Goal: Task Accomplishment & Management: Complete application form

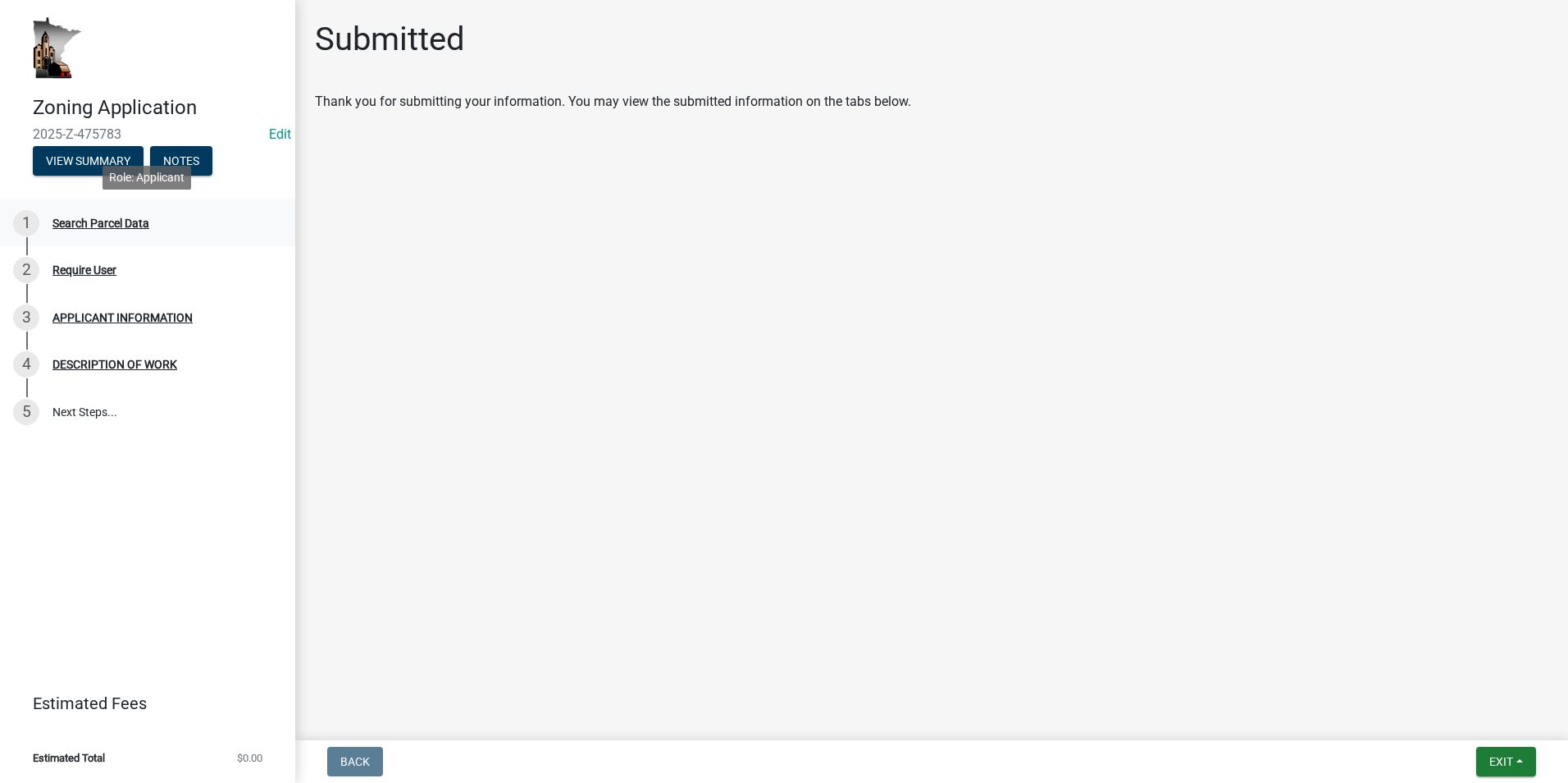
click at [102, 225] on div "Search Parcel Data" at bounding box center [101, 223] width 97 height 12
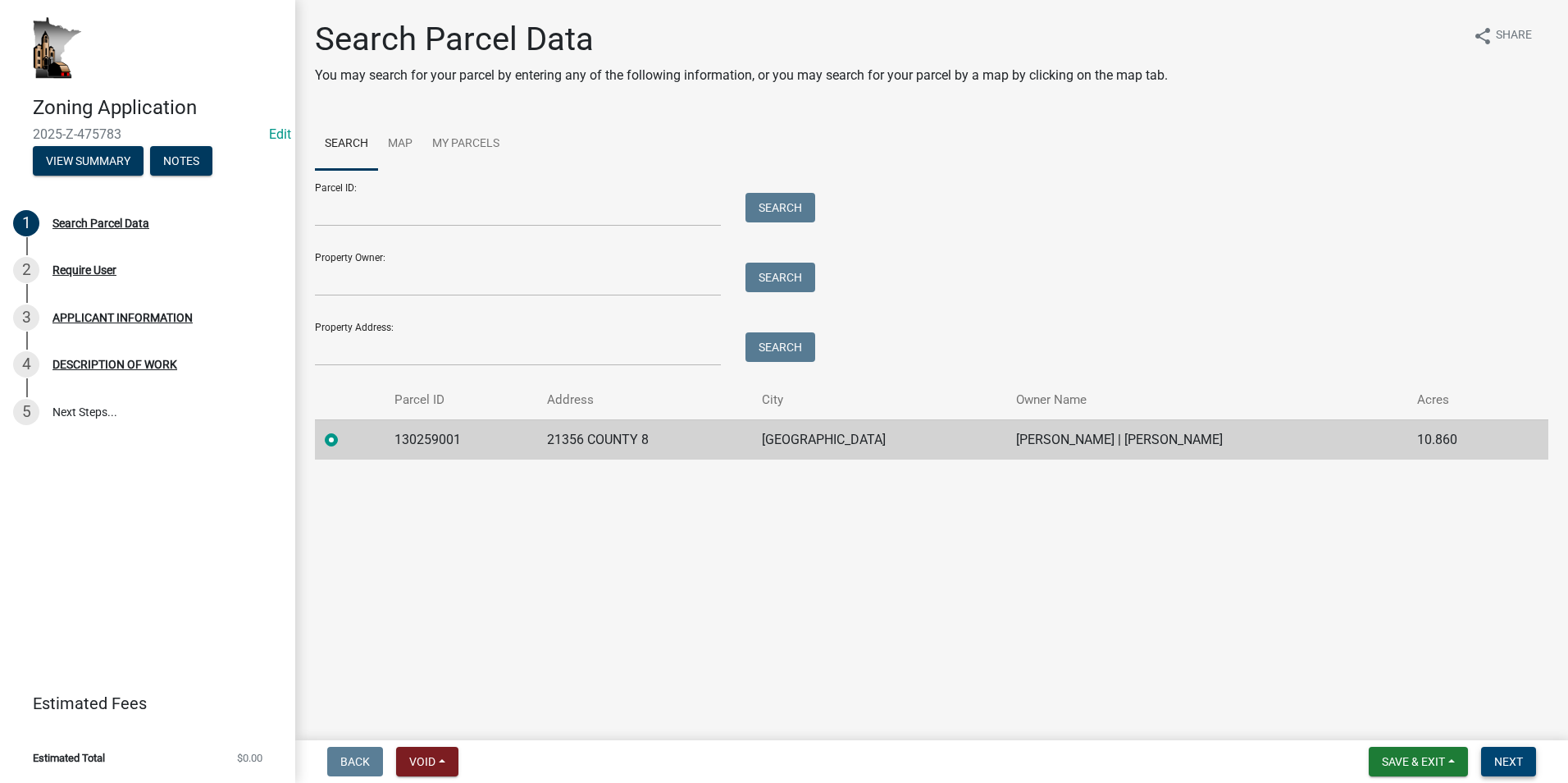
click at [813, 760] on span "Next" at bounding box center [1508, 761] width 29 height 13
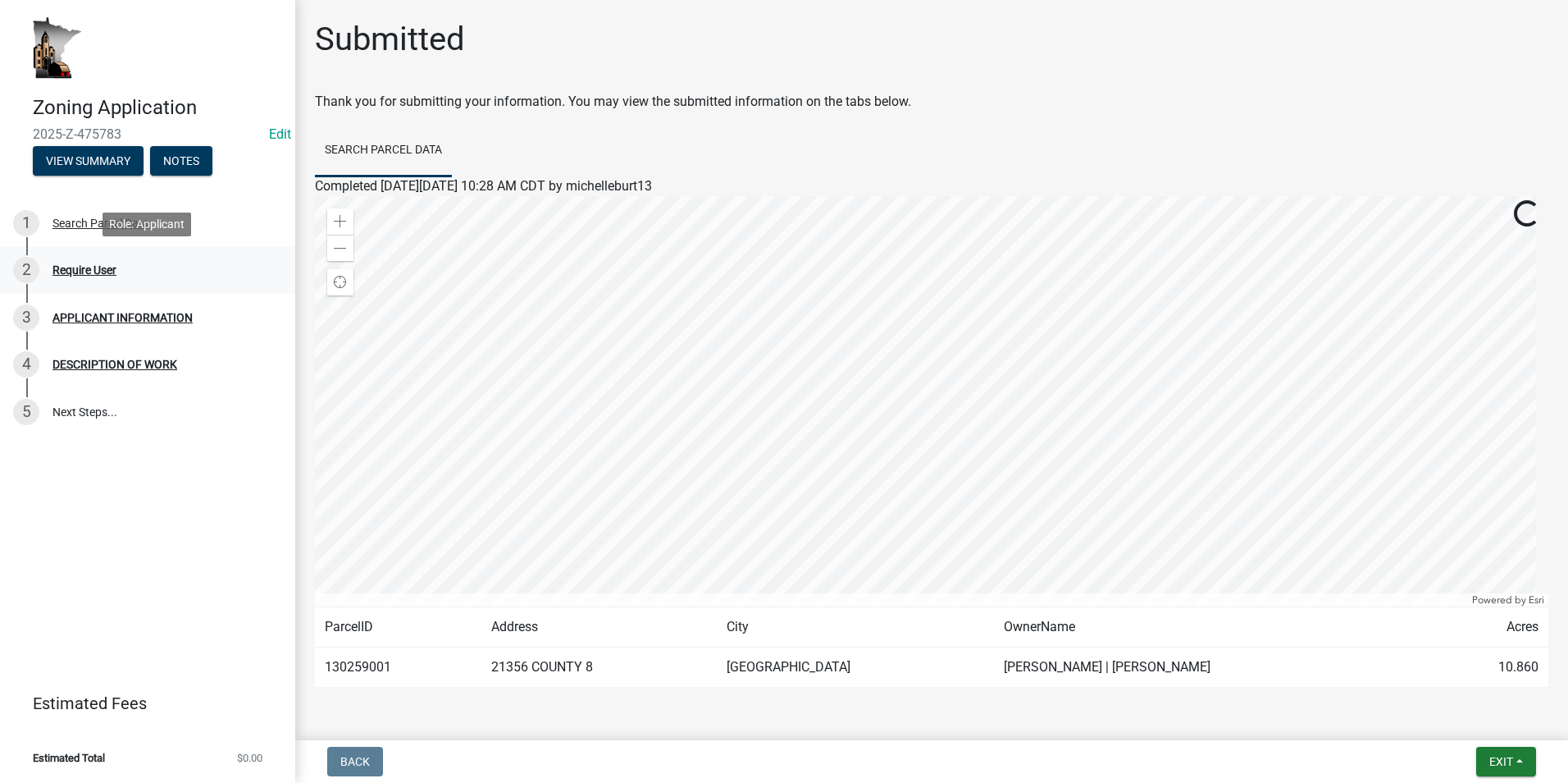
click at [98, 272] on div "Require User" at bounding box center [85, 270] width 64 height 12
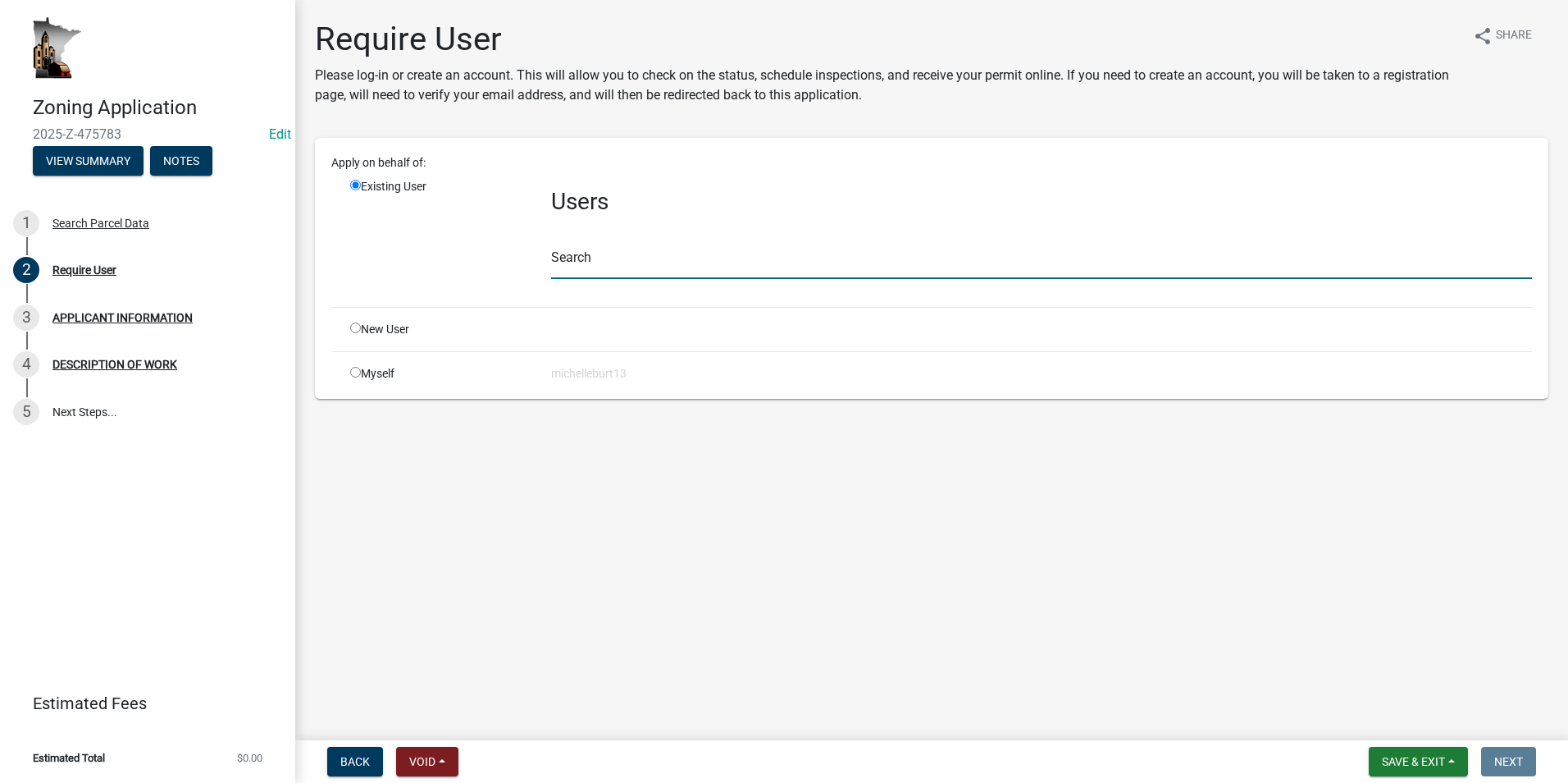
click at [595, 263] on input "text" at bounding box center [1041, 262] width 981 height 34
click at [357, 327] on input "radio" at bounding box center [356, 328] width 11 height 11
radio input "true"
radio input "false"
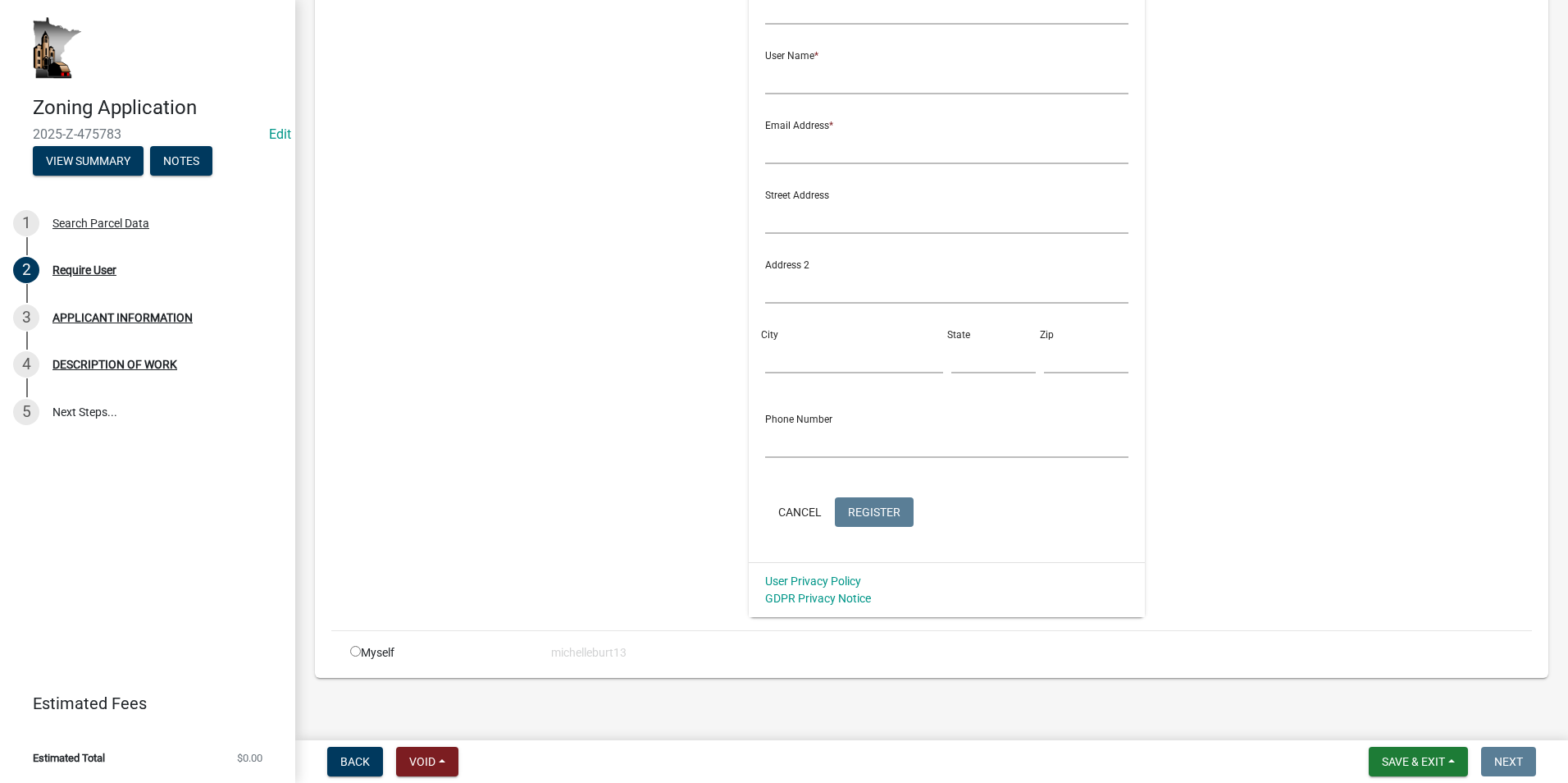
scroll to position [352, 0]
click at [355, 647] on input "radio" at bounding box center [356, 643] width 11 height 11
radio input "true"
radio input "false"
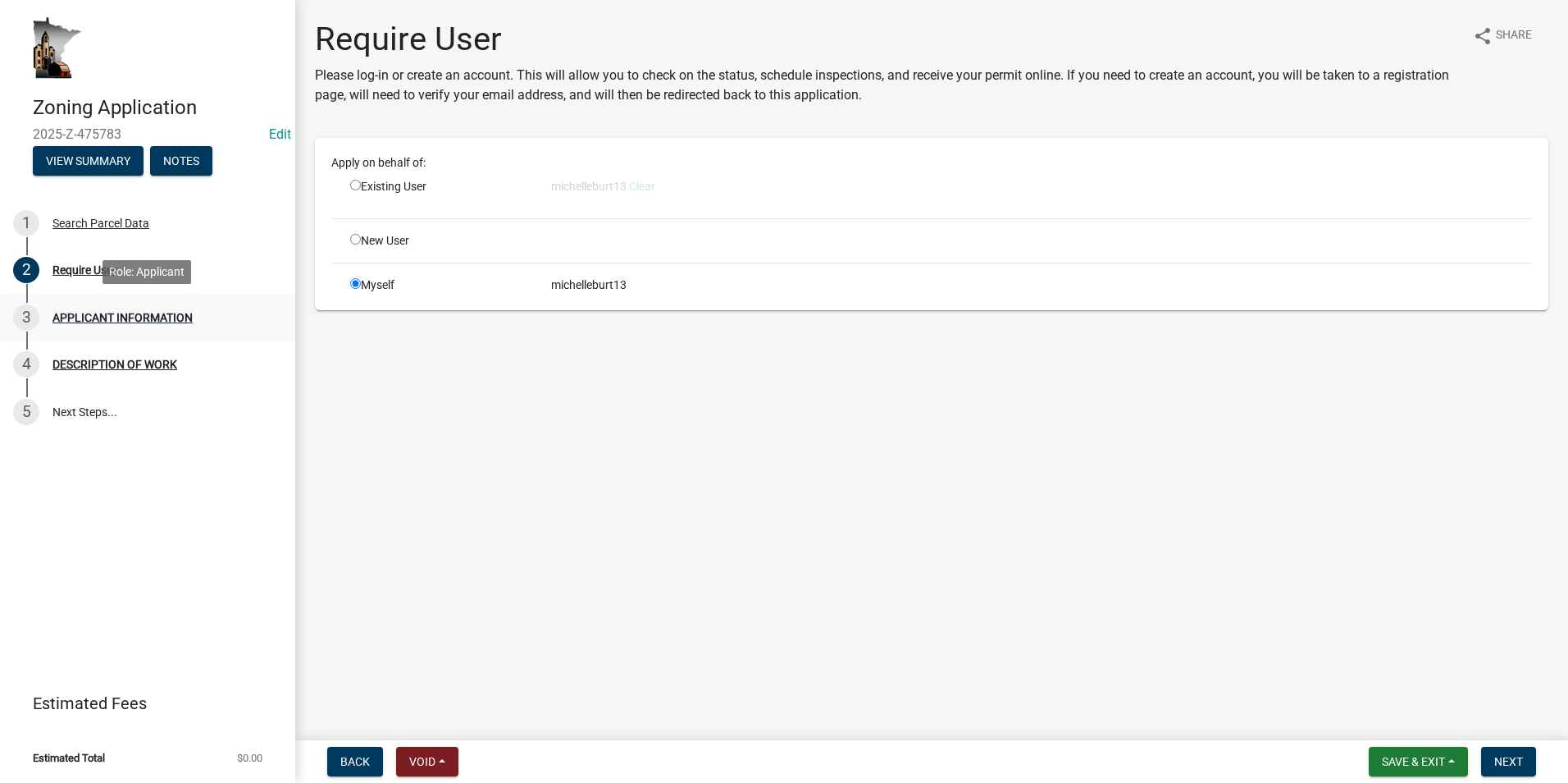
click at [144, 334] on link "3 APPLICANT INFORMATION" at bounding box center [147, 318] width 295 height 48
click at [813, 756] on span "Next" at bounding box center [1508, 761] width 29 height 13
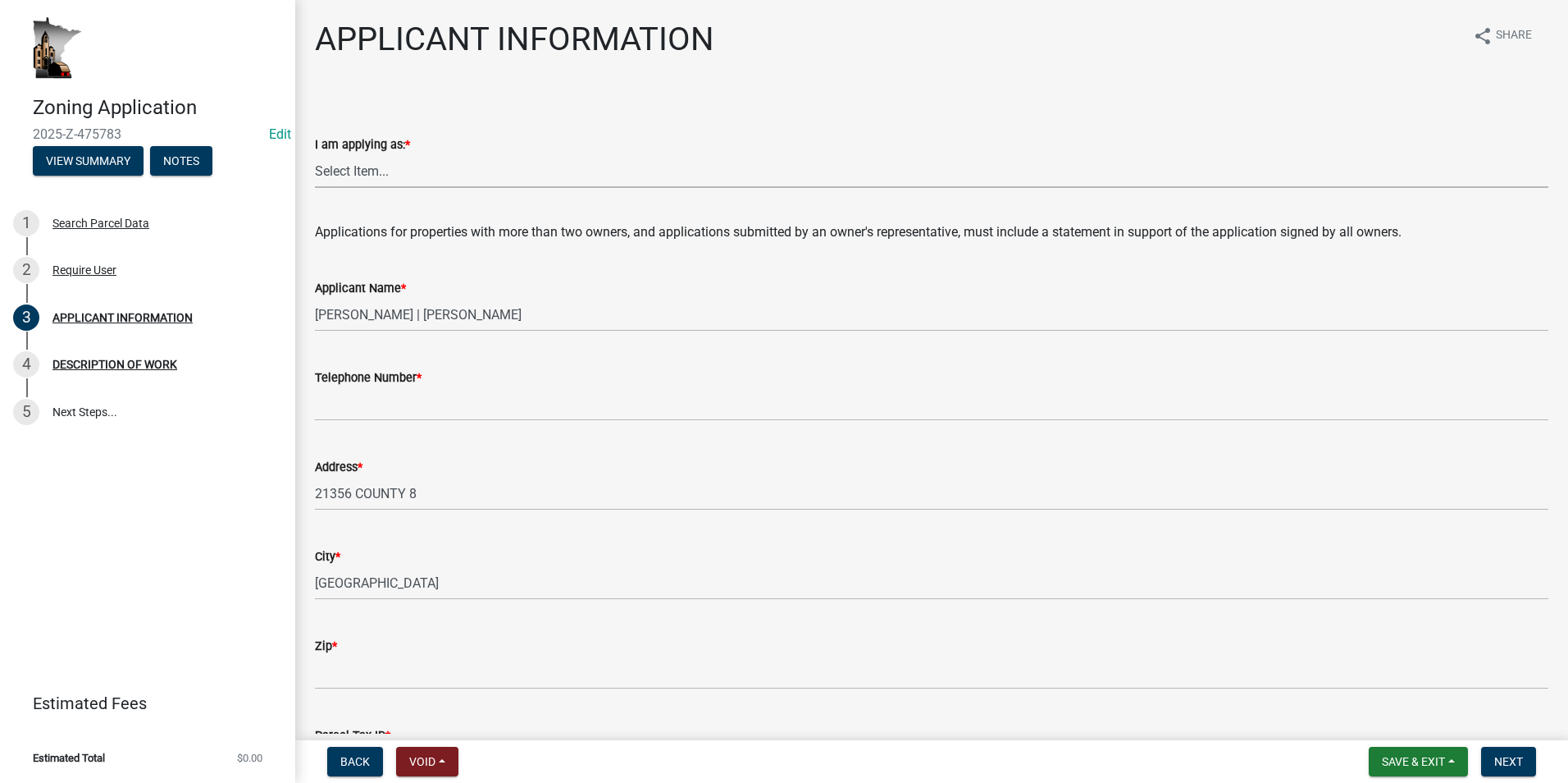
click at [386, 178] on select "Select Item... The sole owner of the property A co-owner of the property with o…" at bounding box center [931, 171] width 1234 height 34
click at [315, 154] on select "Select Item... The sole owner of the property A co-owner of the property with o…" at bounding box center [931, 171] width 1234 height 34
select select "5d5ec67e-83f1-4720-bb1f-c45cadde6202"
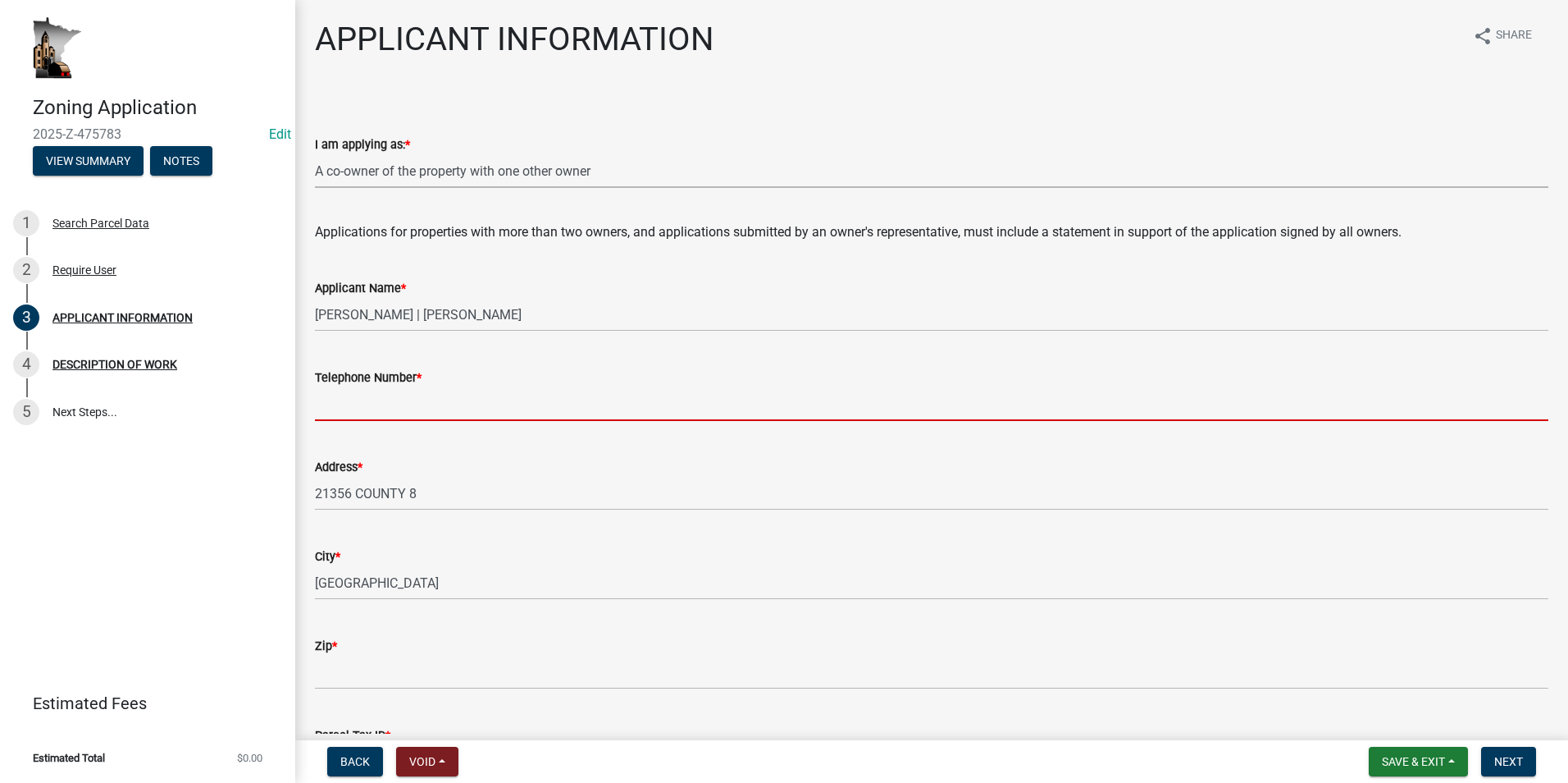
click at [373, 409] on input "Telephone Number *" at bounding box center [931, 404] width 1234 height 34
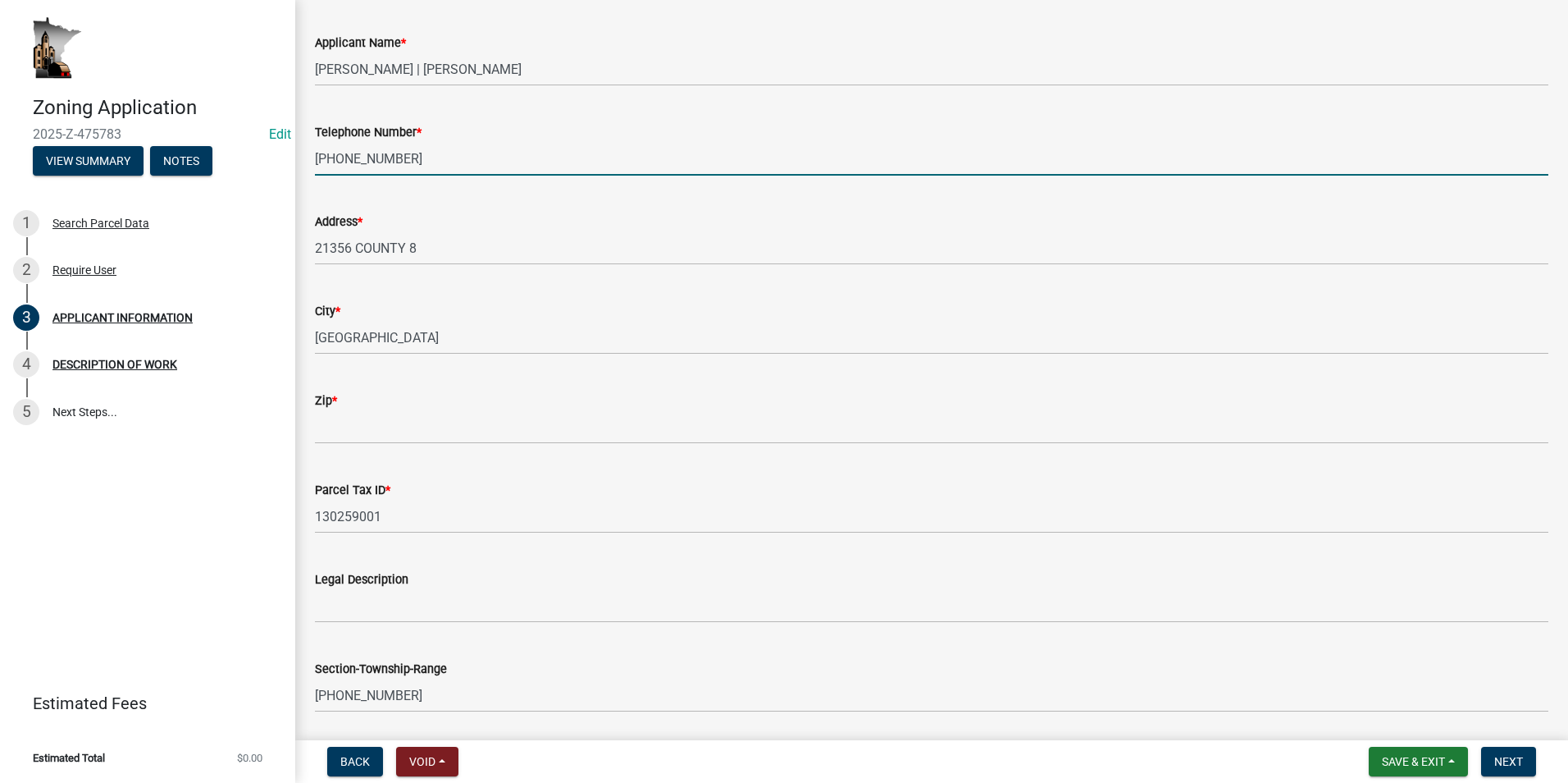
scroll to position [246, 0]
type input "[PHONE_NUMBER]"
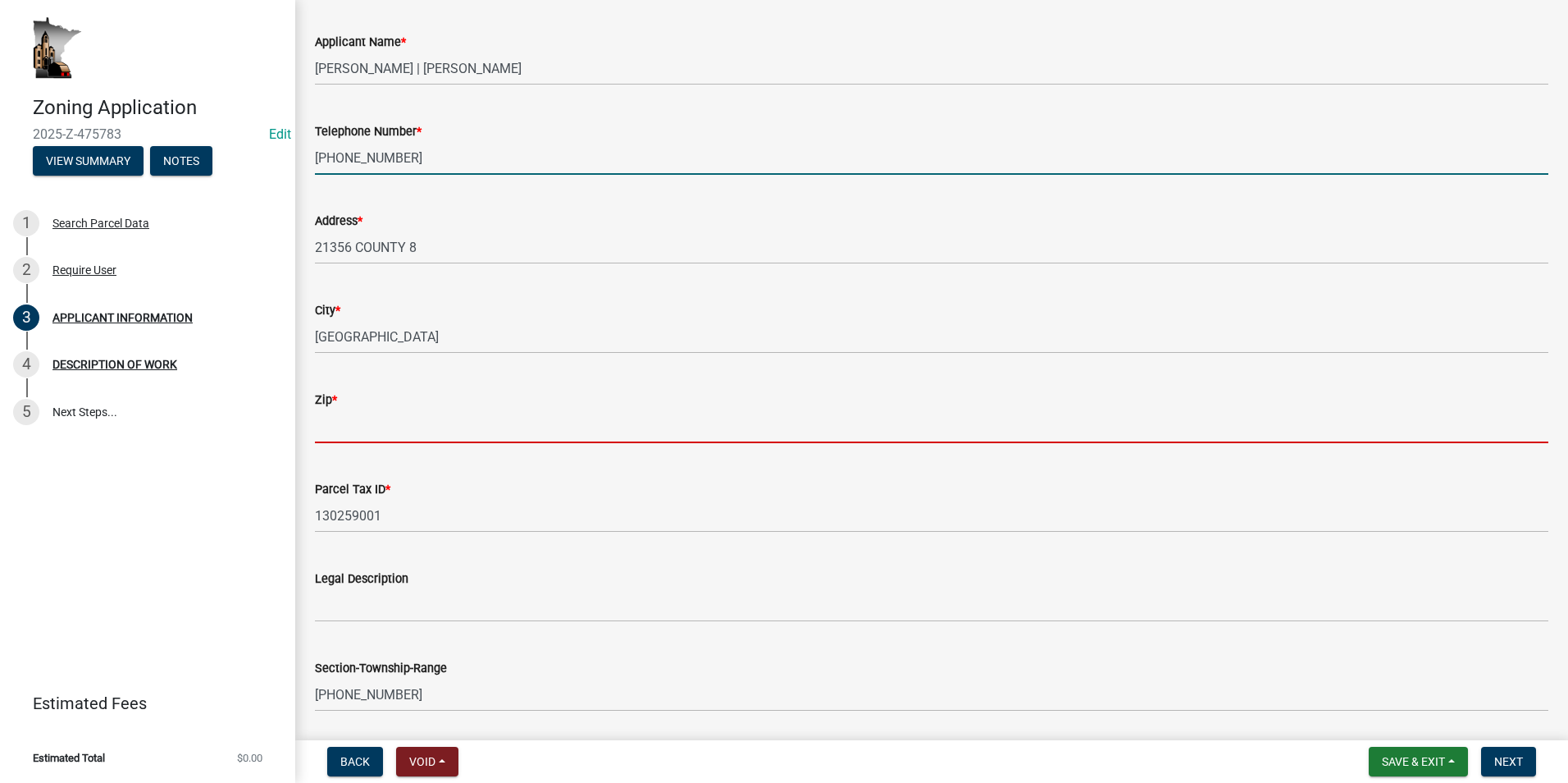
click at [345, 426] on input "Zip *" at bounding box center [931, 426] width 1234 height 34
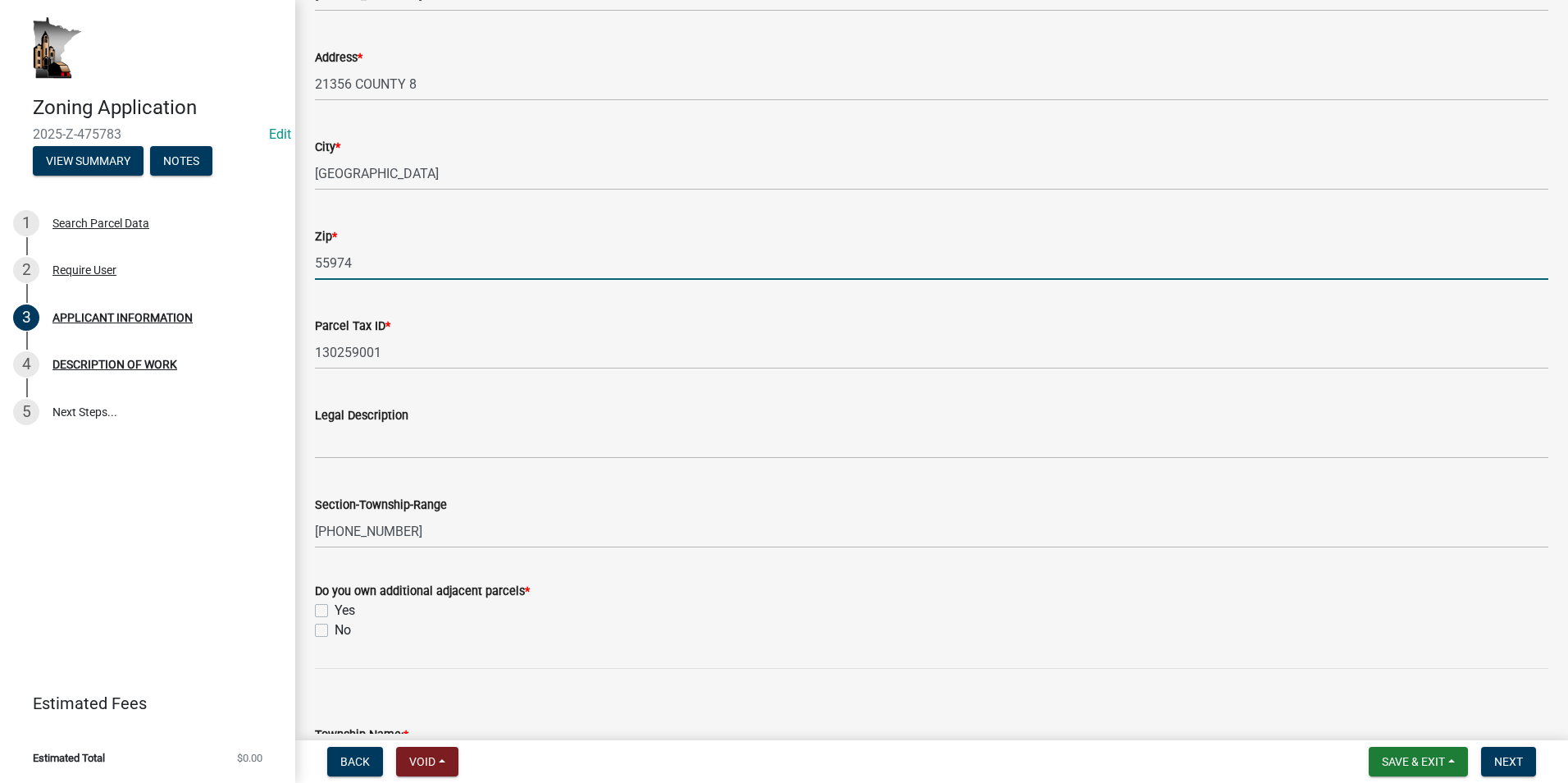
scroll to position [410, 0]
type input "55974"
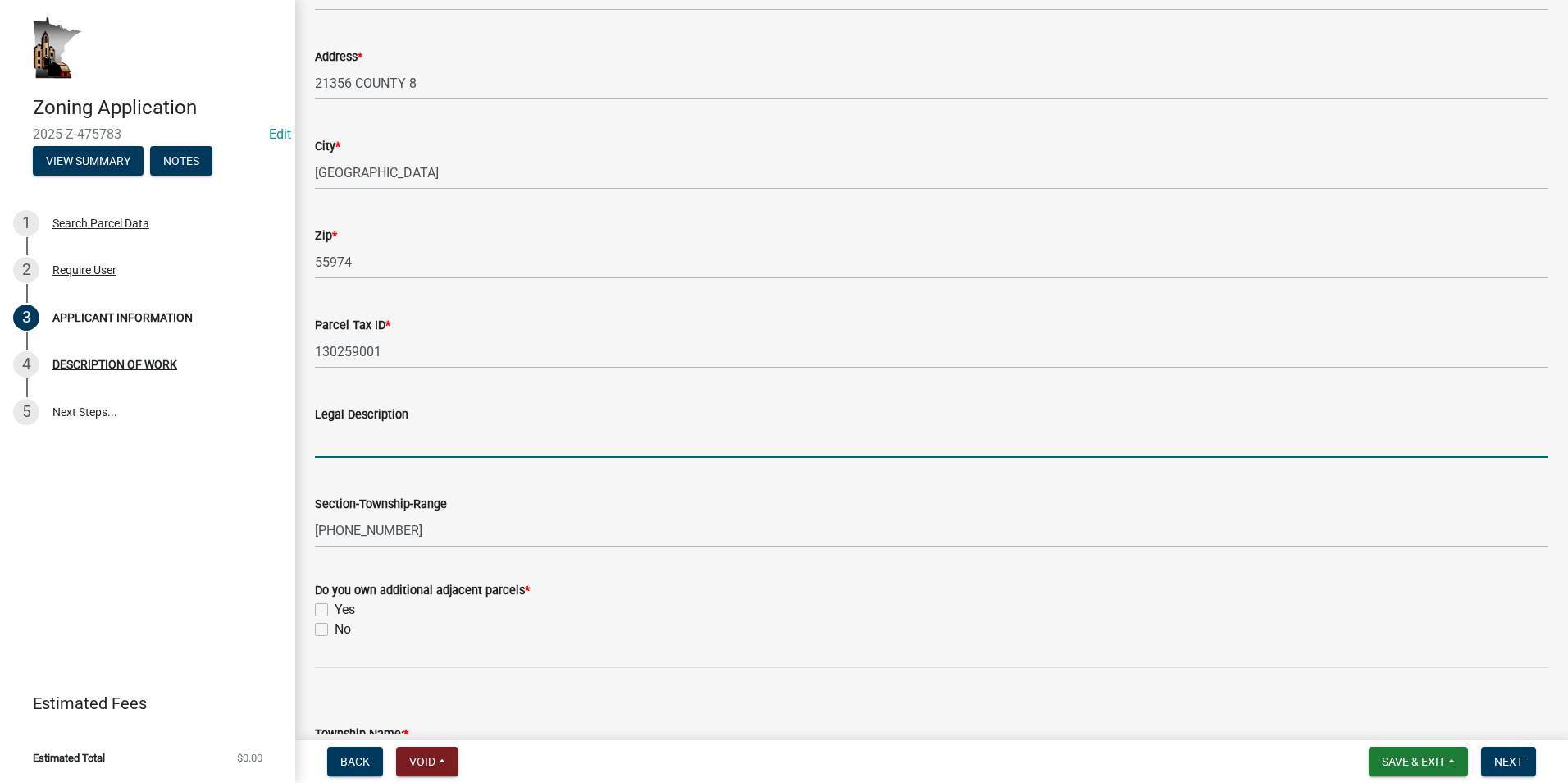
click at [333, 442] on input "Legal Description" at bounding box center [931, 441] width 1234 height 34
click at [344, 439] on input "Legal Description" at bounding box center [931, 441] width 1234 height 34
paste input "PT NE1/4 NW1/4 & PT SE1/4 NW1/4-1016.02' S & N X 521.26' W & E, EX 1.3 AC"
type input "PT NE1/4 NW1/4 & PT SE1/4 NW1/4-1016.02' S & N X 521.26' W & E, EX 1.3 AC"
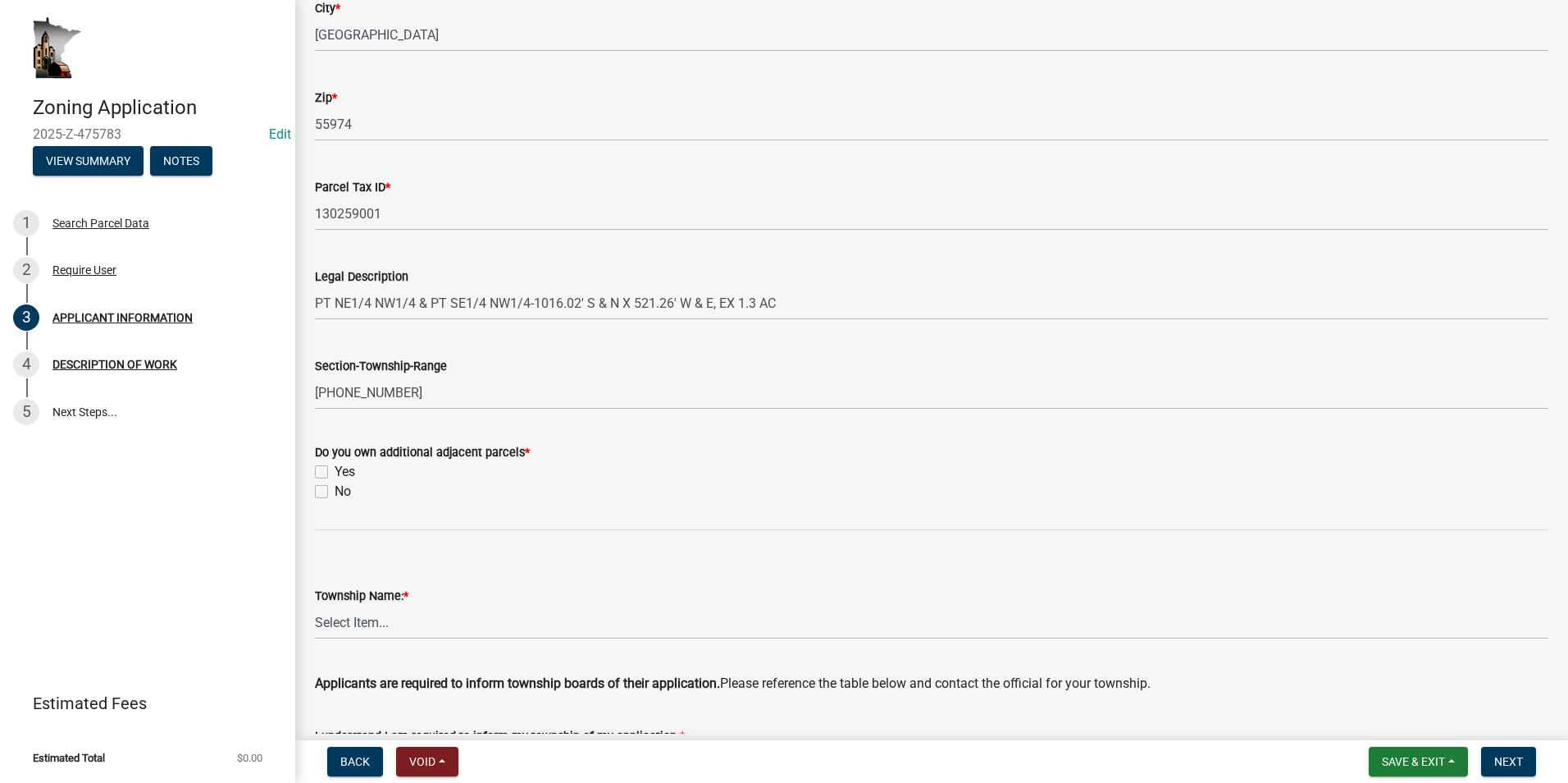
scroll to position [574, 0]
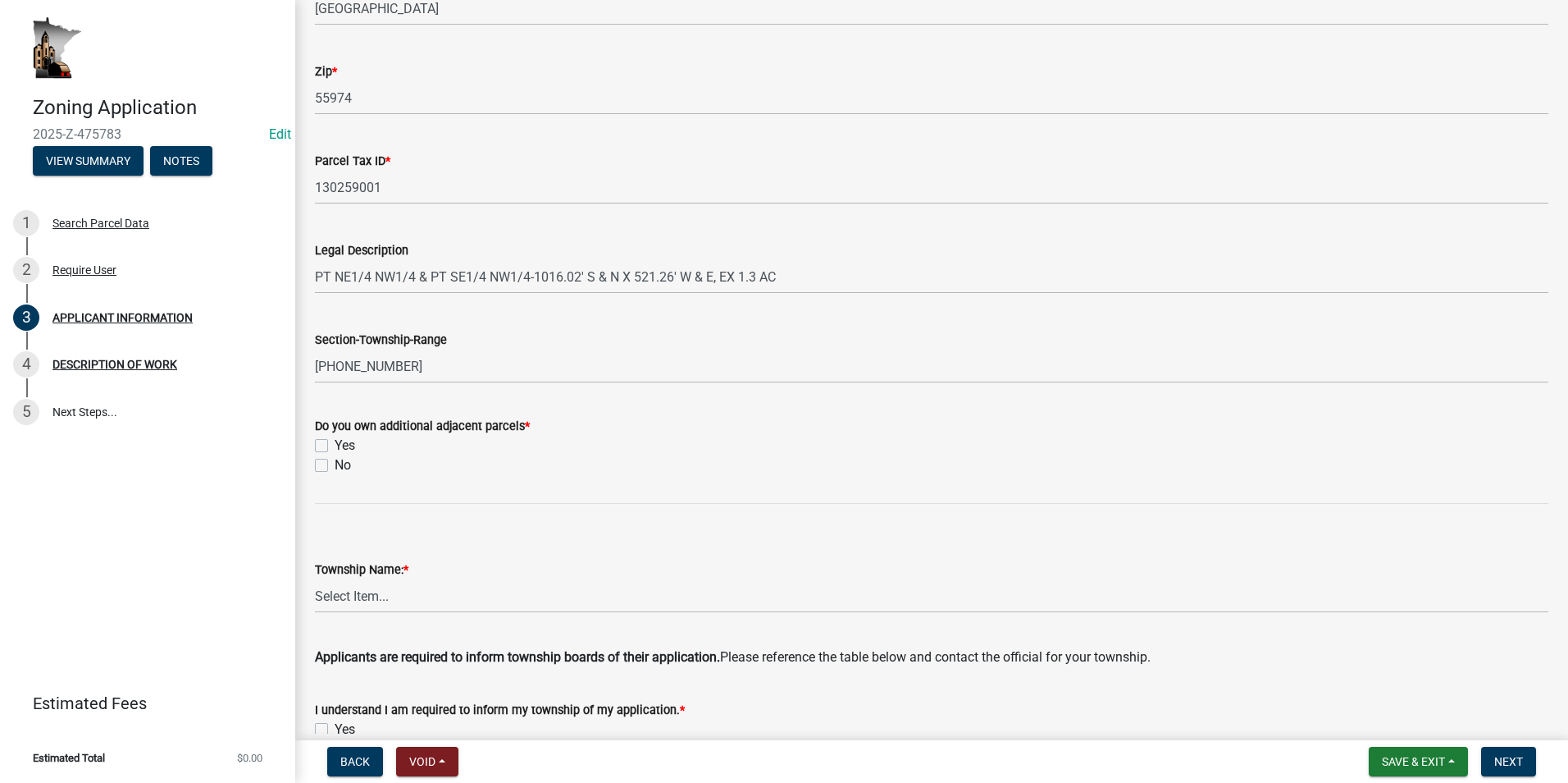
drag, startPoint x: 322, startPoint y: 462, endPoint x: 372, endPoint y: 494, distance: 59.4
click at [335, 462] on label "No" at bounding box center [343, 465] width 16 height 20
click at [335, 462] on input "No" at bounding box center [340, 460] width 11 height 11
checkbox input "true"
checkbox input "false"
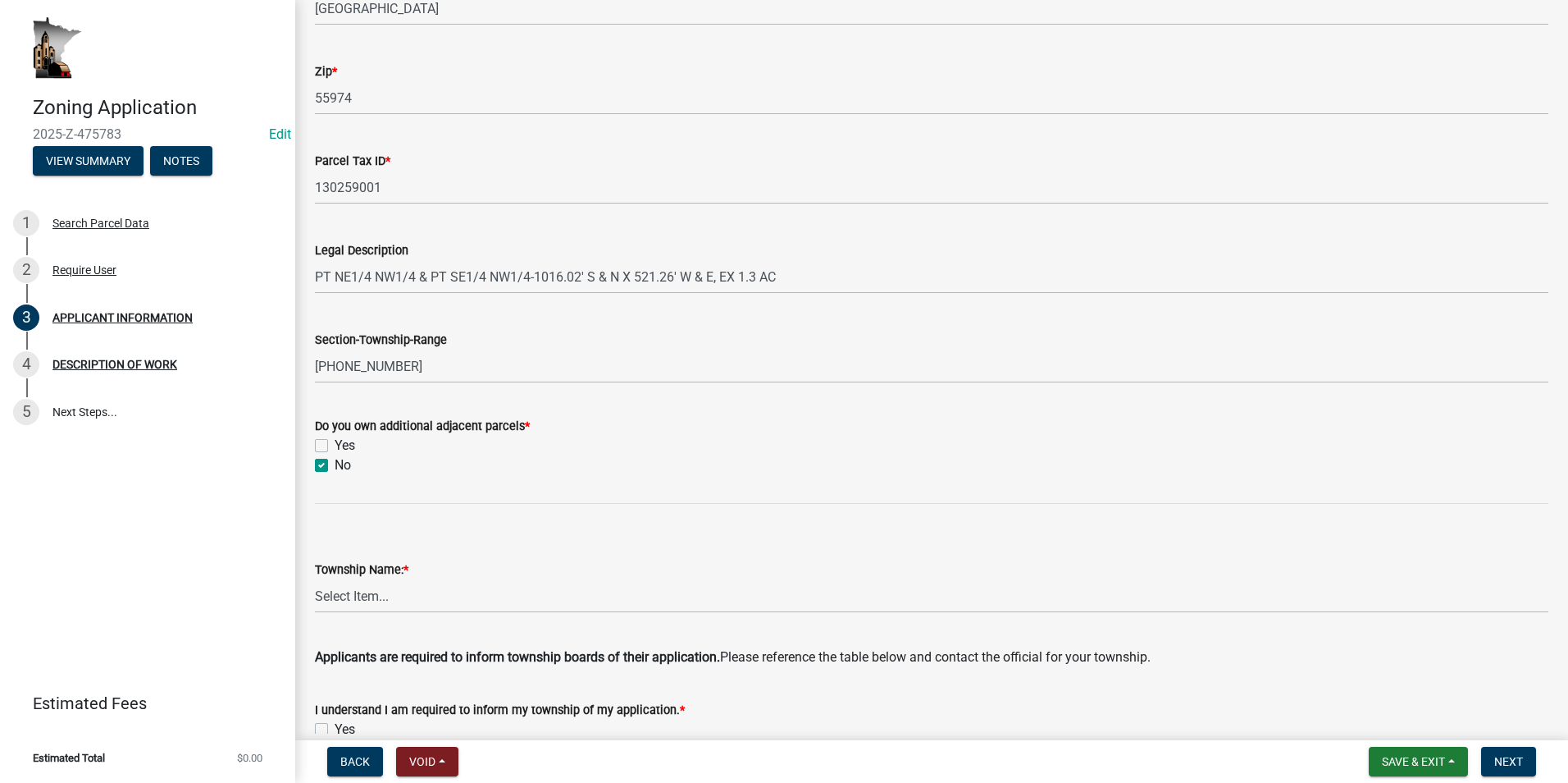
checkbox input "true"
click at [394, 593] on select "Select Item... Black Hammer Brownsville Caledonia Crooked Creek Hokah Houston J…" at bounding box center [931, 596] width 1234 height 34
click at [315, 579] on select "Select Item... Black Hammer Brownsville Caledonia Crooked Creek Hokah Houston J…" at bounding box center [931, 596] width 1234 height 34
select select "87bd8246-e010-4864-ada3-31d8f143e470"
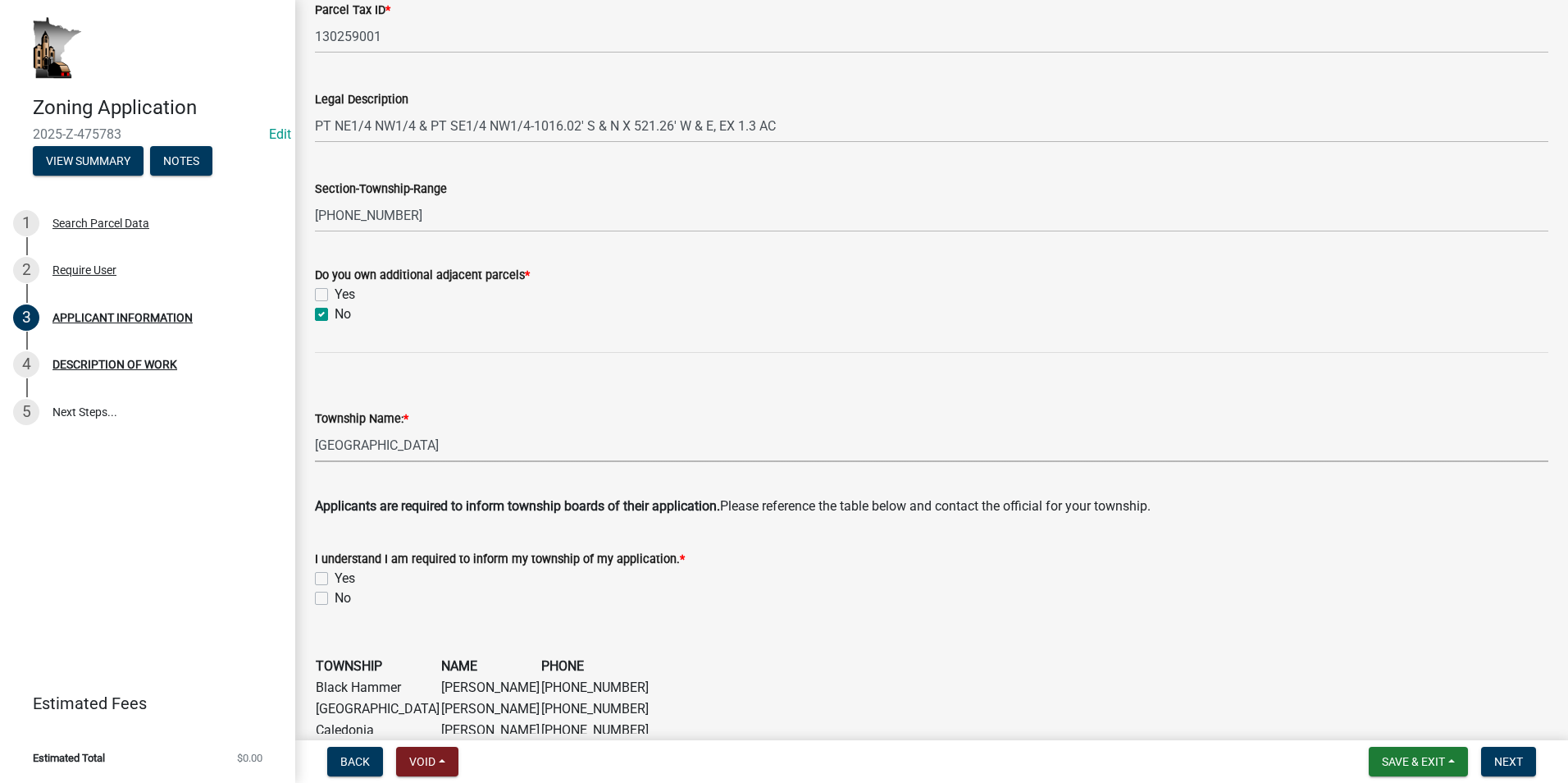
scroll to position [820, 0]
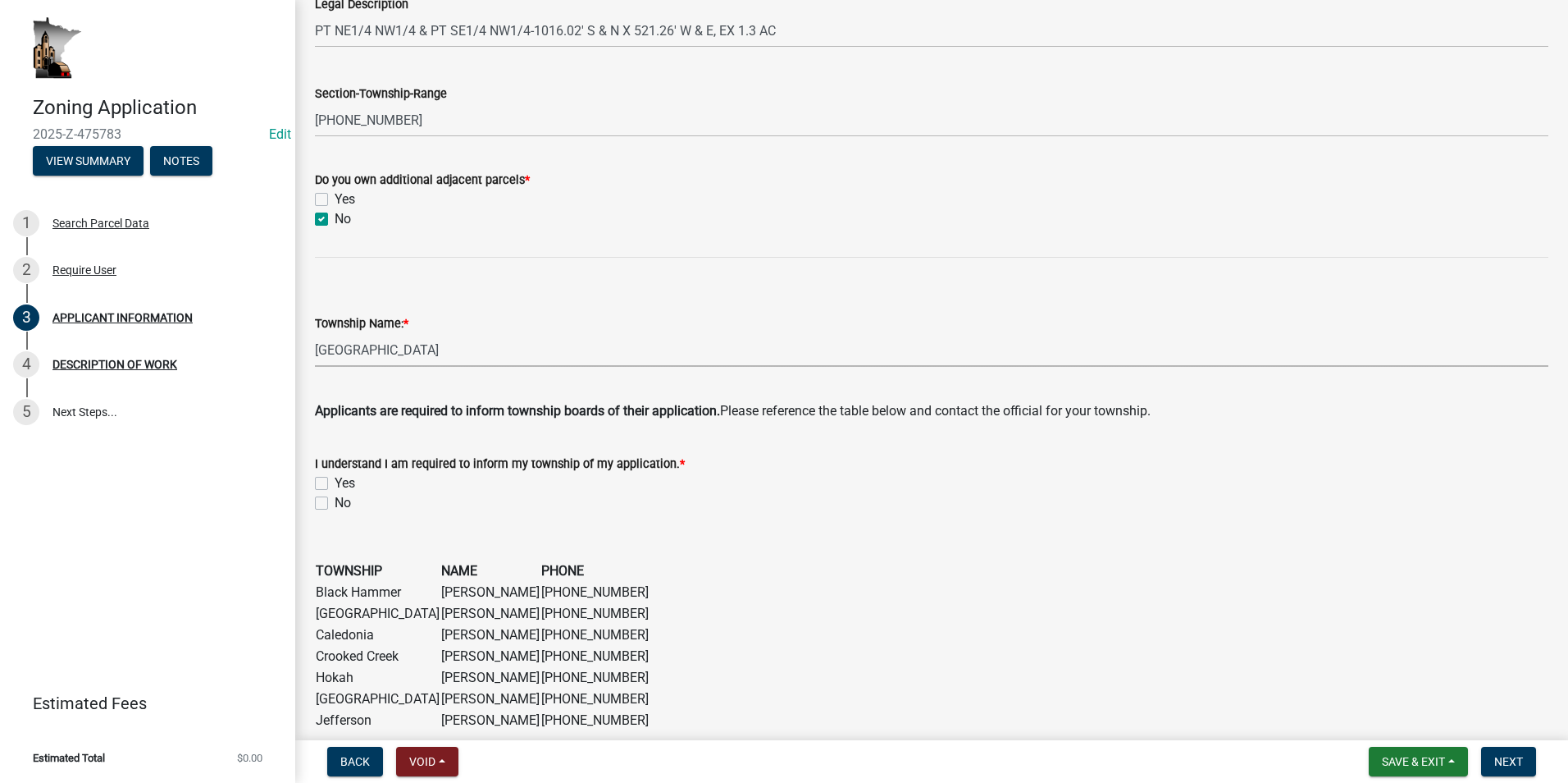
click at [335, 484] on label "Yes" at bounding box center [345, 483] width 21 height 20
click at [335, 484] on input "Yes" at bounding box center [340, 478] width 11 height 11
checkbox input "true"
checkbox input "false"
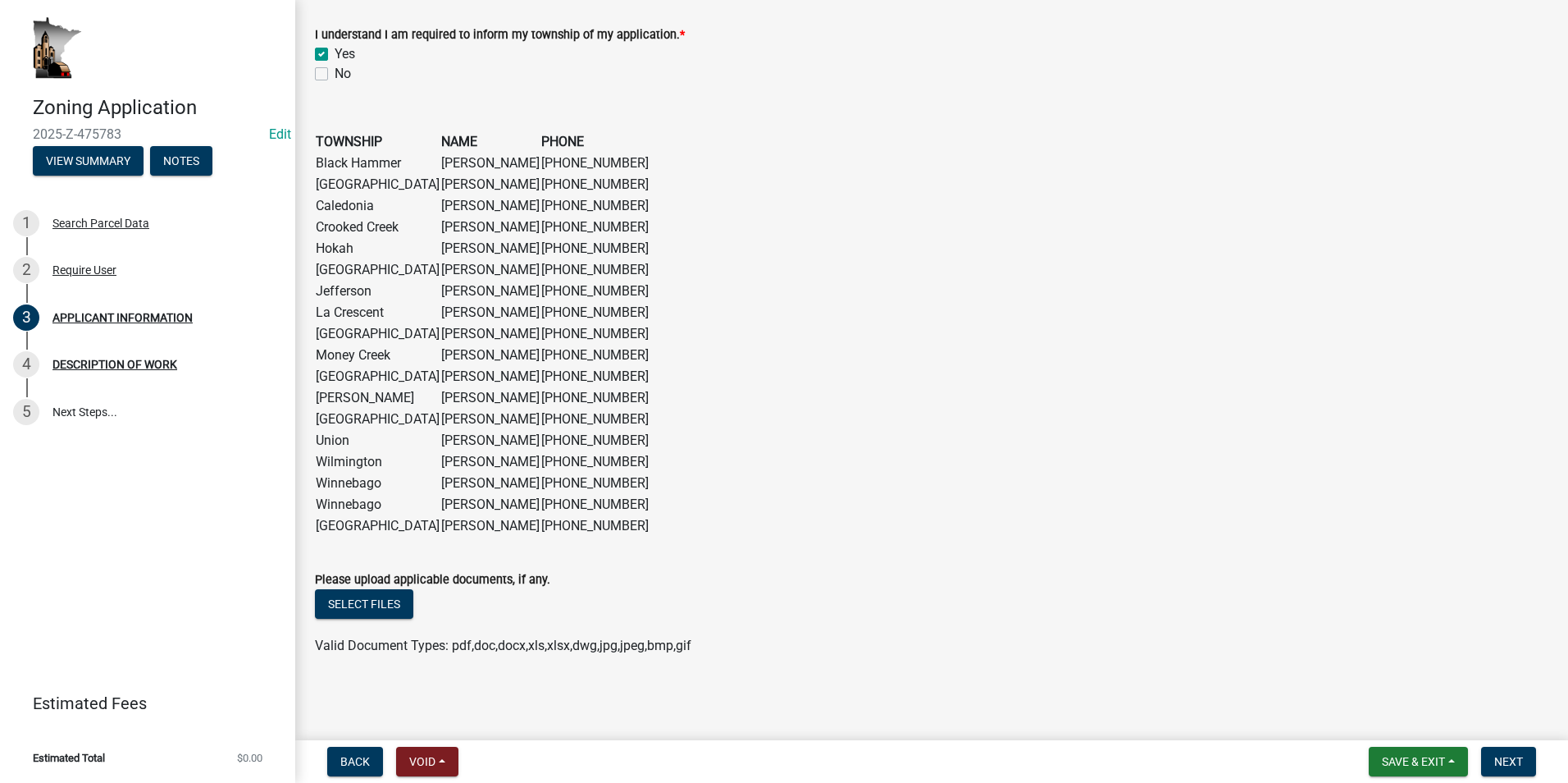
scroll to position [1250, 0]
click at [813, 760] on span "Next" at bounding box center [1508, 761] width 29 height 13
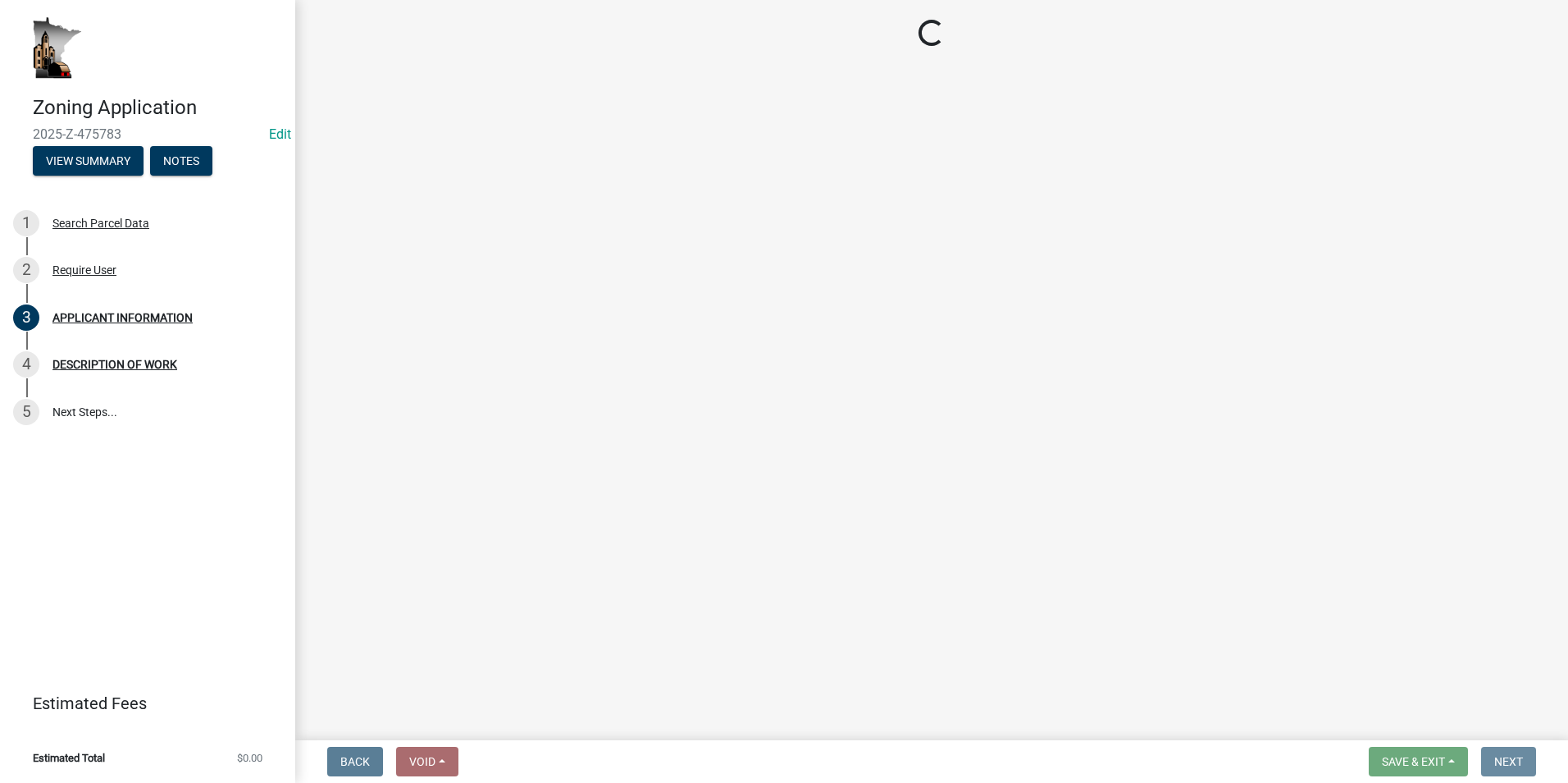
scroll to position [0, 0]
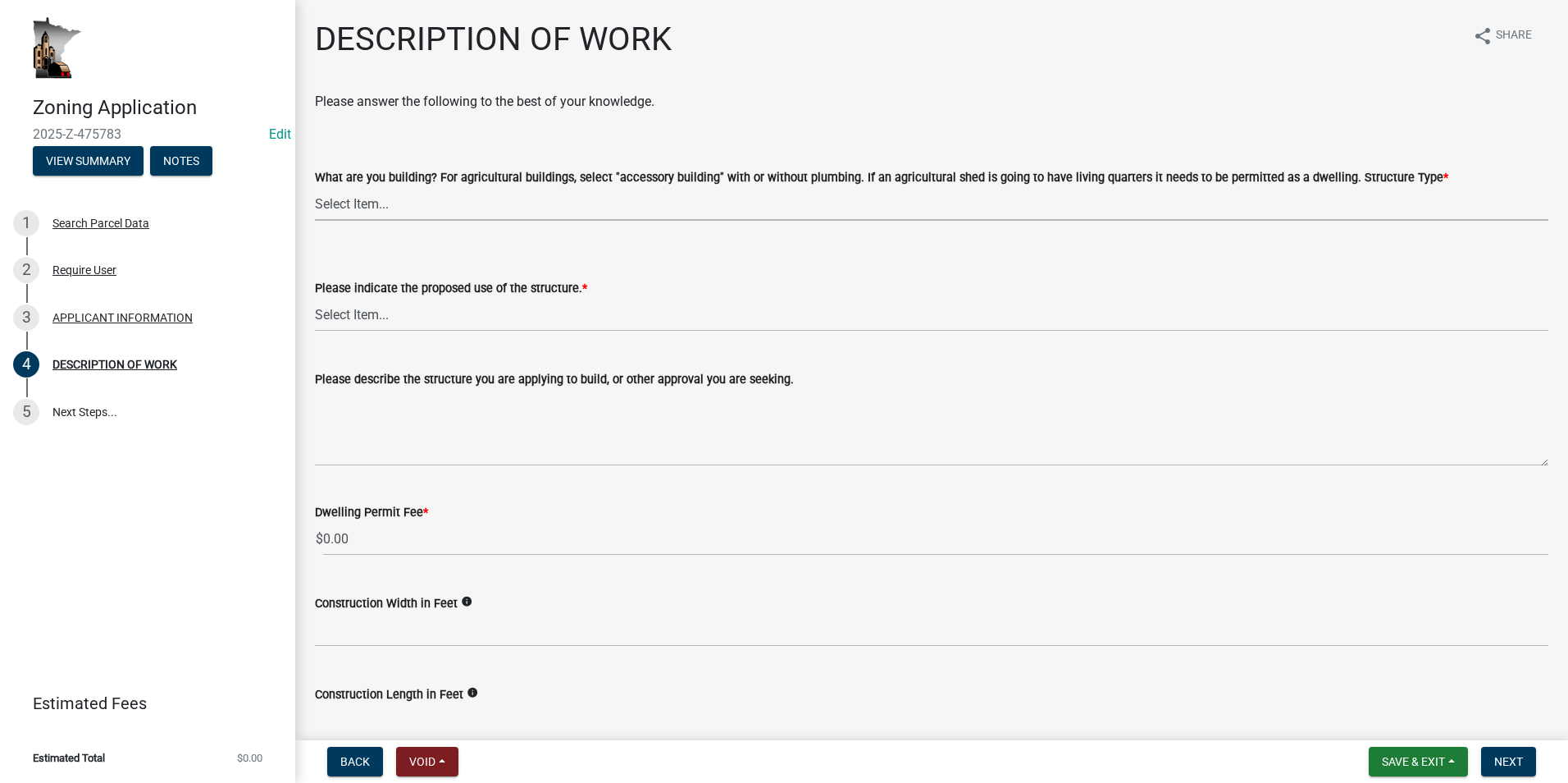
click at [569, 201] on select "Select Item... Single Family Dwelling or "Shouse" Bedroom addition Non-bedroom …" at bounding box center [931, 204] width 1234 height 34
click at [315, 187] on select "Select Item... Single Family Dwelling or "Shouse" Bedroom addition Non-bedroom …" at bounding box center [931, 204] width 1234 height 34
select select "39f6a2ab-0467-4f26-9b22-6b4c409785cf"
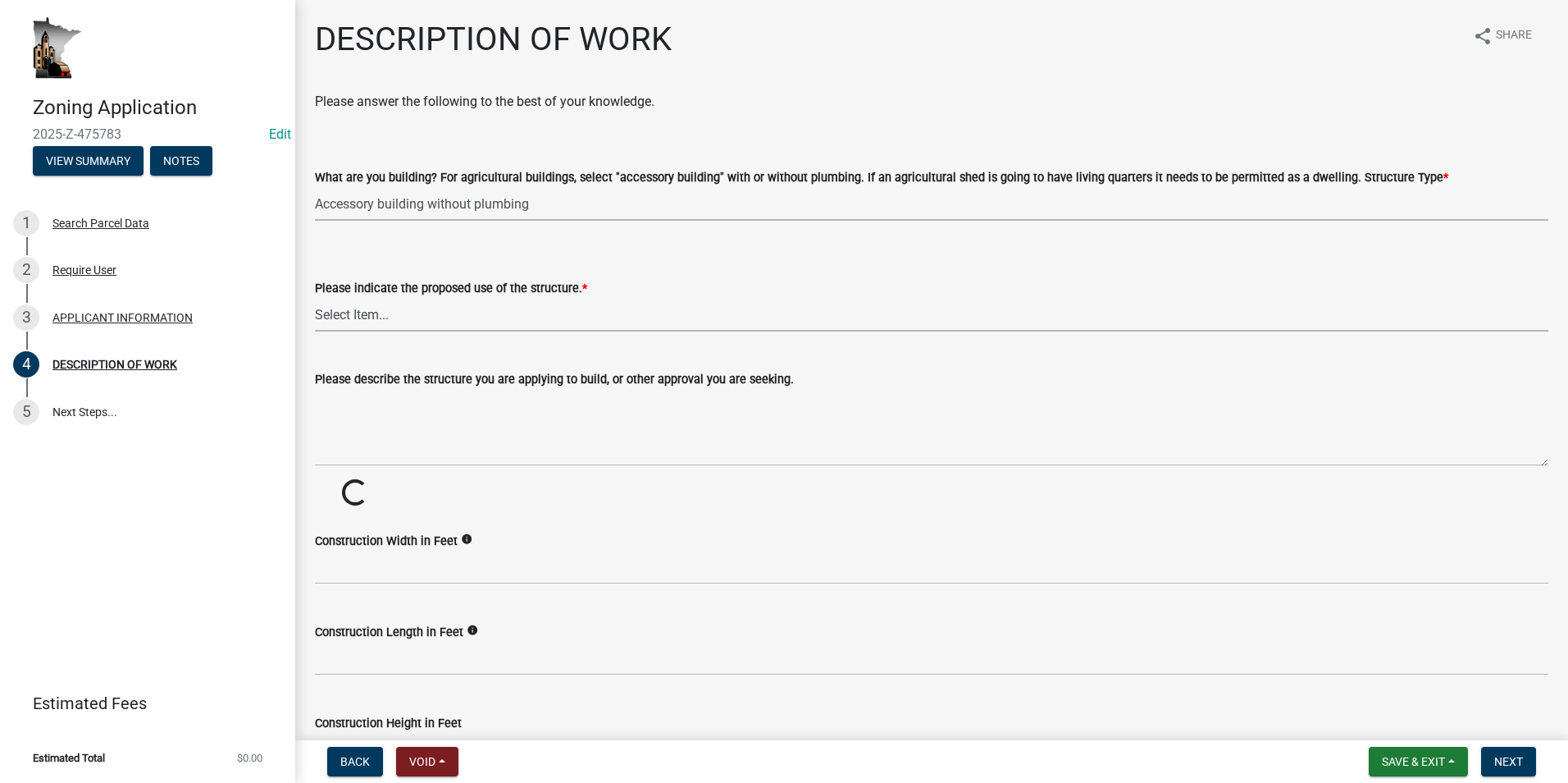
click at [397, 314] on select "Select Item... Year-Round Residential Seasonal Residential Agricultural Recreat…" at bounding box center [931, 315] width 1234 height 34
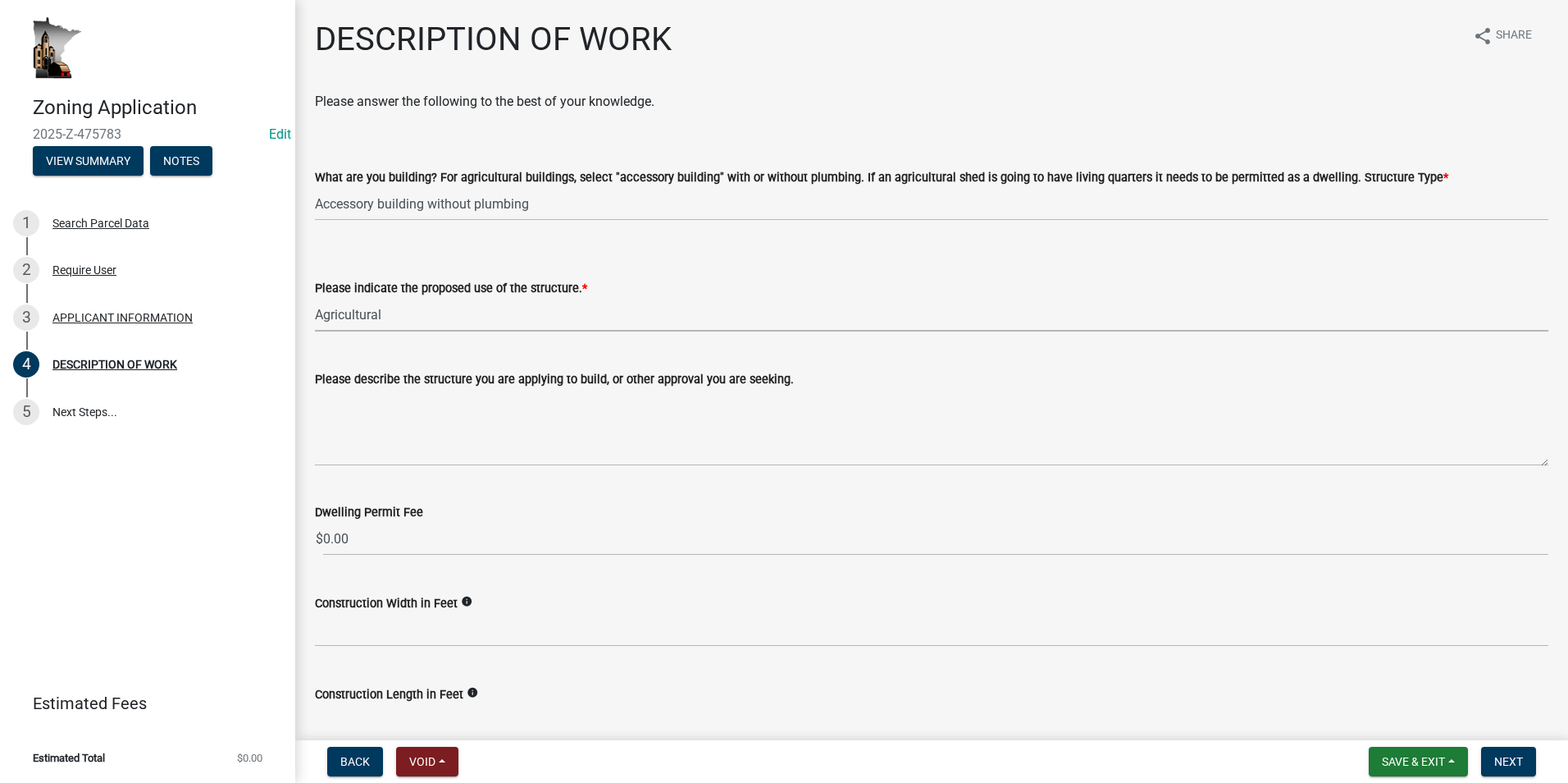
click at [315, 298] on select "Select Item... Year-Round Residential Seasonal Residential Agricultural Recreat…" at bounding box center [931, 315] width 1234 height 34
select select "8a50126a-ac8f-44d1-8890-2a914b053a60"
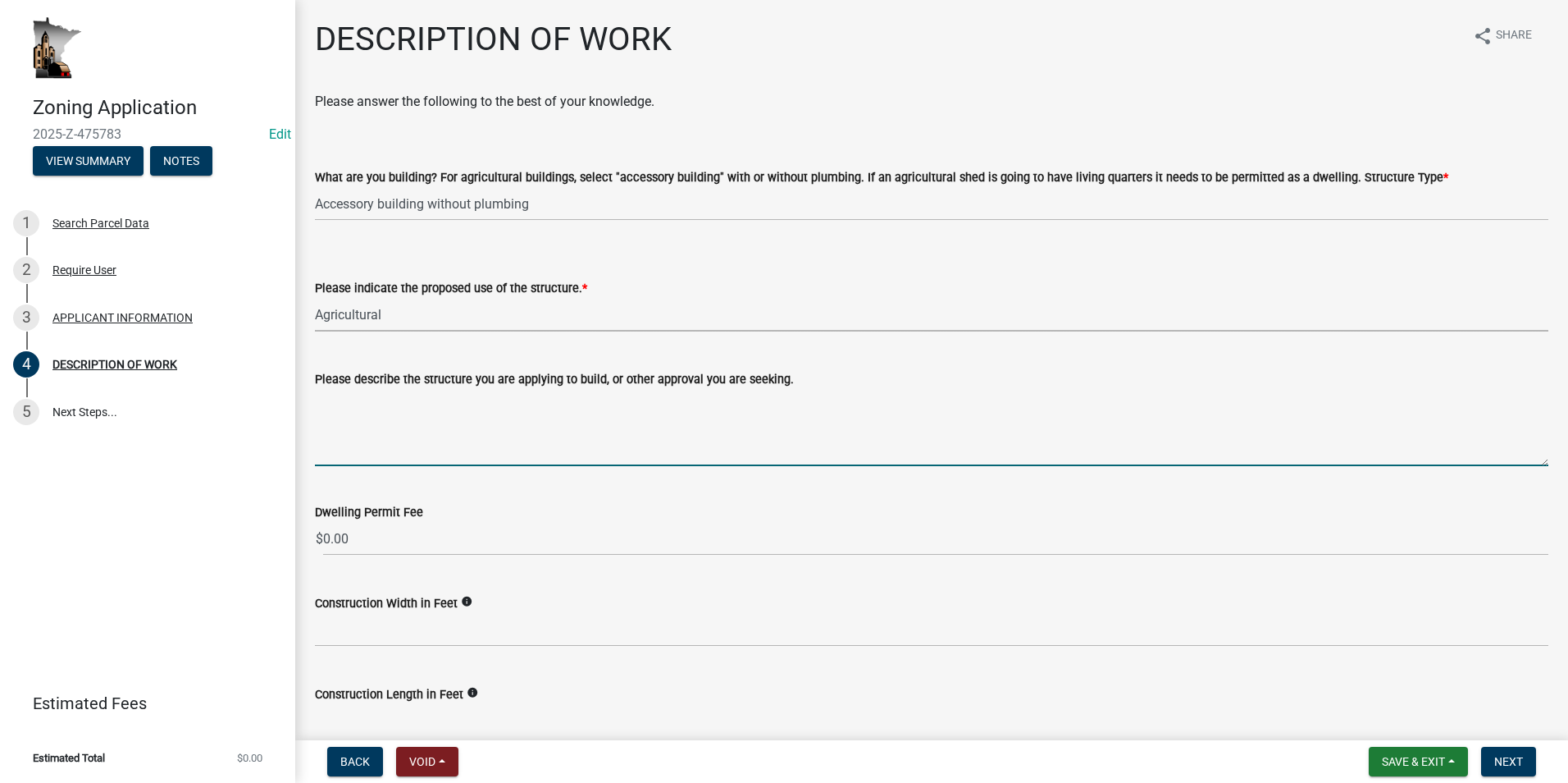
click at [370, 407] on textarea "Please describe the structure you are applying to build, or other approval you …" at bounding box center [931, 426] width 1234 height 77
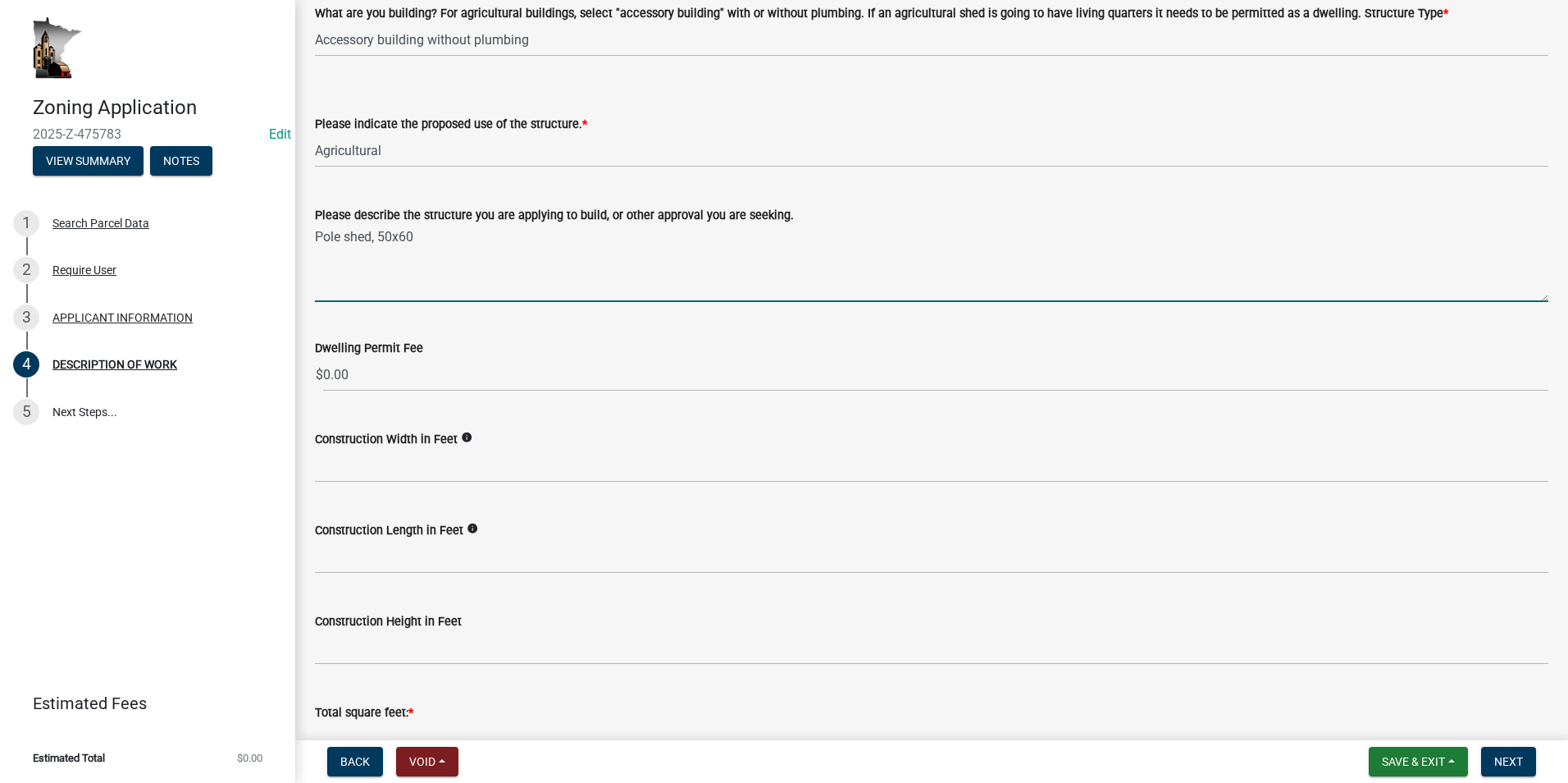
type textarea "Pole shed, 50x60"
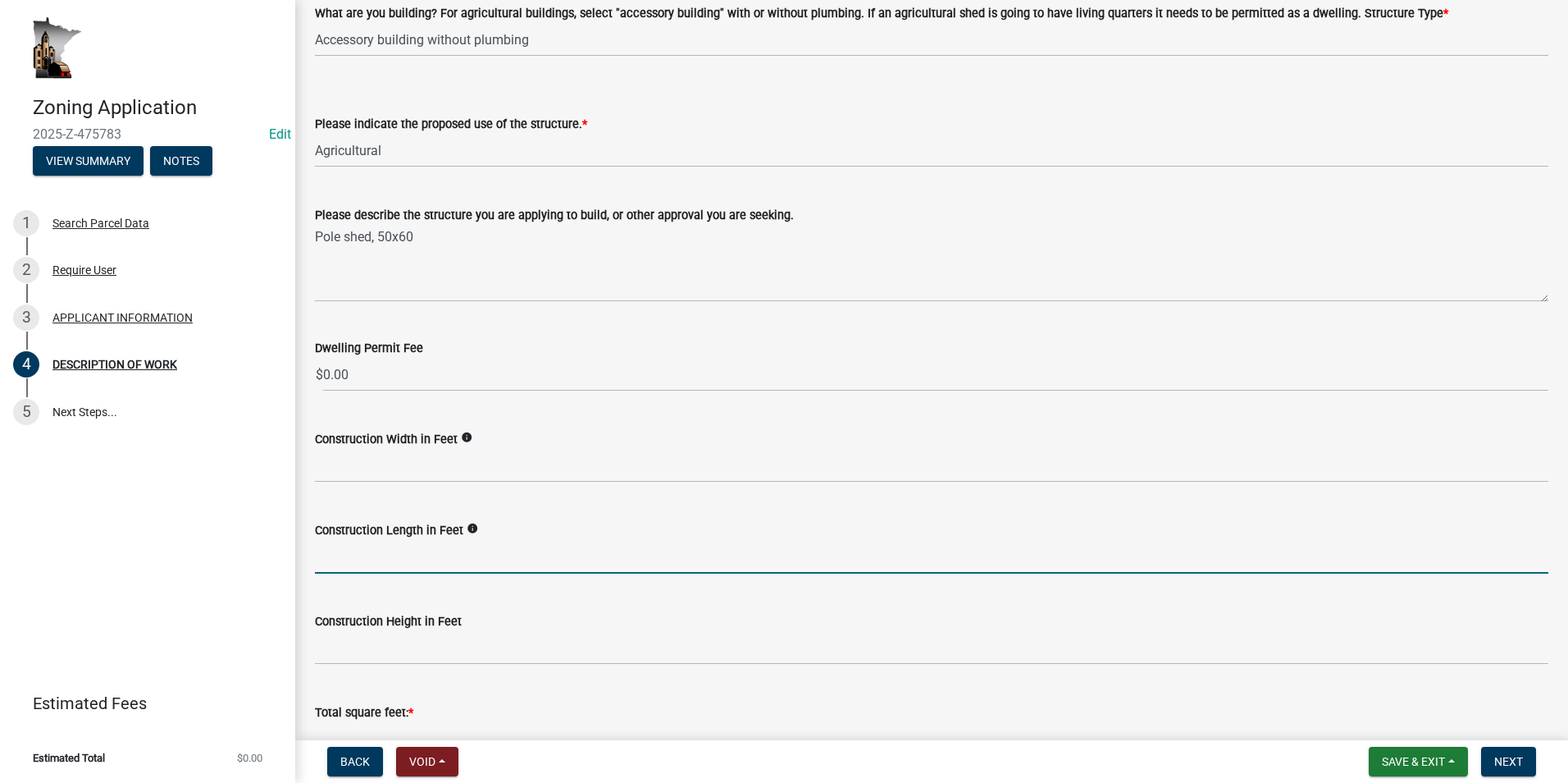
click at [350, 558] on input "text" at bounding box center [931, 557] width 1234 height 34
type input "60"
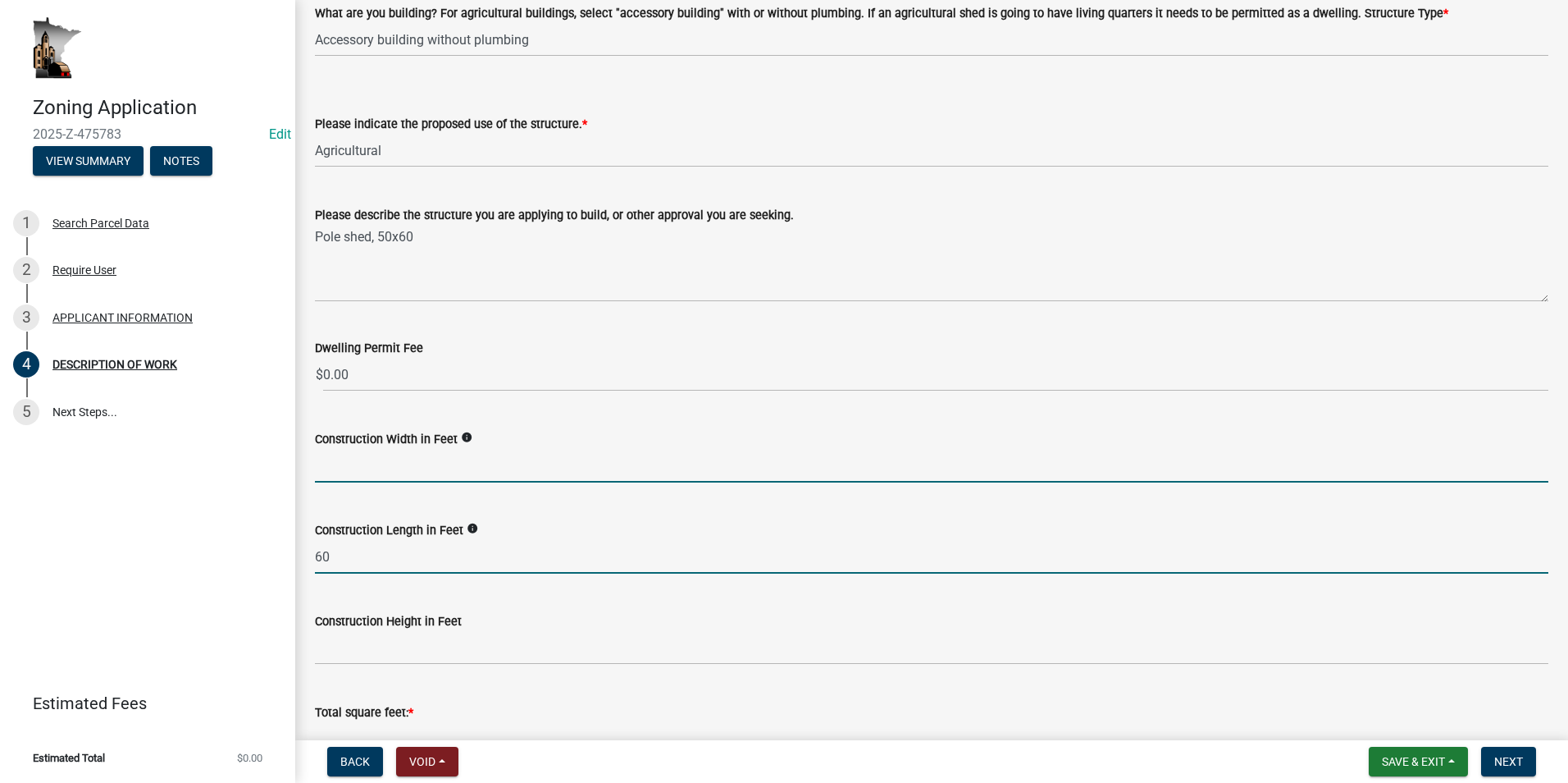
click at [345, 457] on input "text" at bounding box center [931, 465] width 1234 height 34
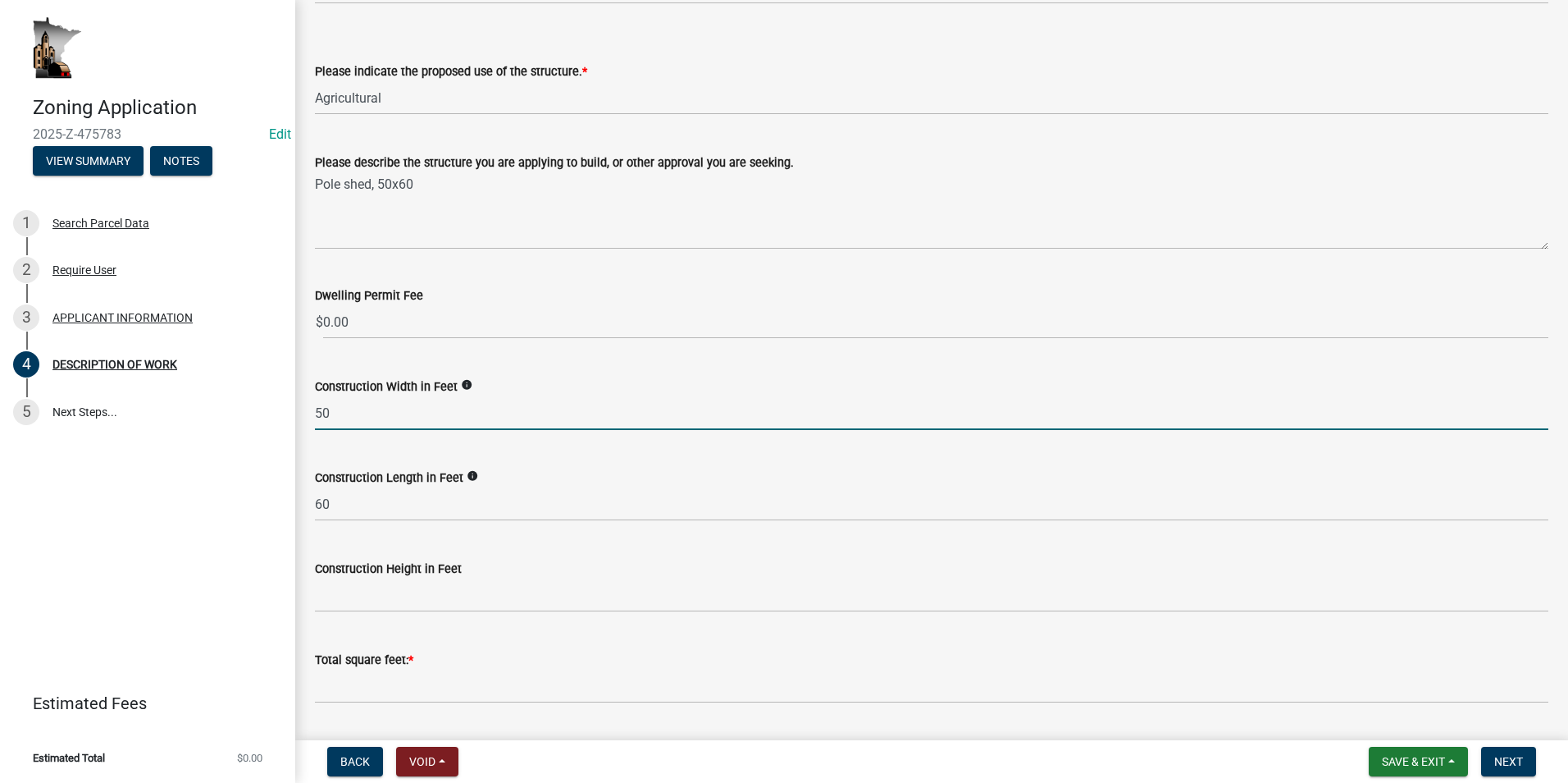
scroll to position [246, 0]
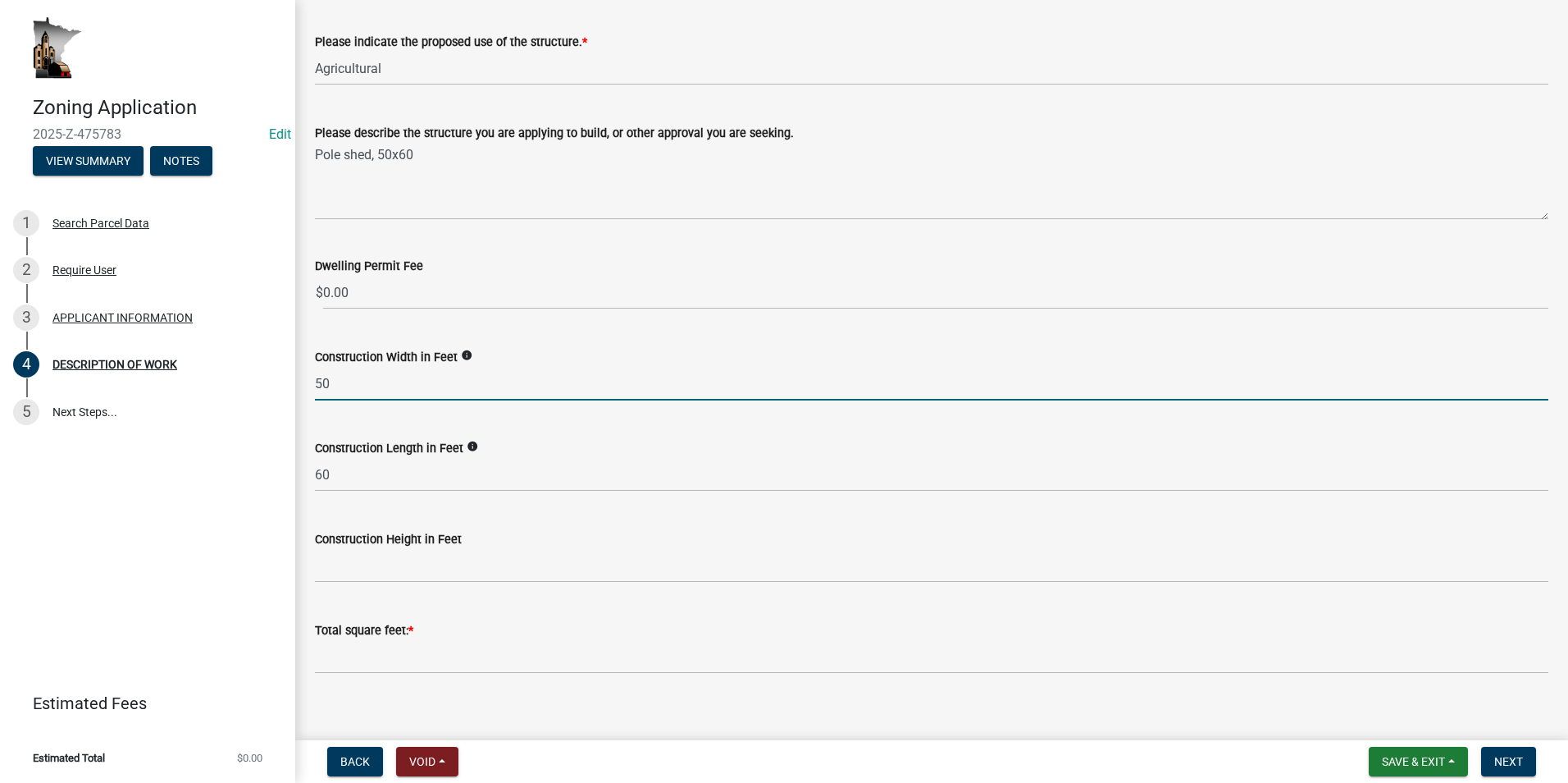
type input "50"
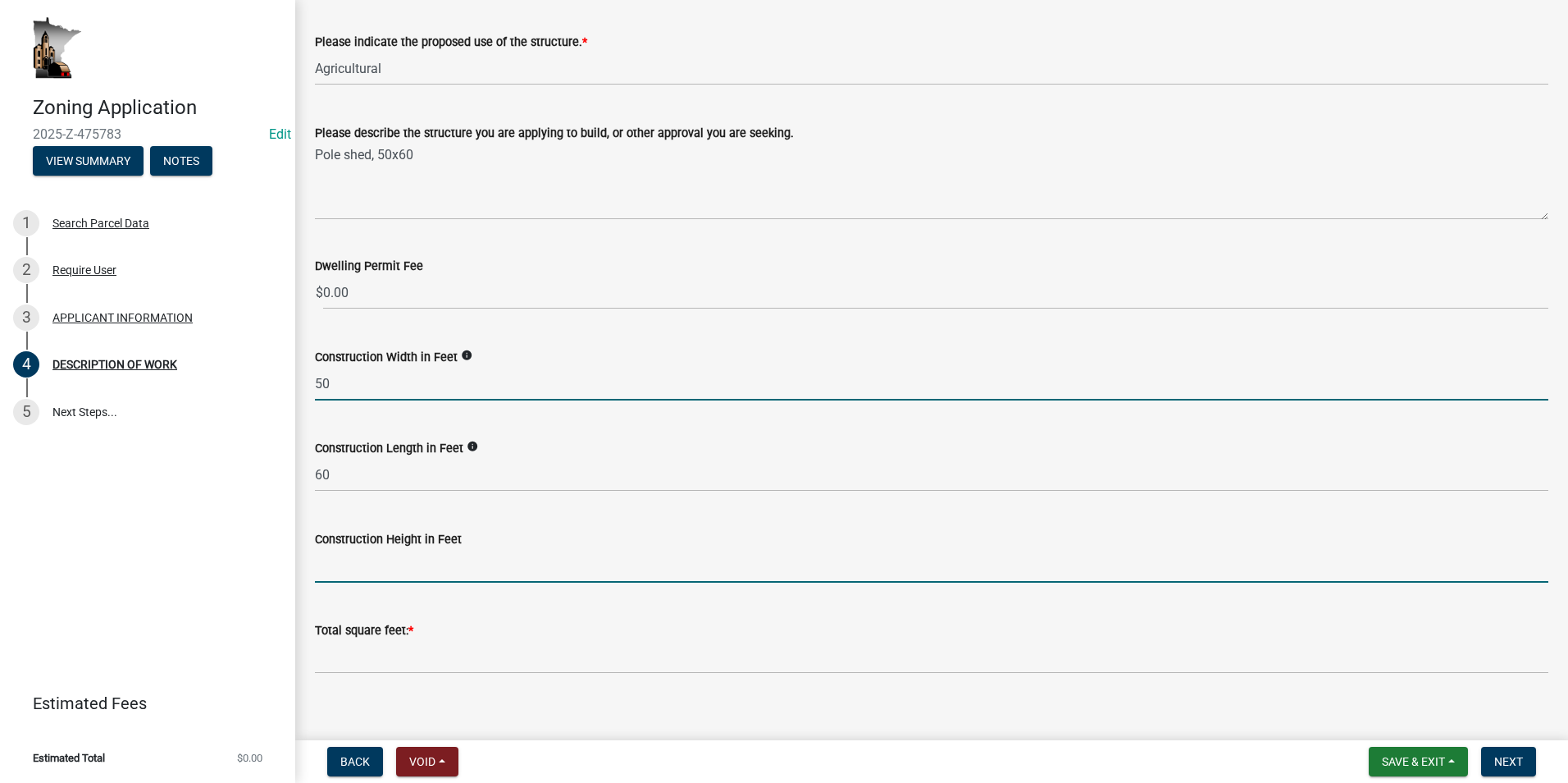
click at [375, 568] on input "text" at bounding box center [931, 566] width 1234 height 34
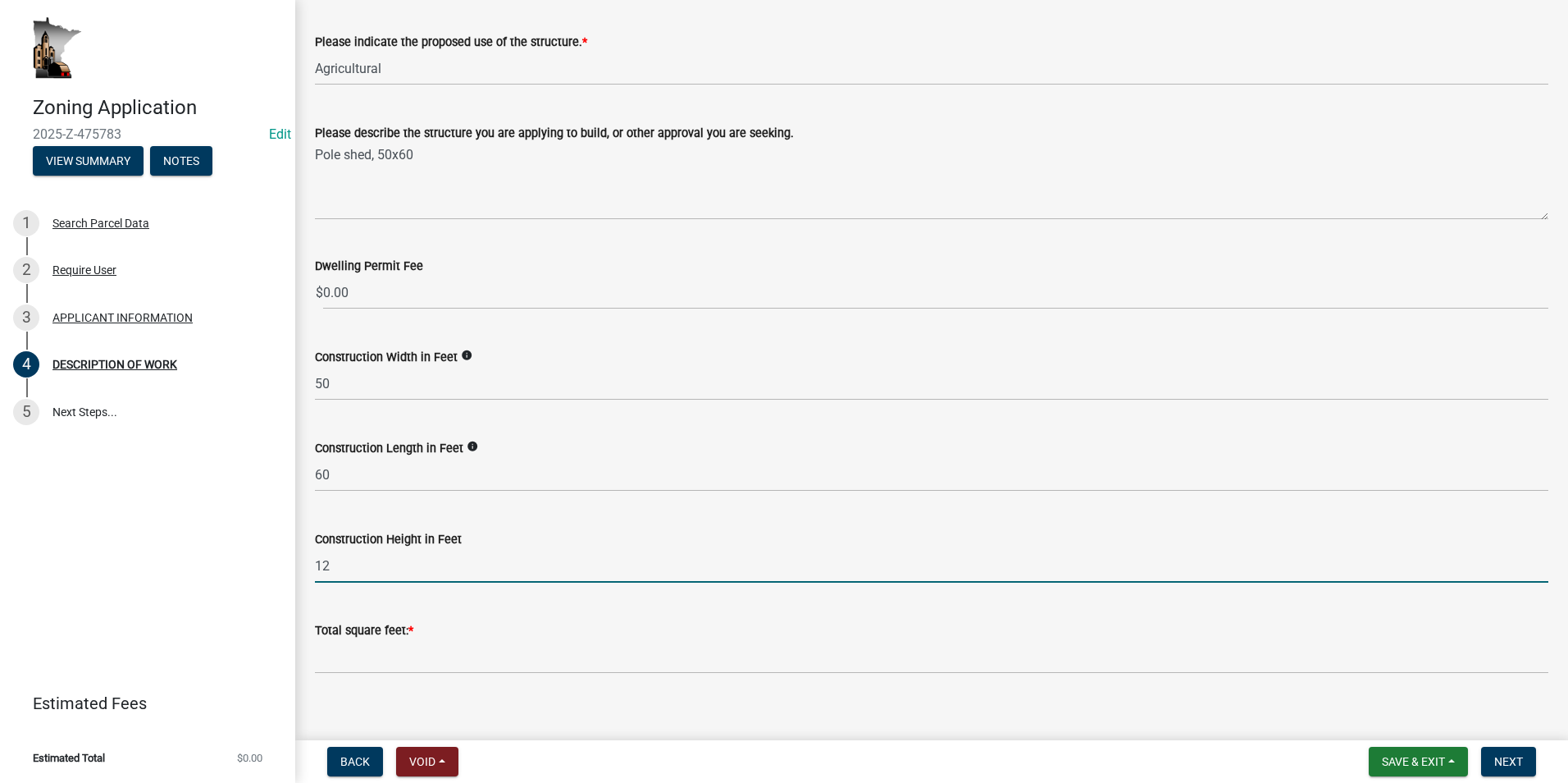
scroll to position [328, 0]
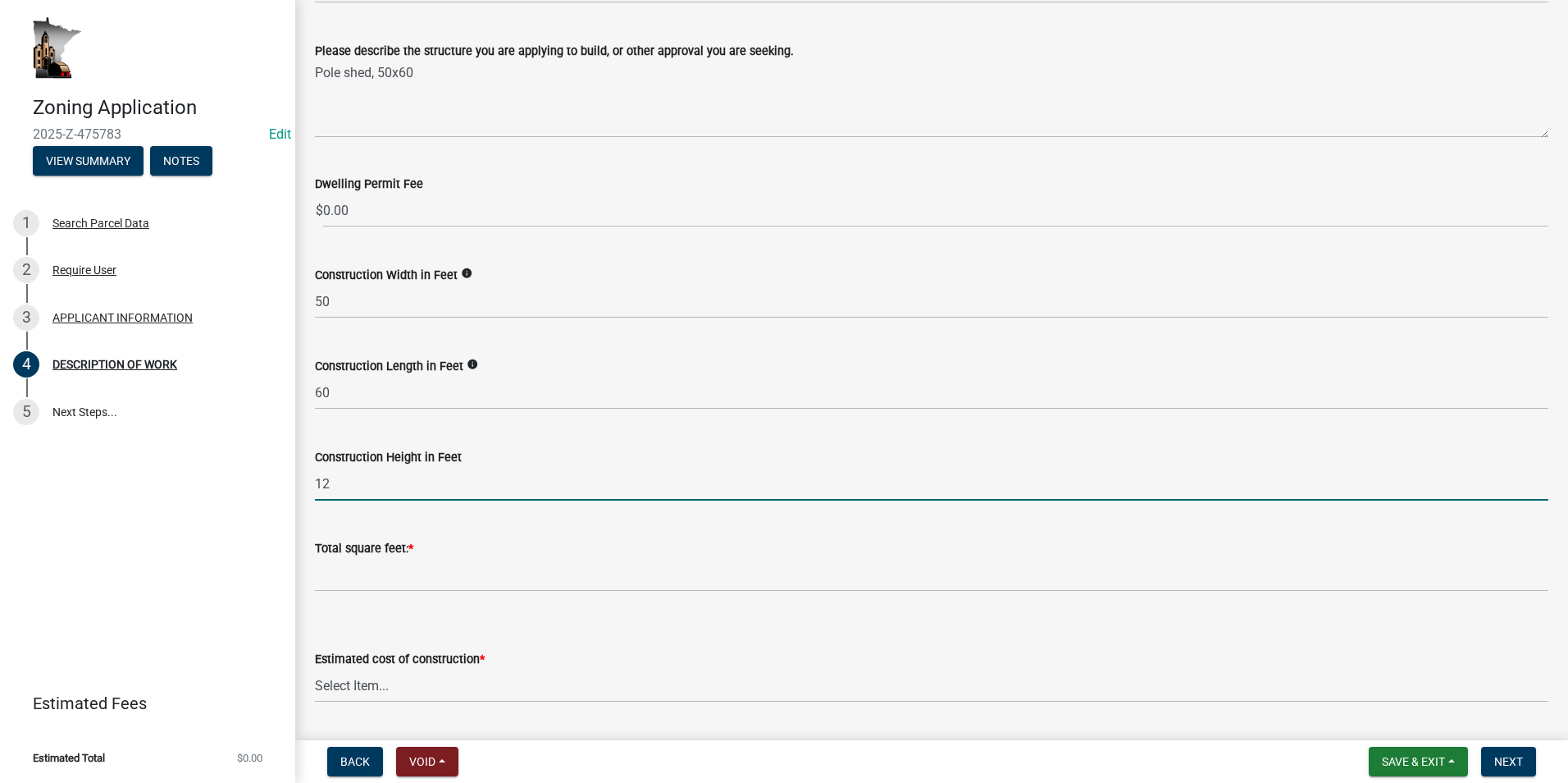
type input "12"
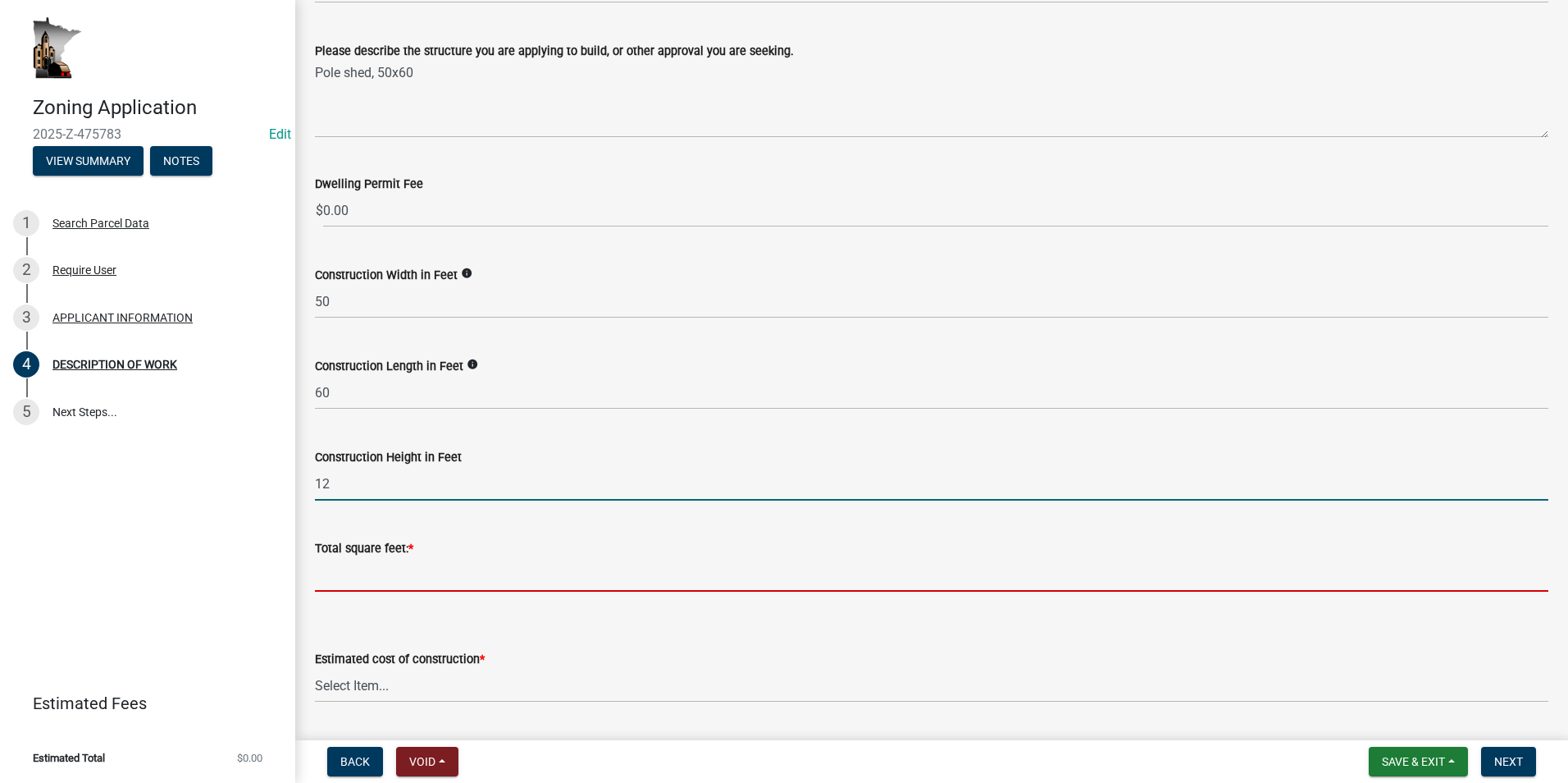
click at [349, 578] on input "text" at bounding box center [931, 575] width 1234 height 34
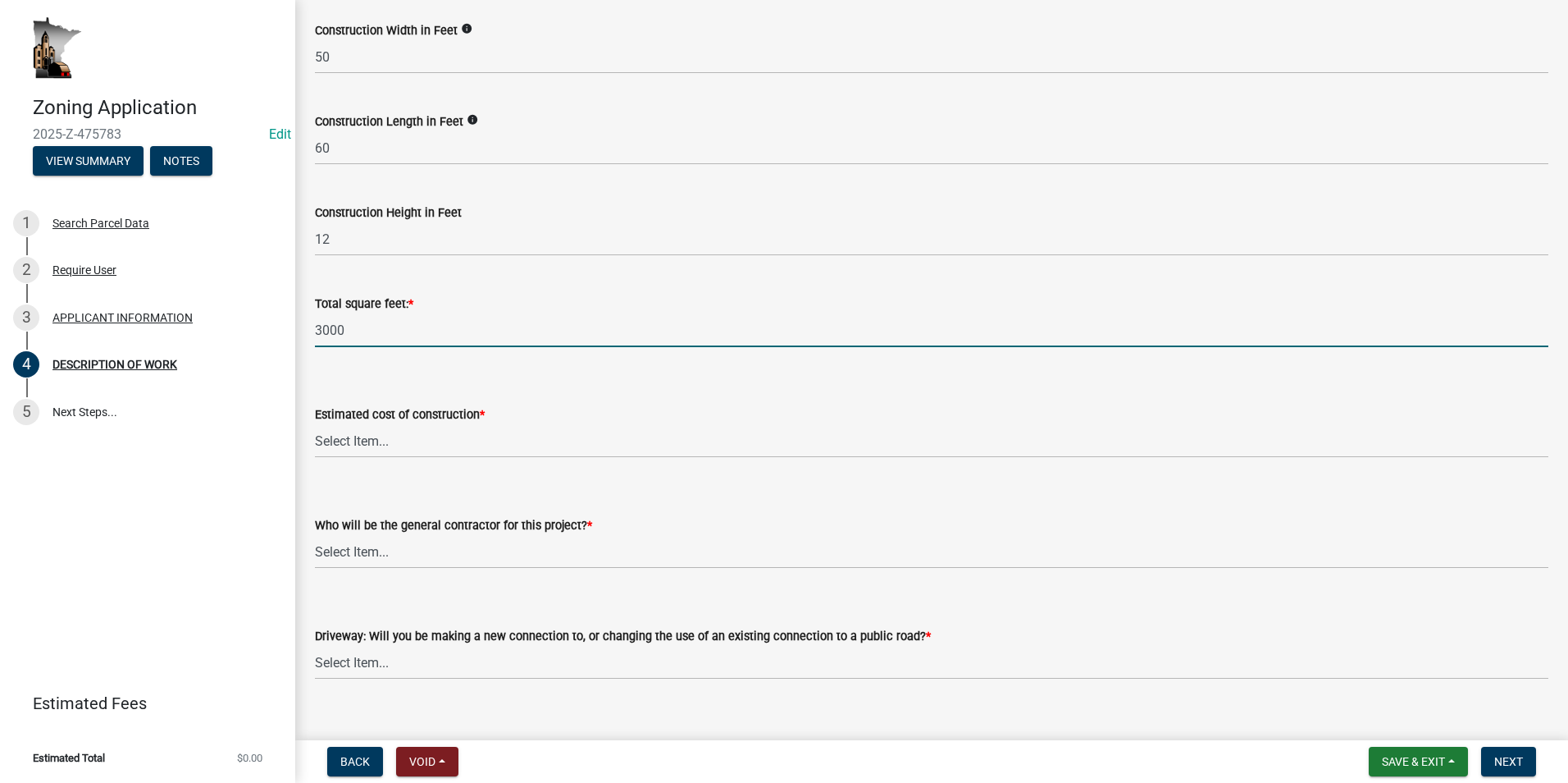
scroll to position [574, 0]
type input "3000"
click at [367, 441] on select "Select Item... $0 - $50,000 $50,001 - $100,000 $101,000 - $150,000 $150,001 or …" at bounding box center [931, 439] width 1234 height 34
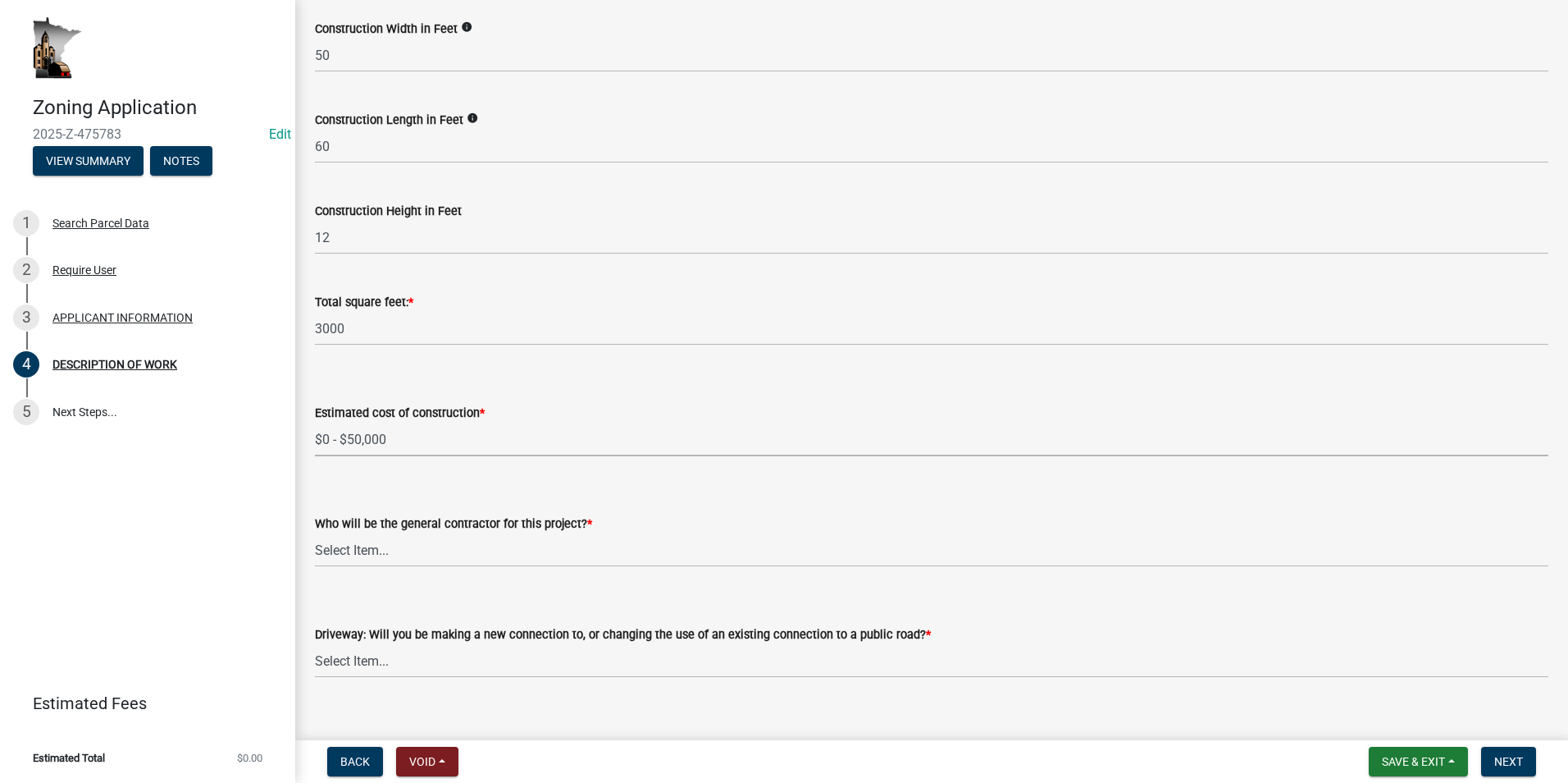
click at [315, 422] on select "Select Item... $0 - $50,000 $50,001 - $100,000 $101,000 - $150,000 $150,001 or …" at bounding box center [931, 439] width 1234 height 34
select select "b77d4c88-b606-4875-889f-ef493ebc67f8"
click at [396, 547] on select "Select Item... Myself Other" at bounding box center [931, 550] width 1234 height 34
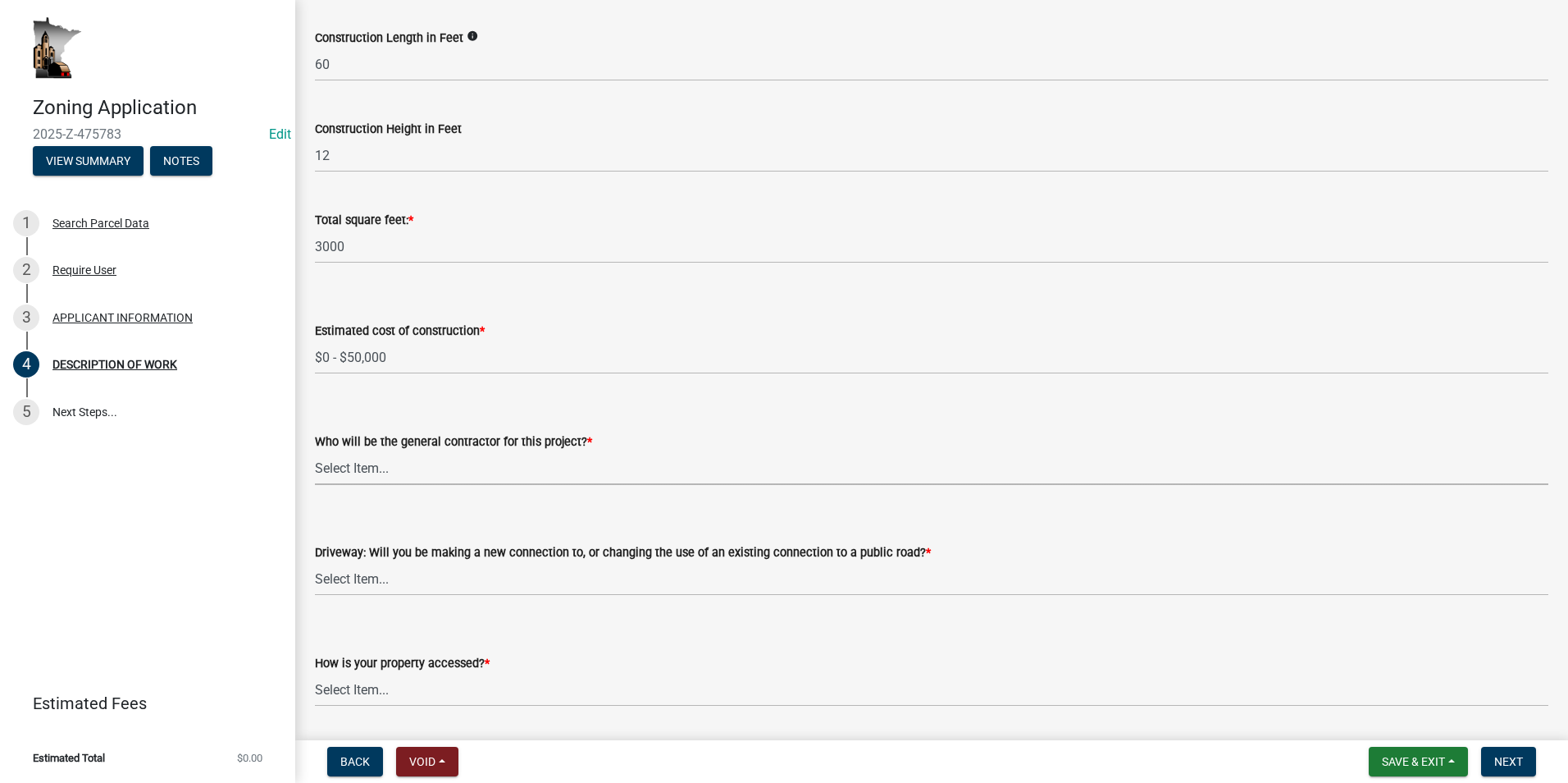
click at [414, 461] on select "Select Item... Myself Other" at bounding box center [931, 468] width 1234 height 34
click at [315, 451] on select "Select Item... Myself Other" at bounding box center [931, 468] width 1234 height 34
select select "07ce3bd5-44c8-48c7-a7da-ecbfde3ea753"
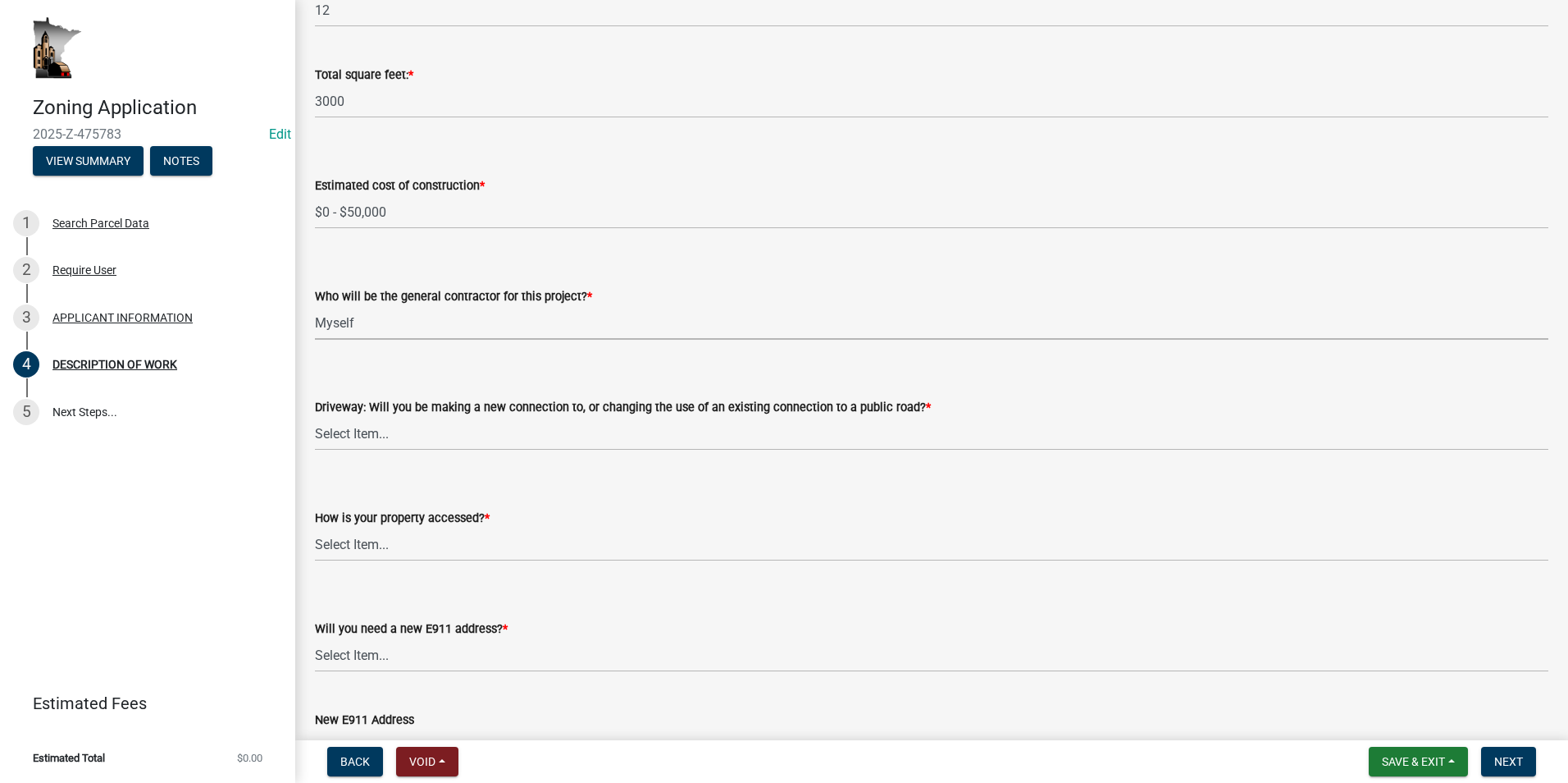
scroll to position [820, 0]
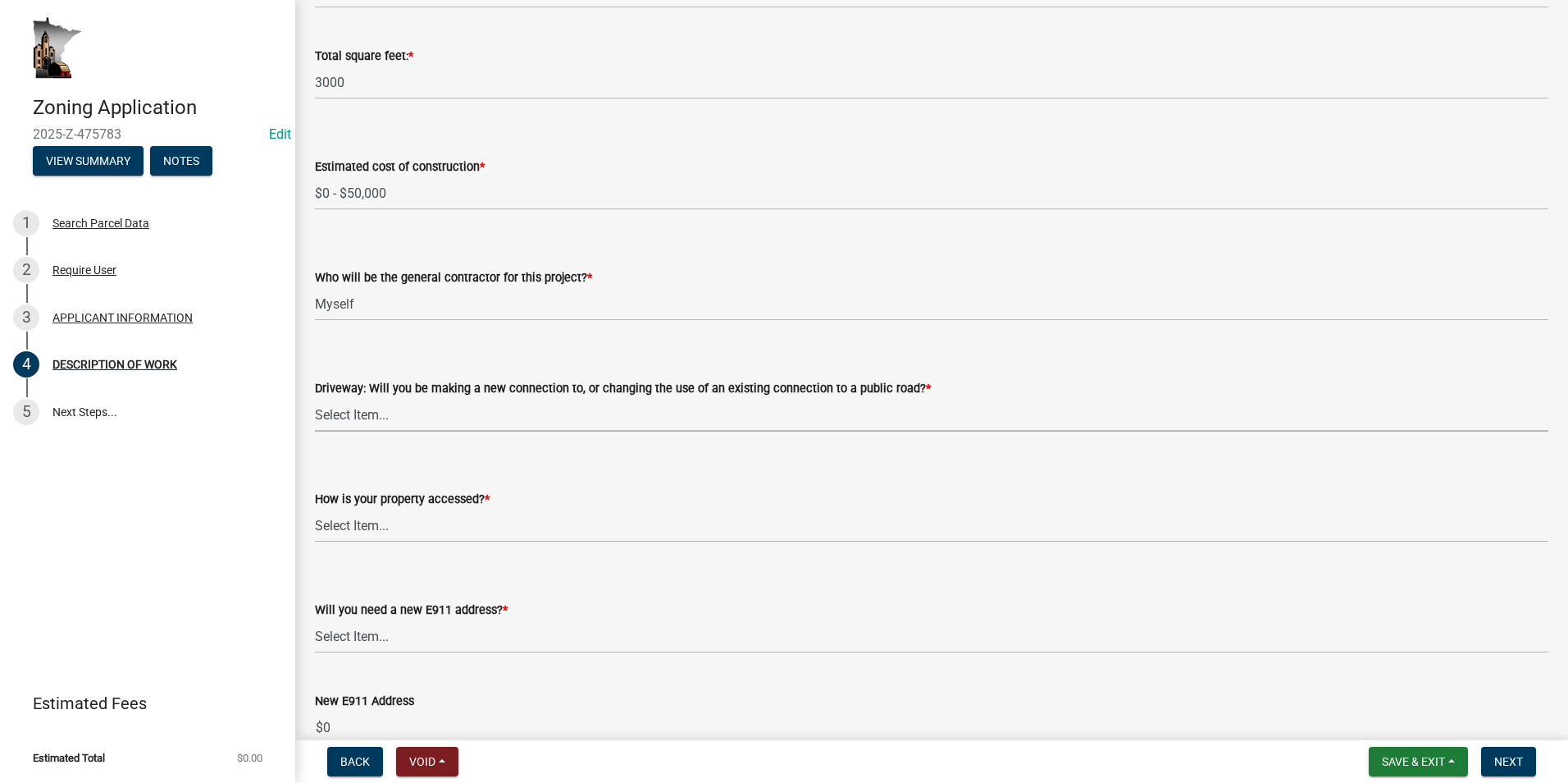
click at [389, 415] on select "Select Item... I am installing a new driveway access to a public road I am chan…" at bounding box center [931, 414] width 1234 height 34
click at [315, 397] on select "Select Item... I am installing a new driveway access to a public road I am chan…" at bounding box center [931, 414] width 1234 height 34
select select "865858fb-cec4-4771-ade1-629df977e661"
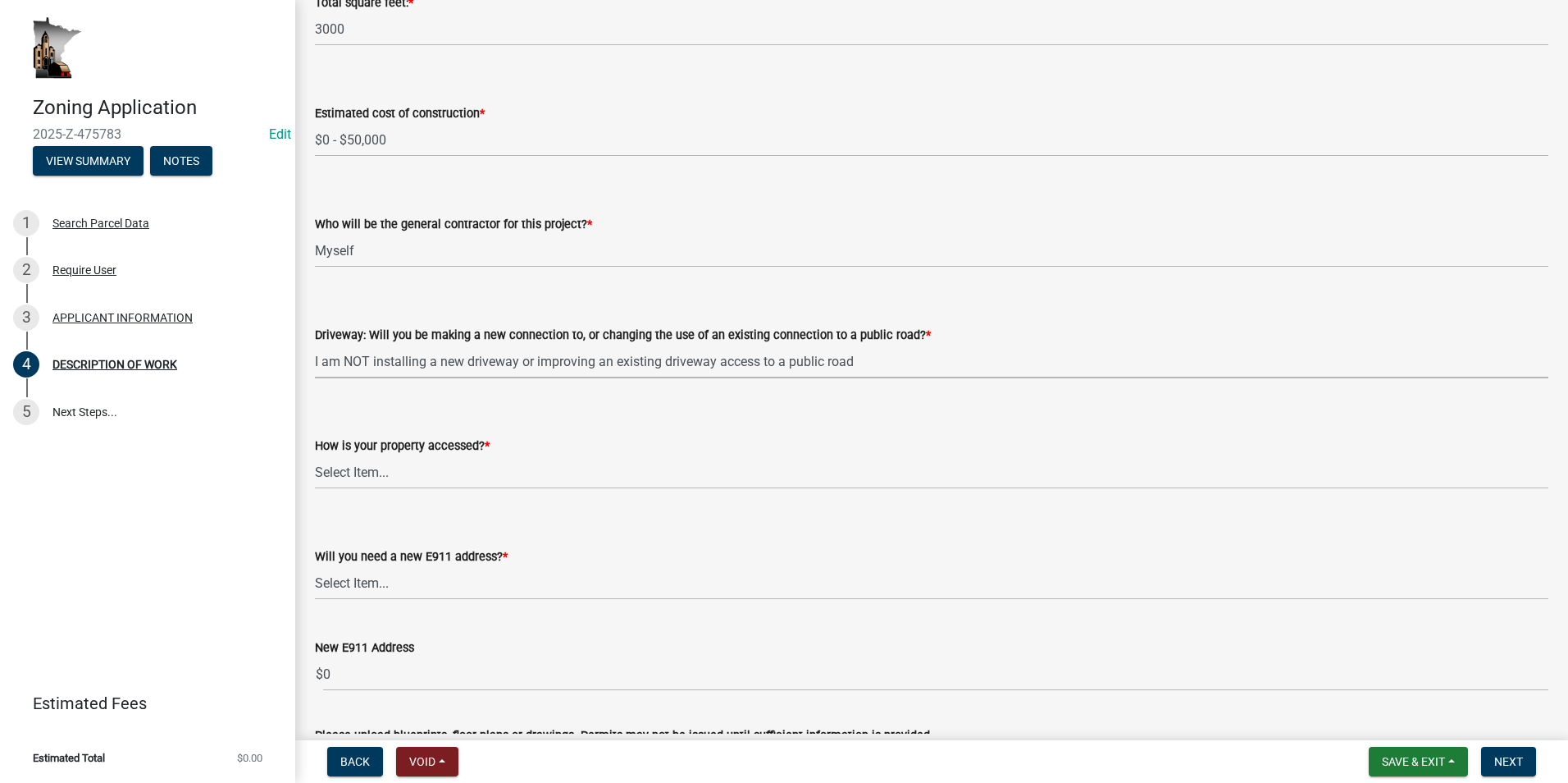
scroll to position [903, 0]
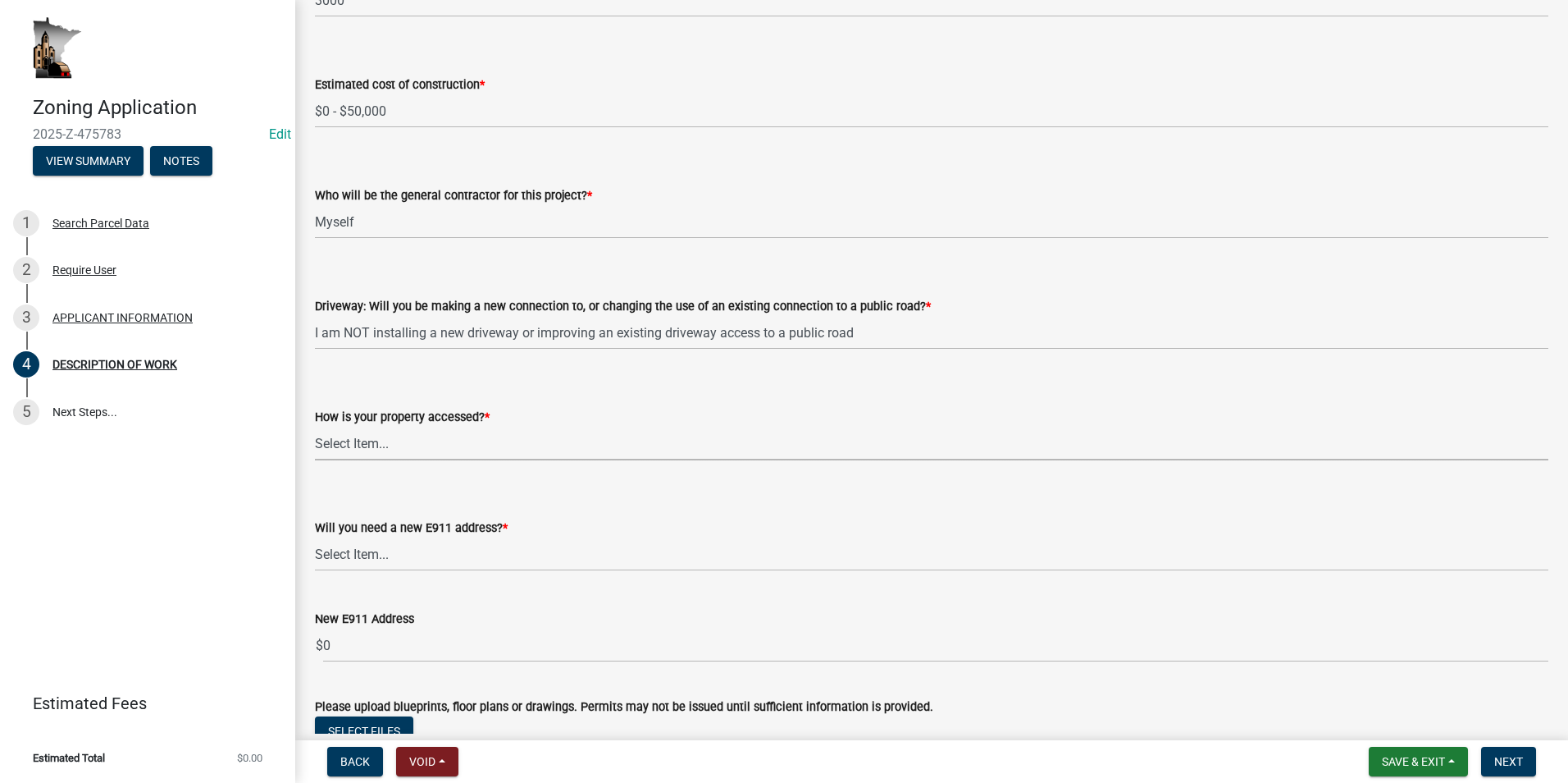
click at [409, 444] on select "Select Item... Access is off a state highway Access is off a county road Access…" at bounding box center [931, 443] width 1234 height 34
click at [315, 426] on select "Select Item... Access is off a state highway Access is off a county road Access…" at bounding box center [931, 443] width 1234 height 34
select select "cef96780-4810-40e3-9d85-228a56ab53a8"
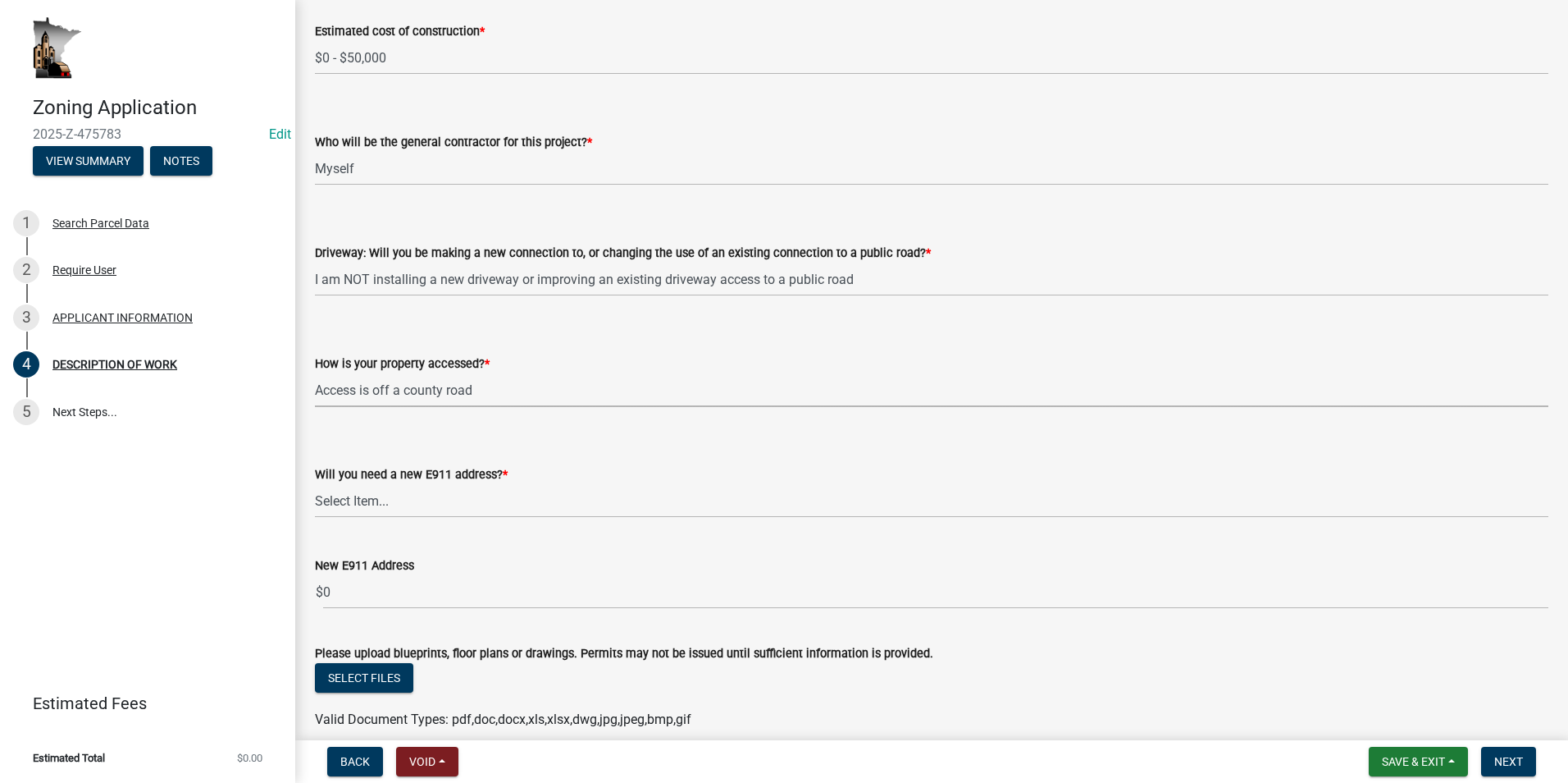
scroll to position [984, 0]
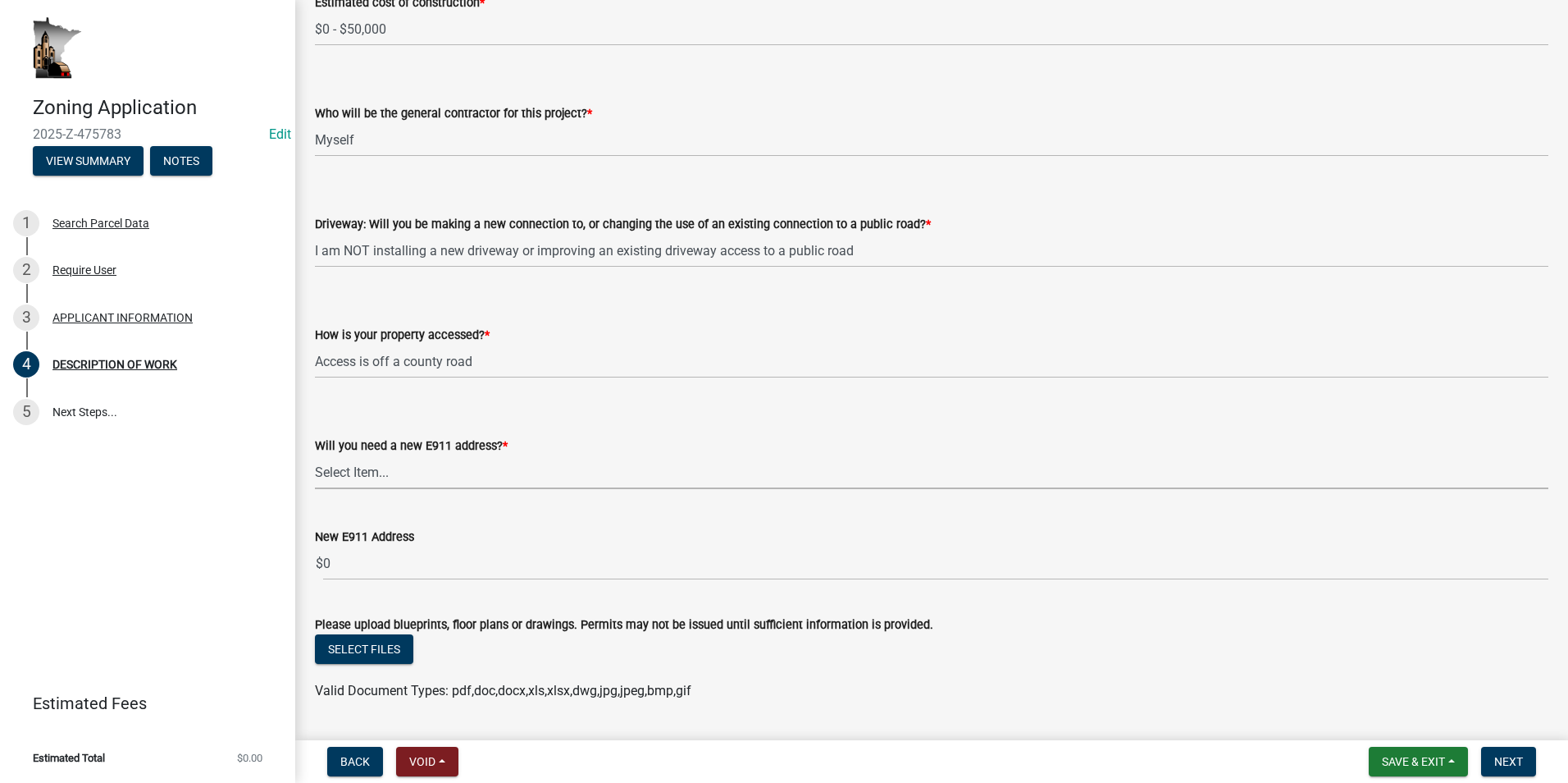
click at [406, 476] on select "Select Item... Yes No" at bounding box center [931, 472] width 1234 height 34
click at [315, 471] on select "Select Item... Yes No" at bounding box center [931, 472] width 1234 height 34
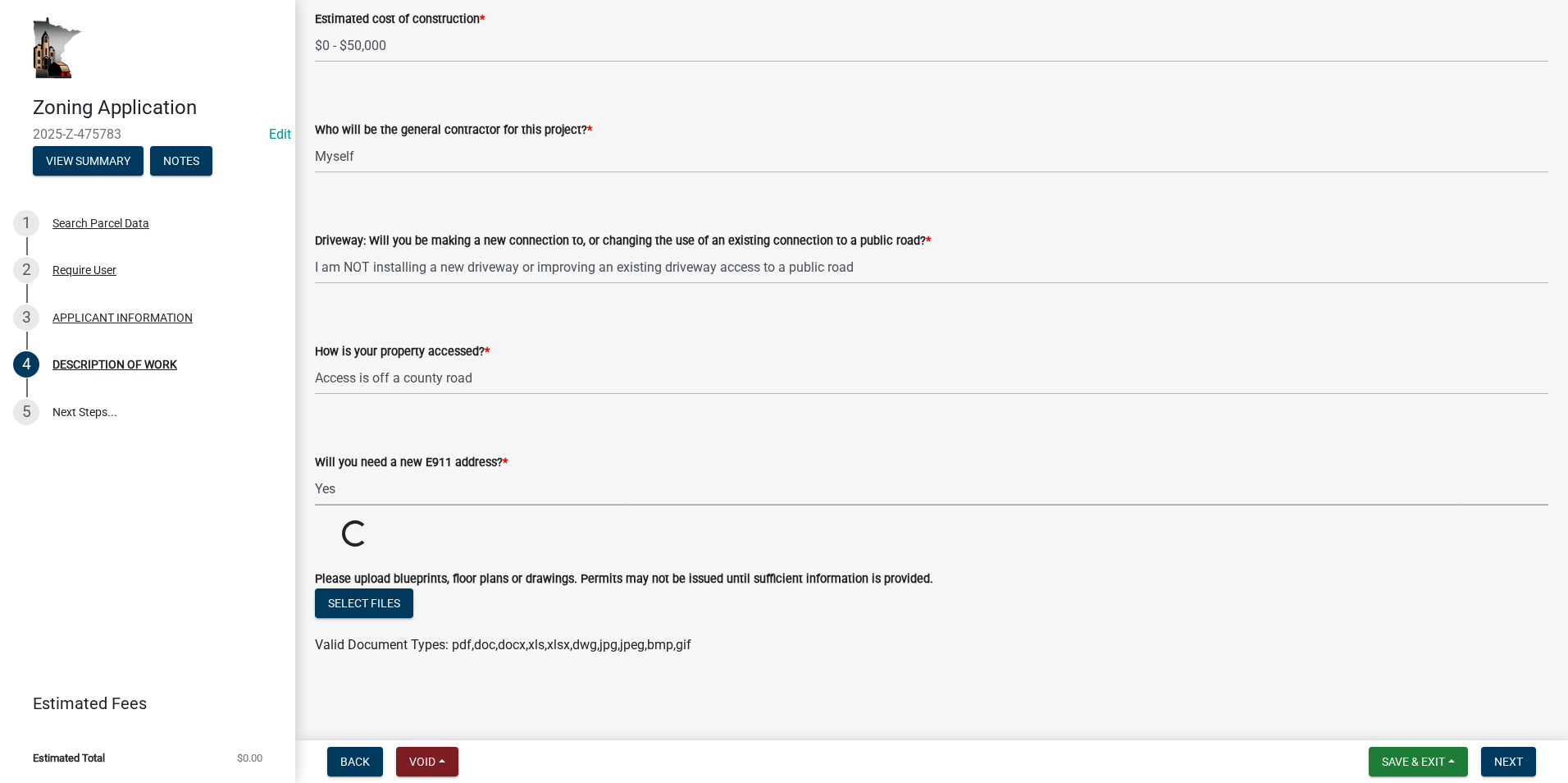
scroll to position [968, 0]
click at [386, 491] on select "Select Item... Yes No" at bounding box center [931, 488] width 1234 height 34
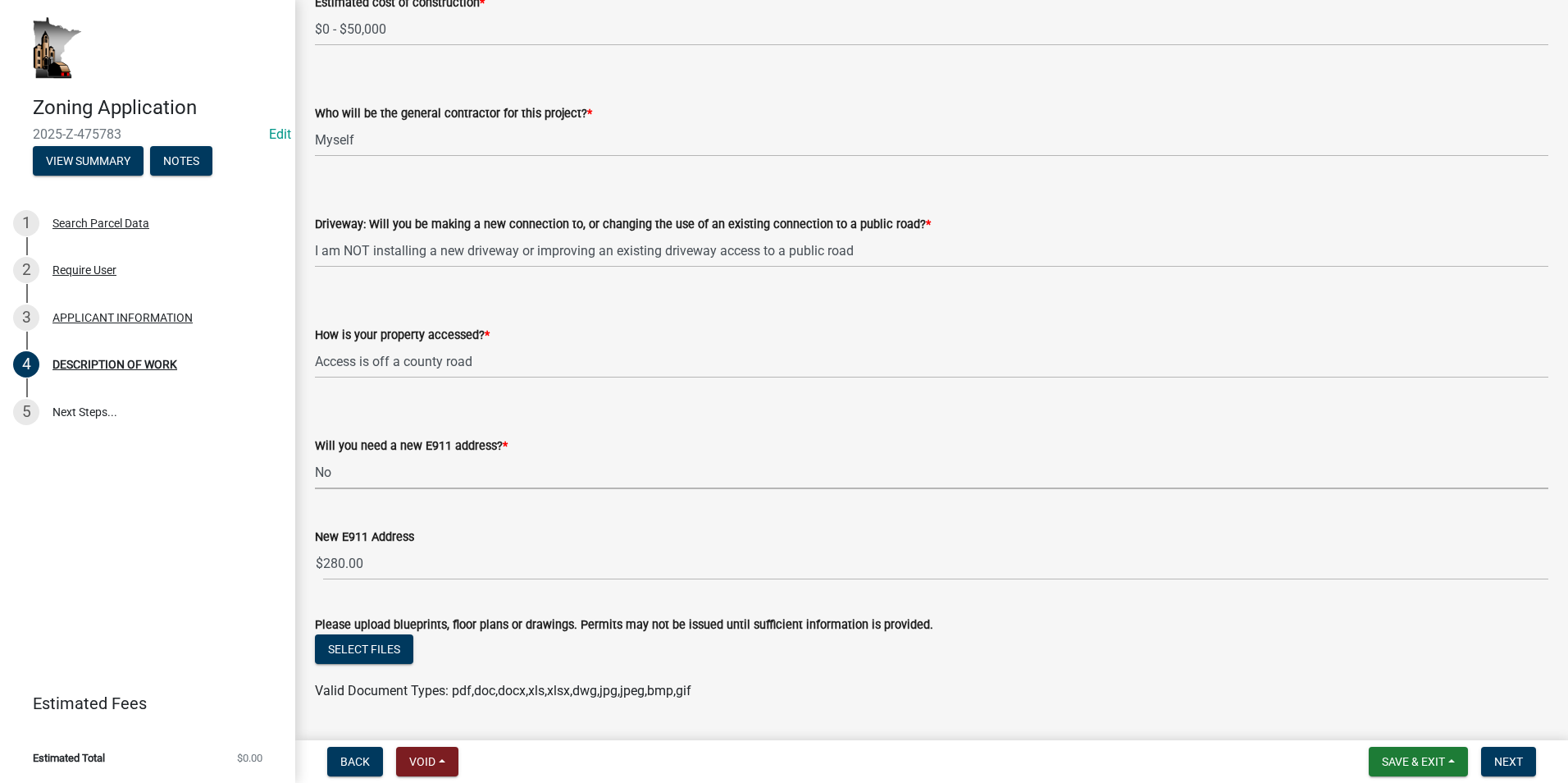
click at [315, 471] on select "Select Item... Yes No" at bounding box center [931, 472] width 1234 height 34
select select "79149638-379e-4eb8-8707-a078303474c9"
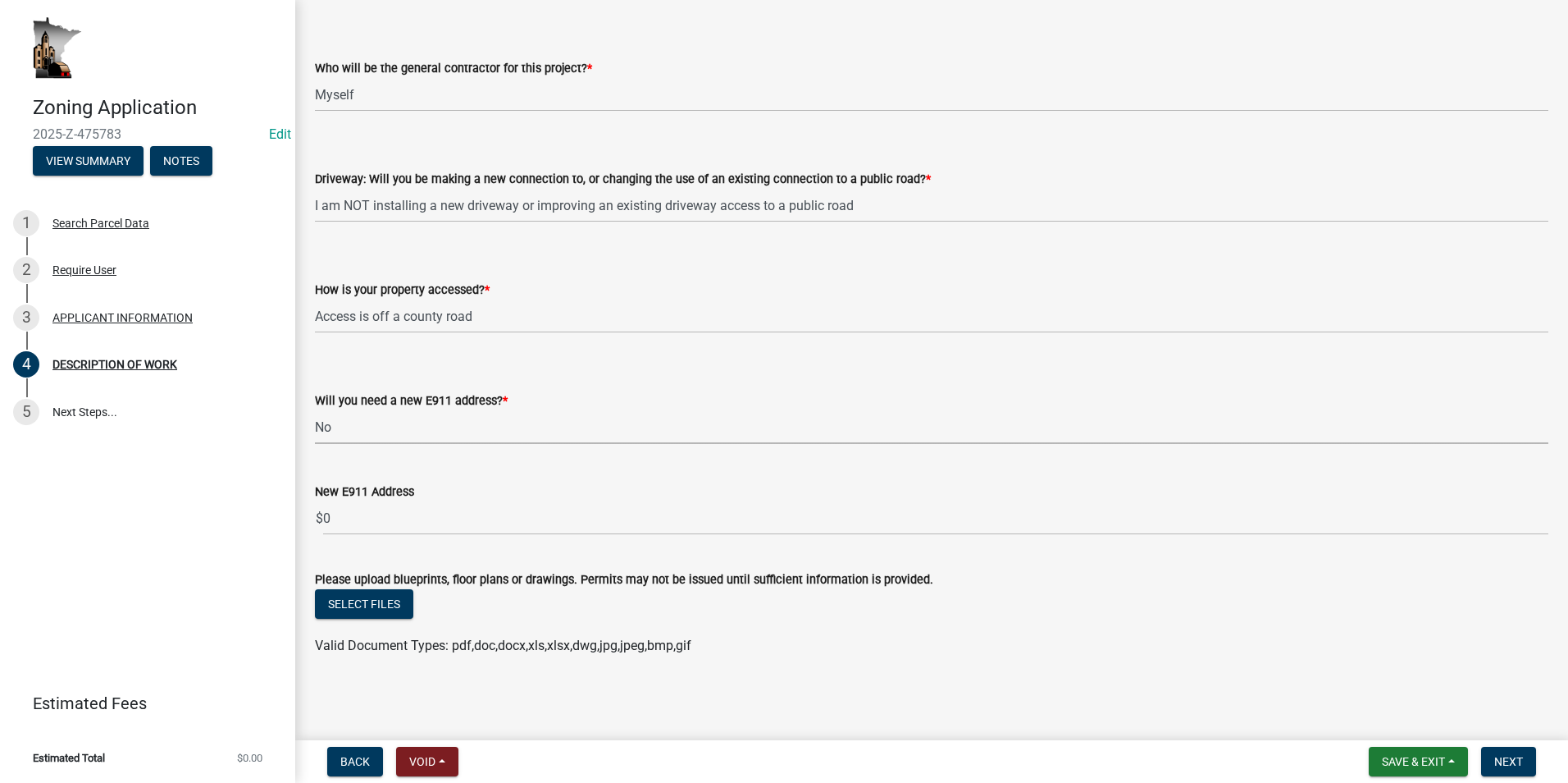
scroll to position [1030, 0]
click at [813, 765] on span "Next" at bounding box center [1508, 761] width 29 height 13
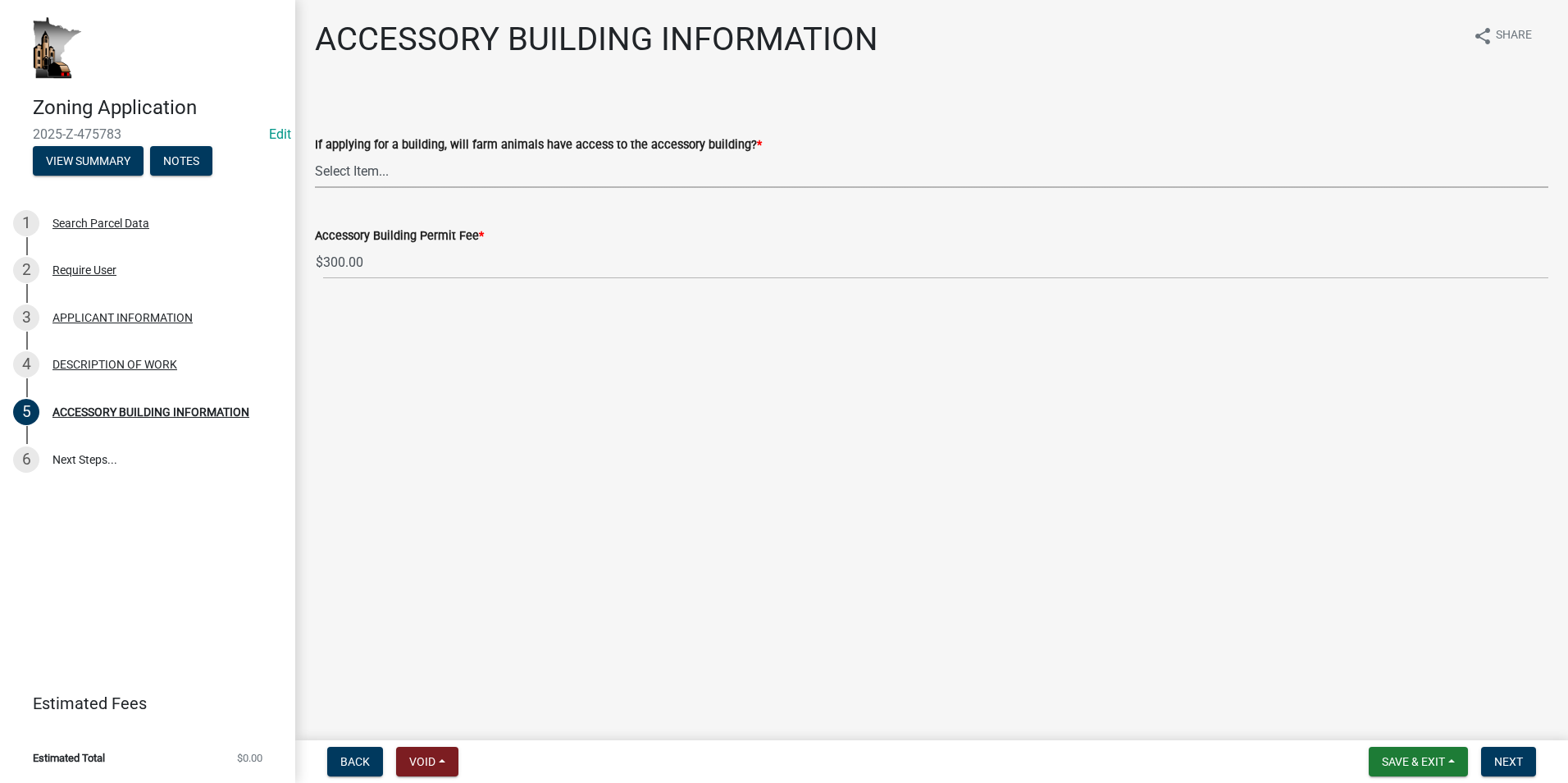
click at [398, 172] on select "Select Item... Yes No" at bounding box center [931, 171] width 1234 height 34
click at [315, 154] on select "Select Item... Yes No" at bounding box center [931, 171] width 1234 height 34
select select "88703b1b-78c7-4d2b-862c-09a913535c10"
click at [813, 760] on span "Next" at bounding box center [1508, 761] width 29 height 13
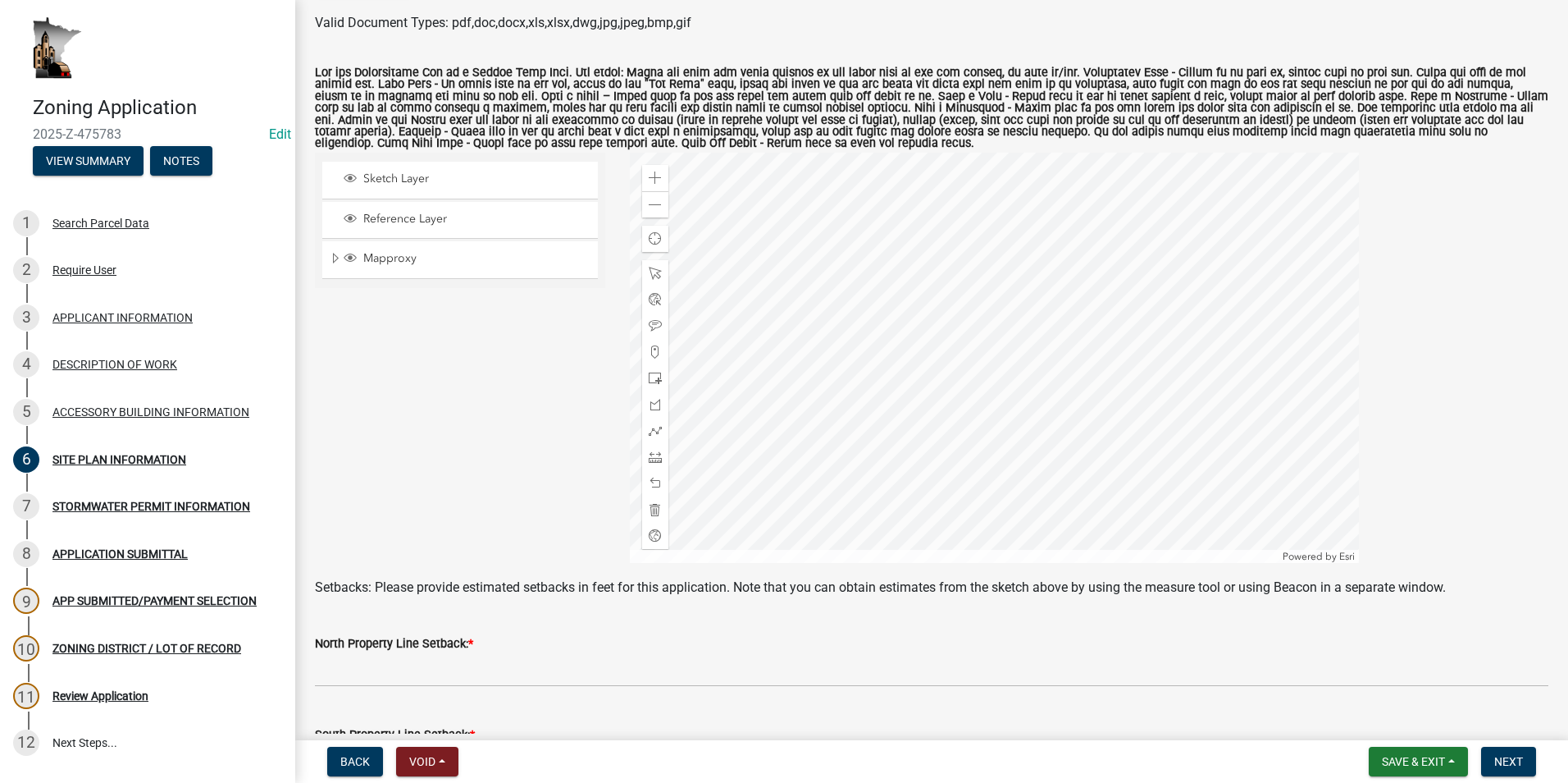
scroll to position [246, 0]
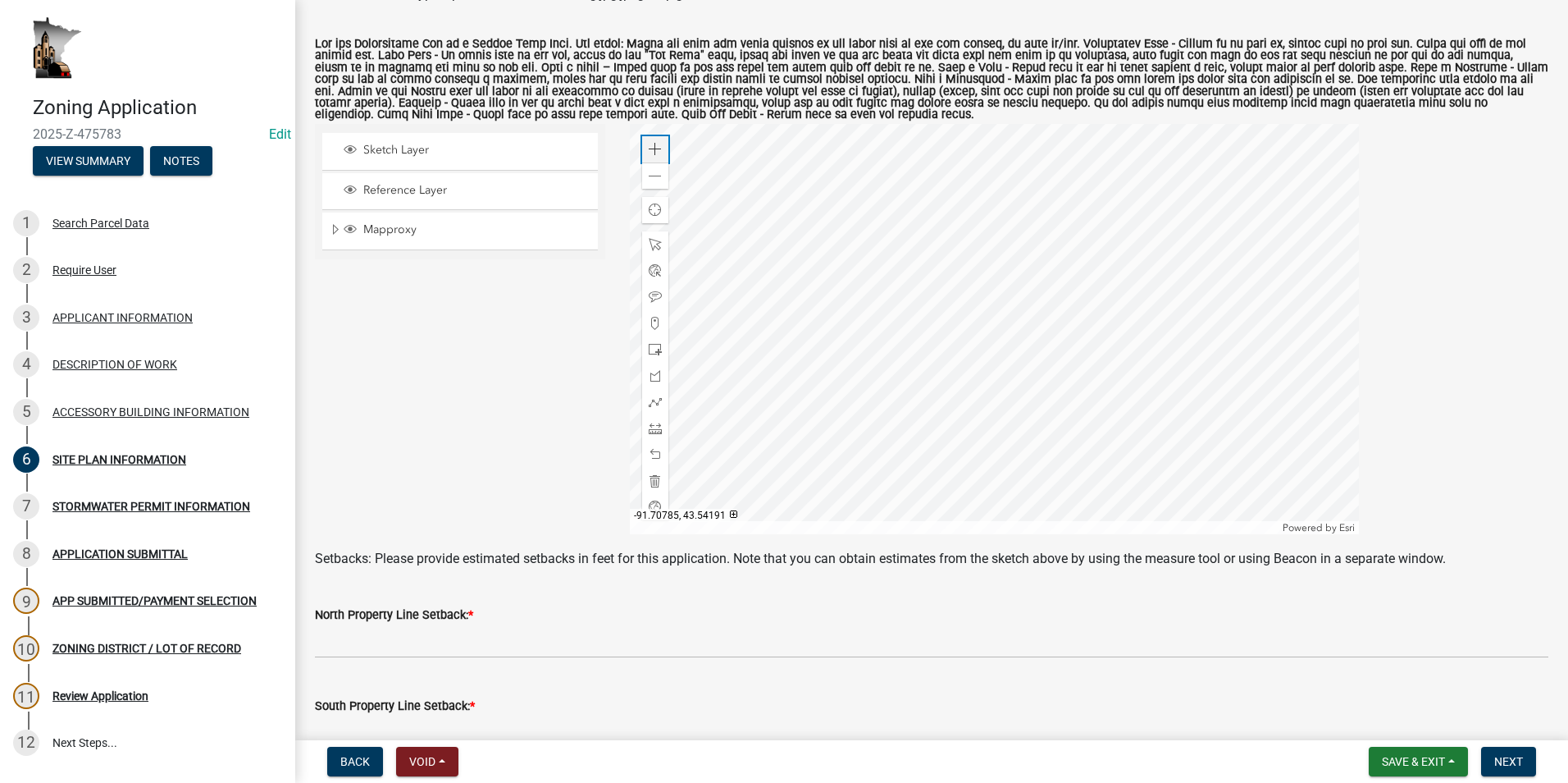
click at [649, 144] on span at bounding box center [654, 148] width 13 height 13
click at [653, 151] on span at bounding box center [654, 148] width 13 height 13
click at [813, 229] on div at bounding box center [994, 329] width 729 height 410
click at [813, 397] on div at bounding box center [994, 329] width 729 height 410
click at [653, 179] on span at bounding box center [654, 175] width 13 height 13
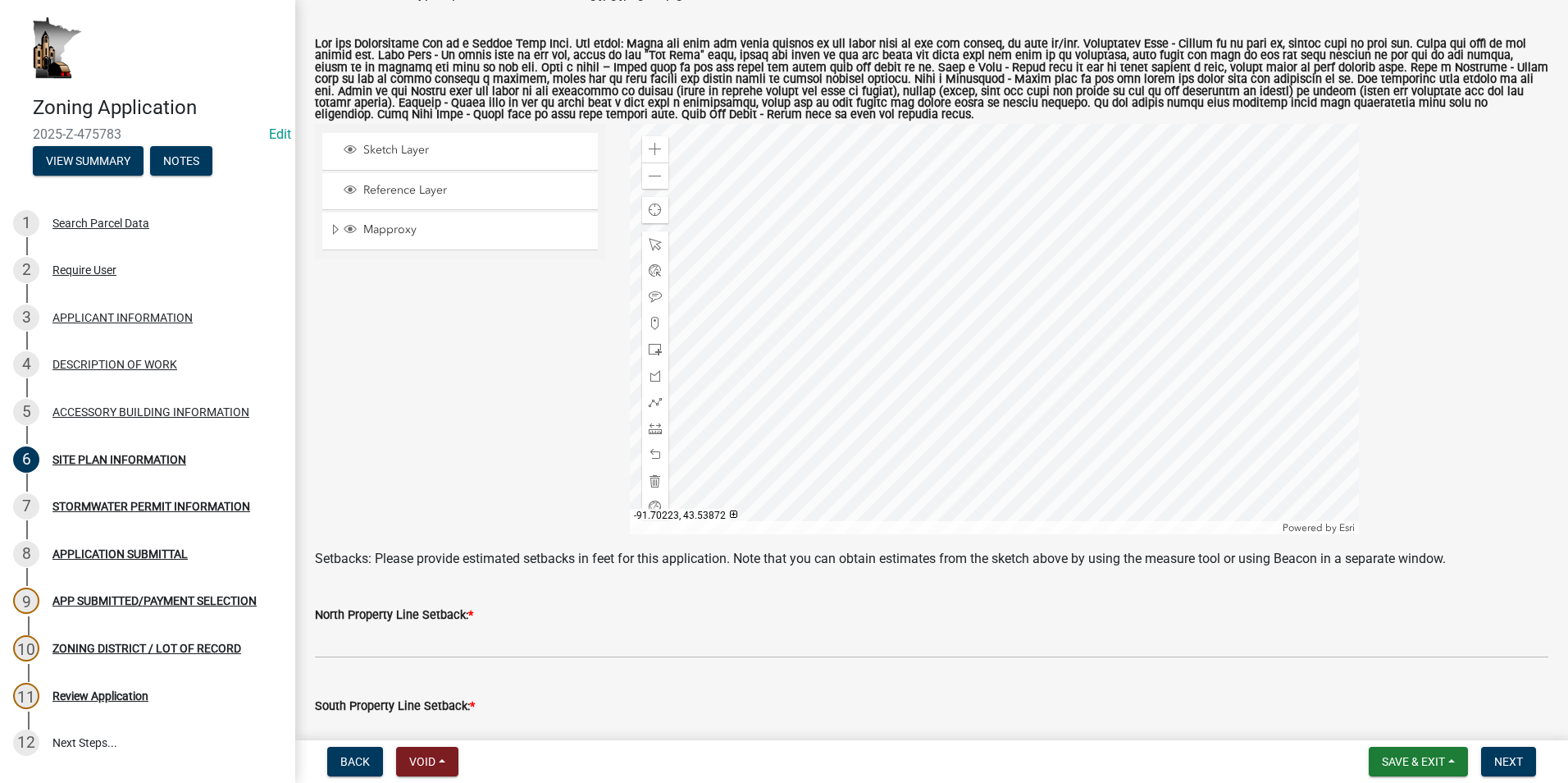
click at [813, 490] on div at bounding box center [994, 329] width 729 height 410
click at [643, 149] on div "Zoom in" at bounding box center [655, 149] width 26 height 26
click at [813, 247] on div at bounding box center [994, 329] width 729 height 410
click at [653, 151] on span at bounding box center [654, 148] width 13 height 13
click at [813, 379] on div at bounding box center [994, 329] width 729 height 410
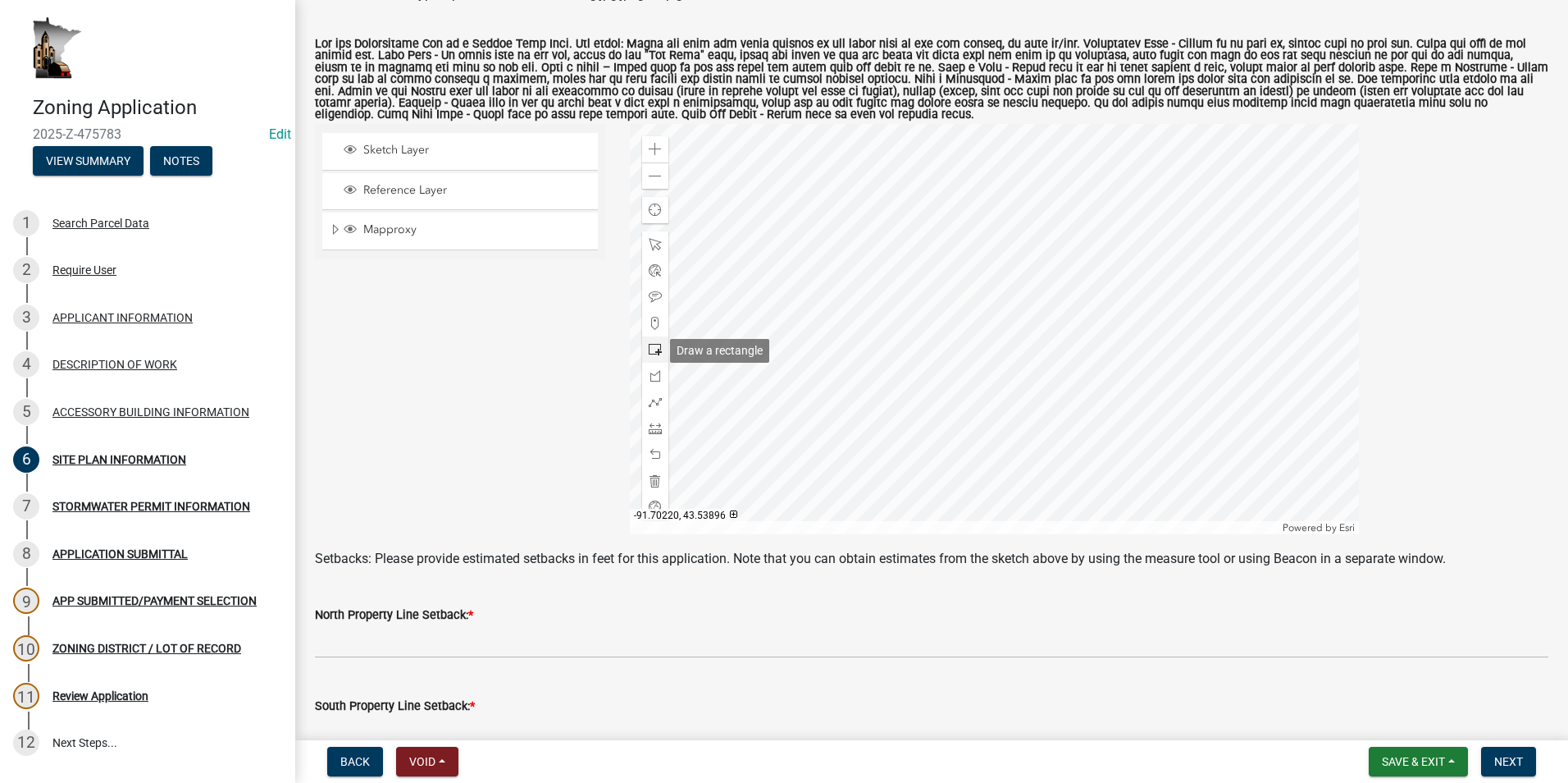
click at [653, 350] on span at bounding box center [654, 349] width 13 height 13
click at [813, 320] on div at bounding box center [994, 329] width 729 height 410
click at [655, 247] on span at bounding box center [654, 244] width 13 height 13
click at [813, 333] on div at bounding box center [994, 329] width 729 height 410
click at [813, 225] on span "Close" at bounding box center [1055, 228] width 13 height 13
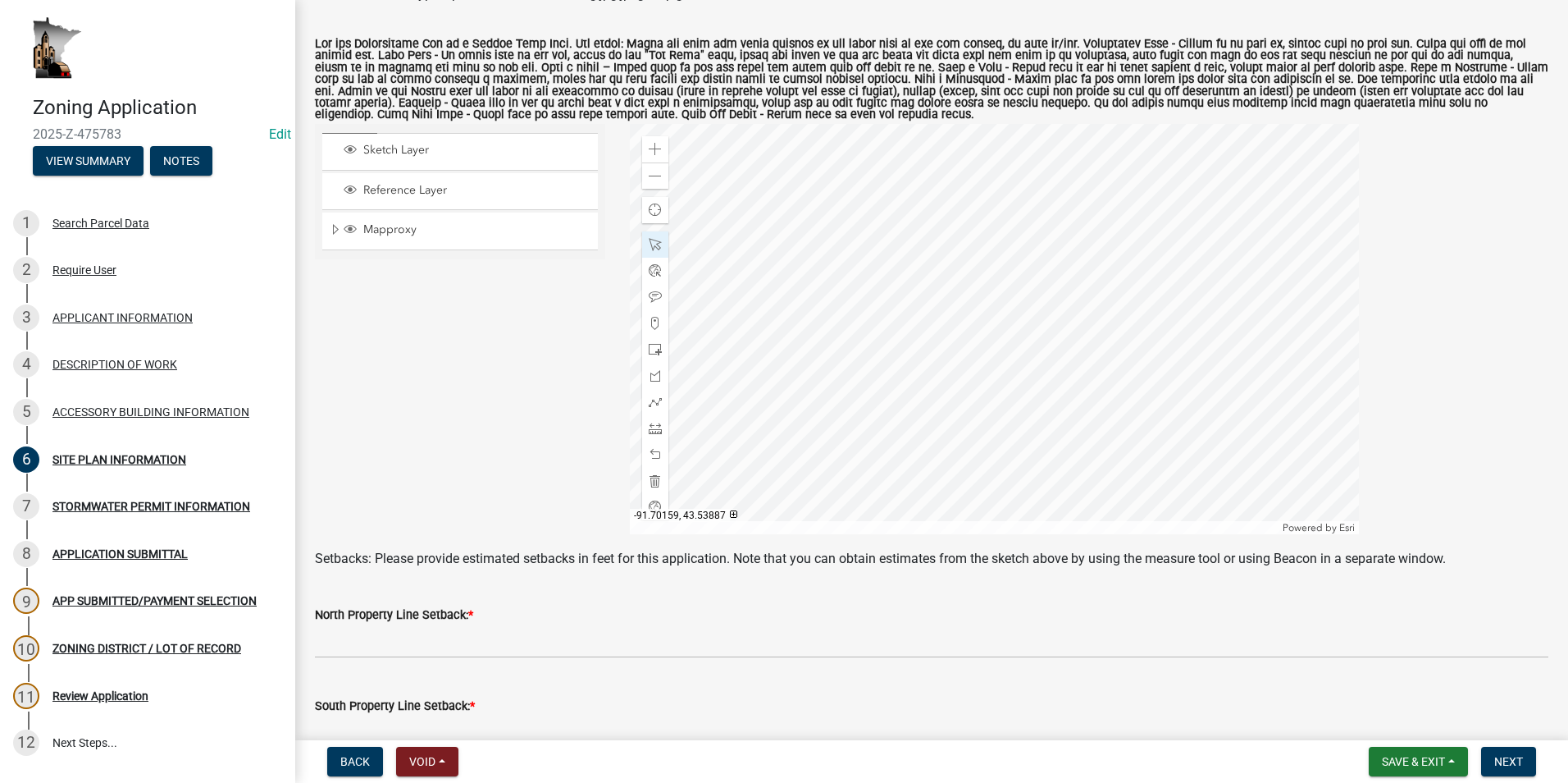
click at [813, 404] on div at bounding box center [994, 329] width 729 height 410
click at [813, 264] on div at bounding box center [994, 329] width 729 height 410
click at [813, 330] on div at bounding box center [994, 329] width 729 height 410
click at [813, 379] on div at bounding box center [994, 329] width 729 height 410
click at [813, 364] on div at bounding box center [994, 329] width 729 height 410
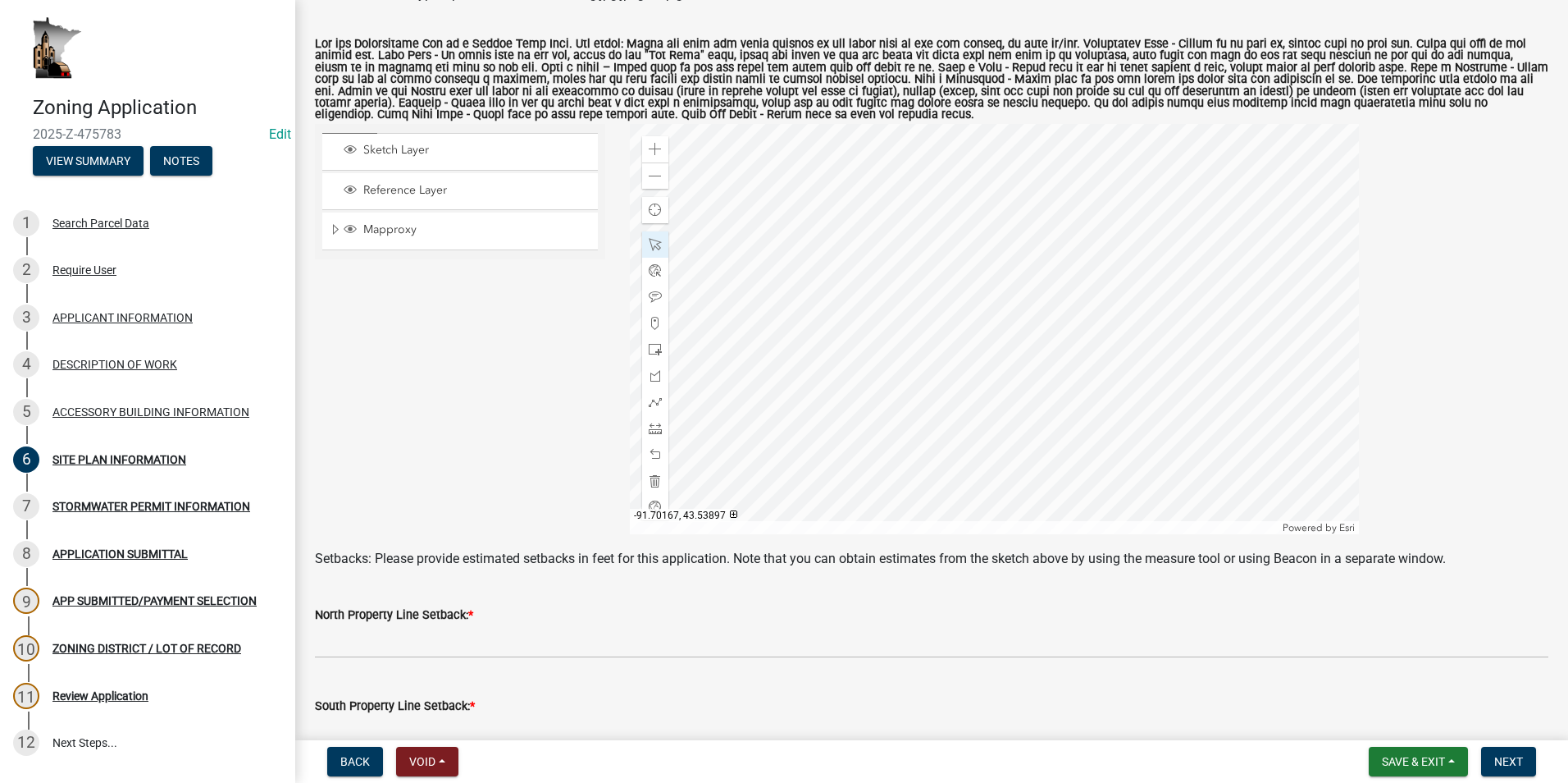
click at [813, 346] on div at bounding box center [994, 329] width 729 height 410
click at [656, 179] on span at bounding box center [654, 175] width 13 height 13
click at [649, 425] on span at bounding box center [654, 427] width 13 height 13
click at [813, 358] on div at bounding box center [994, 329] width 729 height 410
click at [813, 504] on div at bounding box center [994, 329] width 729 height 410
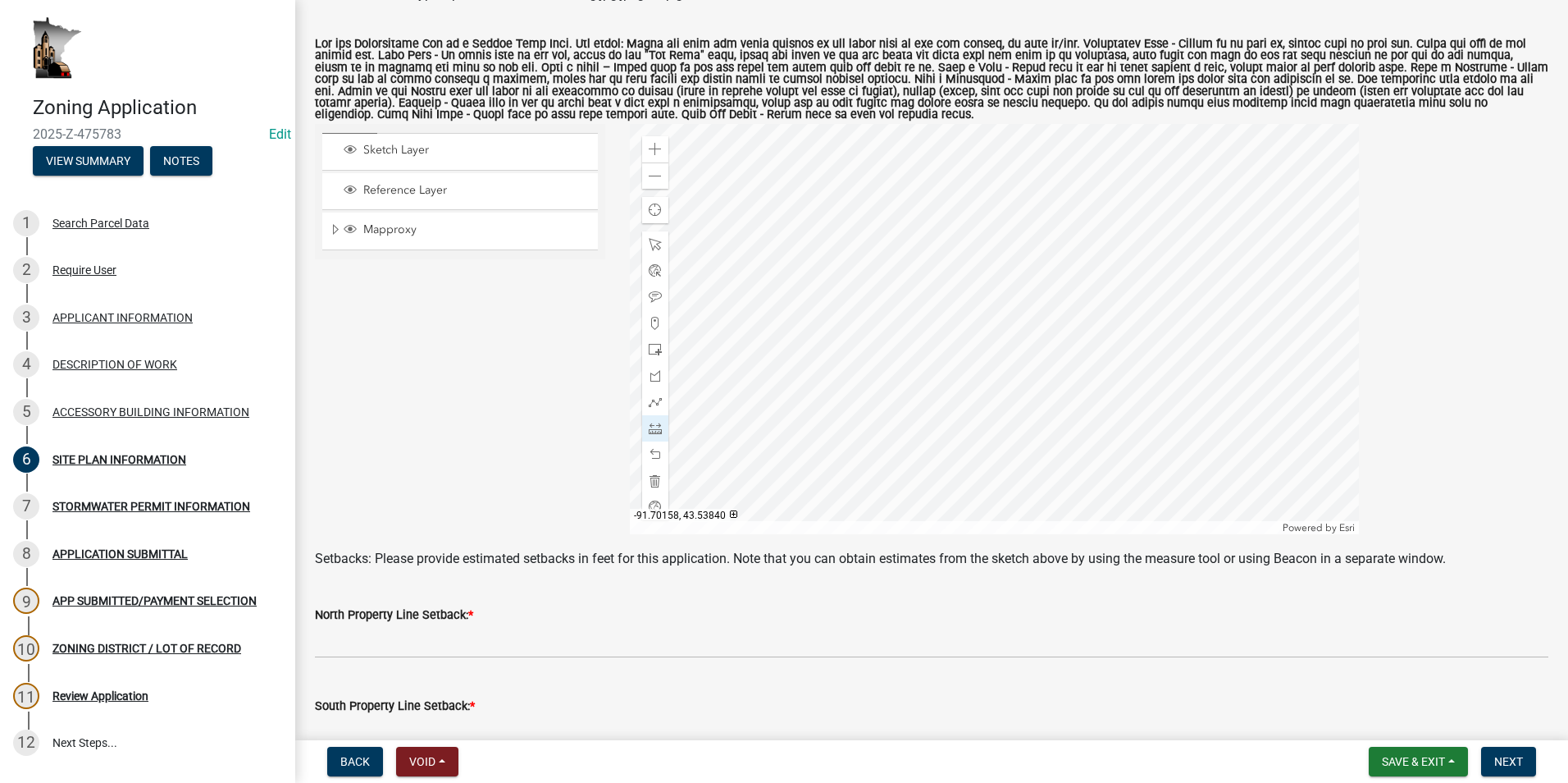
click at [813, 504] on div at bounding box center [994, 329] width 729 height 410
click at [813, 337] on div at bounding box center [994, 329] width 729 height 410
click at [745, 337] on div at bounding box center [994, 329] width 729 height 410
click at [802, 412] on div at bounding box center [994, 329] width 729 height 410
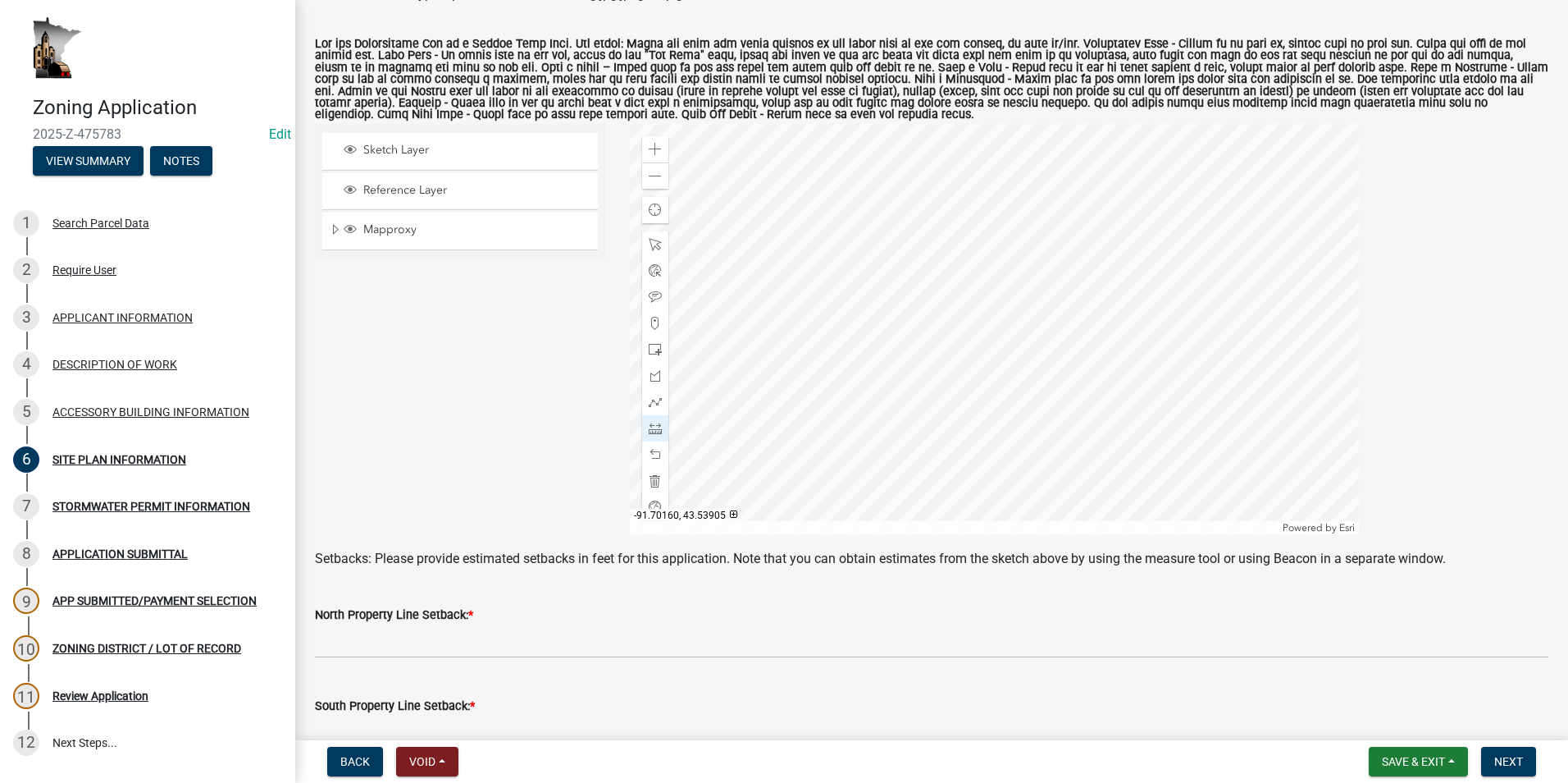
click at [813, 430] on div at bounding box center [994, 329] width 729 height 410
click at [813, 149] on div at bounding box center [994, 329] width 729 height 410
click at [813, 291] on div at bounding box center [994, 329] width 729 height 410
click at [813, 290] on div at bounding box center [994, 329] width 729 height 410
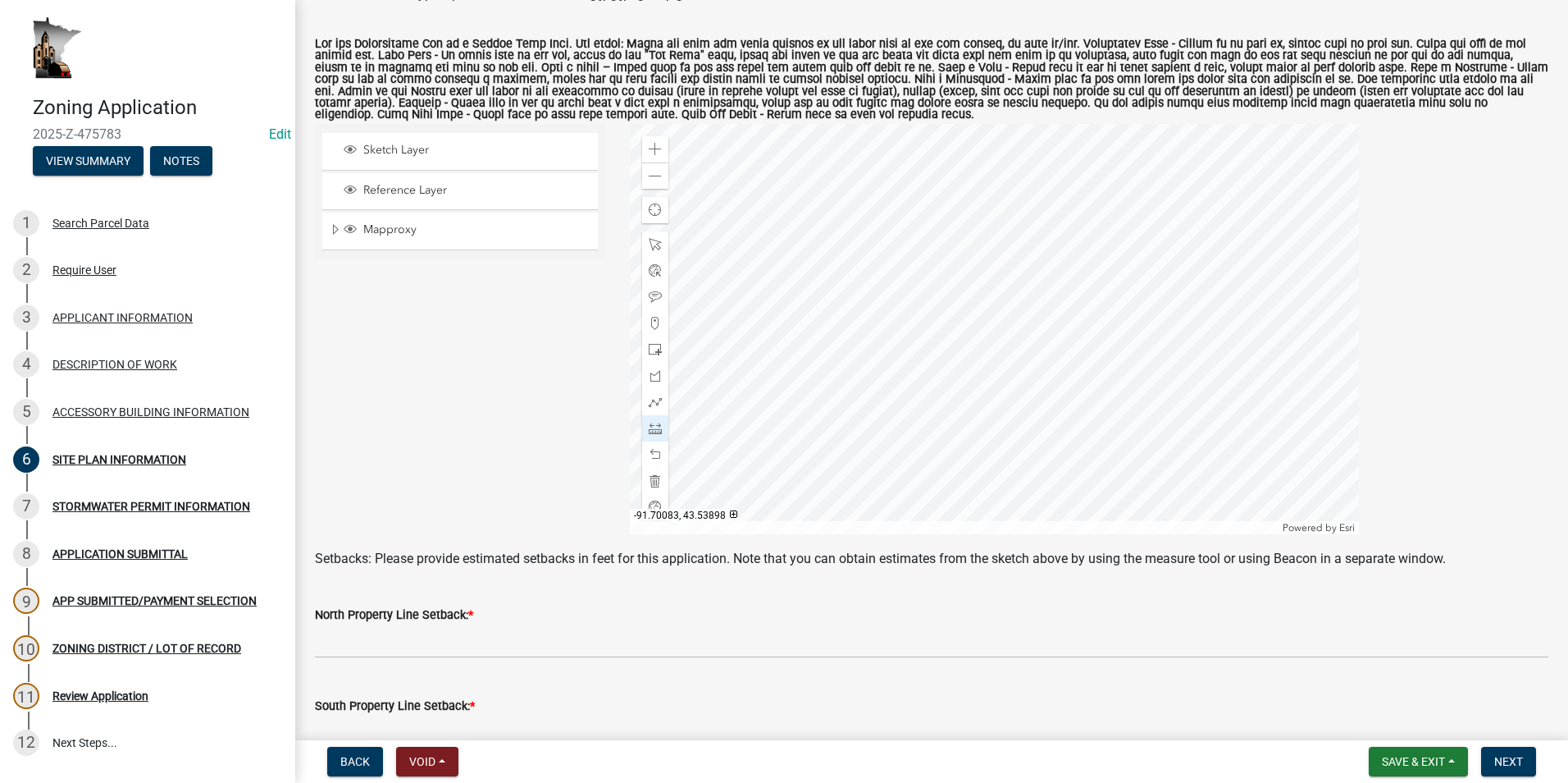
click at [813, 290] on div at bounding box center [994, 329] width 729 height 410
click at [813, 297] on div at bounding box center [994, 329] width 729 height 410
click at [813, 299] on div at bounding box center [994, 329] width 729 height 410
click at [653, 248] on span at bounding box center [654, 244] width 13 height 13
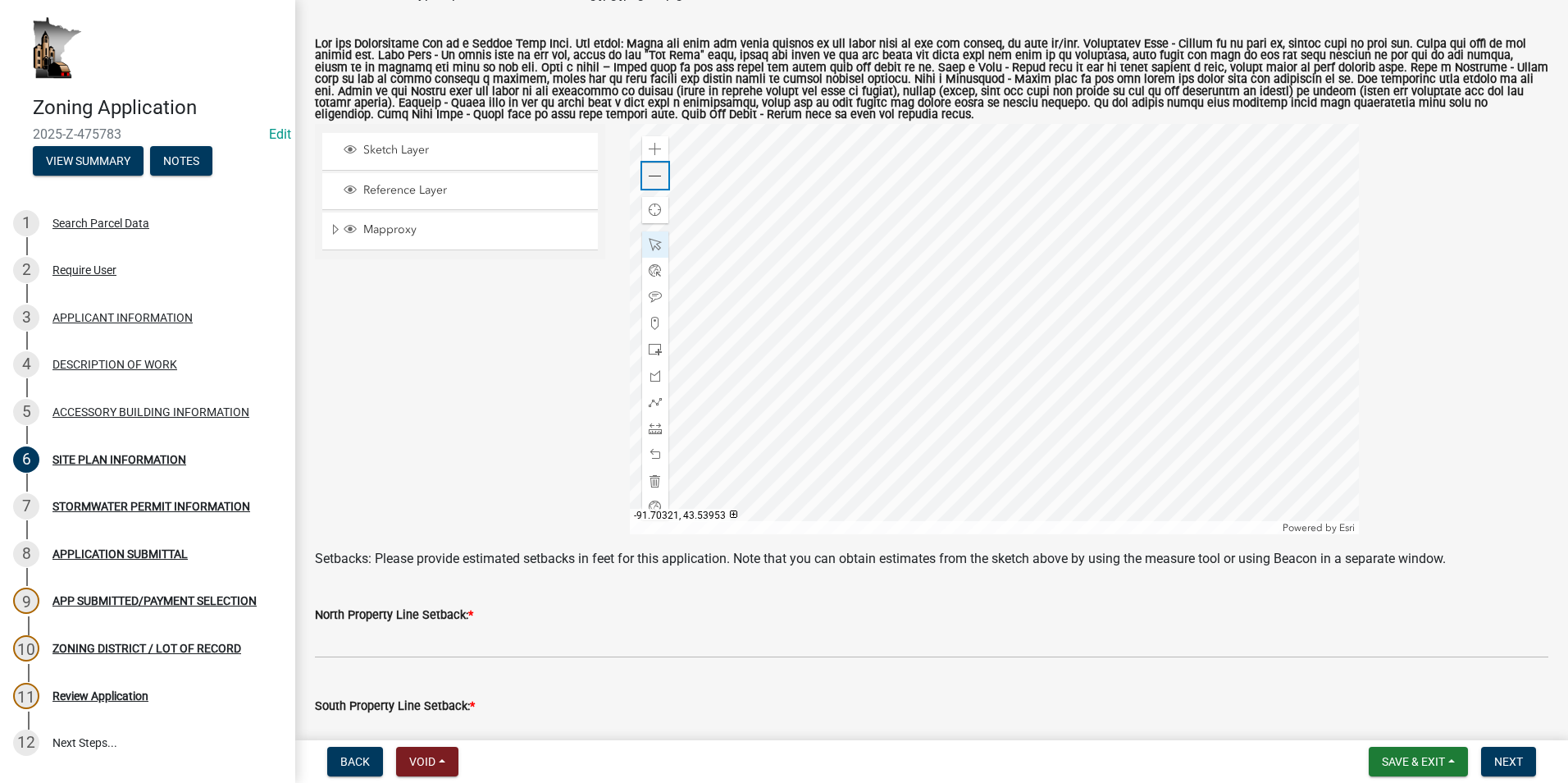
click at [652, 171] on span at bounding box center [654, 175] width 13 height 13
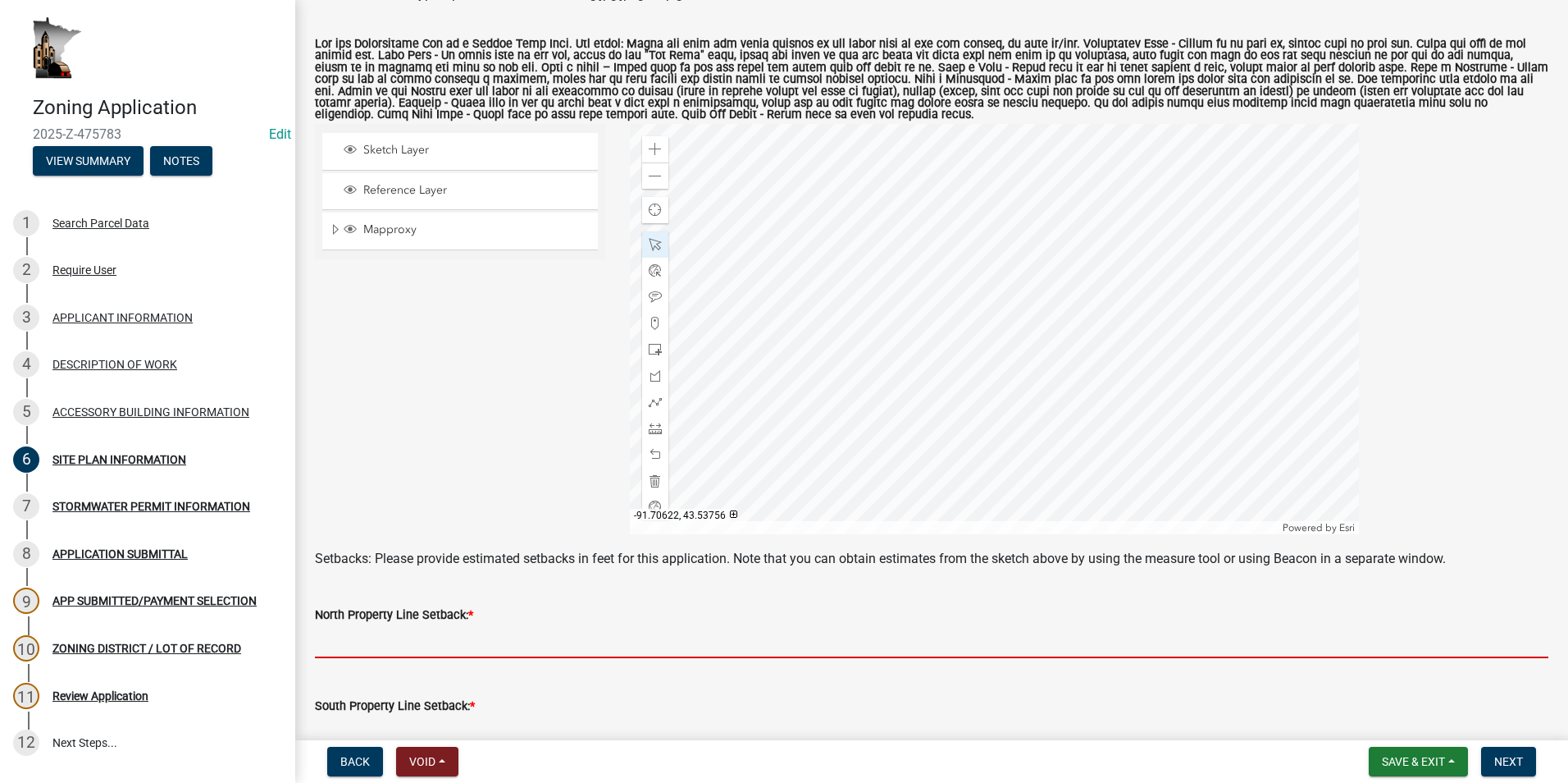
click at [394, 640] on input "text" at bounding box center [931, 642] width 1234 height 34
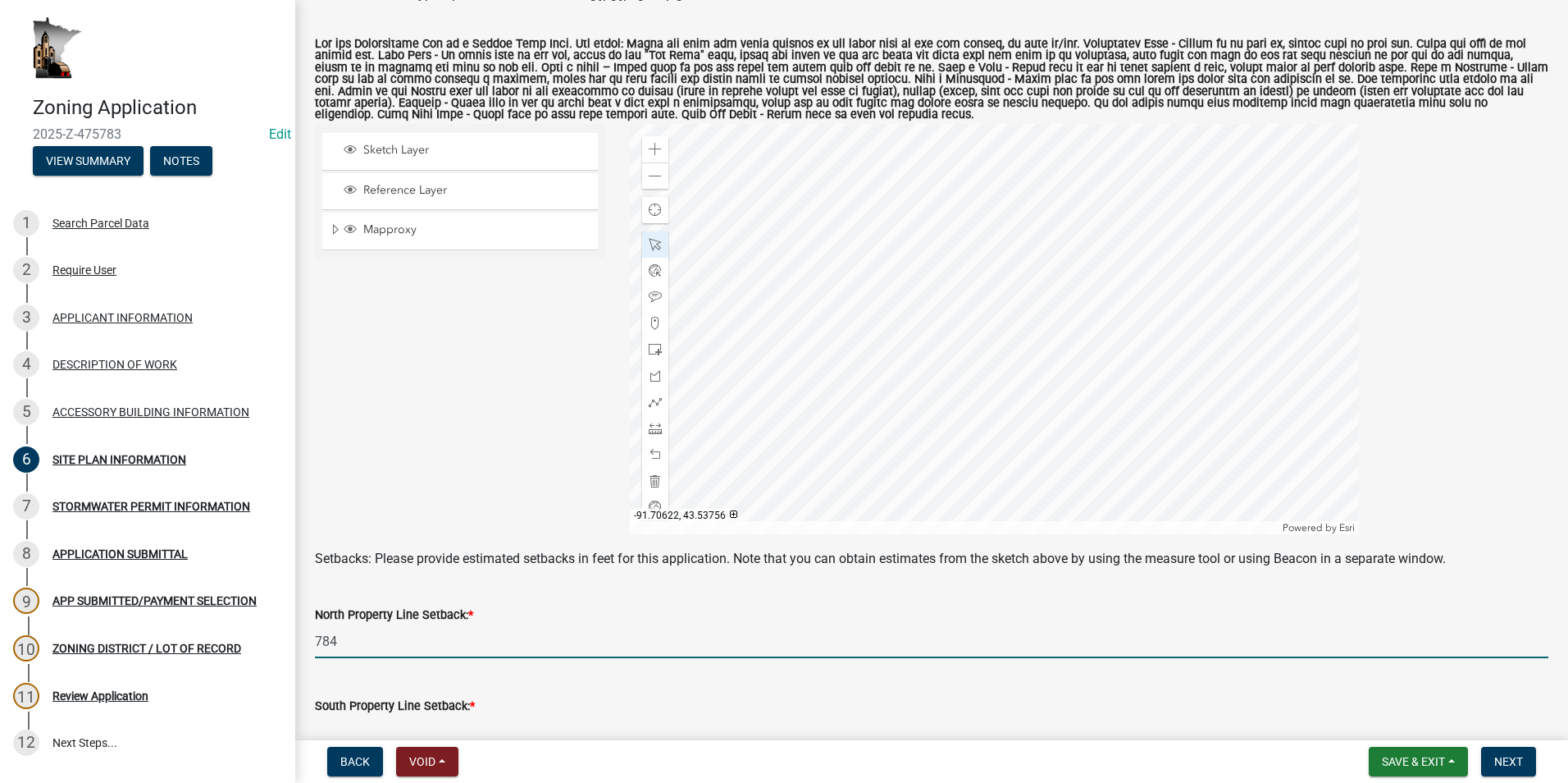
scroll to position [328, 0]
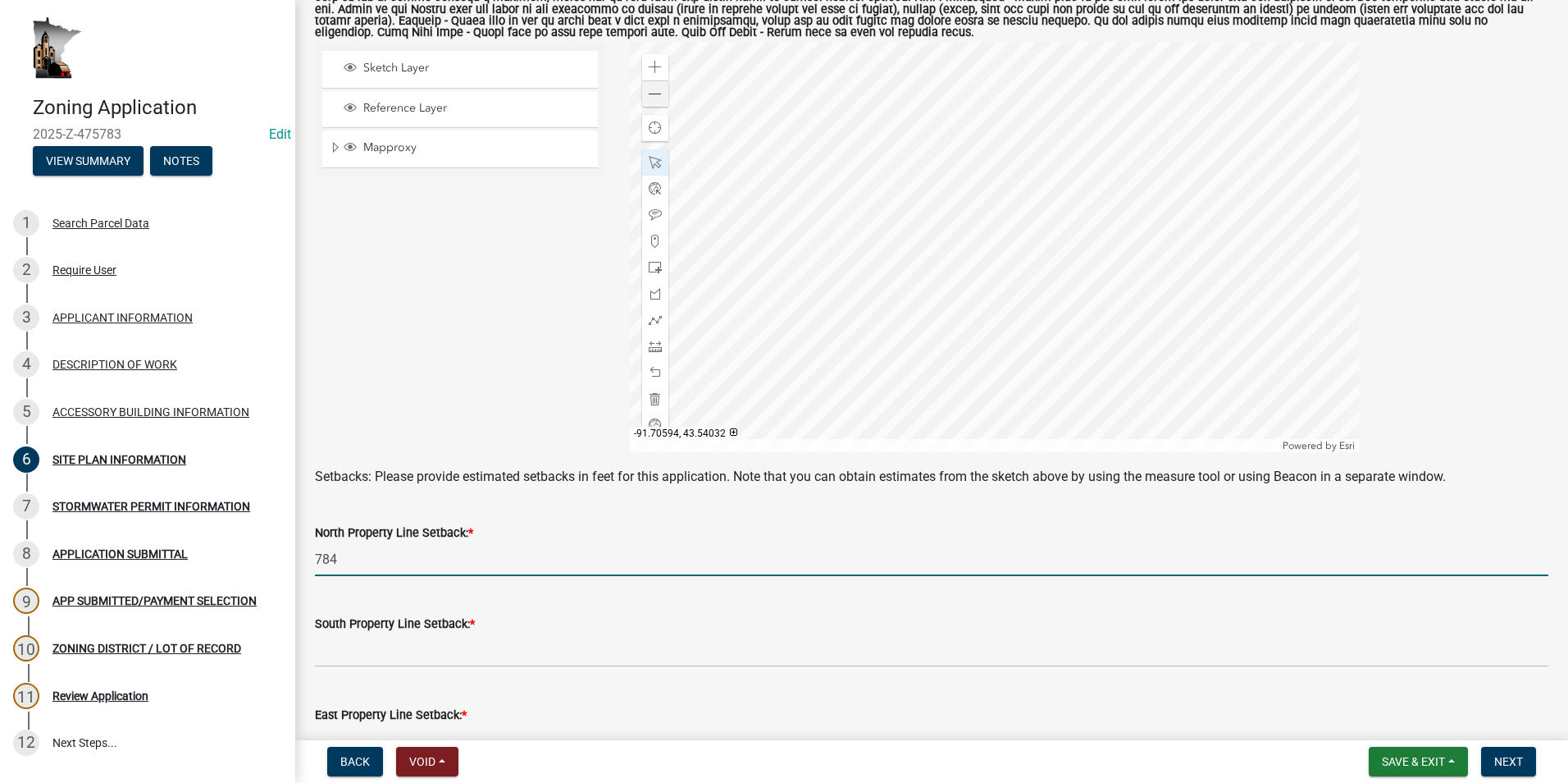
type input "784"
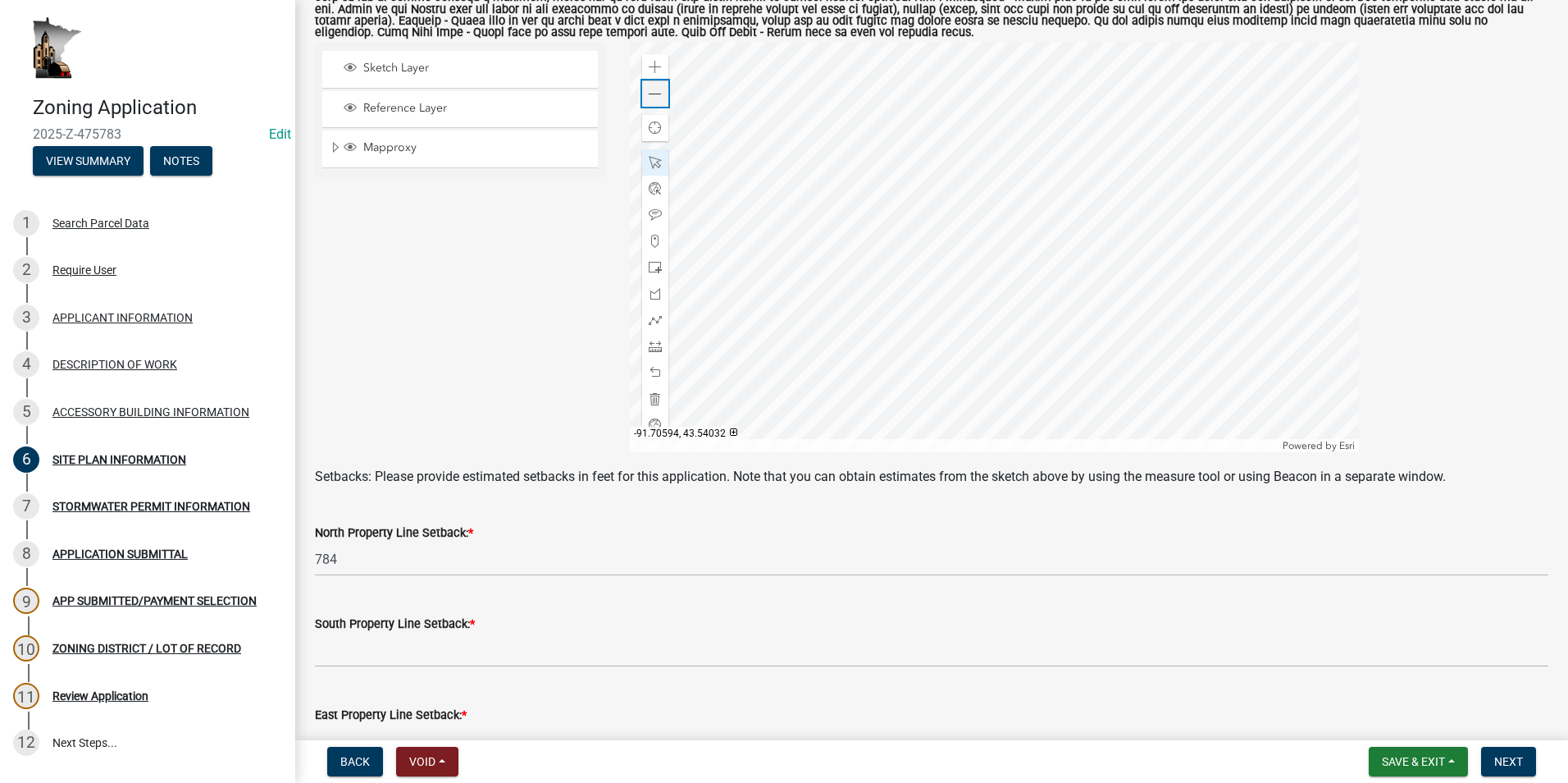
click at [660, 94] on div "Zoom out" at bounding box center [655, 94] width 26 height 26
click at [638, 68] on div at bounding box center [994, 247] width 729 height 410
click at [657, 68] on span at bounding box center [654, 67] width 13 height 13
click at [653, 64] on span at bounding box center [654, 67] width 13 height 13
click at [813, 314] on div at bounding box center [994, 247] width 729 height 410
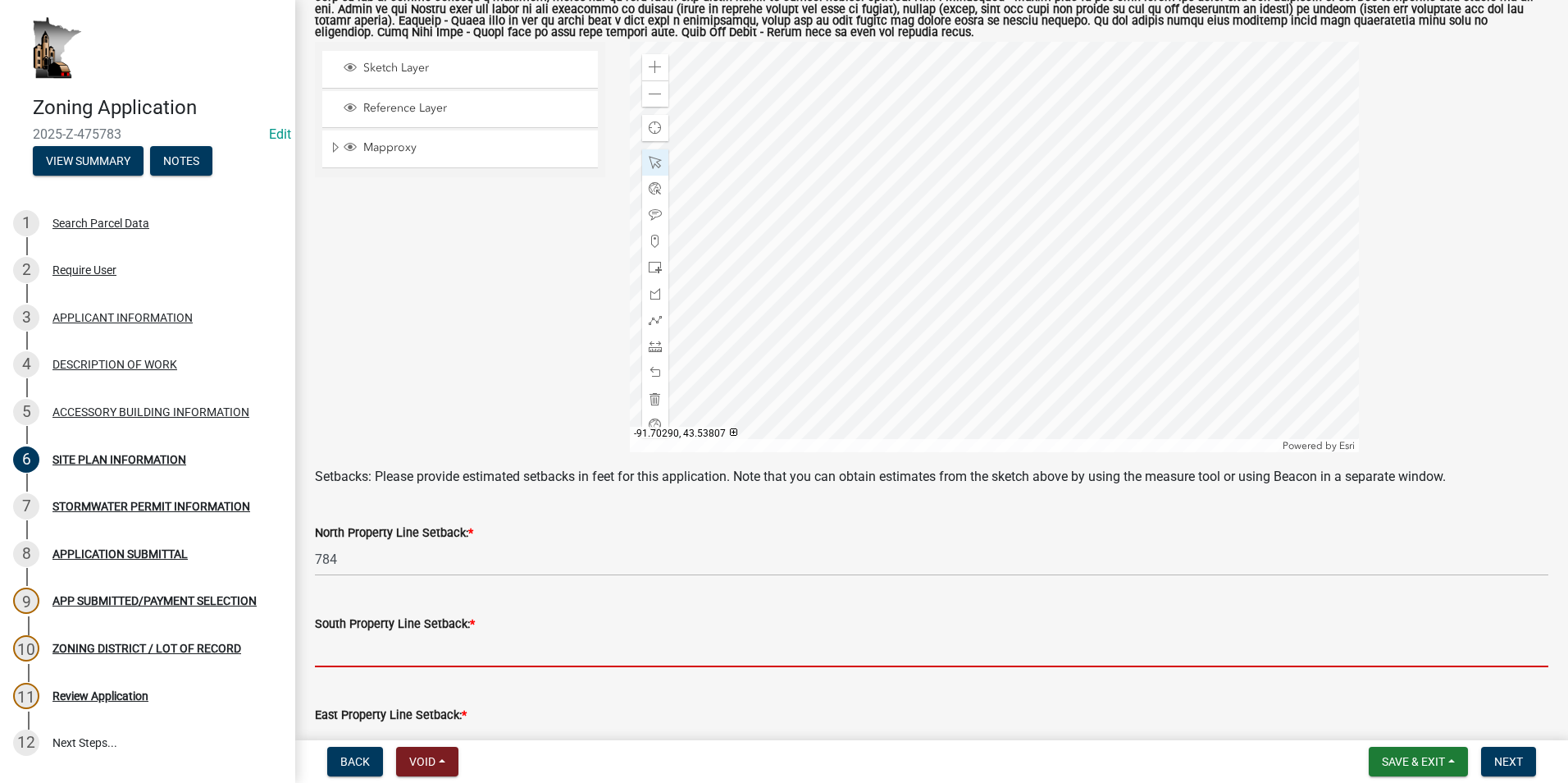
click at [419, 652] on input "text" at bounding box center [931, 651] width 1234 height 34
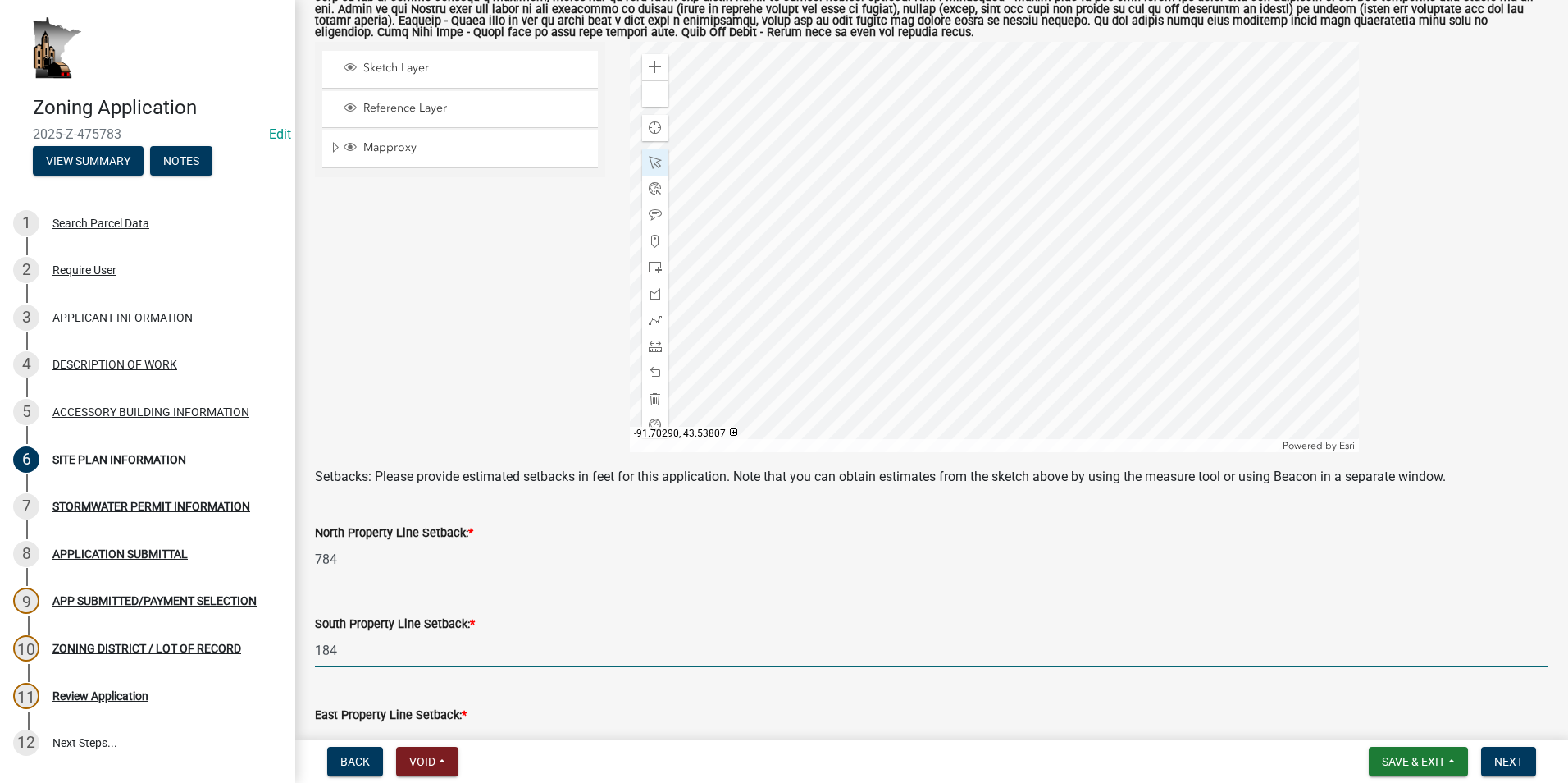
drag, startPoint x: 354, startPoint y: 649, endPoint x: 418, endPoint y: 663, distance: 65.5
click at [294, 653] on div "Zoning Application 2025-Z-475783 Edit View Summary Notes 1 Search Parcel Data 2…" at bounding box center [784, 392] width 1568 height 783
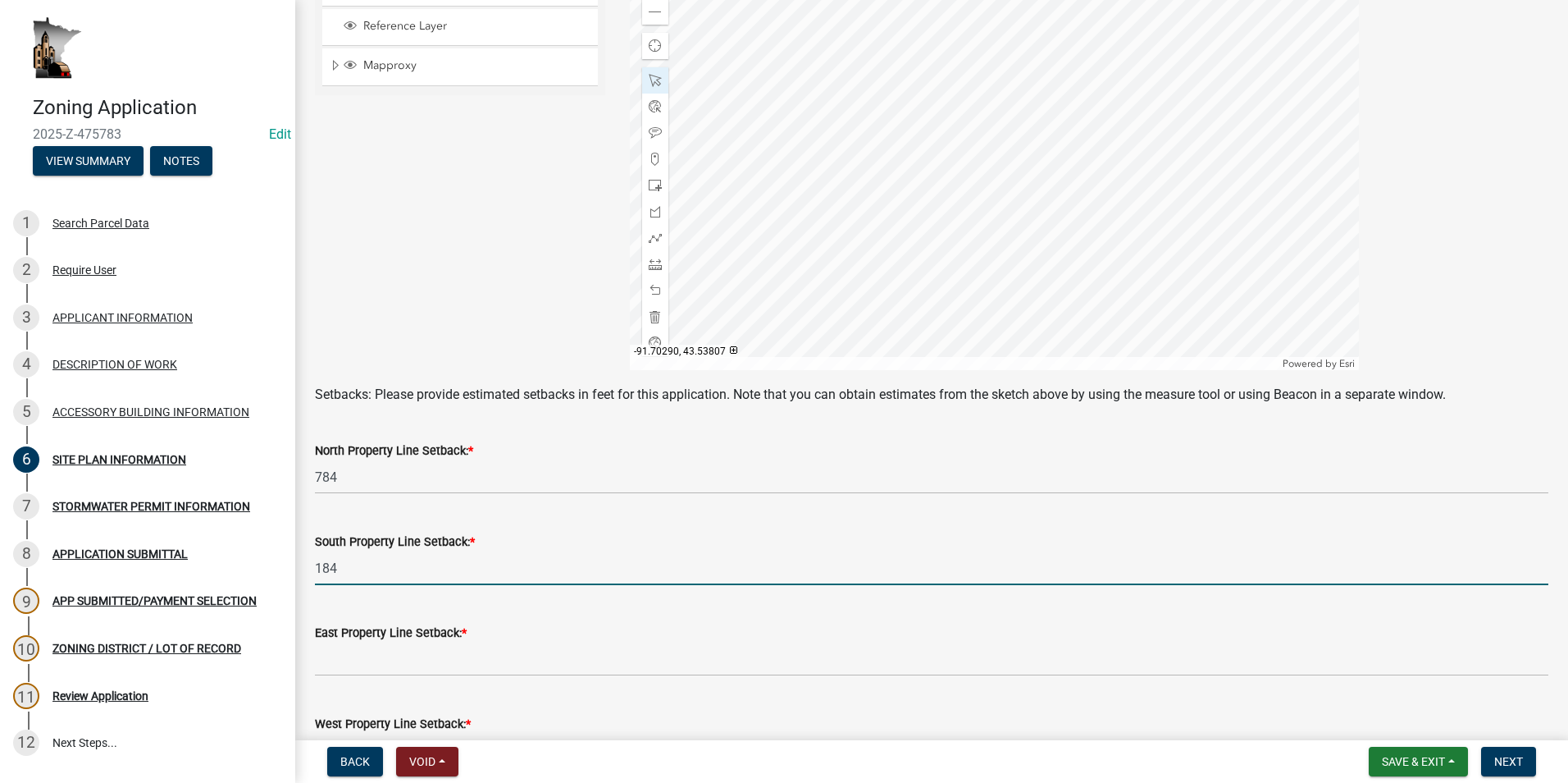
type input "184"
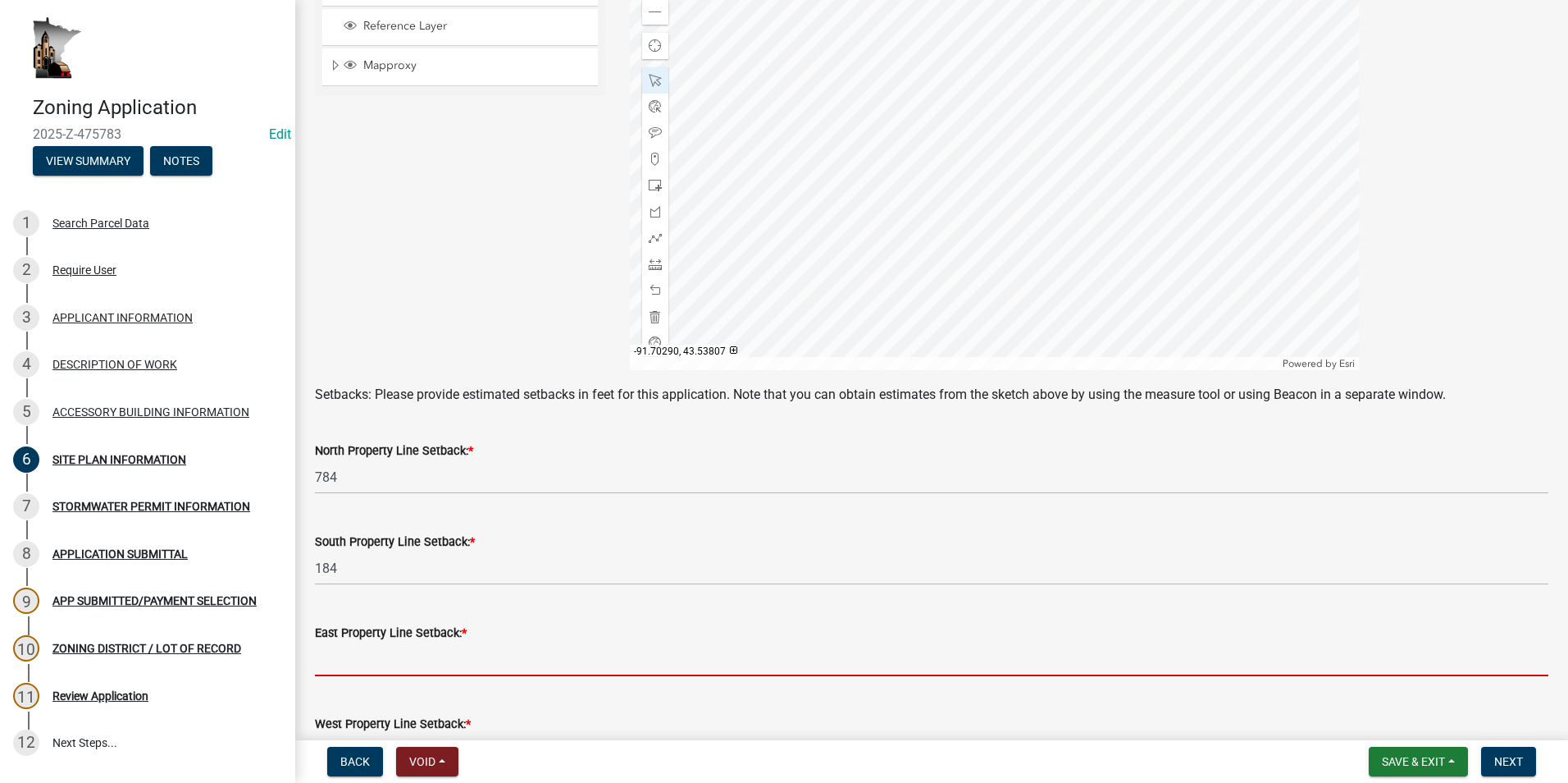
click at [367, 657] on input "text" at bounding box center [931, 659] width 1234 height 34
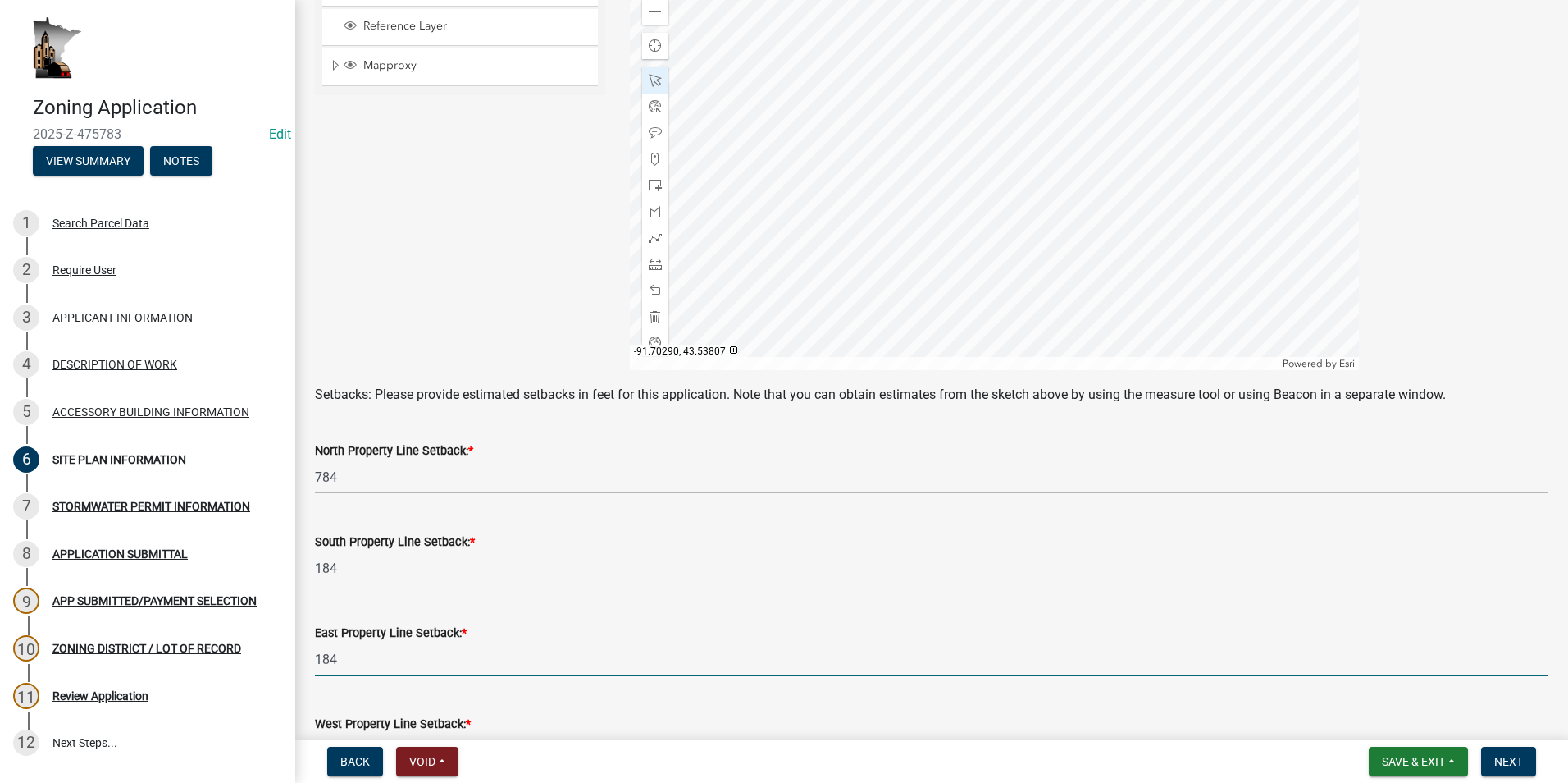
type input "184"
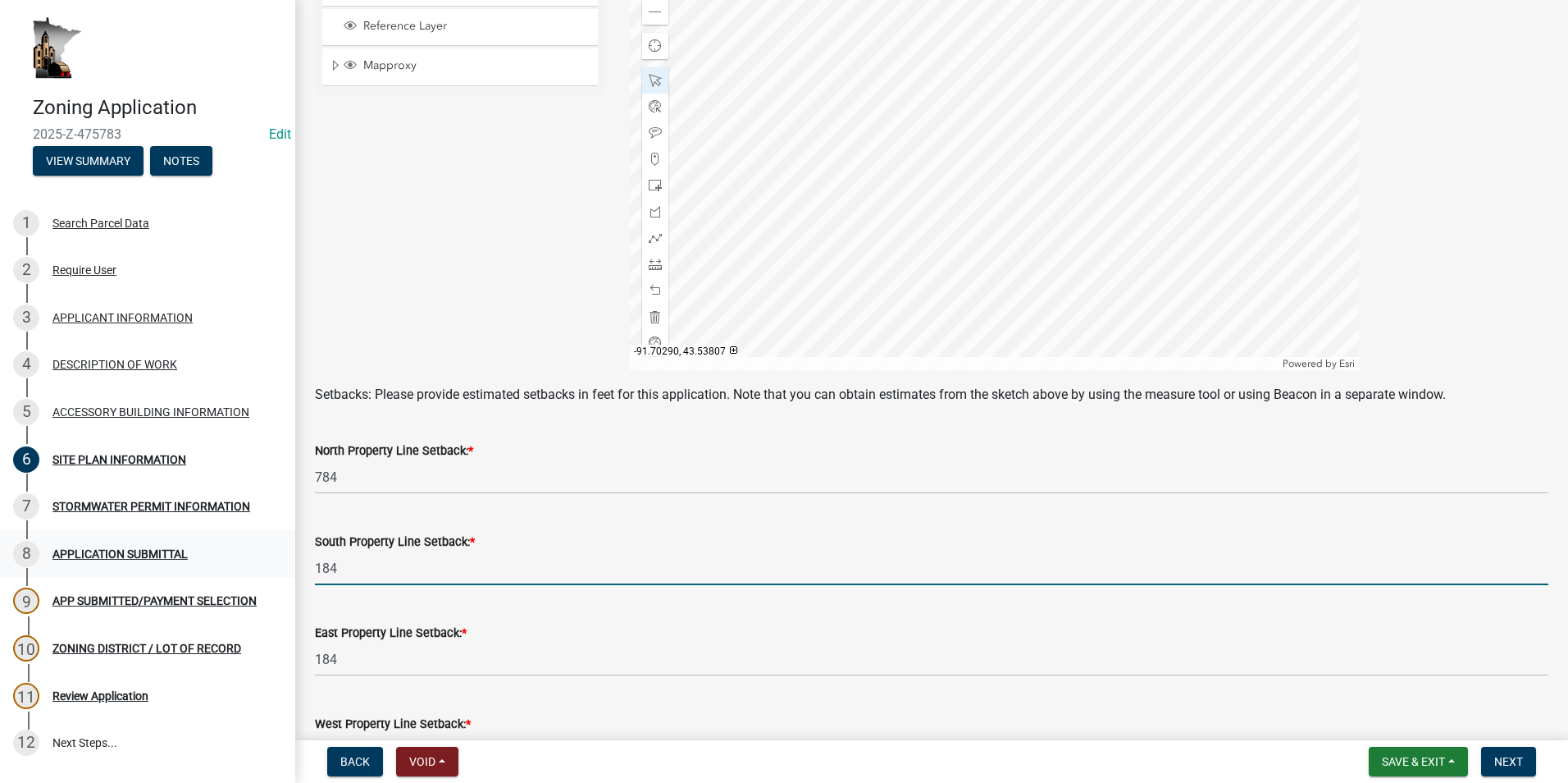
drag, startPoint x: 351, startPoint y: 566, endPoint x: 271, endPoint y: 566, distance: 80.0
click at [271, 566] on div "Zoning Application 2025-Z-475783 Edit View Summary Notes 1 Search Parcel Data 2…" at bounding box center [784, 392] width 1568 height 783
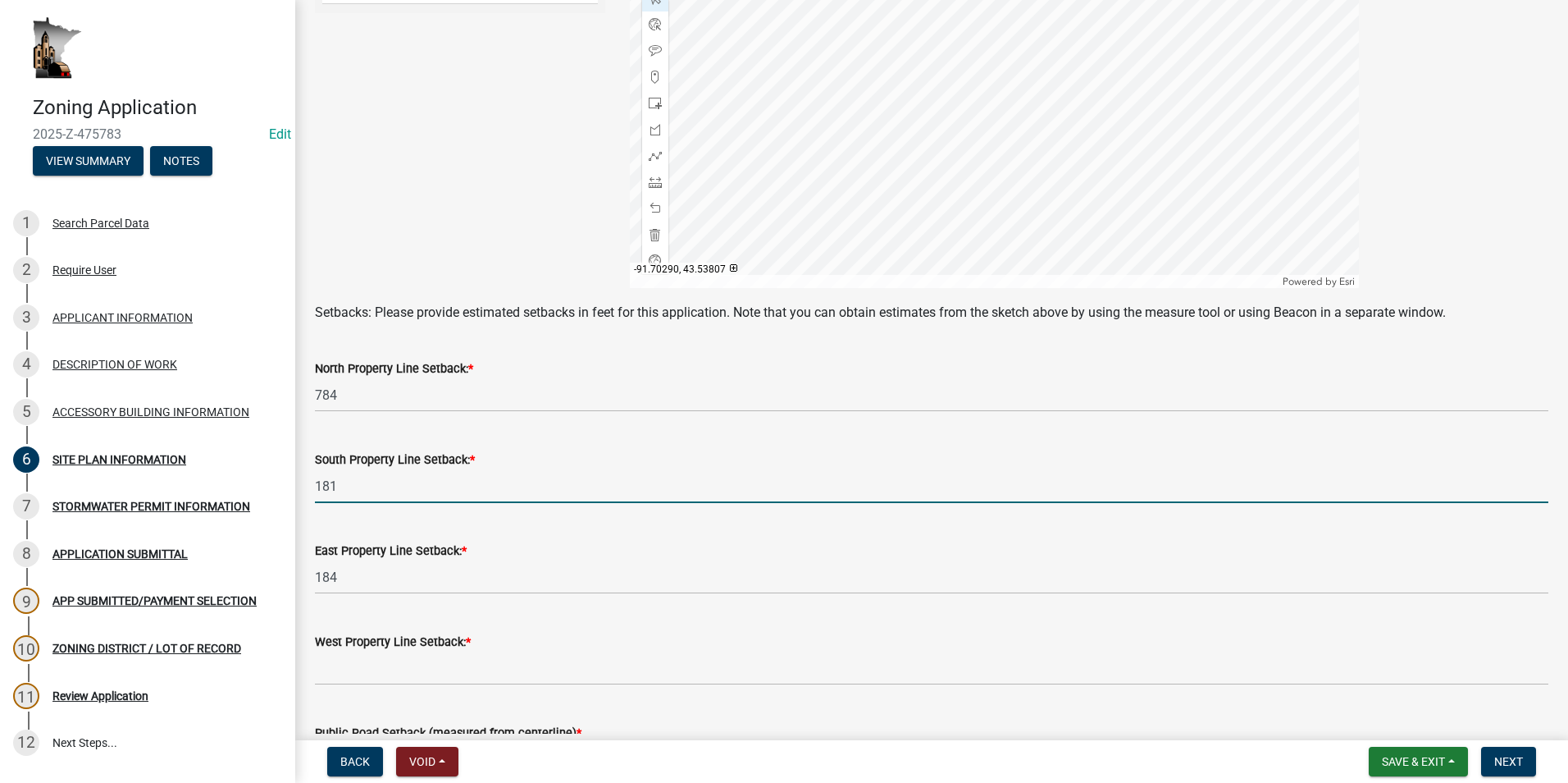
type input "181"
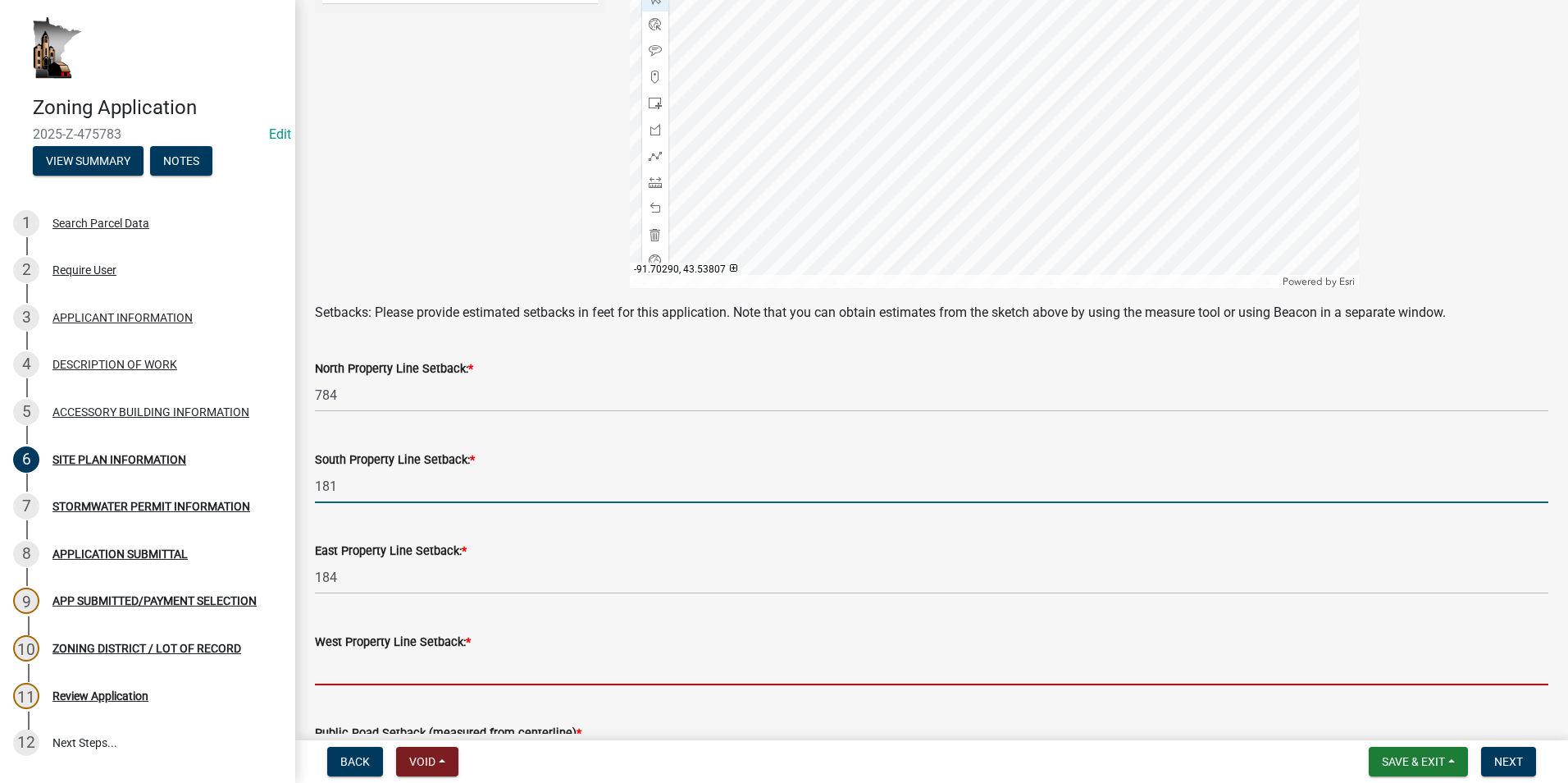
click at [355, 667] on input "text" at bounding box center [931, 668] width 1234 height 34
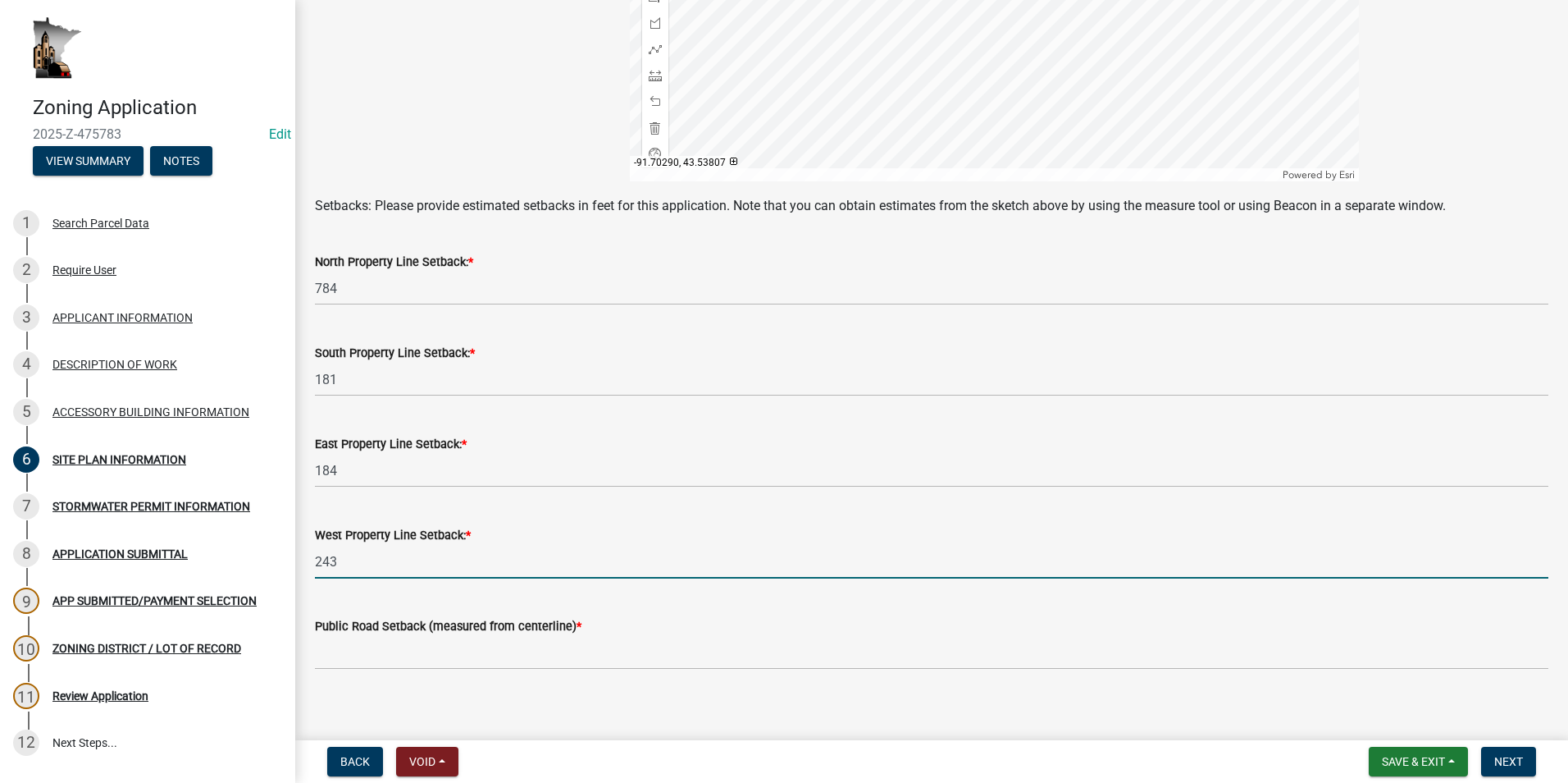
scroll to position [615, 0]
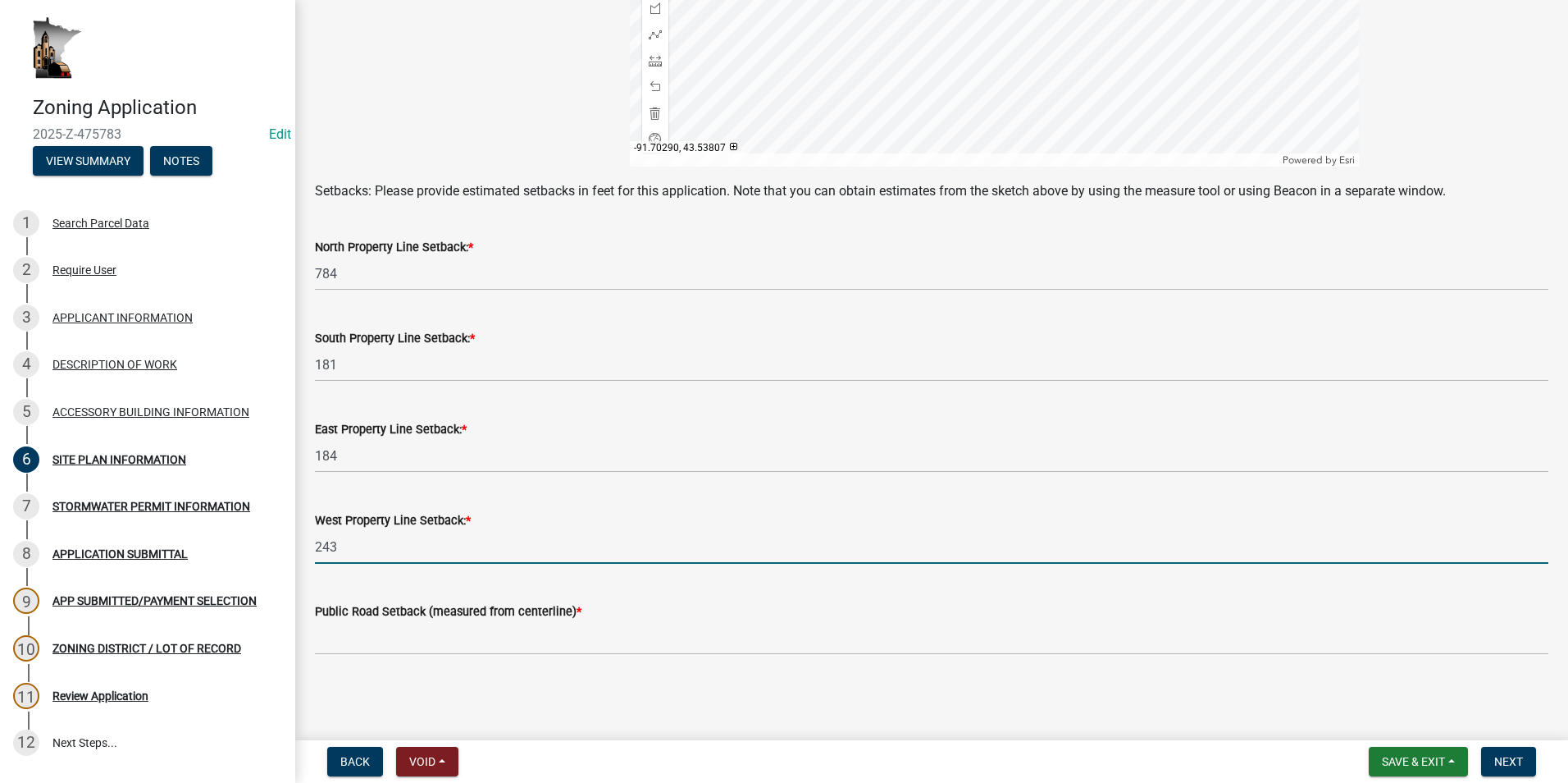
type input "243"
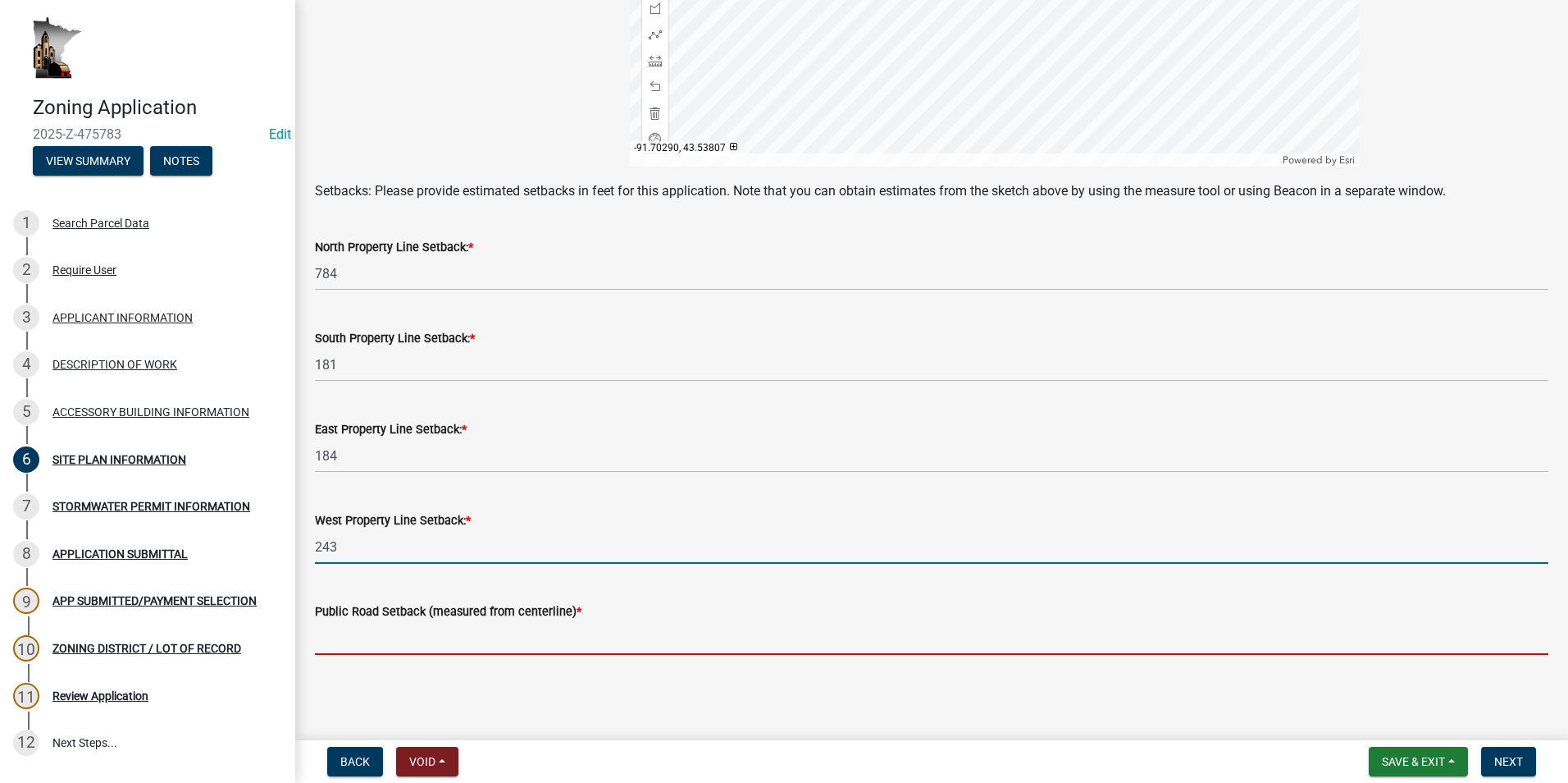
click at [369, 630] on input "text" at bounding box center [931, 638] width 1234 height 34
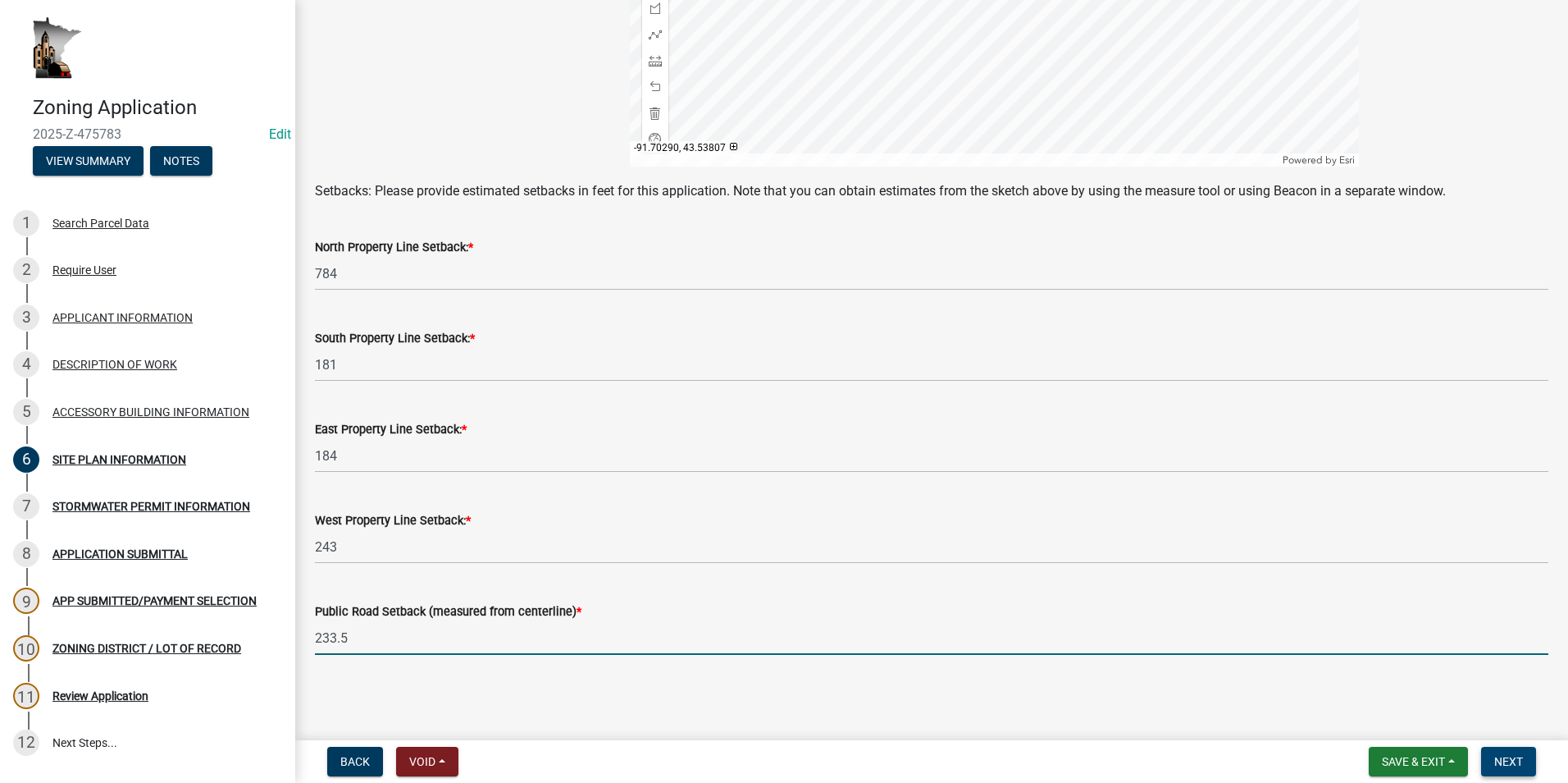
type input "233.5"
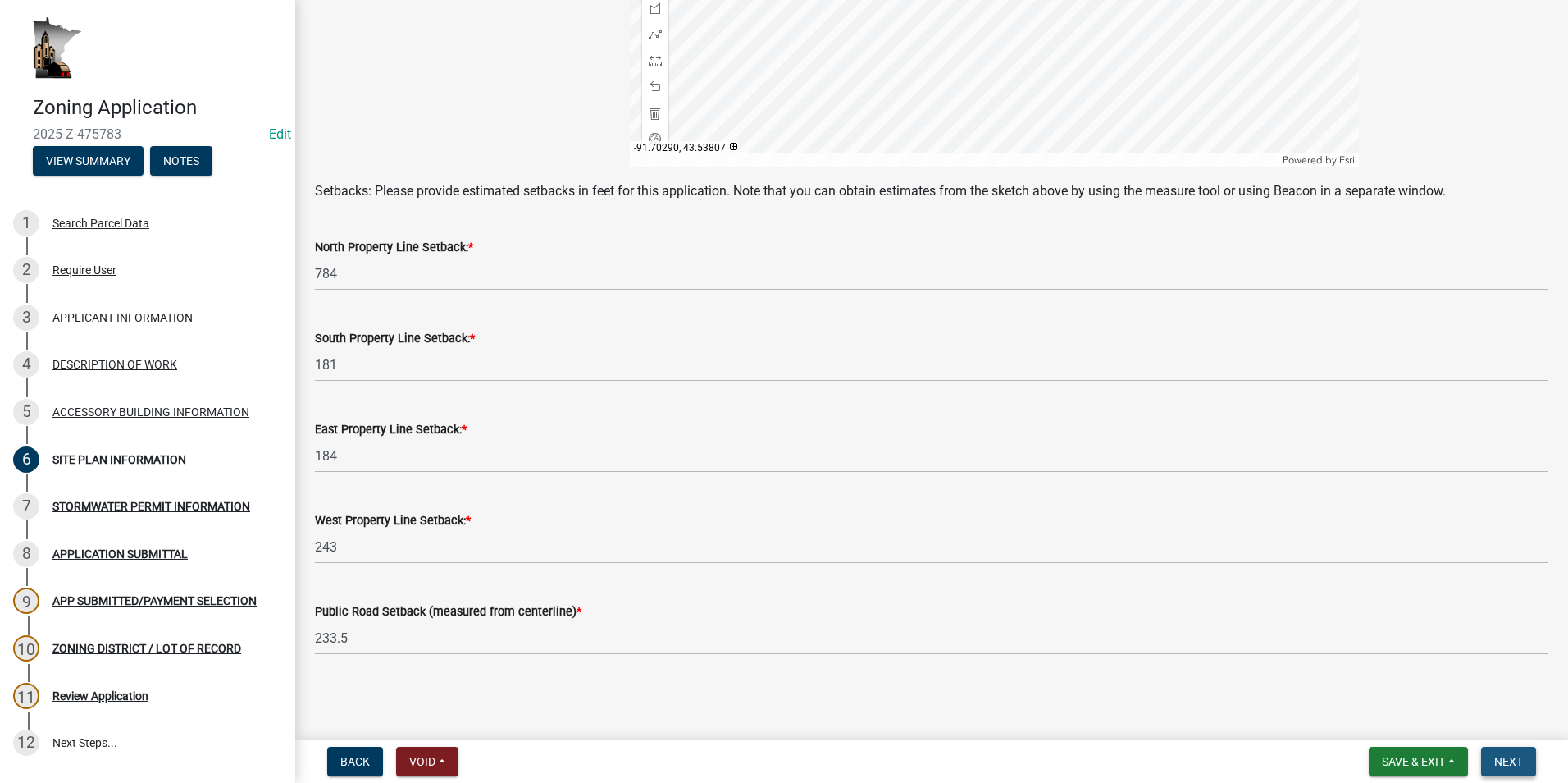
click at [813, 766] on span "Next" at bounding box center [1508, 761] width 29 height 13
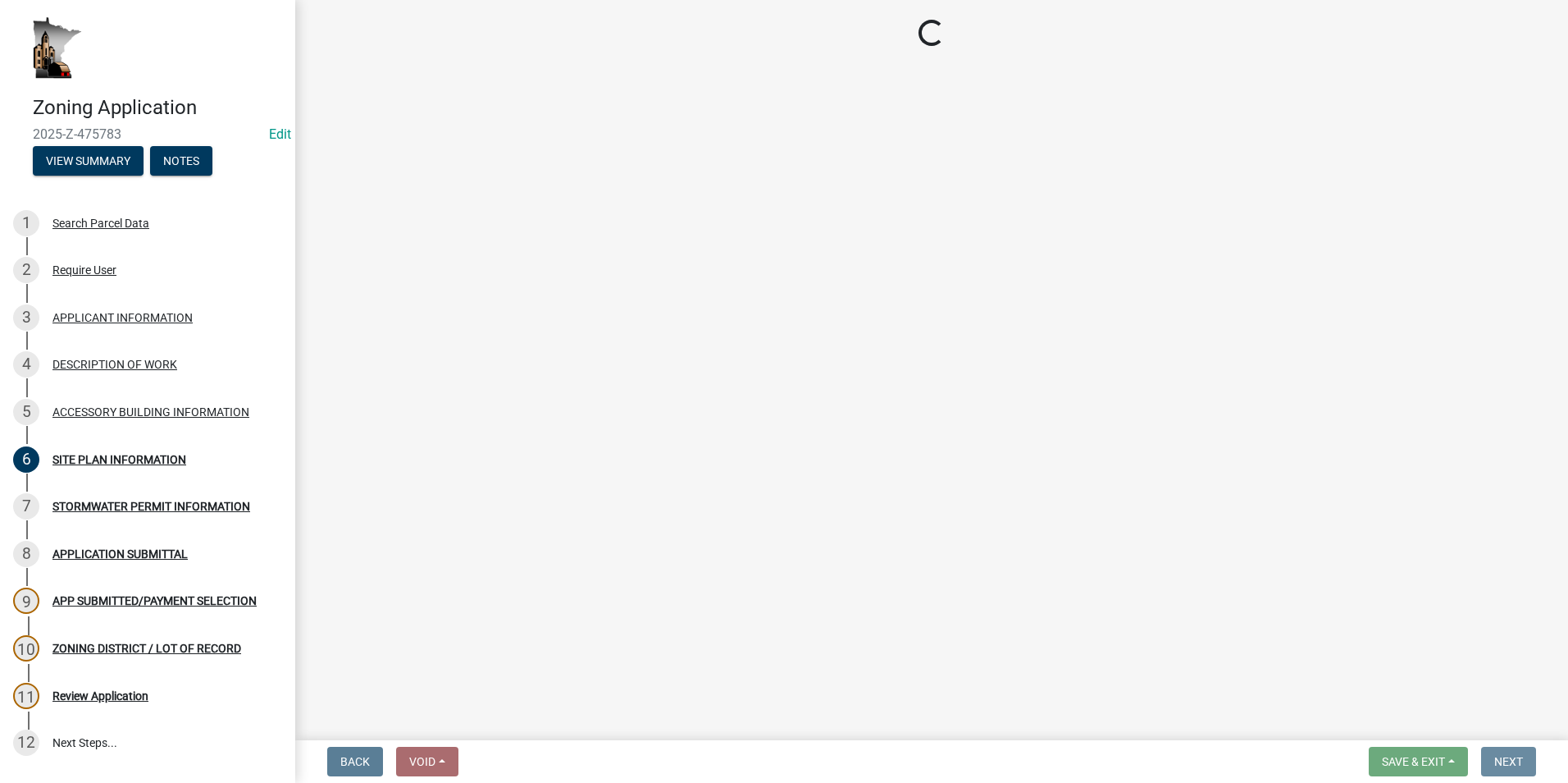
scroll to position [0, 0]
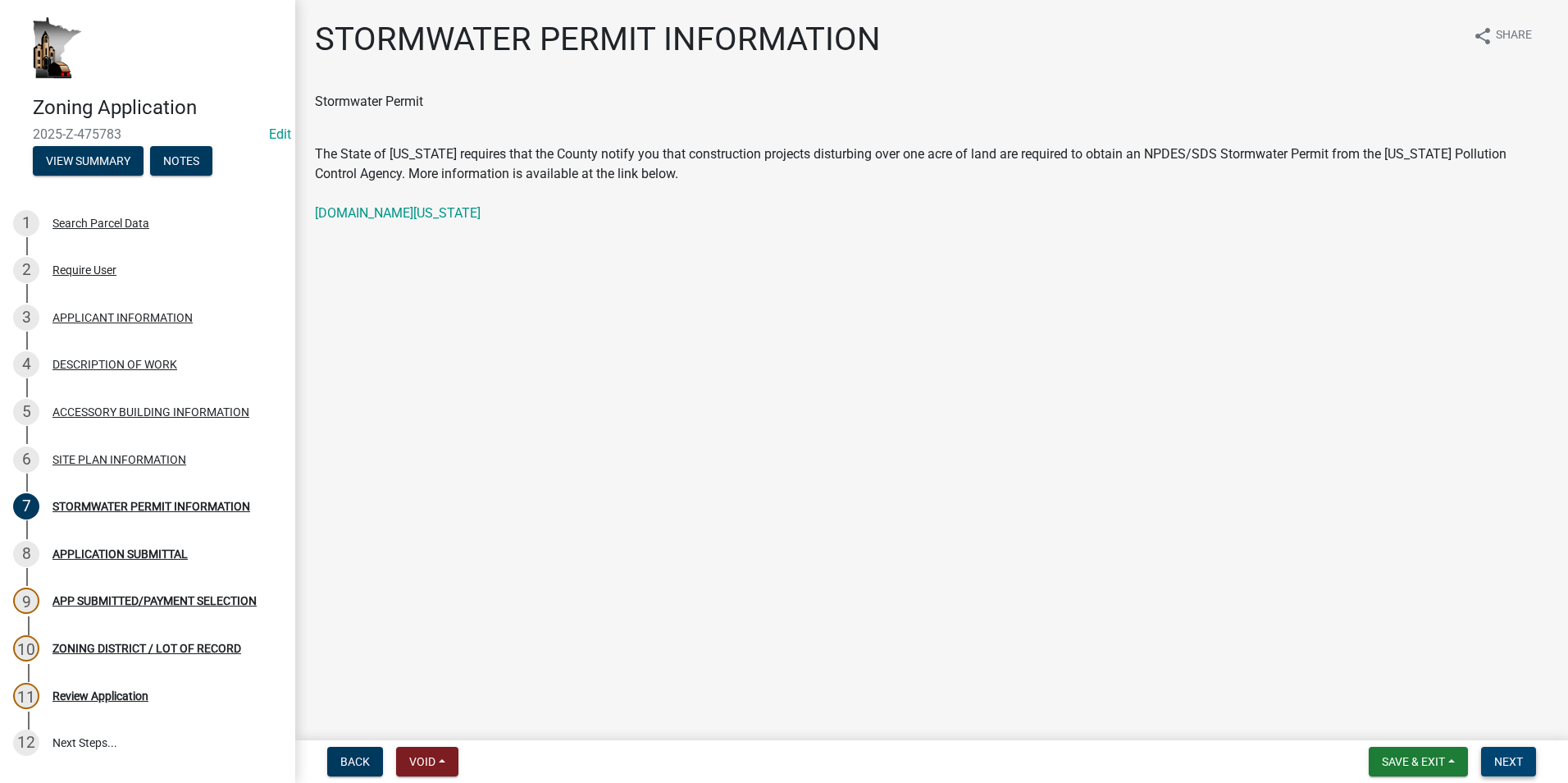
click at [813, 760] on span "Next" at bounding box center [1508, 761] width 29 height 13
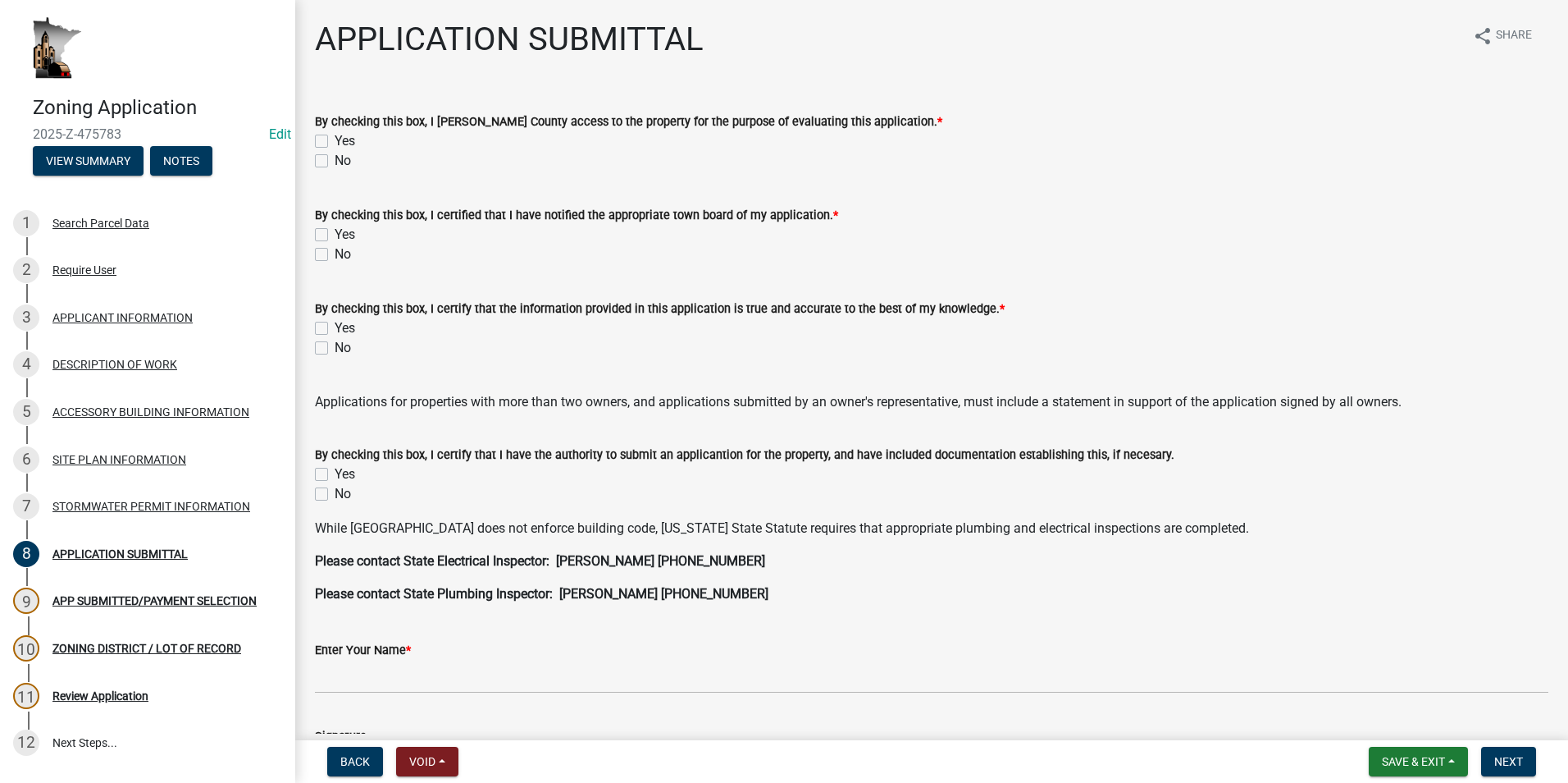
click at [335, 141] on label "Yes" at bounding box center [345, 141] width 21 height 20
click at [335, 141] on input "Yes" at bounding box center [340, 136] width 11 height 11
checkbox input "true"
checkbox input "false"
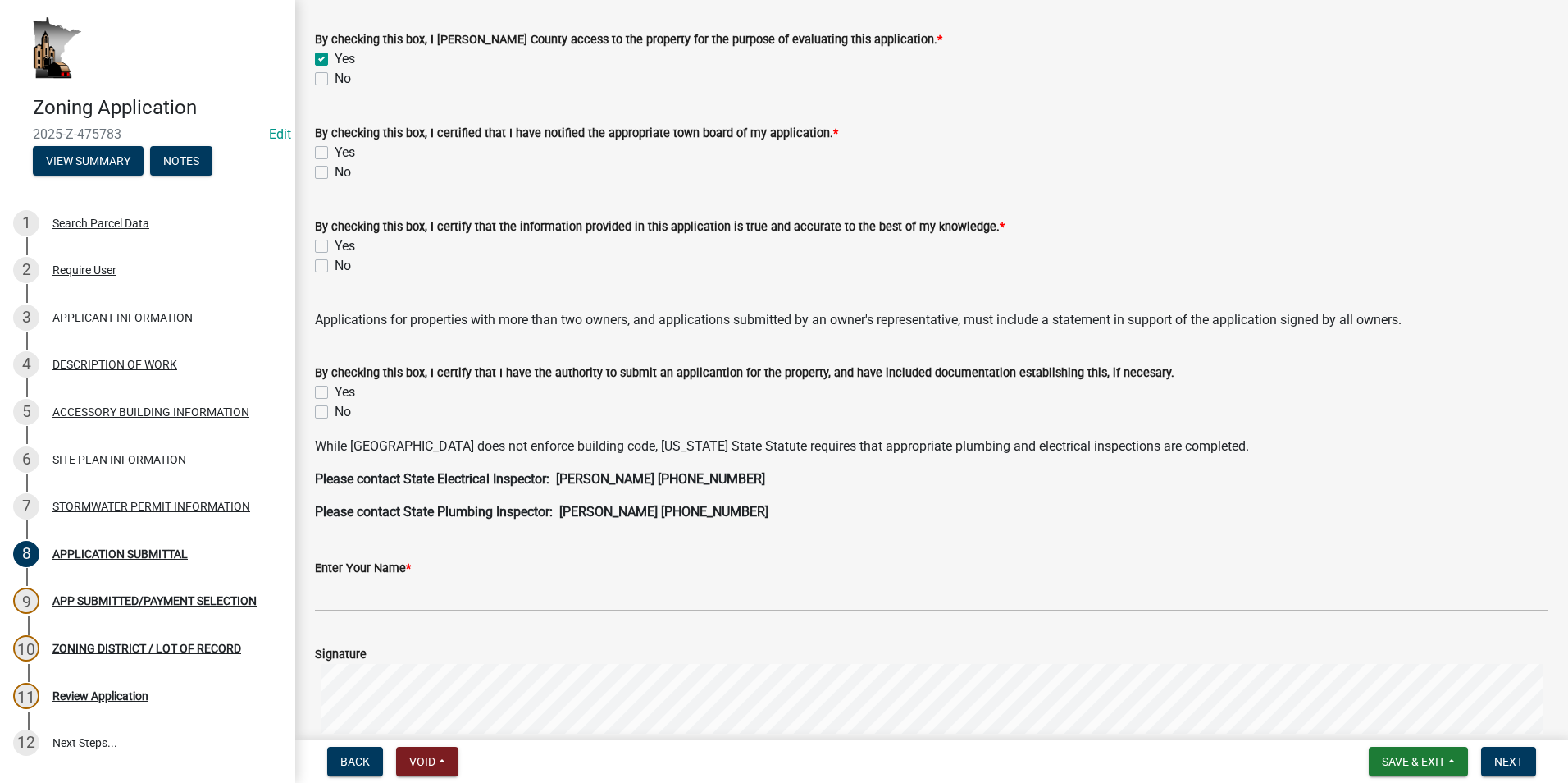
click at [335, 154] on label "Yes" at bounding box center [345, 152] width 21 height 20
click at [335, 153] on input "Yes" at bounding box center [340, 147] width 11 height 11
checkbox input "true"
checkbox input "false"
click at [335, 243] on label "Yes" at bounding box center [345, 246] width 21 height 20
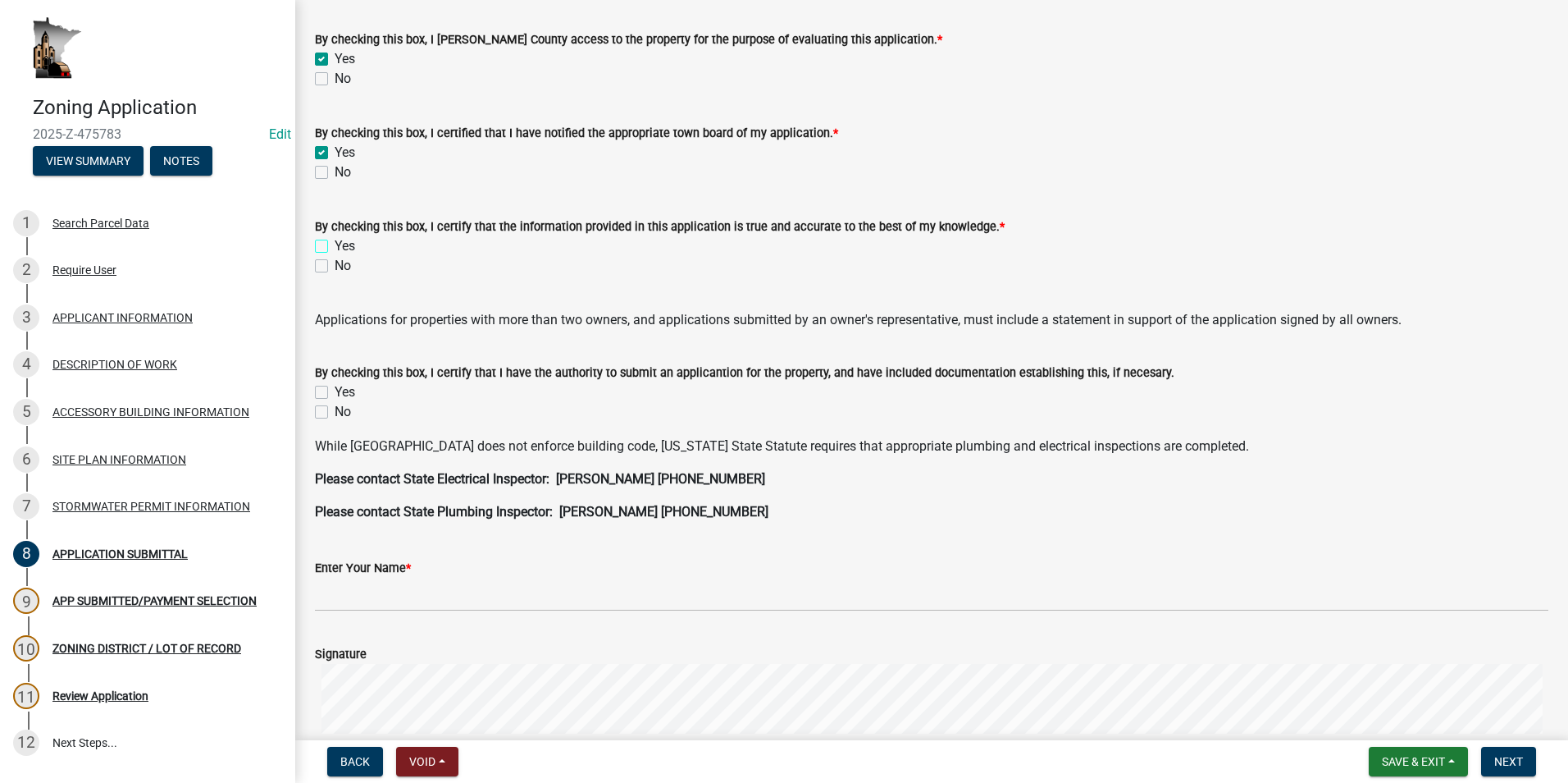
click at [335, 243] on input "Yes" at bounding box center [340, 241] width 11 height 11
checkbox input "true"
checkbox input "false"
click at [335, 393] on label "Yes" at bounding box center [345, 392] width 21 height 20
click at [335, 392] on input "Yes" at bounding box center [340, 388] width 11 height 11
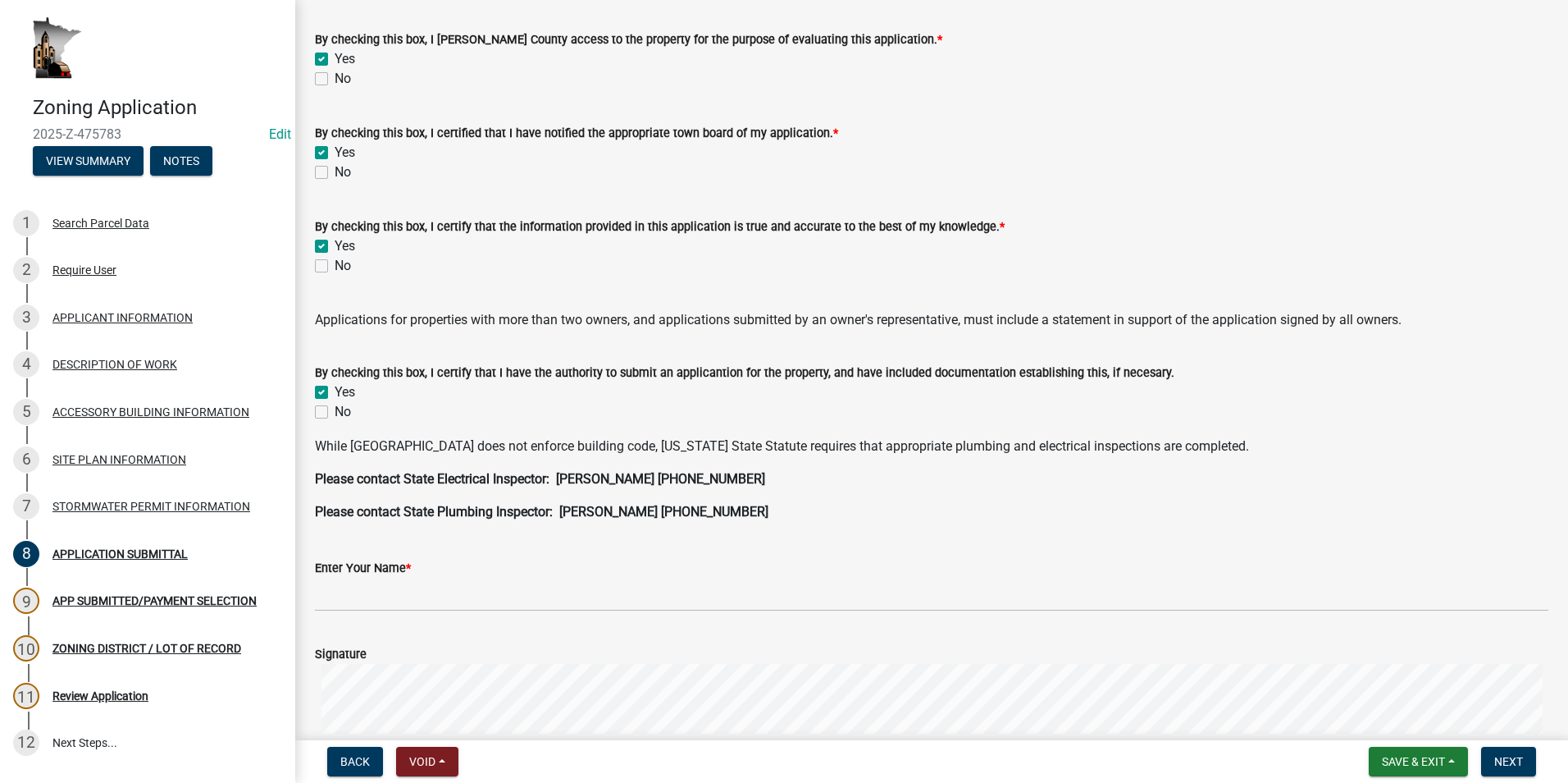
checkbox input "true"
checkbox input "false"
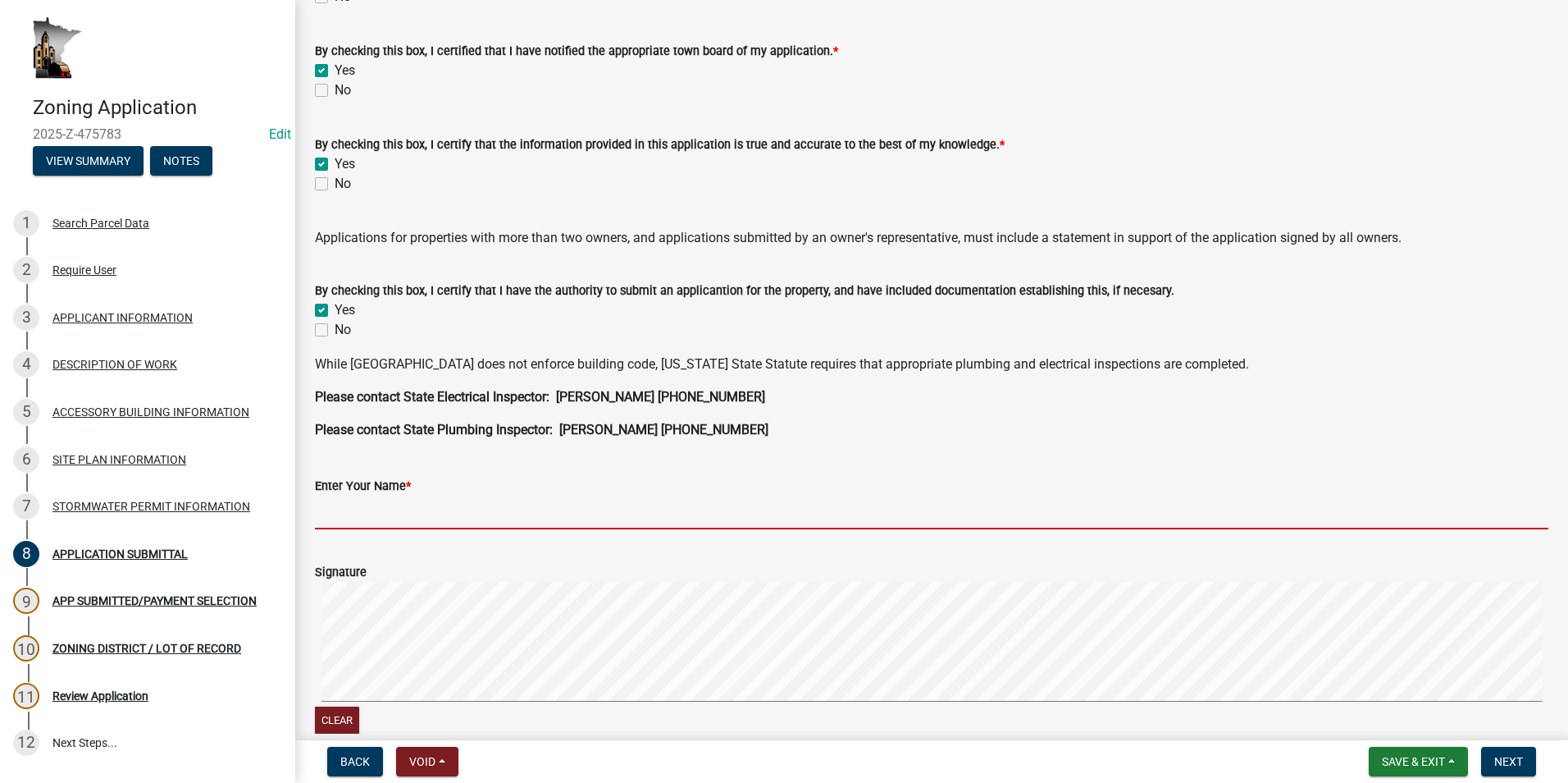
click at [364, 514] on input "Enter Your Name *" at bounding box center [931, 512] width 1234 height 34
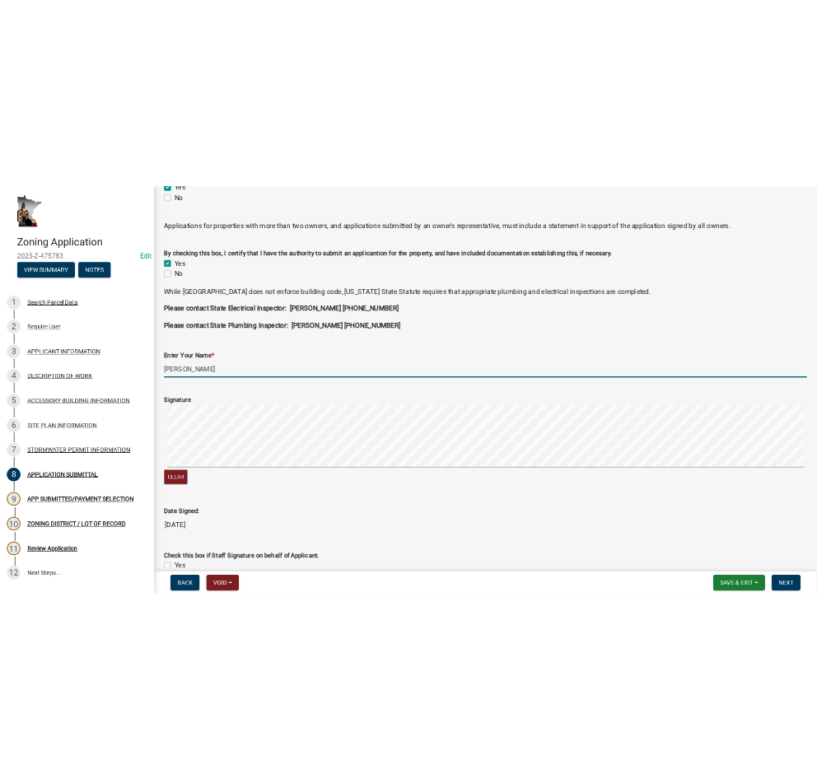
scroll to position [329, 0]
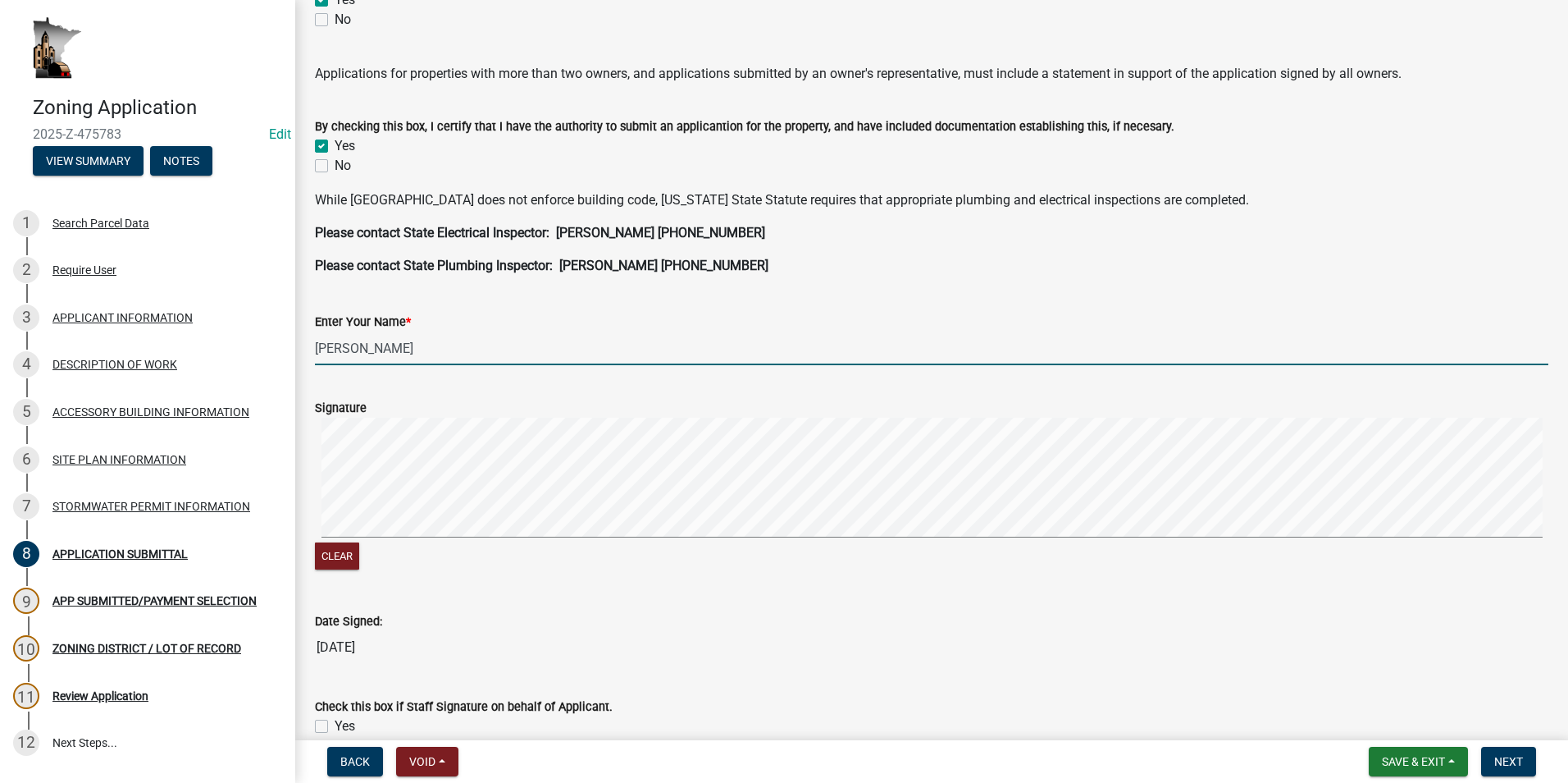
type input "[PERSON_NAME]"
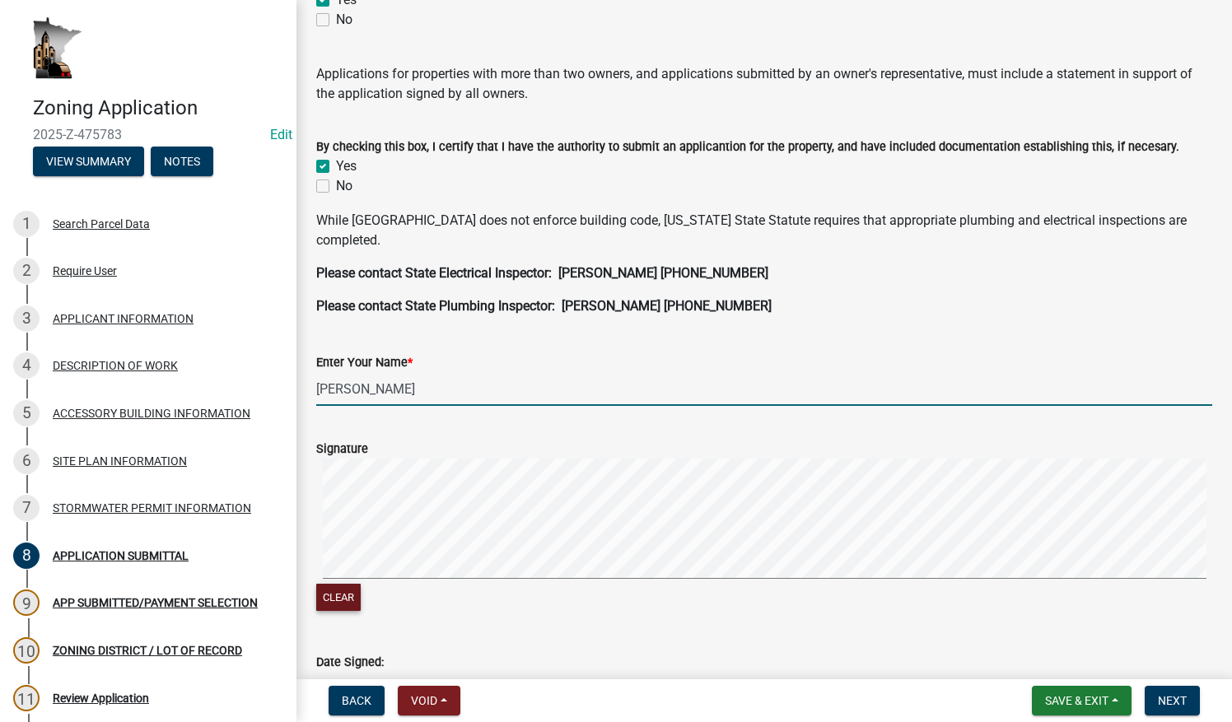
click at [339, 590] on button "Clear" at bounding box center [338, 597] width 44 height 27
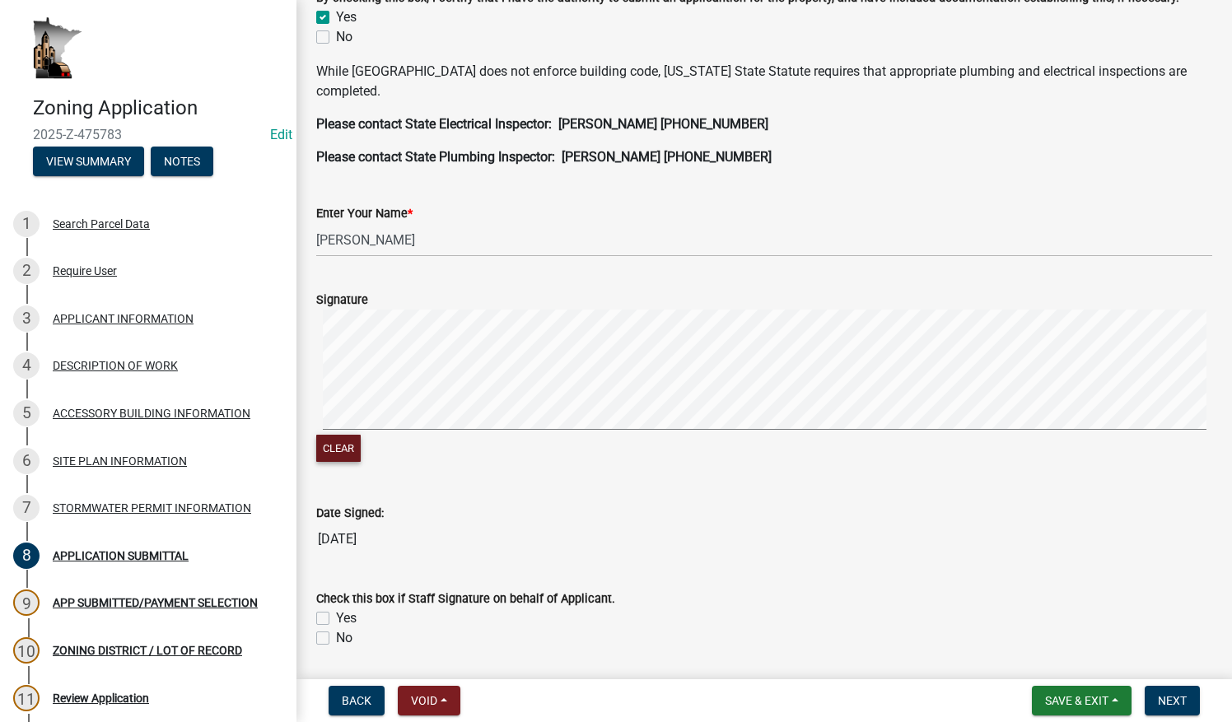
scroll to position [532, 0]
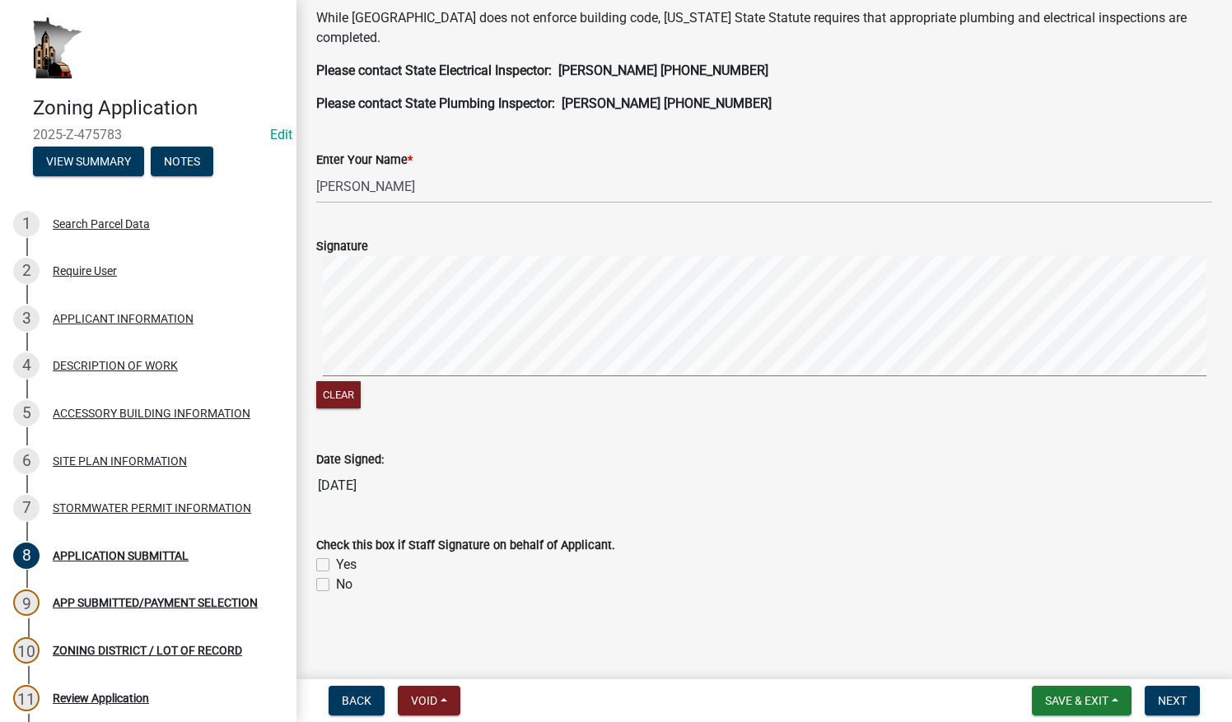
click at [336, 583] on label "No" at bounding box center [344, 585] width 16 height 20
click at [336, 583] on input "No" at bounding box center [341, 580] width 11 height 11
checkbox input "true"
checkbox input "false"
checkbox input "true"
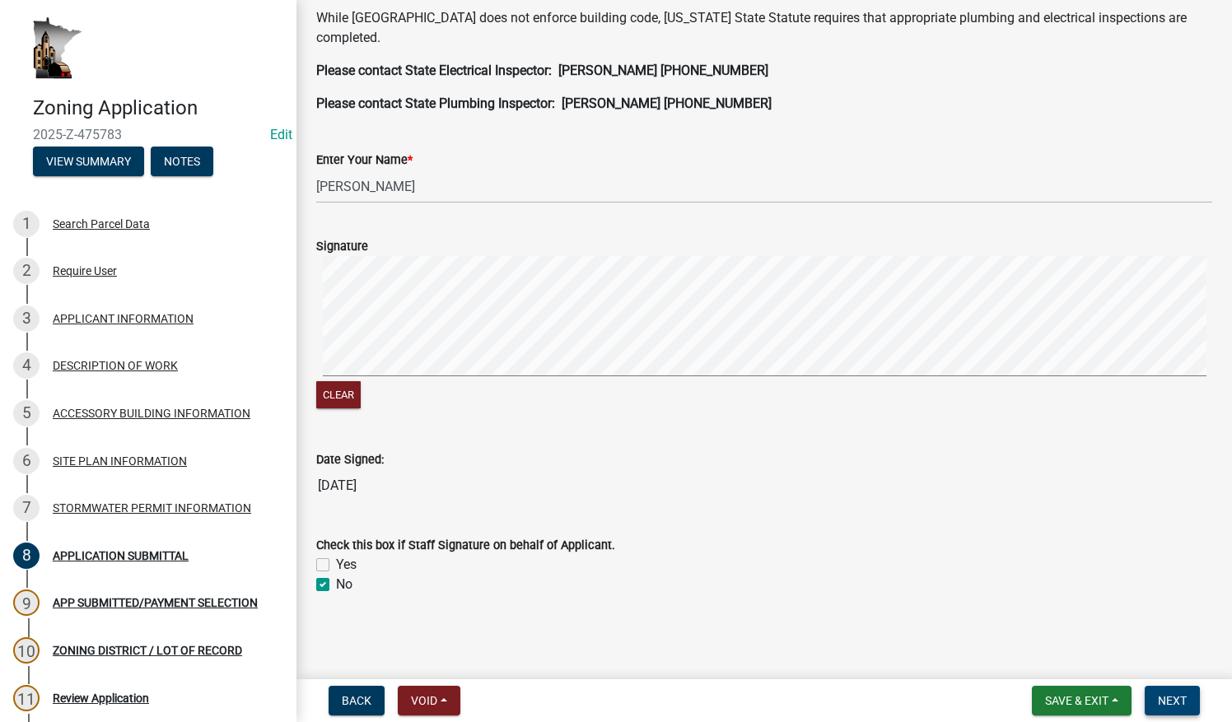
click at [816, 700] on span "Next" at bounding box center [1172, 700] width 29 height 13
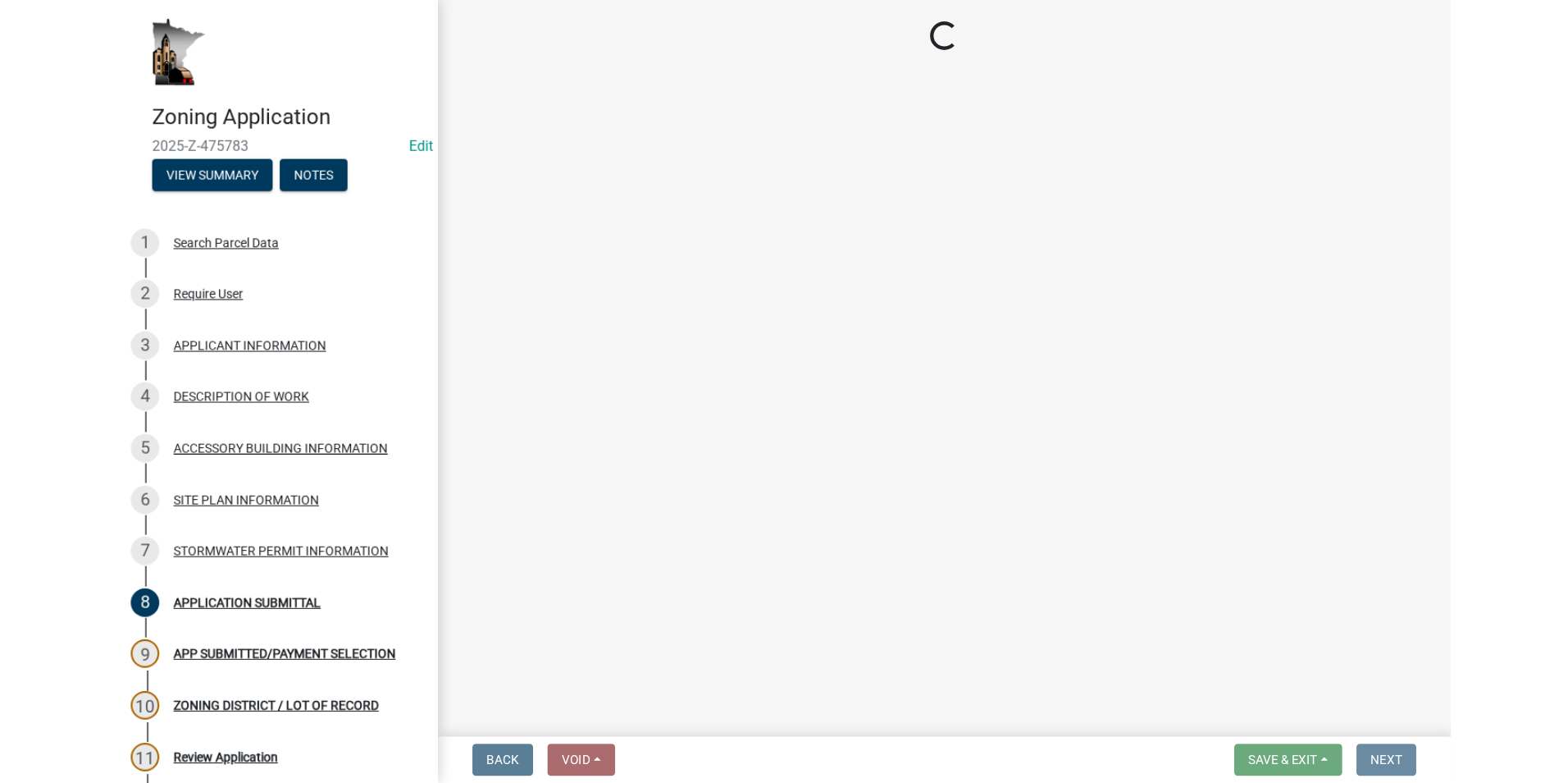
scroll to position [0, 0]
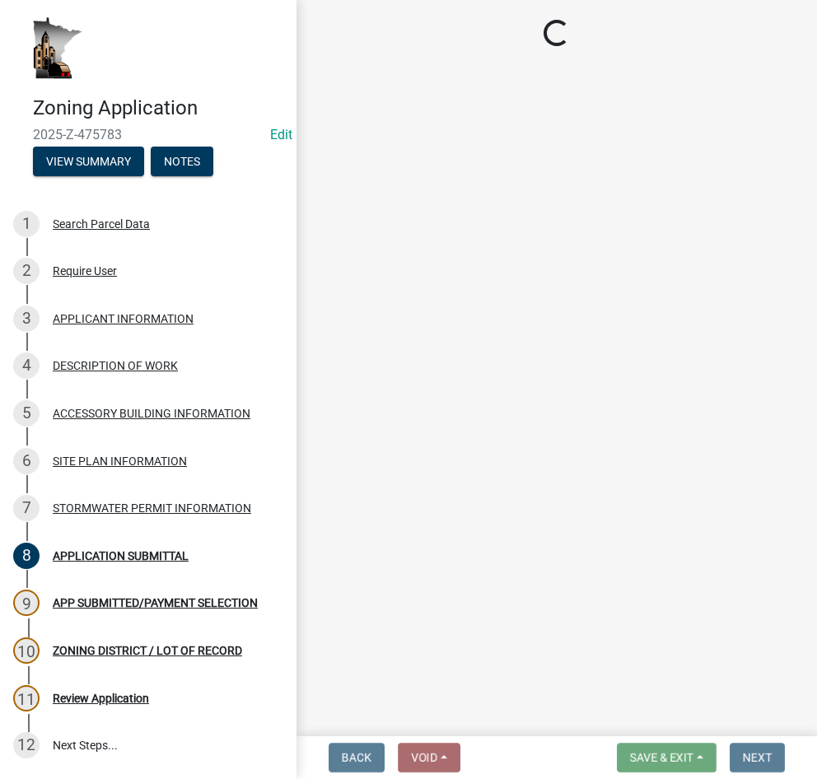
select select "2: 1"
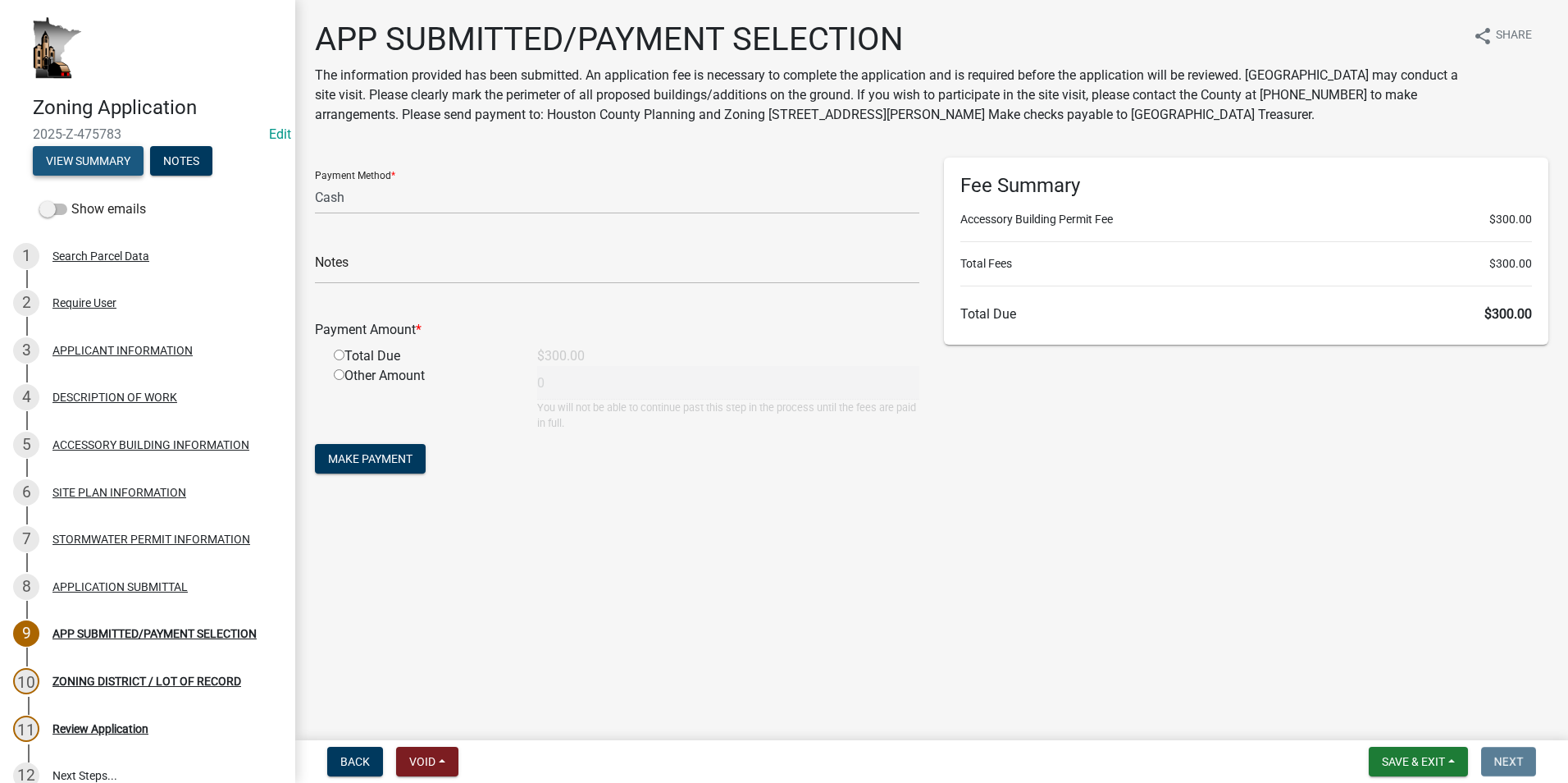
click at [87, 161] on button "View Summary" at bounding box center [88, 161] width 111 height 30
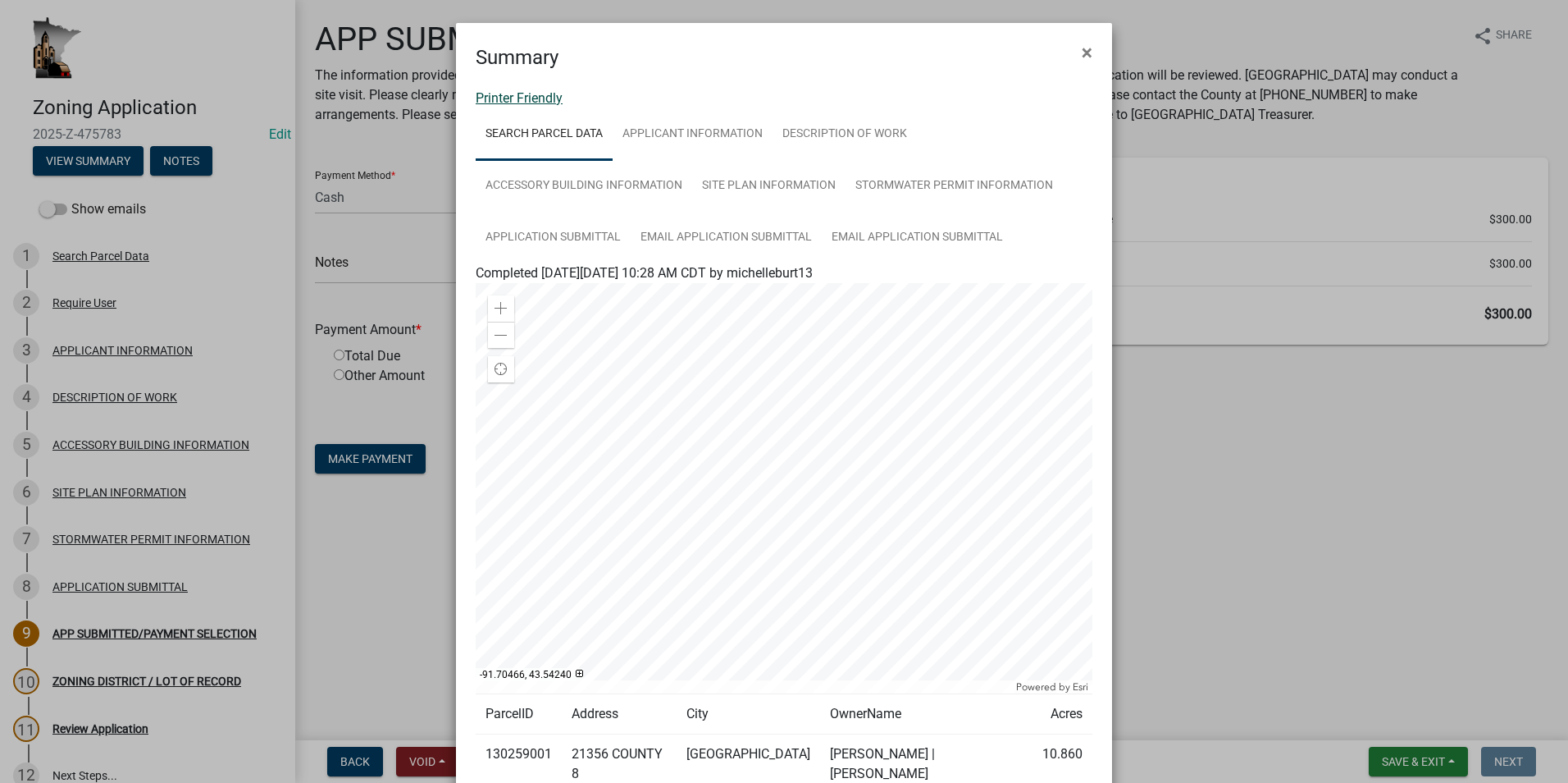
click at [523, 102] on link "Printer Friendly" at bounding box center [519, 99] width 87 height 16
drag, startPoint x: 1083, startPoint y: 53, endPoint x: 1073, endPoint y: 64, distance: 14.9
click at [813, 53] on span "×" at bounding box center [1087, 52] width 11 height 23
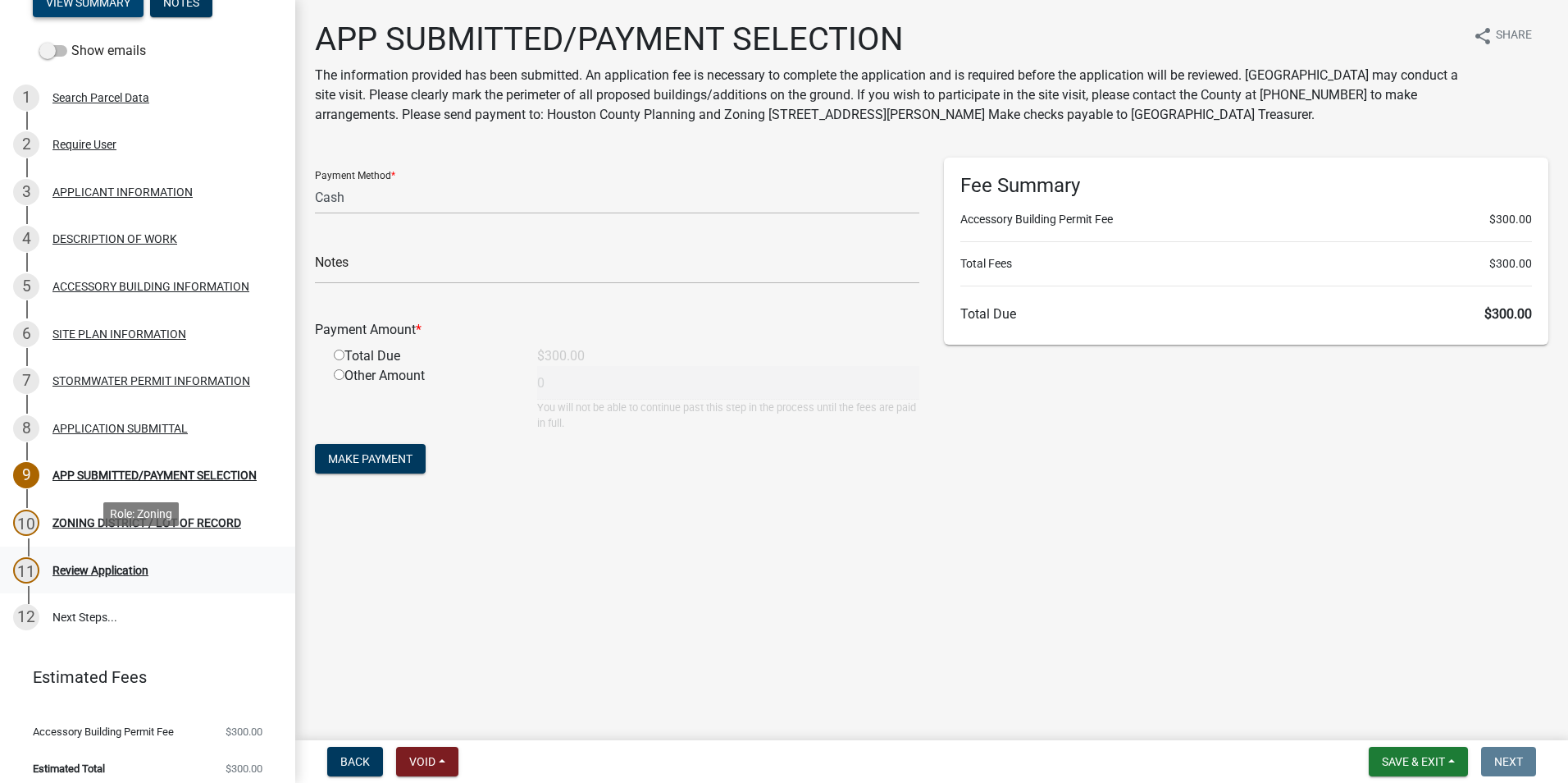
scroll to position [169, 0]
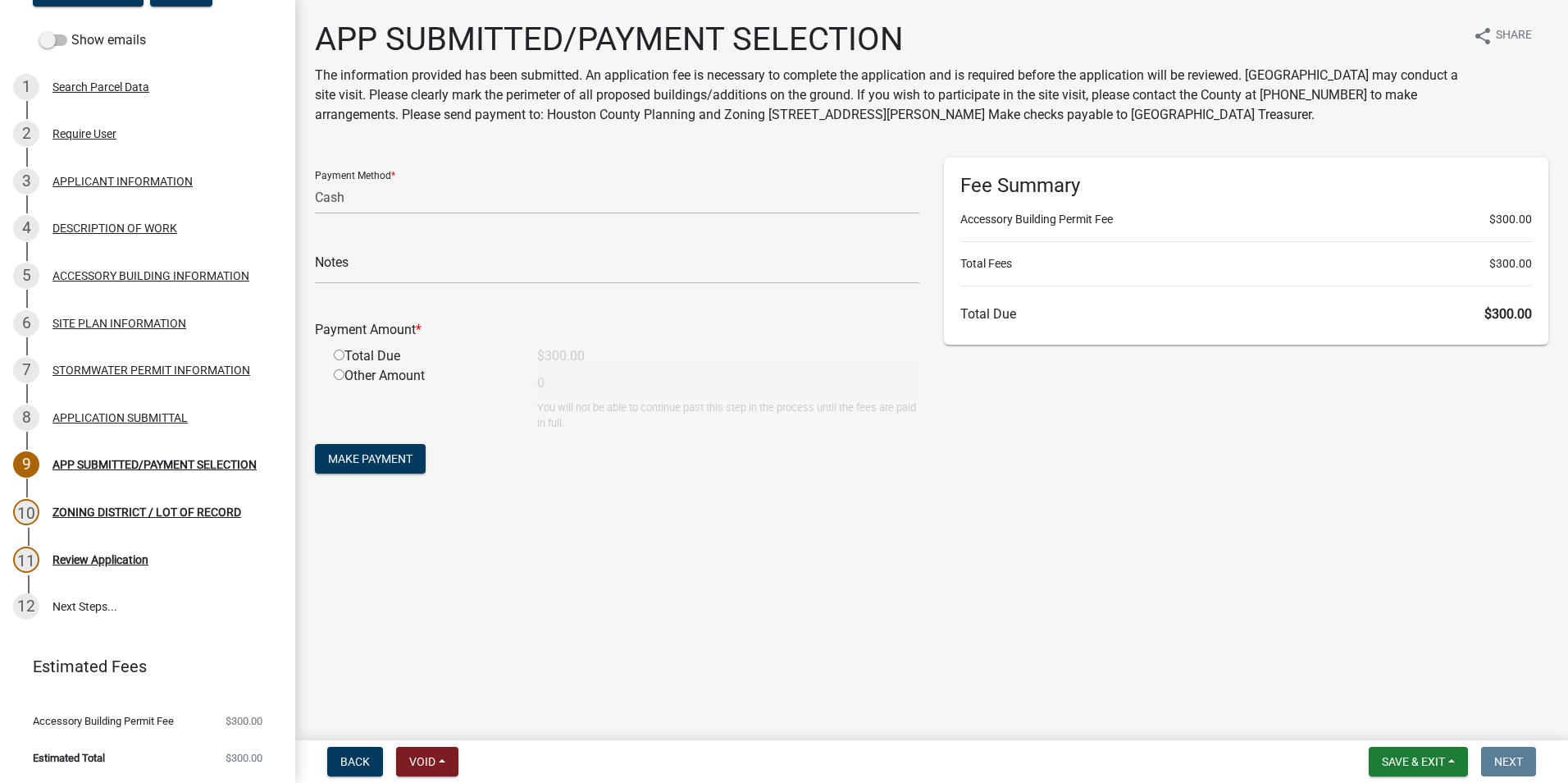
click at [341, 351] on input "radio" at bounding box center [339, 355] width 11 height 11
radio input "true"
type input "300"
click at [390, 454] on span "Make Payment" at bounding box center [370, 458] width 85 height 13
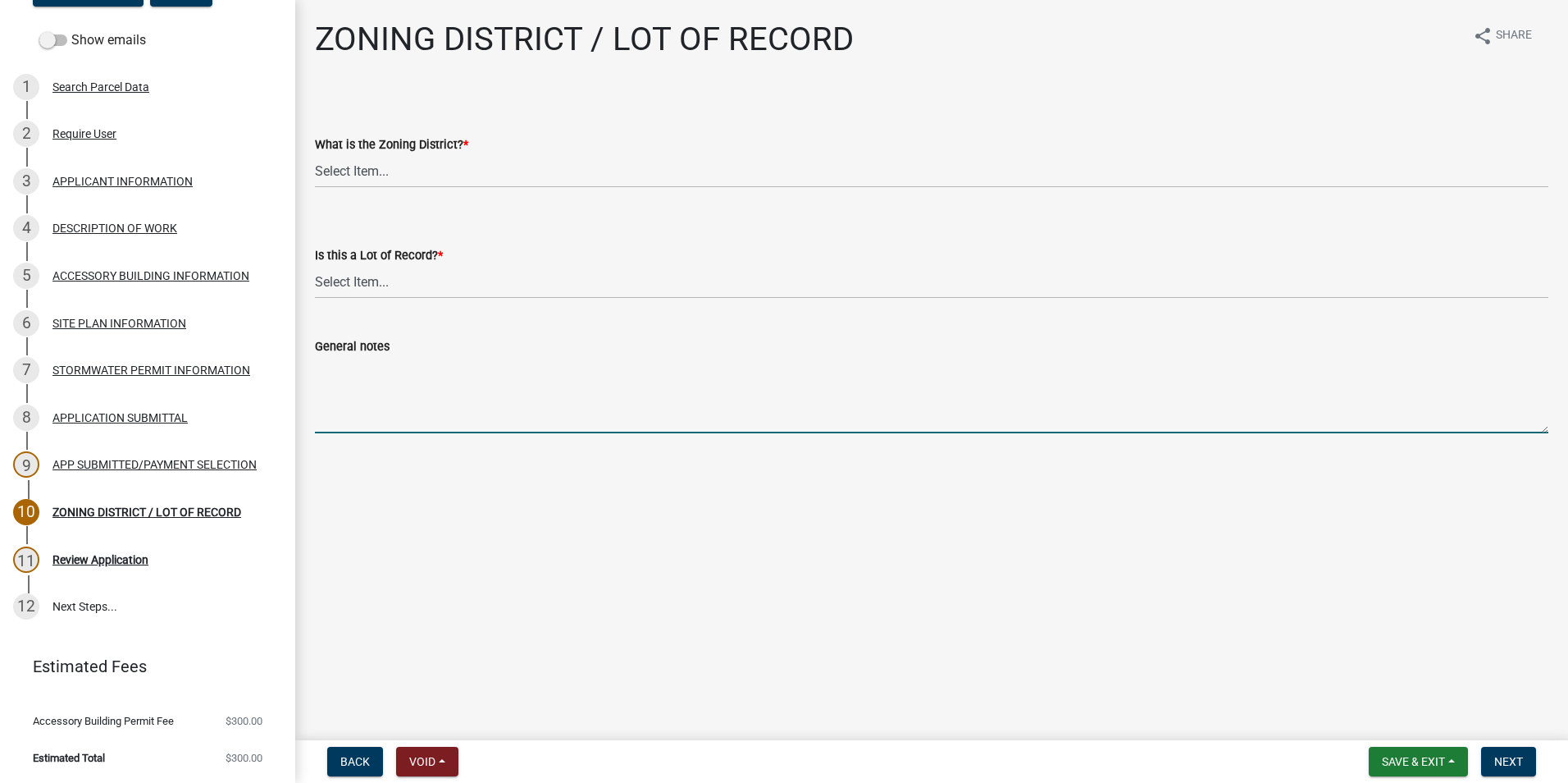
click at [331, 374] on textarea "General notes" at bounding box center [931, 393] width 1234 height 77
type textarea "507-498-5474 - this is Jay's work number, will have to ask for him."
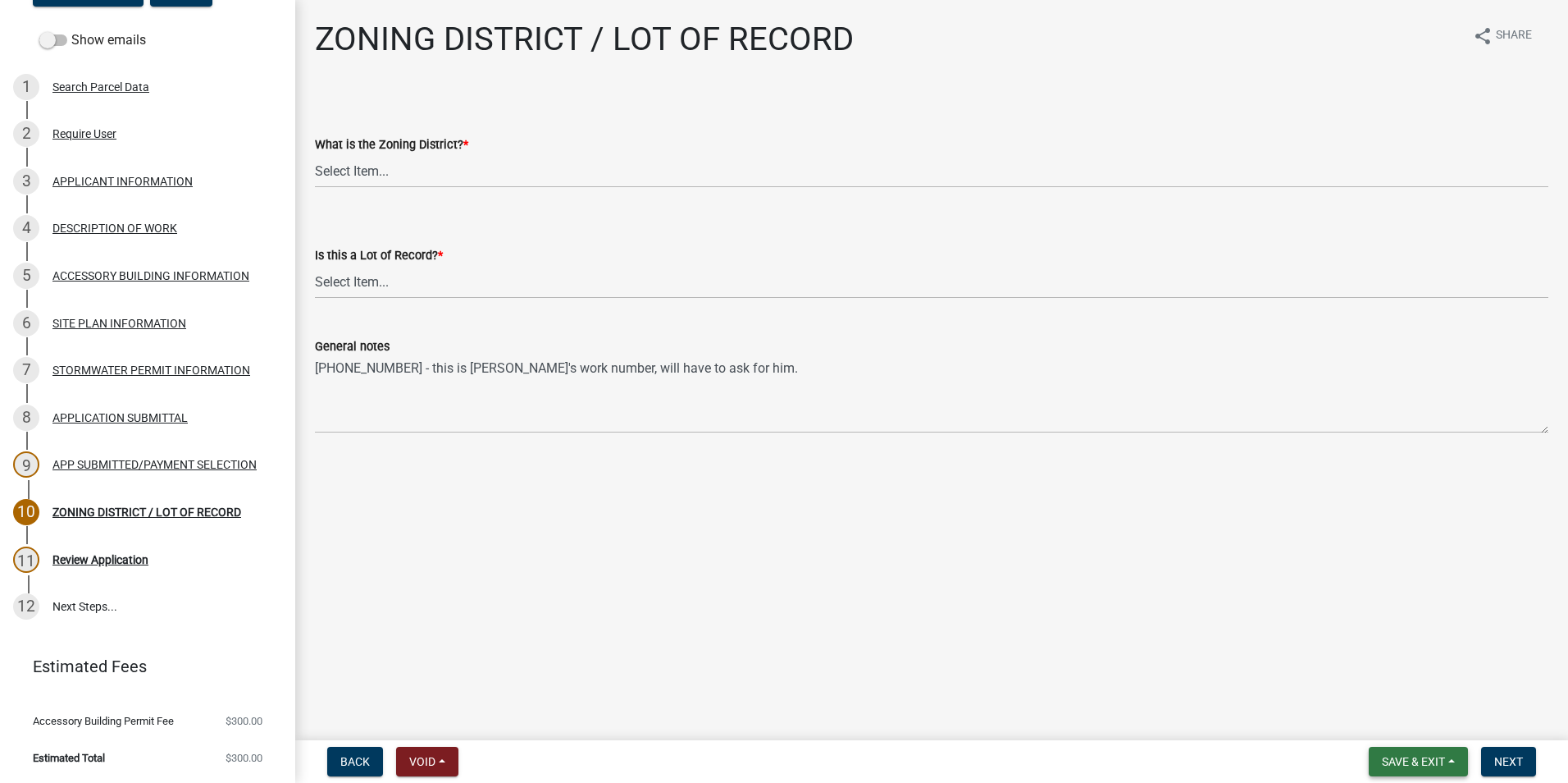
click at [813, 760] on button "Save & Exit" at bounding box center [1419, 761] width 100 height 30
click at [813, 671] on button "Save" at bounding box center [1403, 679] width 131 height 40
click at [74, 224] on div "DESCRIPTION OF WORK" at bounding box center [115, 228] width 125 height 12
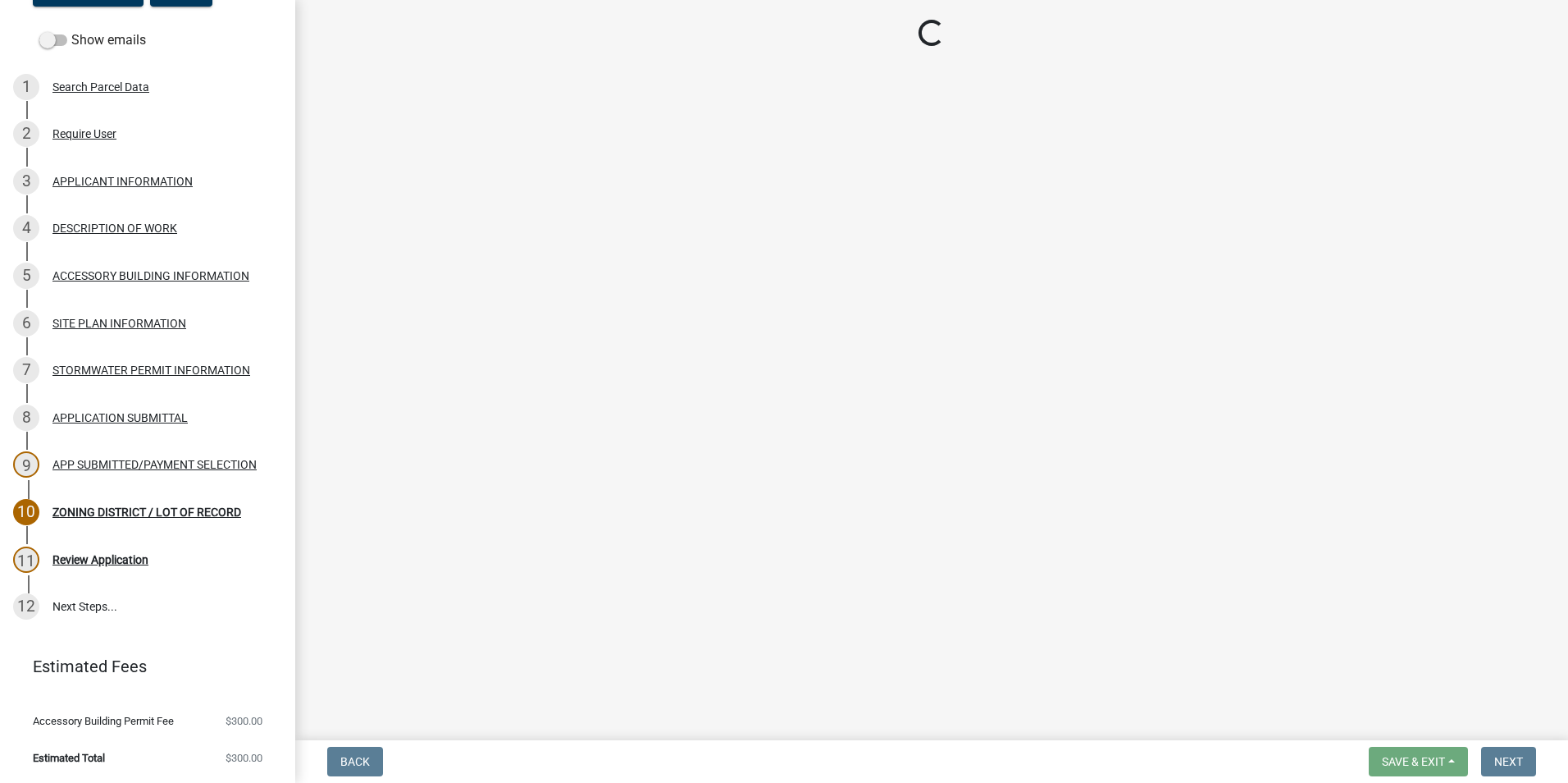
select select "8a50126a-ac8f-44d1-8890-2a914b053a60"
select select "b77d4c88-b606-4875-889f-ef493ebc67f8"
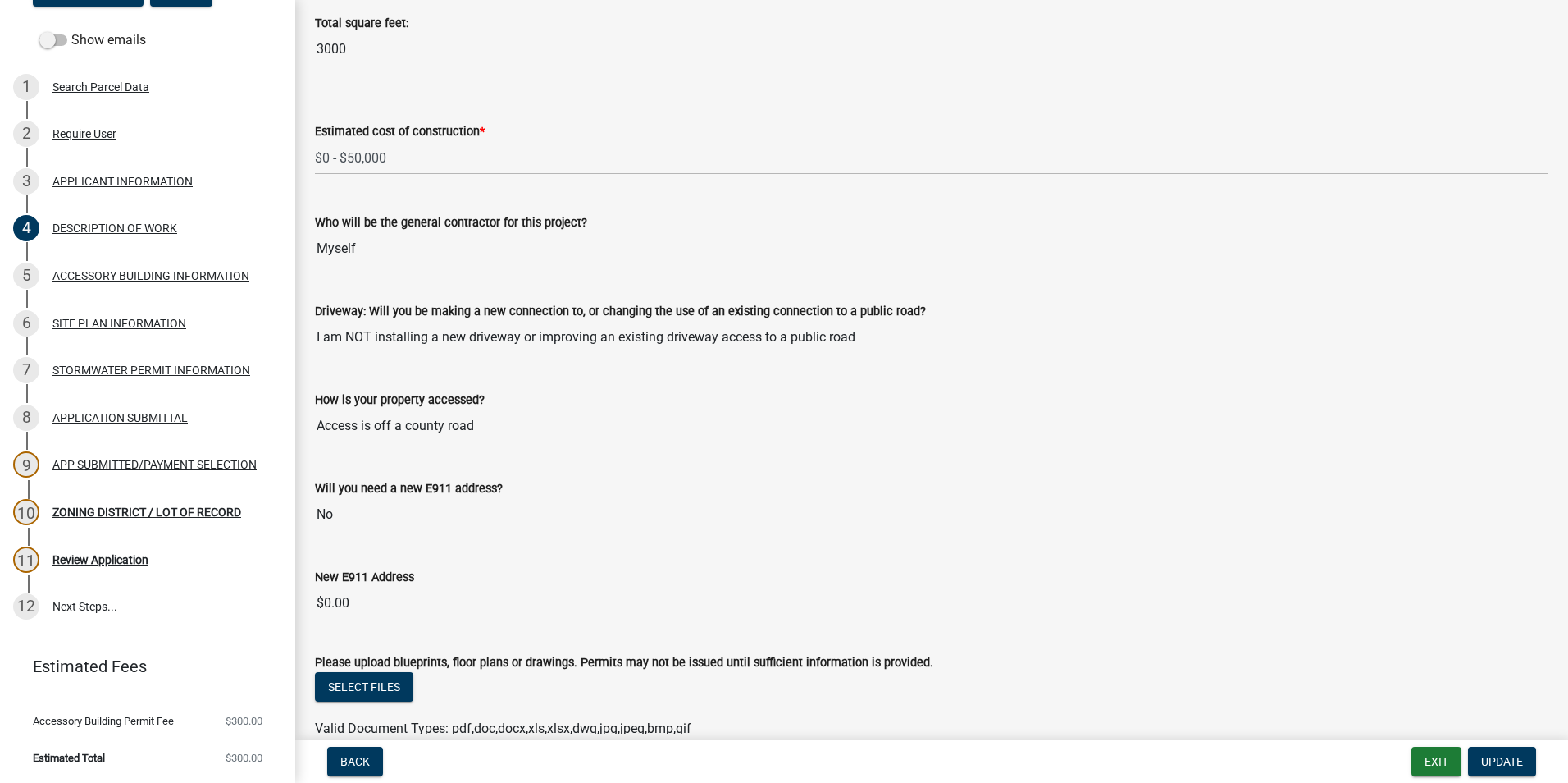
scroll to position [913, 0]
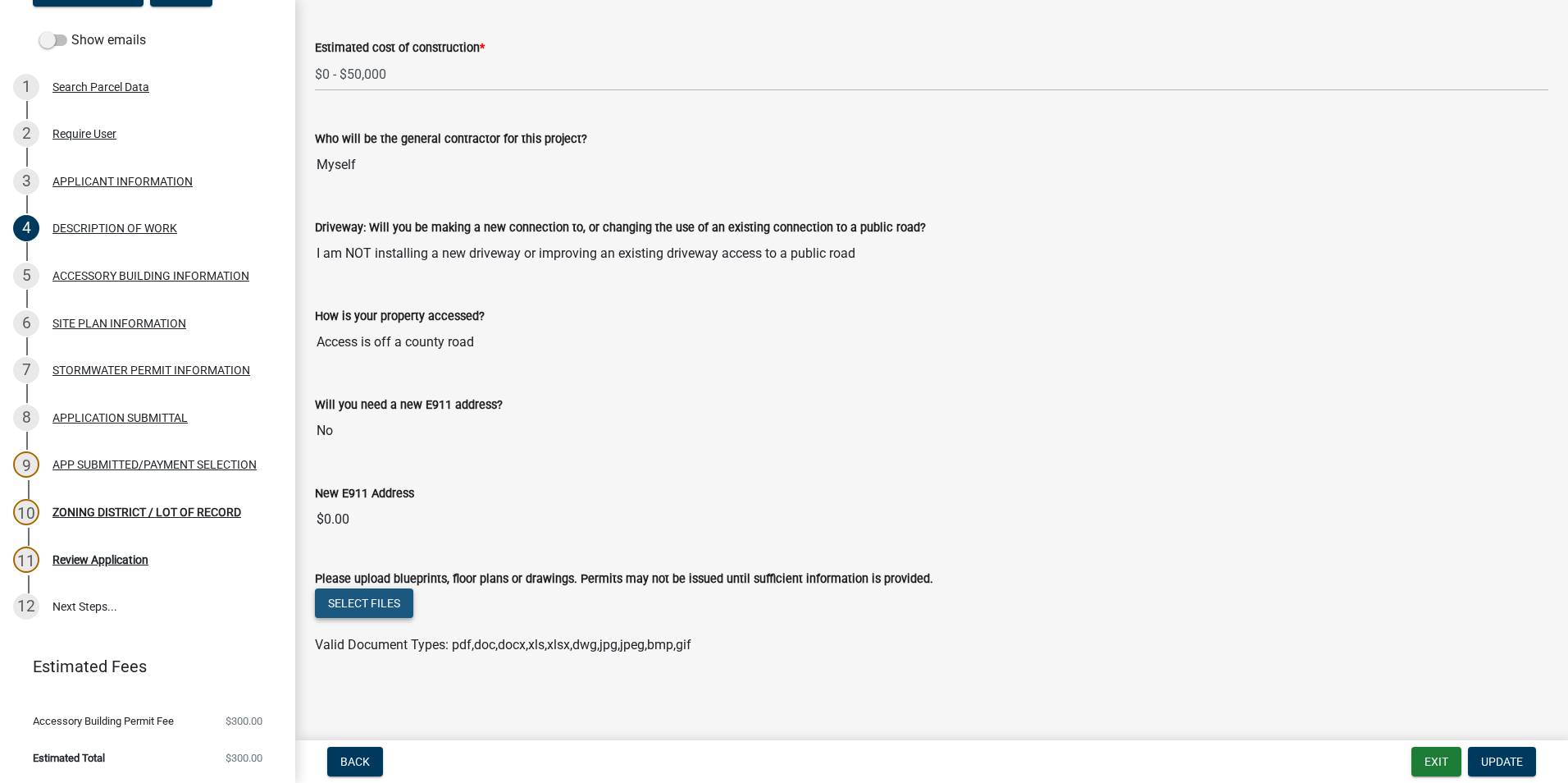
click at [392, 607] on button "Select files" at bounding box center [364, 603] width 99 height 30
click at [378, 603] on button "Select files" at bounding box center [364, 603] width 99 height 30
click at [366, 603] on button "Select files" at bounding box center [364, 603] width 99 height 30
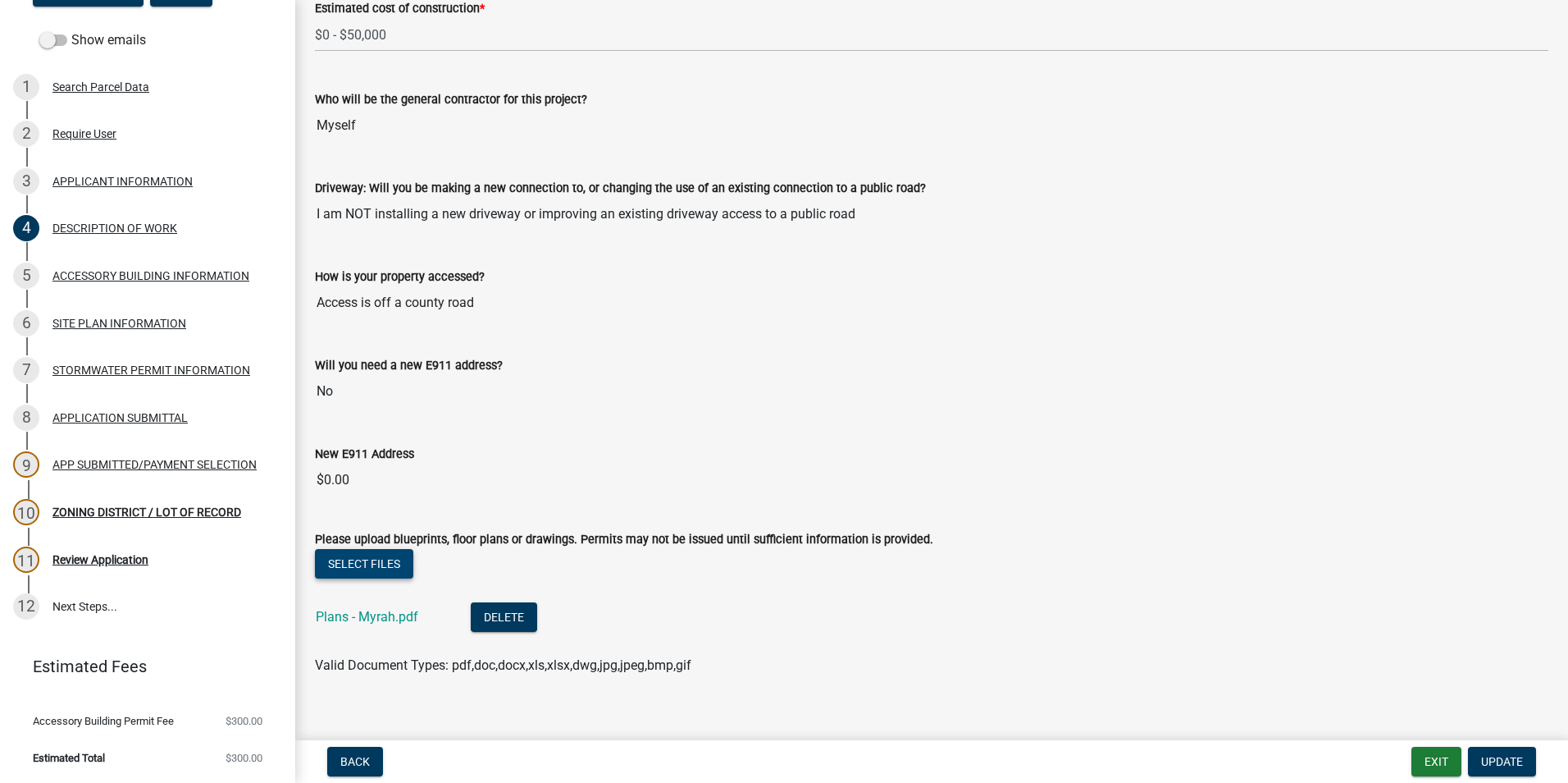
scroll to position [972, 0]
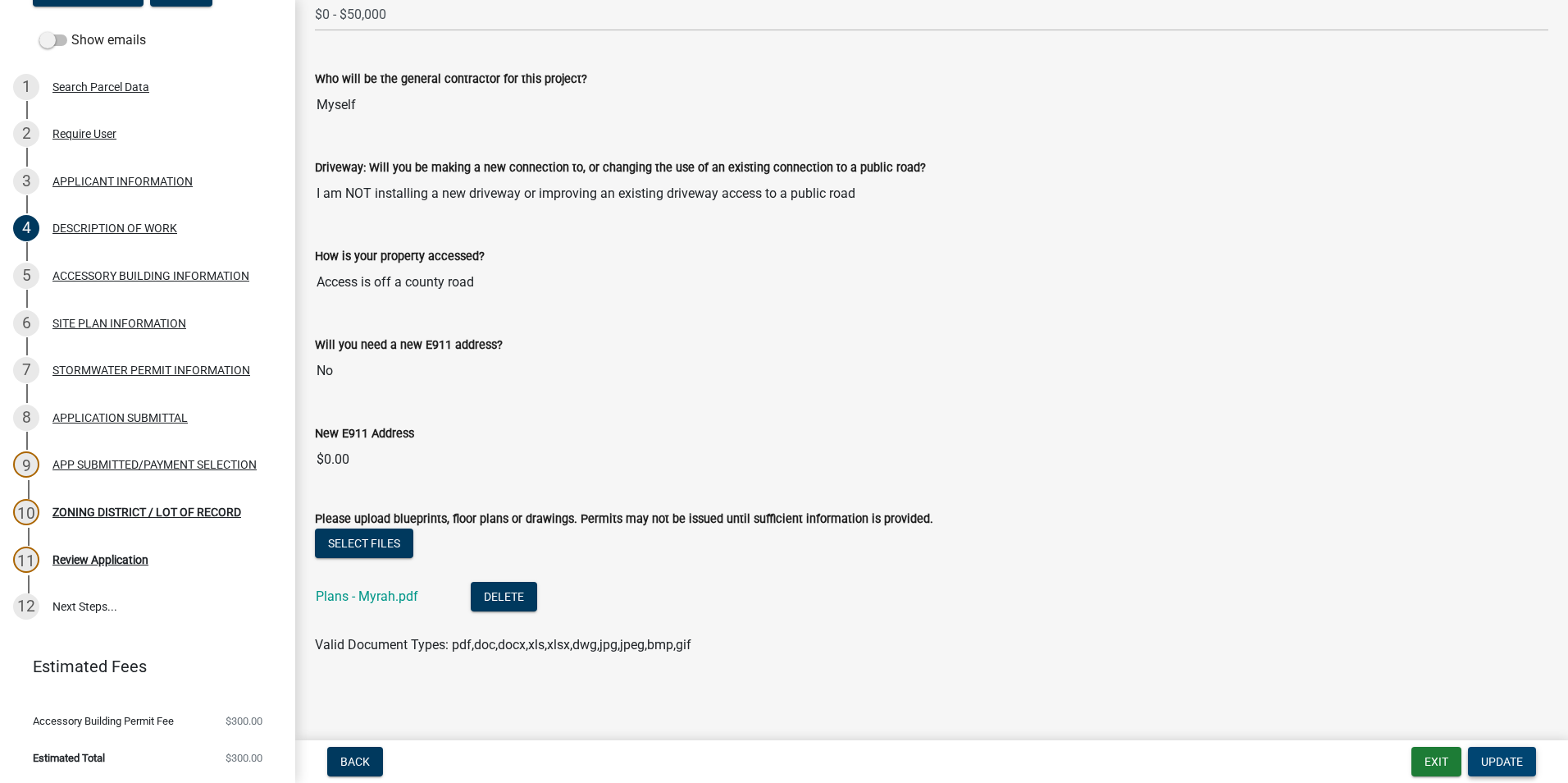
click at [813, 763] on span "Update" at bounding box center [1502, 761] width 42 height 13
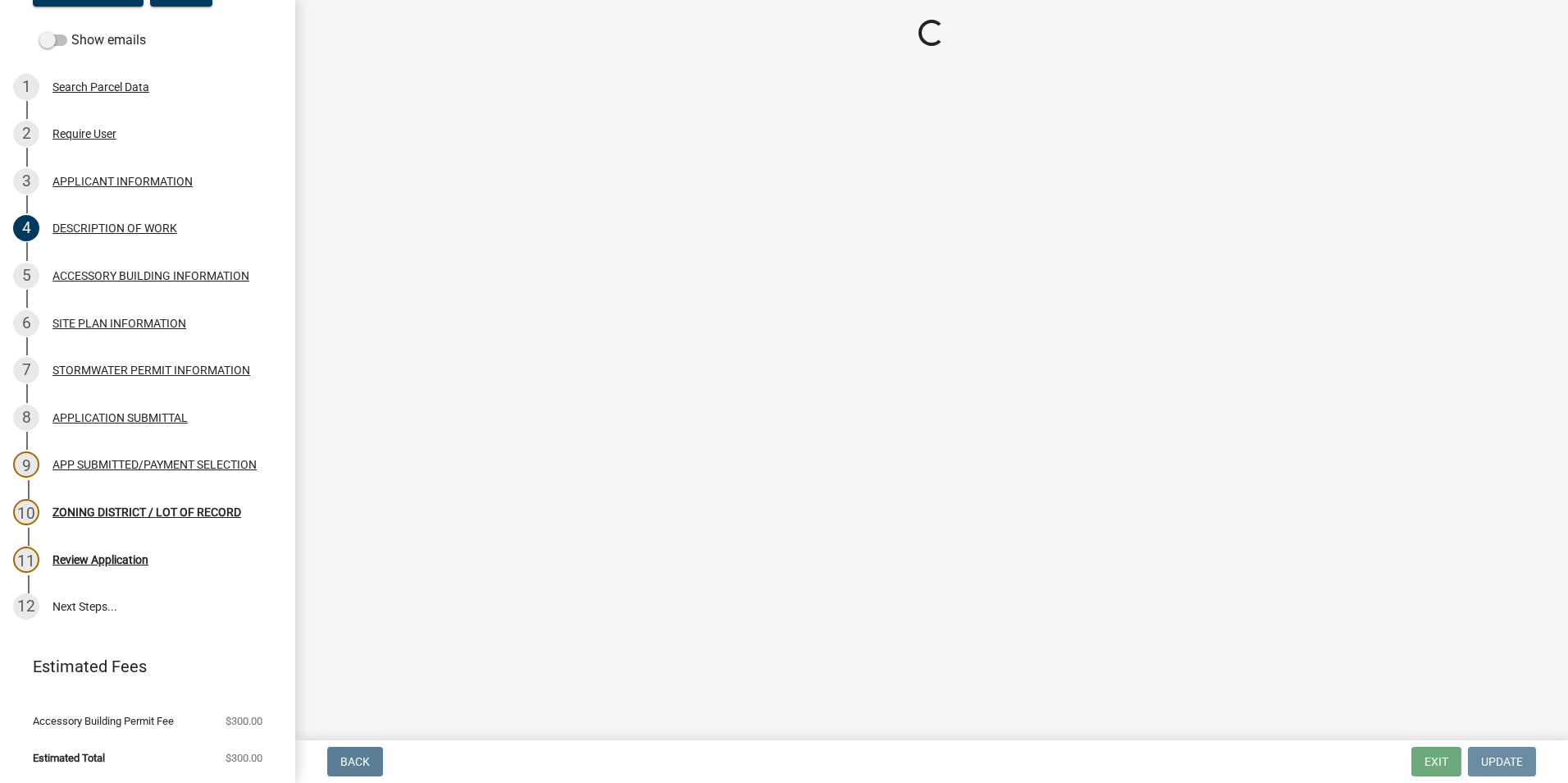
scroll to position [0, 0]
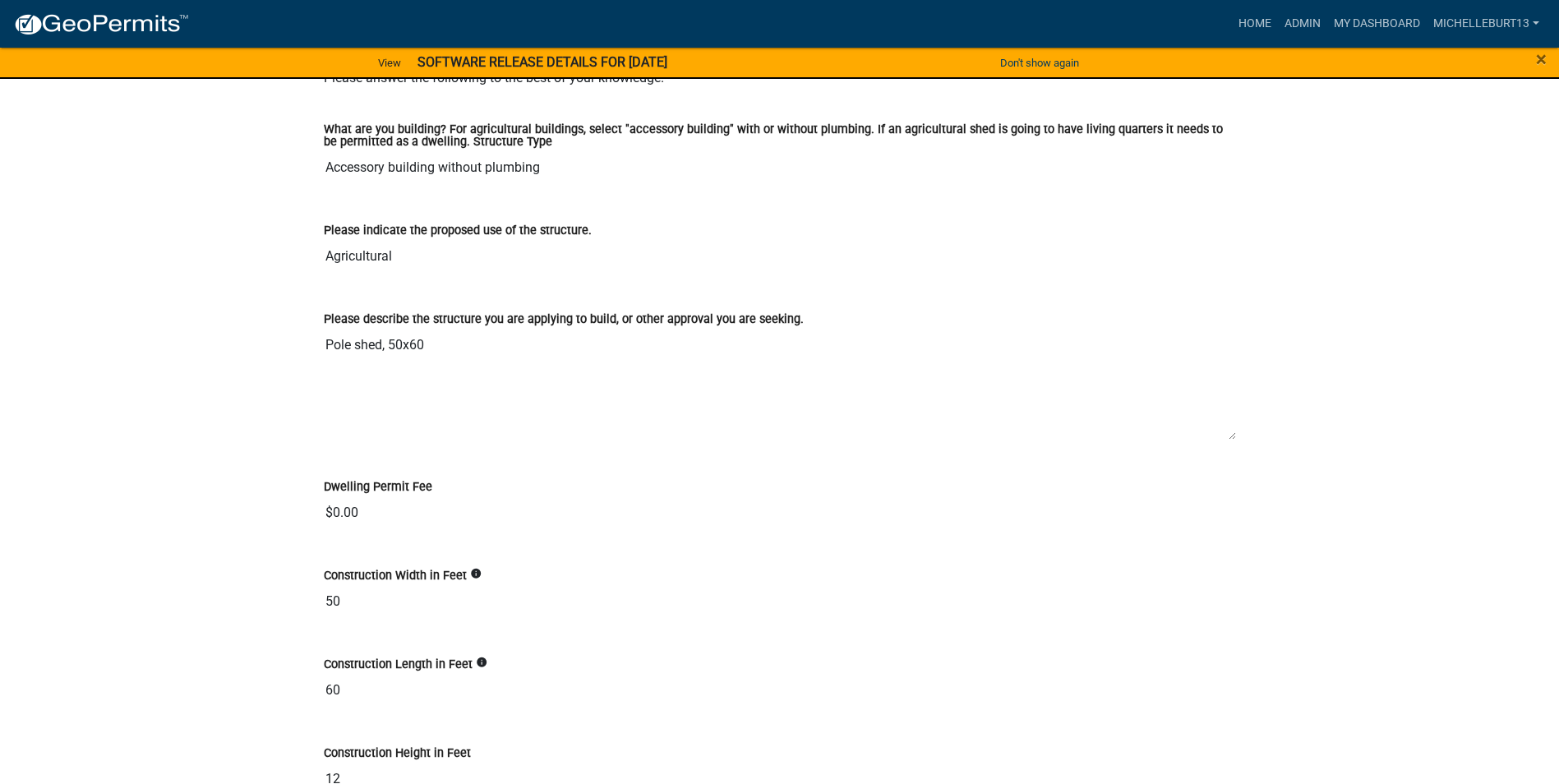
scroll to position [2628, 0]
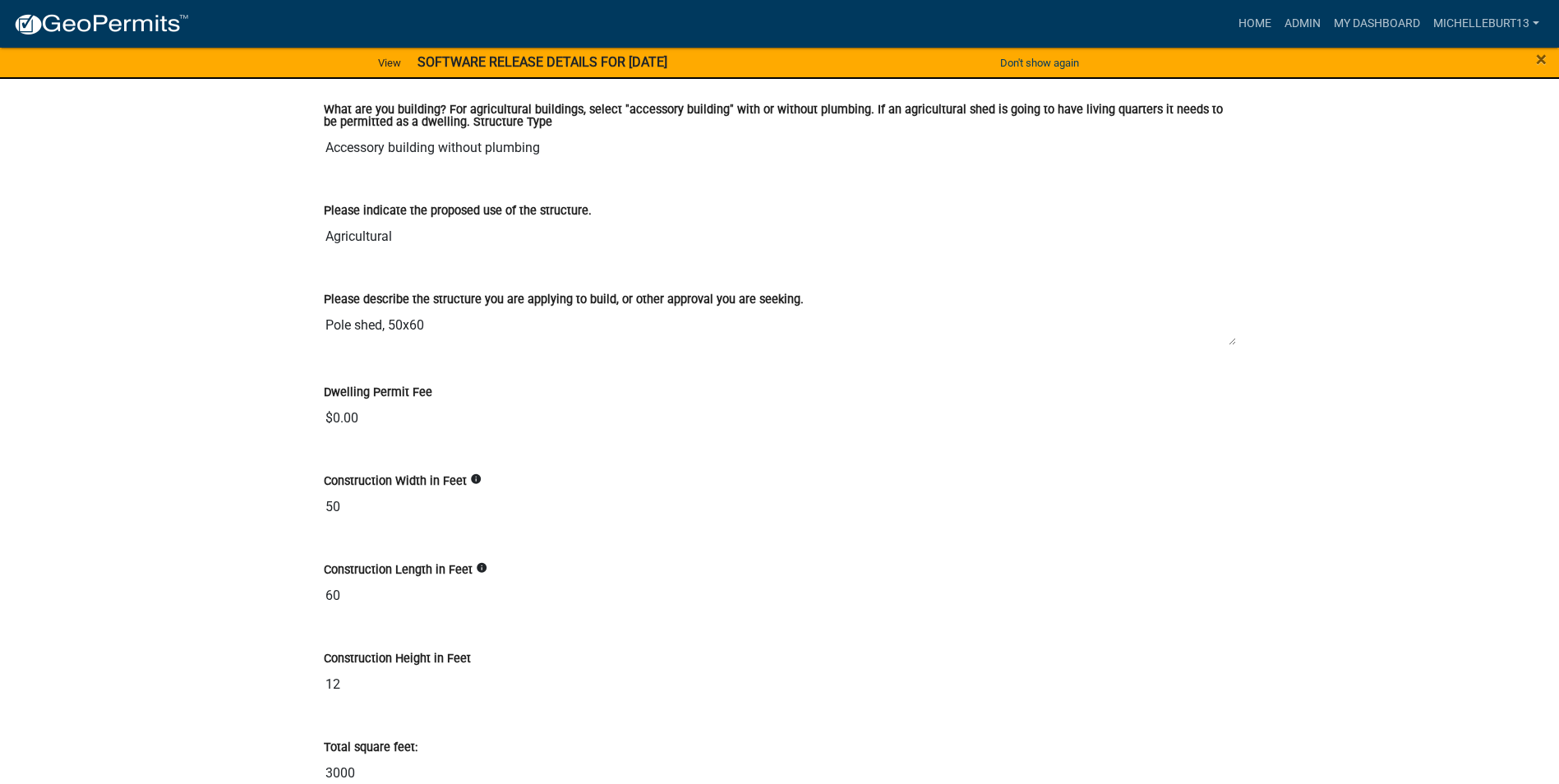
drag, startPoint x: 1232, startPoint y: 418, endPoint x: 1225, endPoint y: 342, distance: 76.3
click at [1225, 342] on textarea "Pole shed, 50x60" at bounding box center [780, 327] width 912 height 37
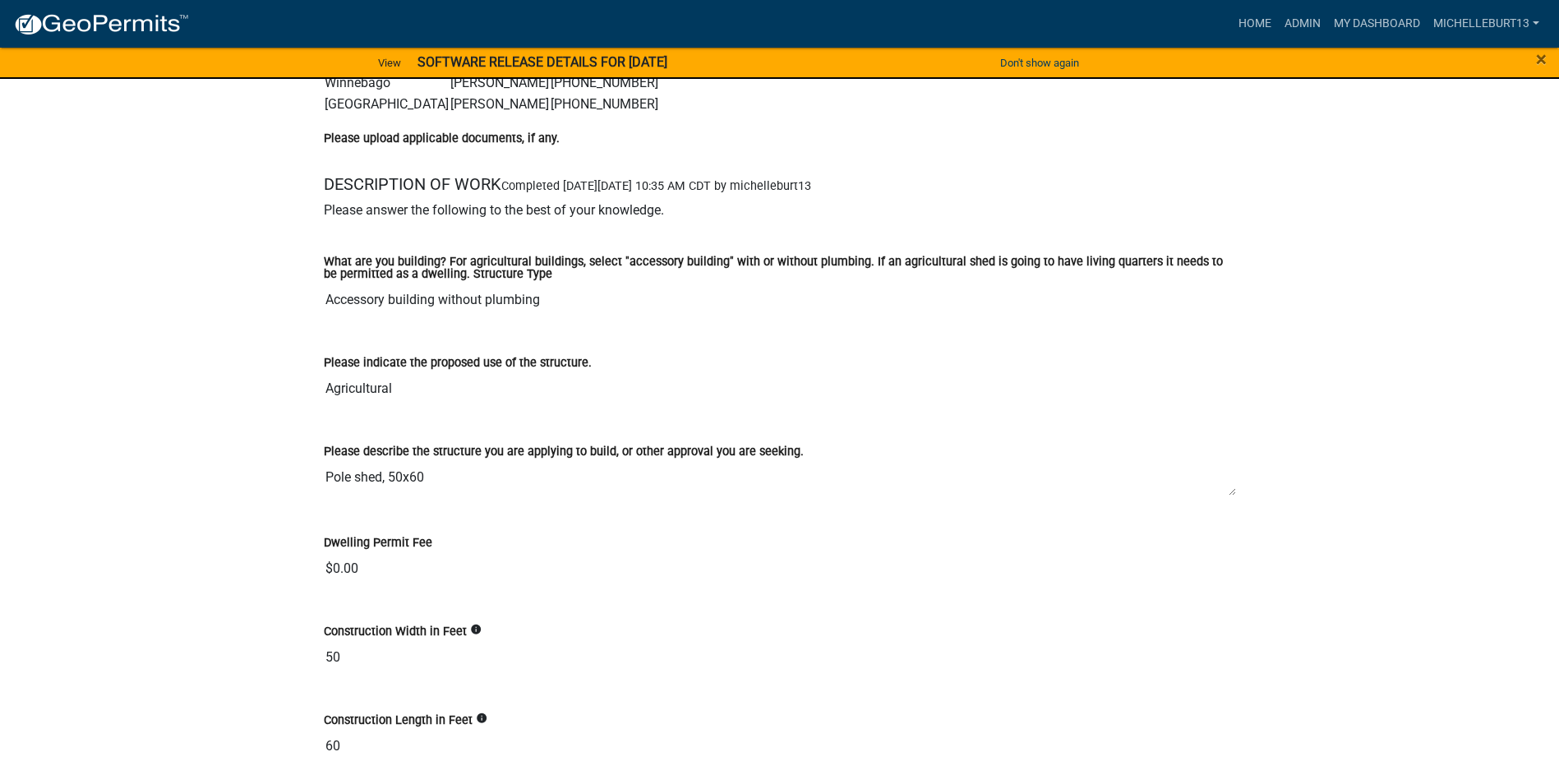
scroll to position [2442, 0]
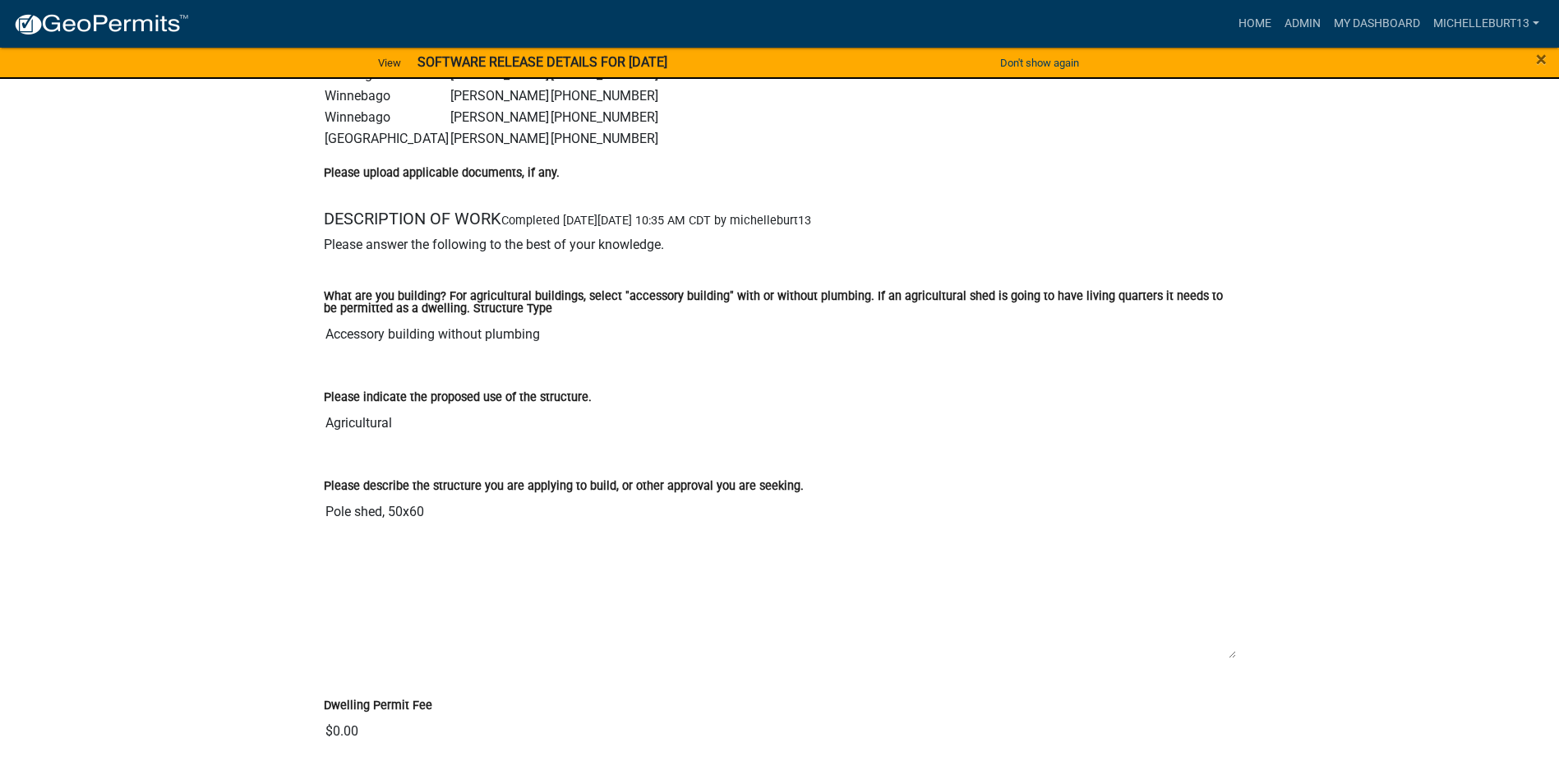
drag, startPoint x: 1235, startPoint y: 530, endPoint x: 1083, endPoint y: 611, distance: 172.2
click at [1222, 658] on textarea "Pole shed, 50x60" at bounding box center [780, 578] width 912 height 164
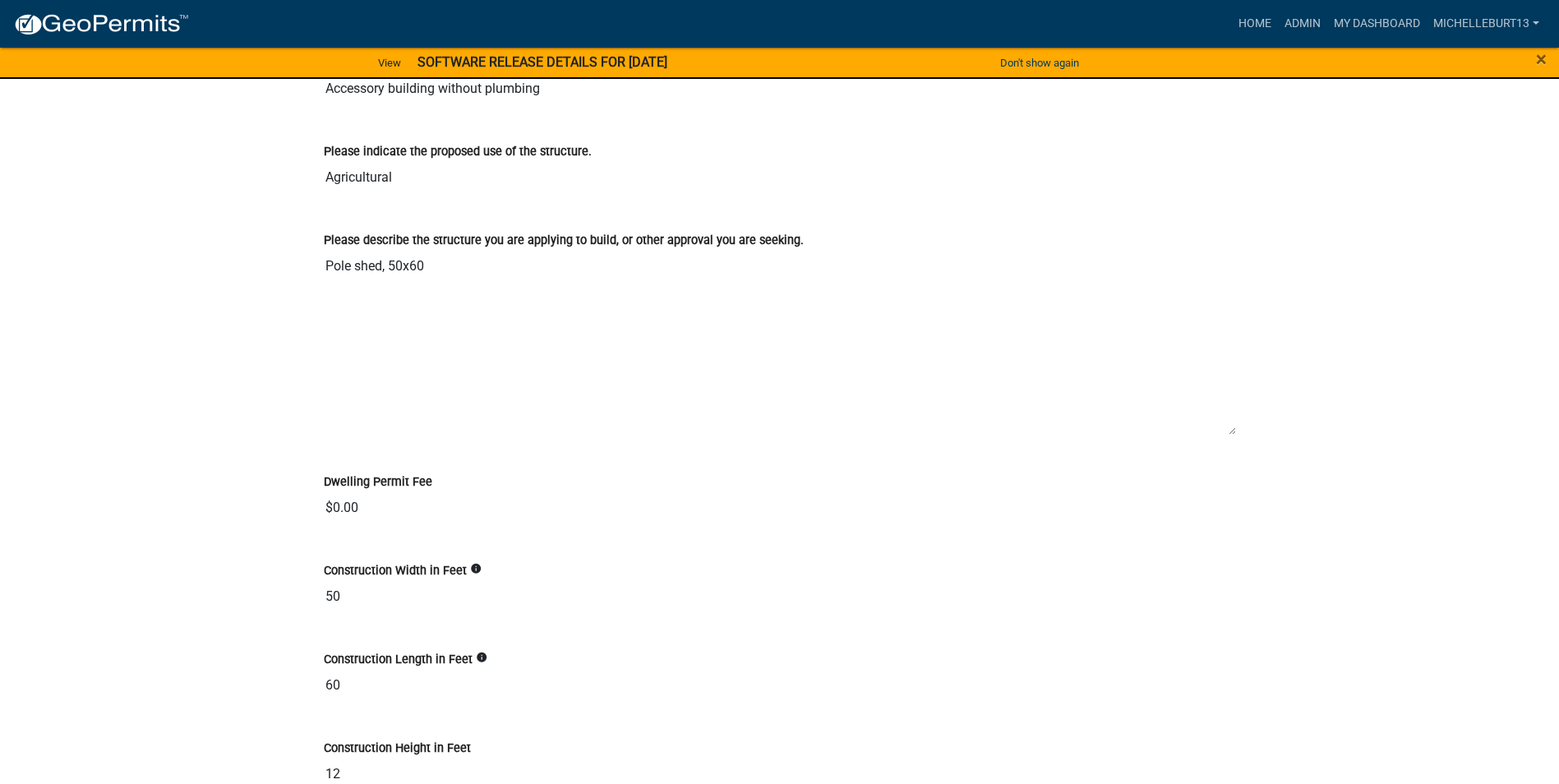
scroll to position [2688, 0]
drag, startPoint x: 1232, startPoint y: 437, endPoint x: 1232, endPoint y: 467, distance: 30.0
click at [1232, 467] on wm-data-entity-view-list "Please answer the following to the best of your knowledge. What are you buildin…" at bounding box center [780, 728] width 912 height 1480
drag, startPoint x: 1232, startPoint y: 433, endPoint x: 1402, endPoint y: 476, distance: 175.4
click at [1227, 527] on textarea "Pole shed, 50x60" at bounding box center [780, 388] width 912 height 277
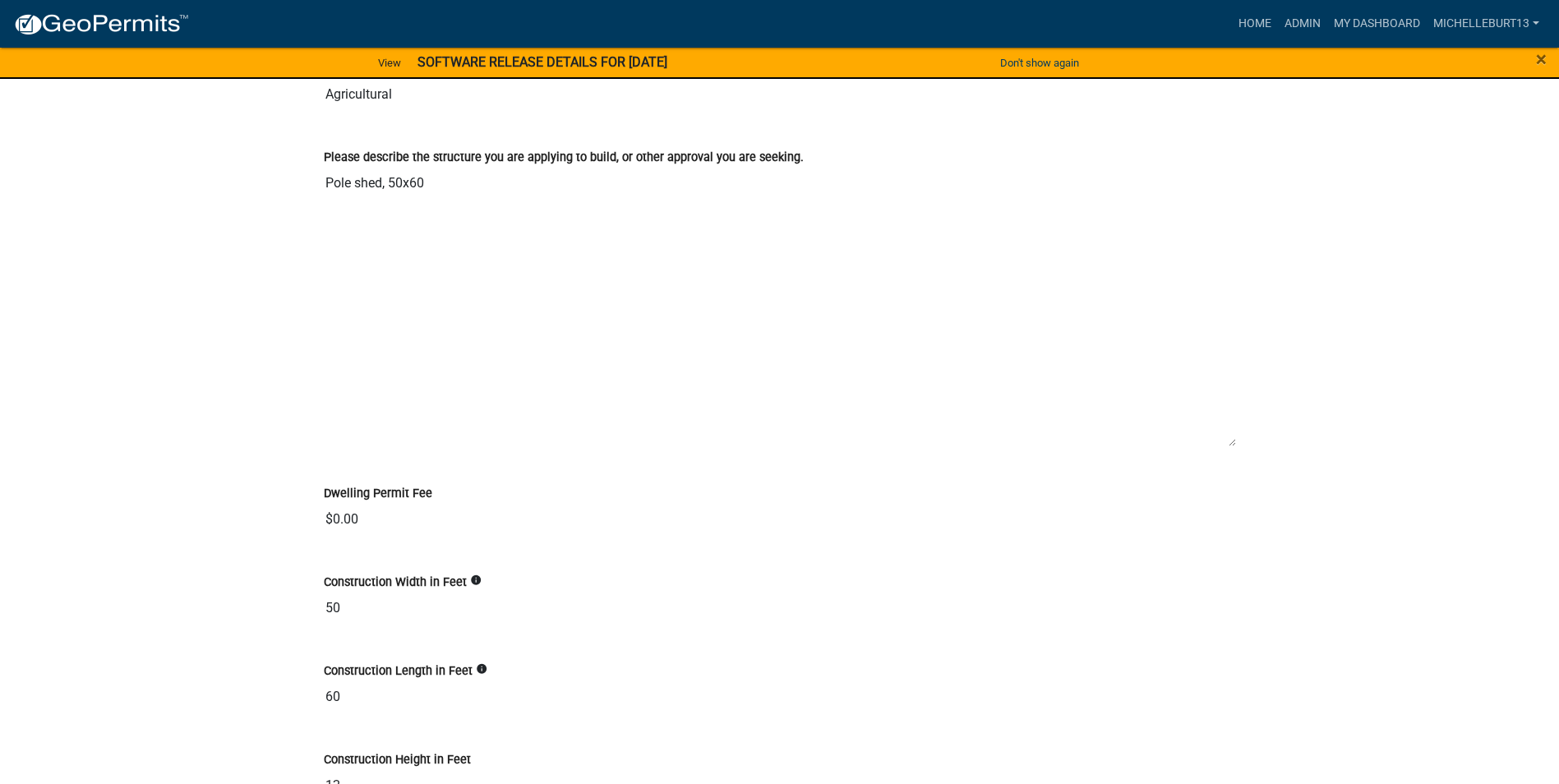
scroll to position [2606, 0]
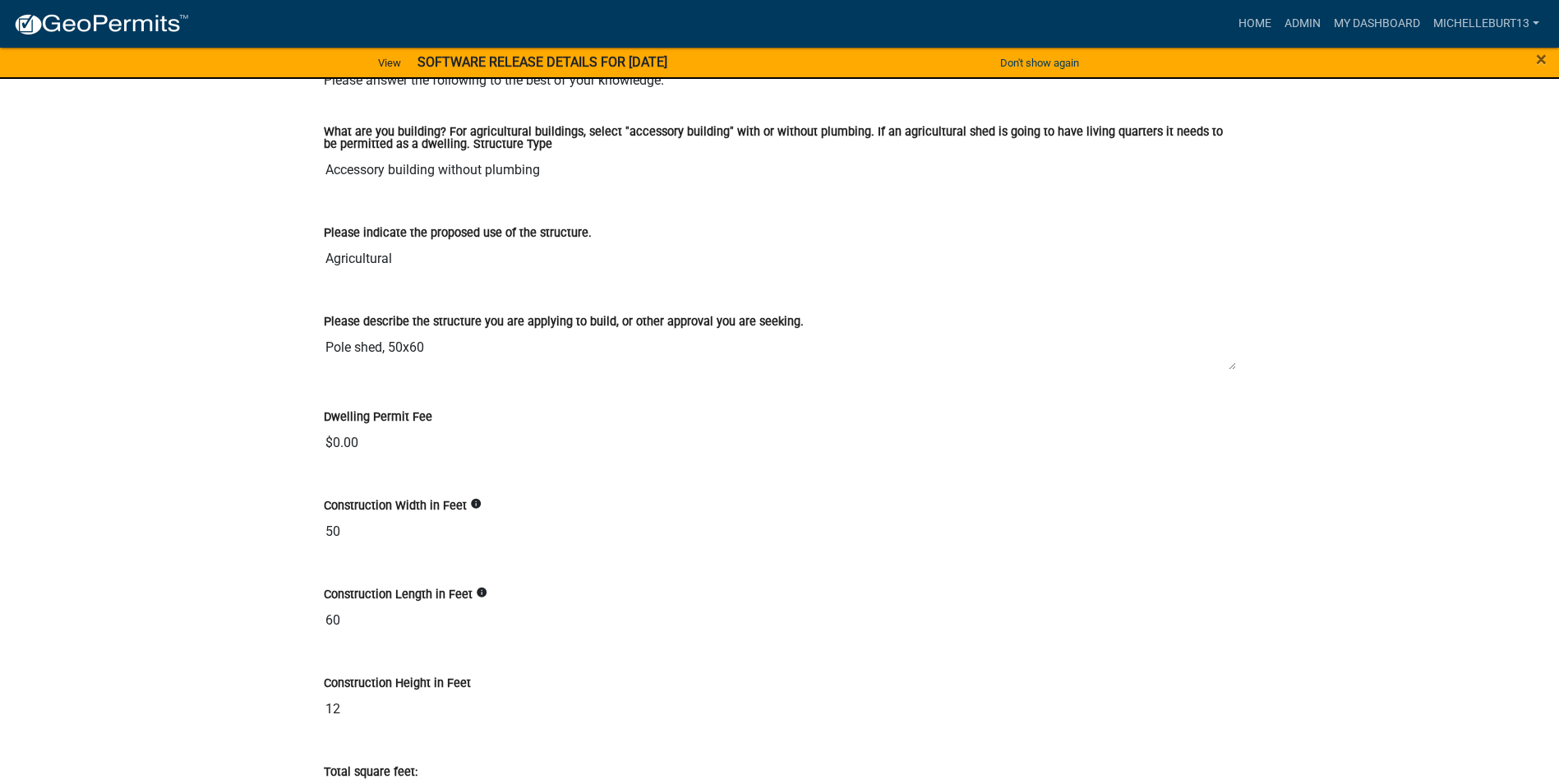
drag, startPoint x: 1233, startPoint y: 611, endPoint x: 1206, endPoint y: 371, distance: 241.5
click at [1206, 370] on textarea "Pole shed, 50x60" at bounding box center [780, 351] width 912 height 40
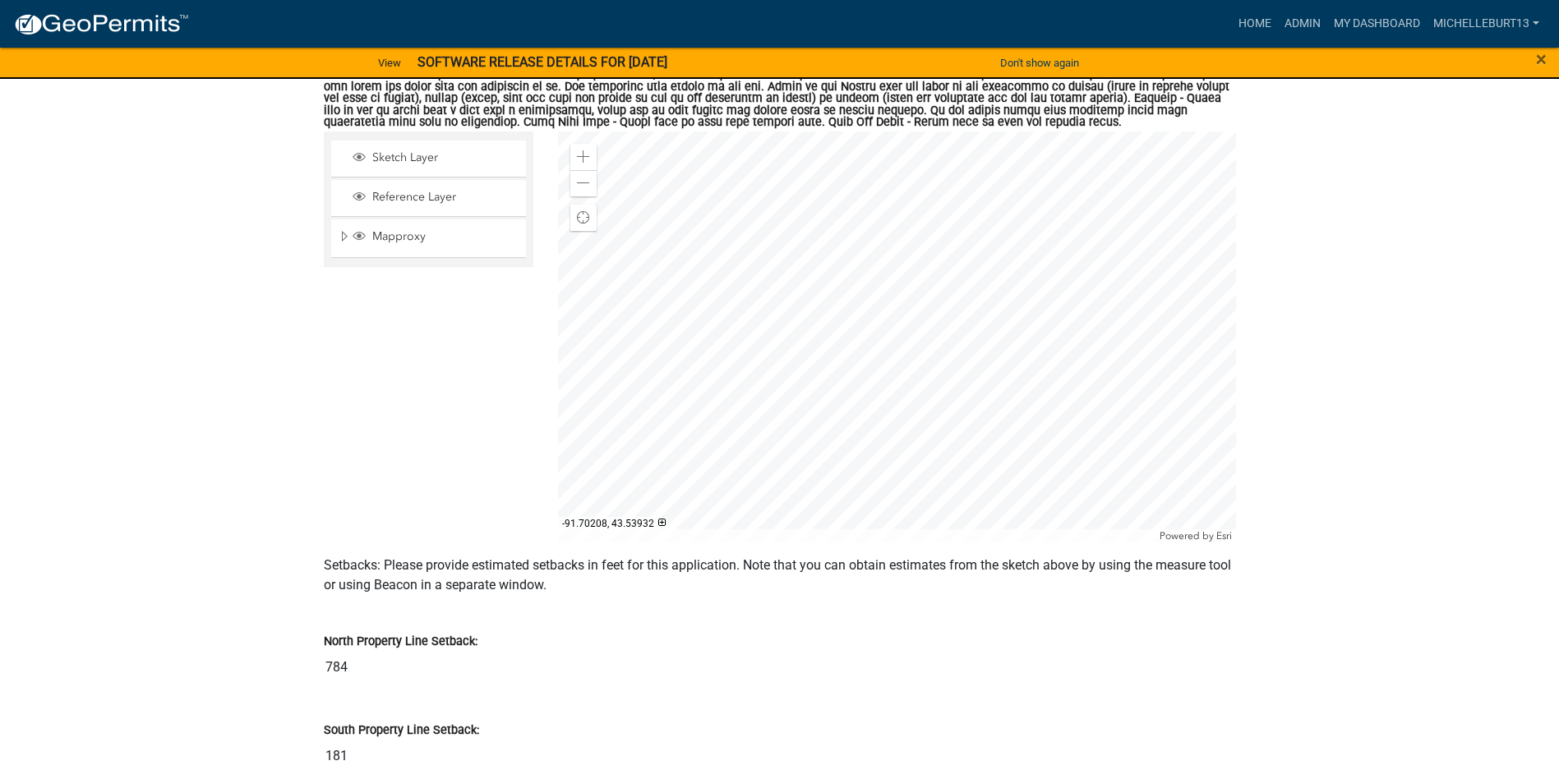
scroll to position [4249, 0]
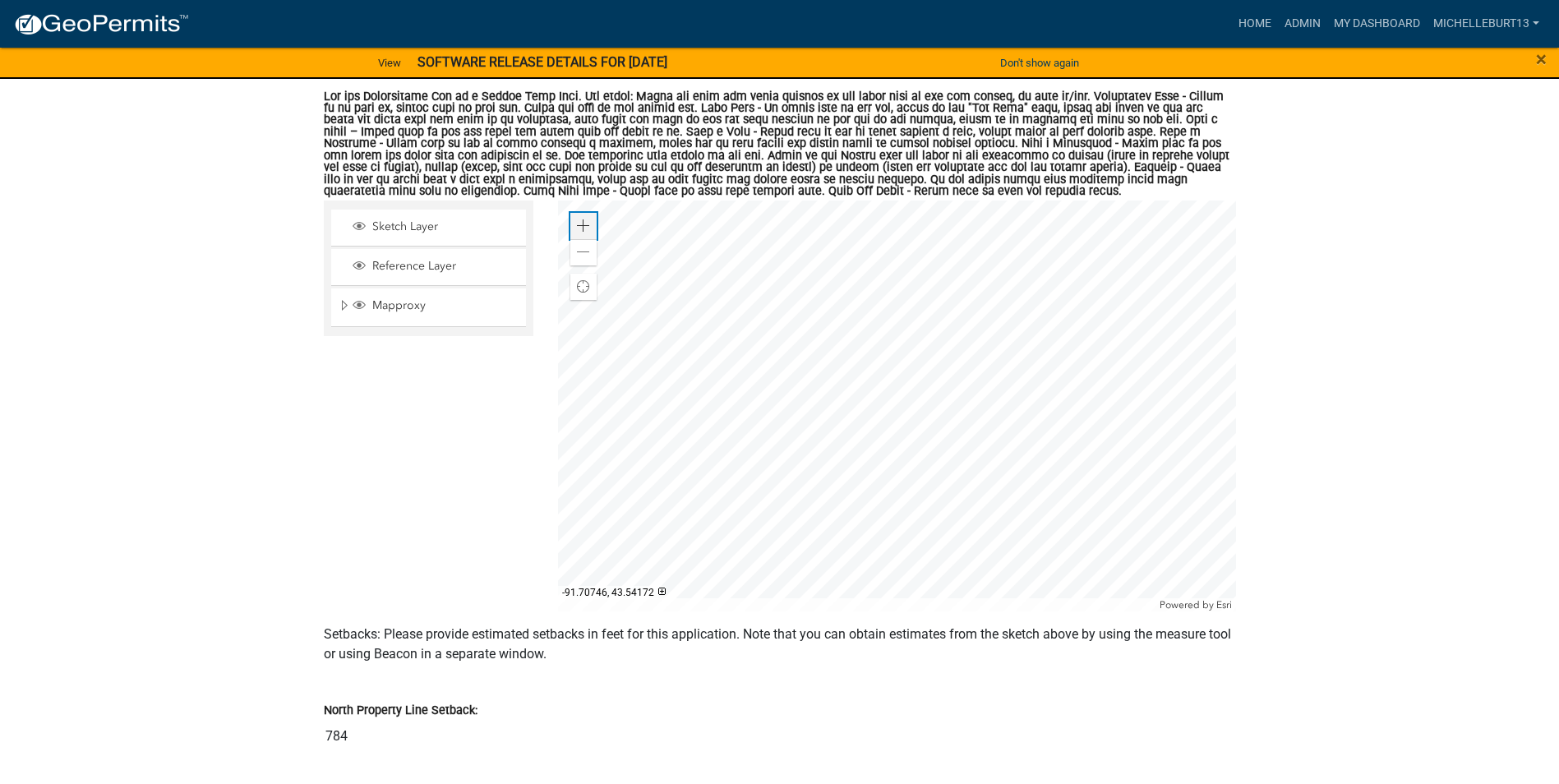
click at [588, 227] on span at bounding box center [583, 225] width 13 height 13
click at [797, 285] on div at bounding box center [896, 406] width 678 height 411
click at [778, 393] on div at bounding box center [896, 406] width 678 height 411
click at [798, 445] on div at bounding box center [896, 406] width 678 height 411
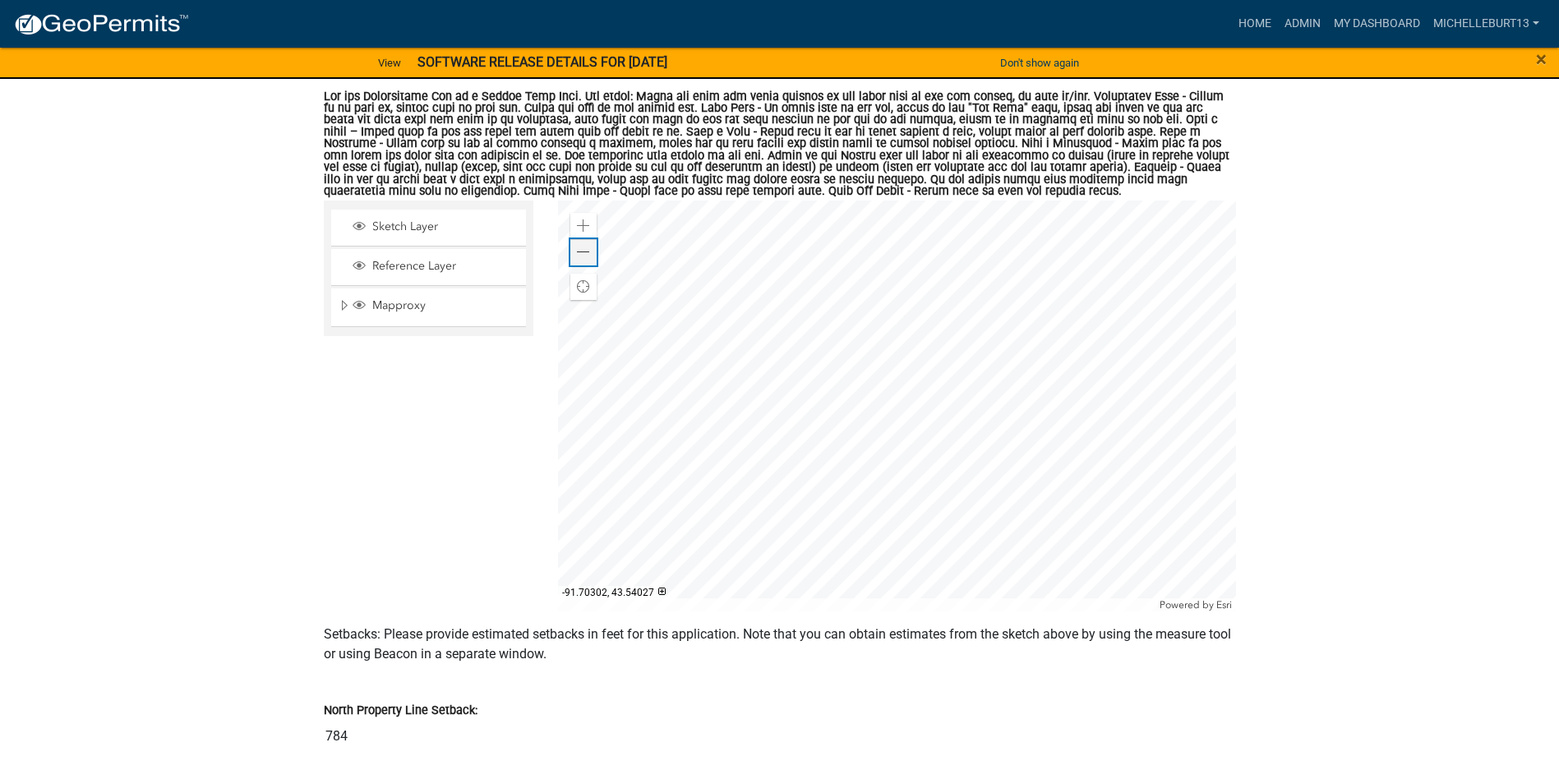
click at [583, 257] on span at bounding box center [583, 251] width 13 height 13
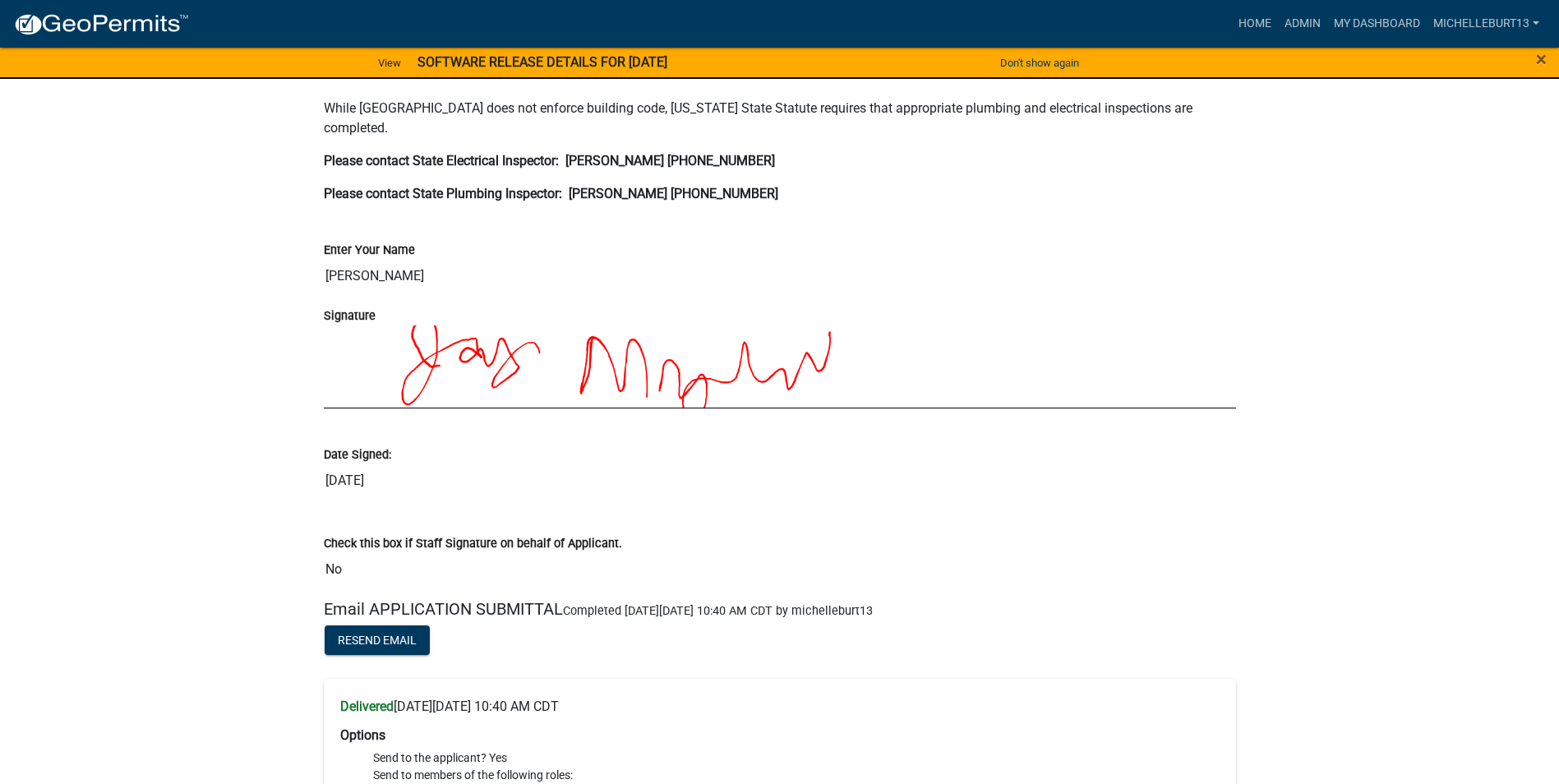
scroll to position [6057, 0]
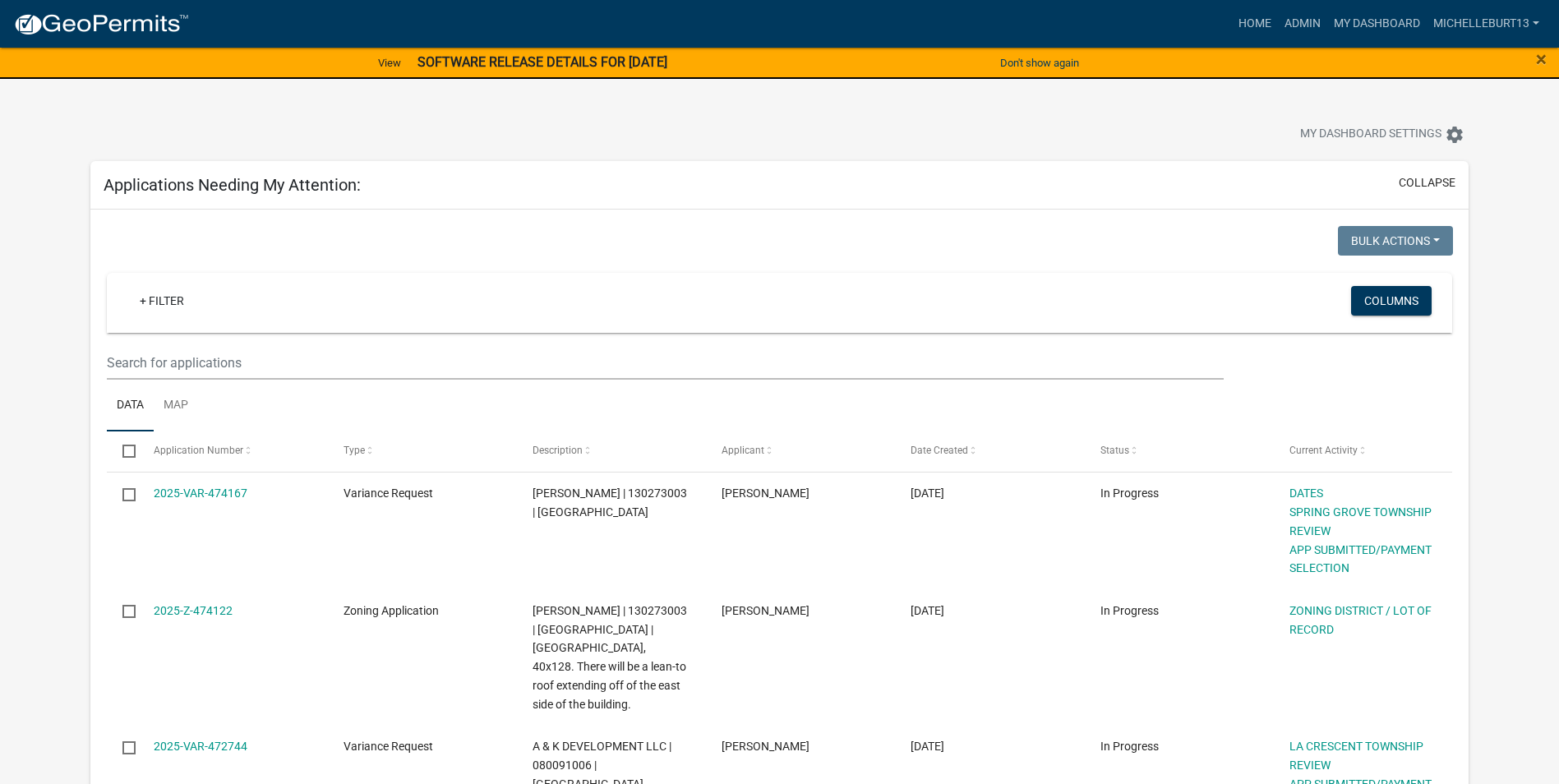
select select "3: 100"
drag, startPoint x: 1304, startPoint y: 16, endPoint x: 1288, endPoint y: 36, distance: 25.6
click at [1303, 16] on link "Admin" at bounding box center [1302, 23] width 49 height 31
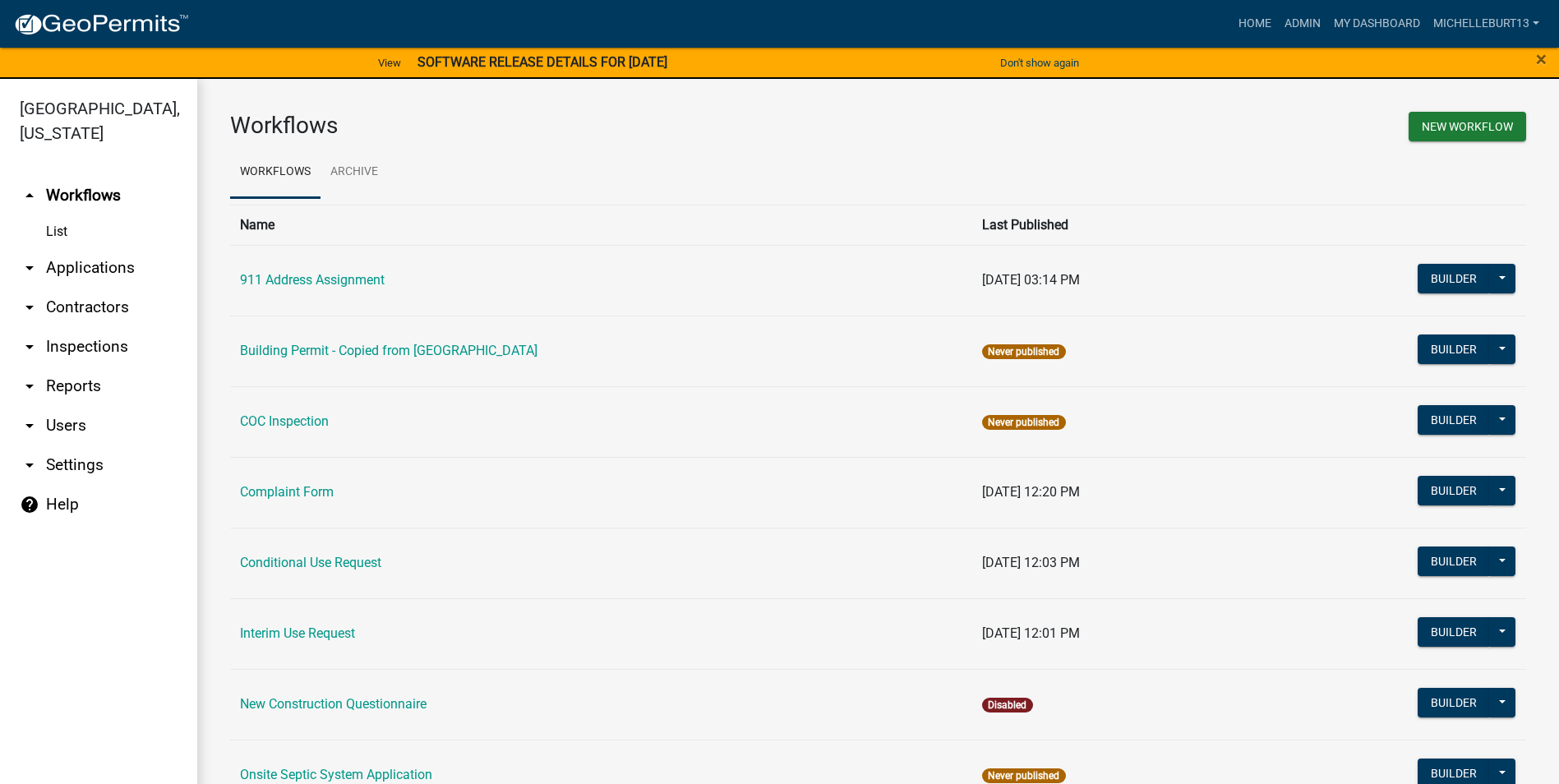
click at [77, 262] on link "arrow_drop_down Applications" at bounding box center [99, 268] width 198 height 40
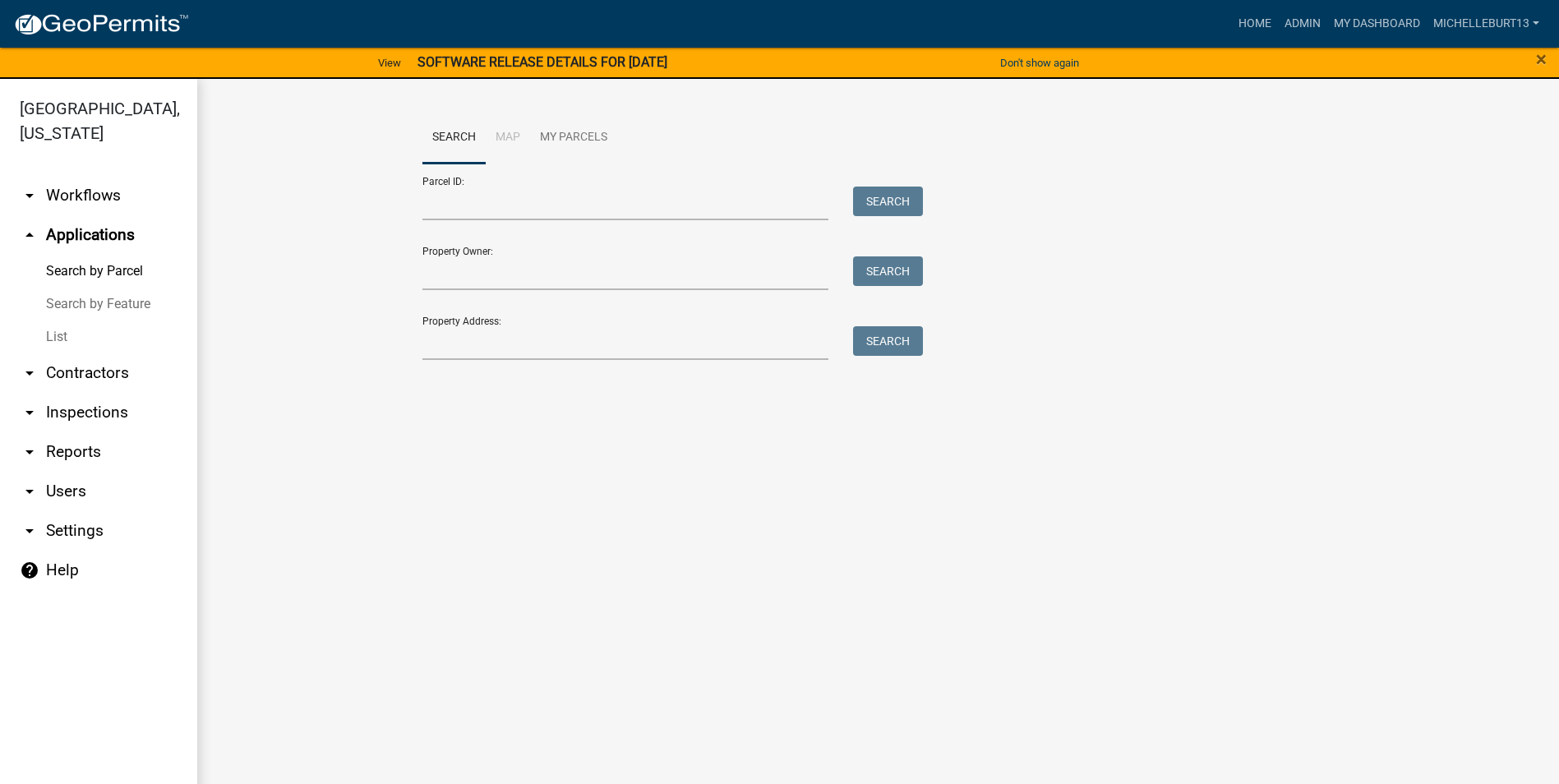
click at [62, 328] on link "List" at bounding box center [99, 336] width 198 height 33
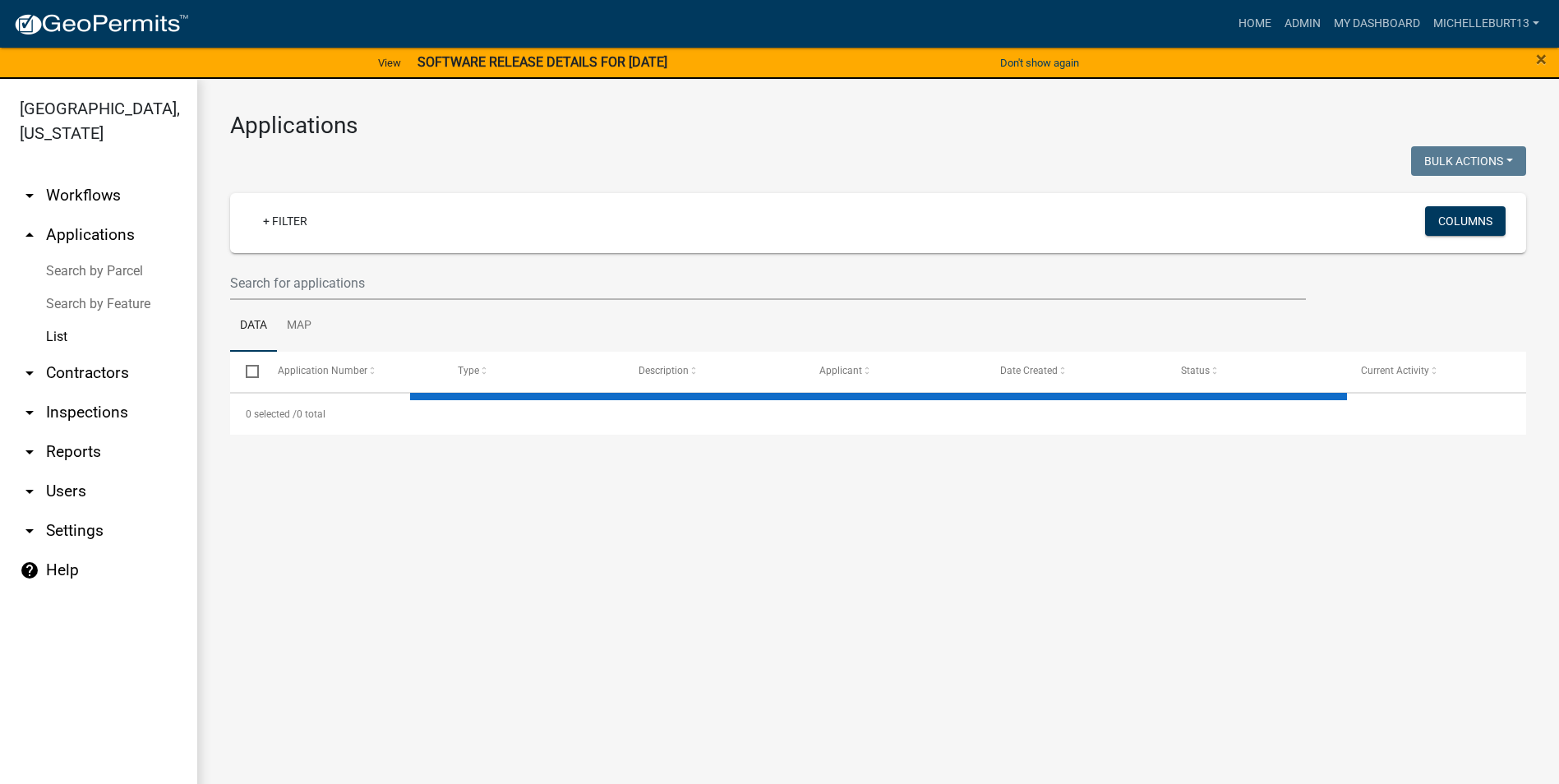
select select "3: 100"
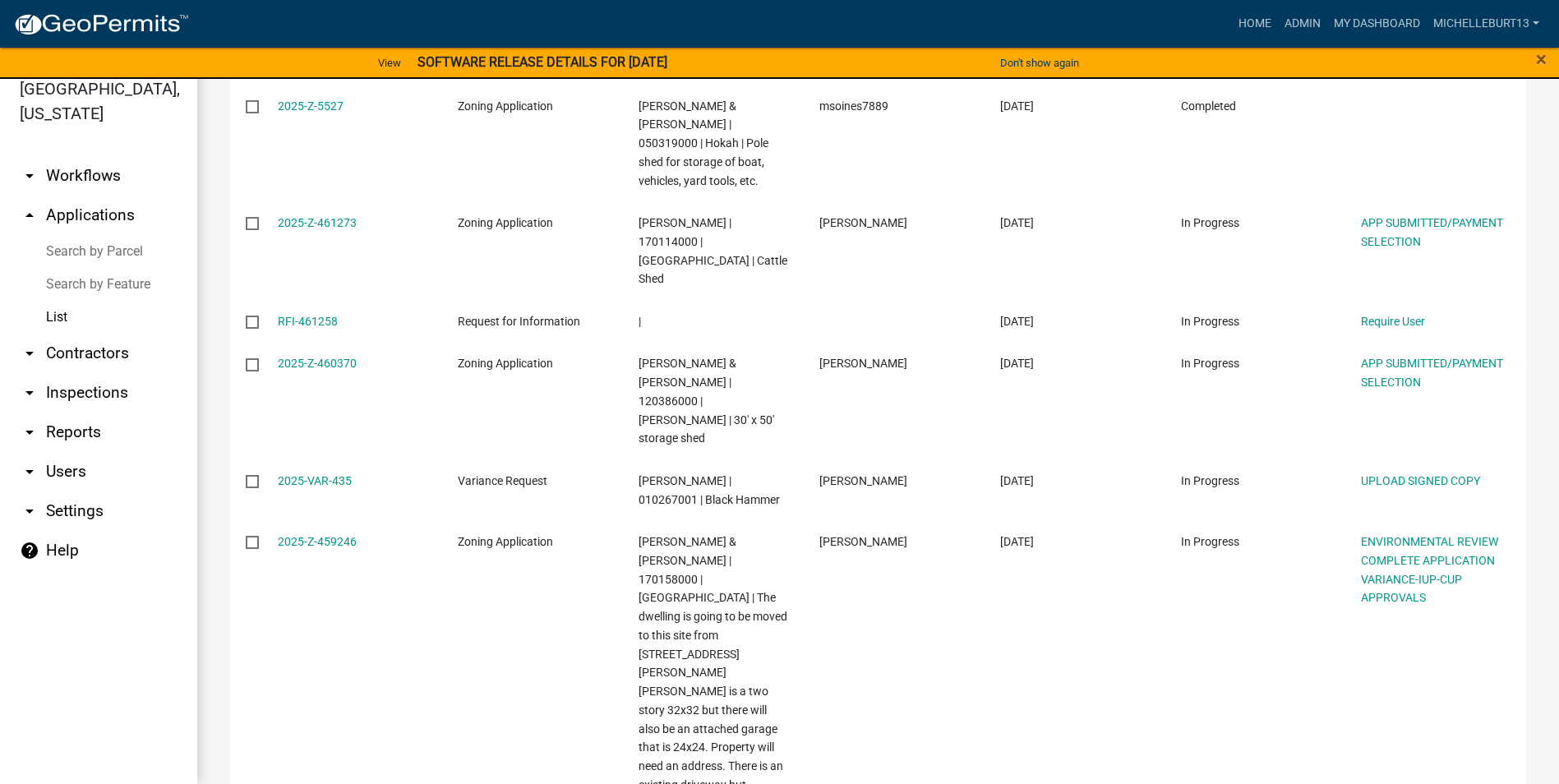
scroll to position [3286, 0]
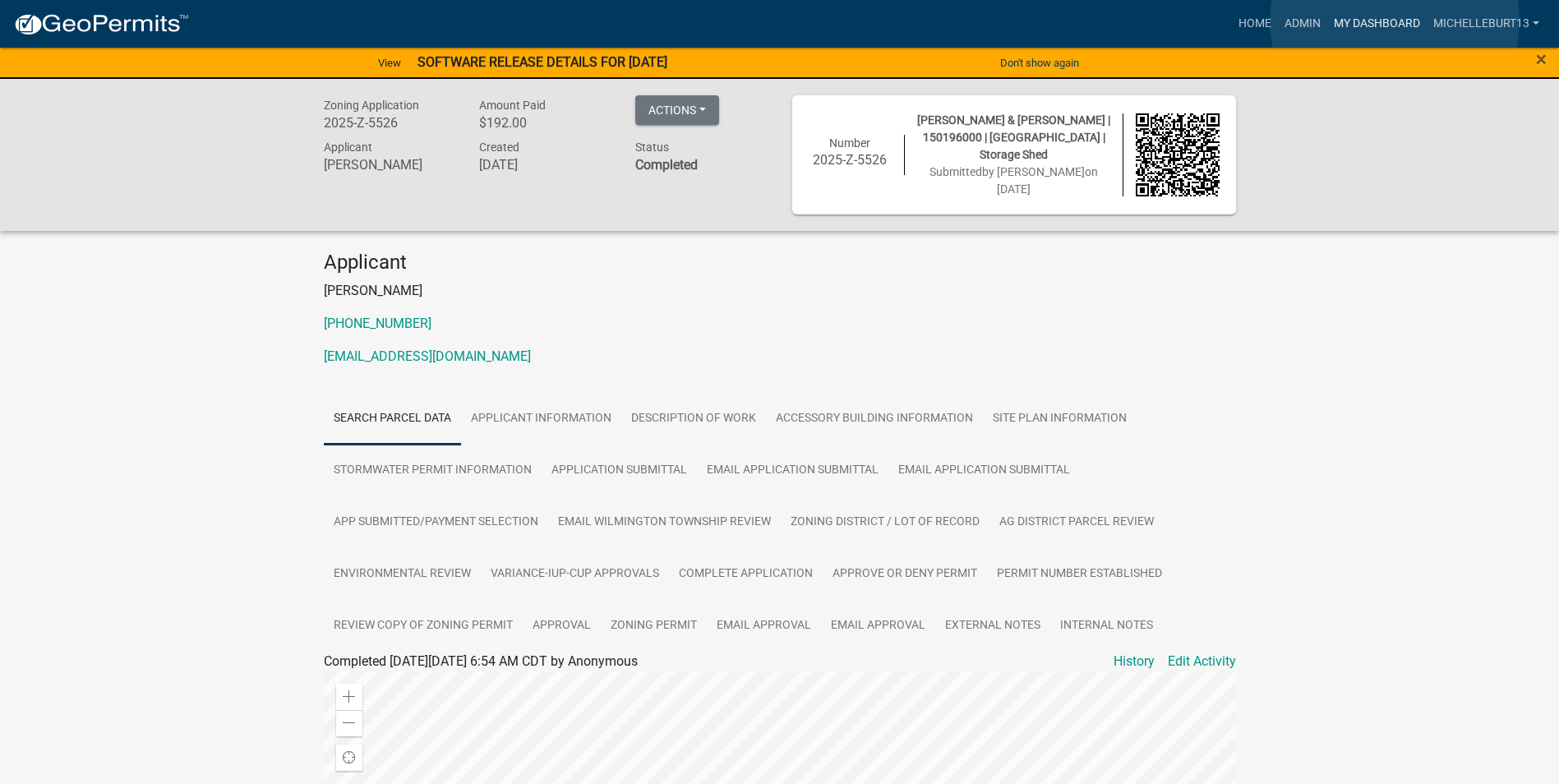
click at [1394, 21] on link "My Dashboard" at bounding box center [1377, 23] width 100 height 31
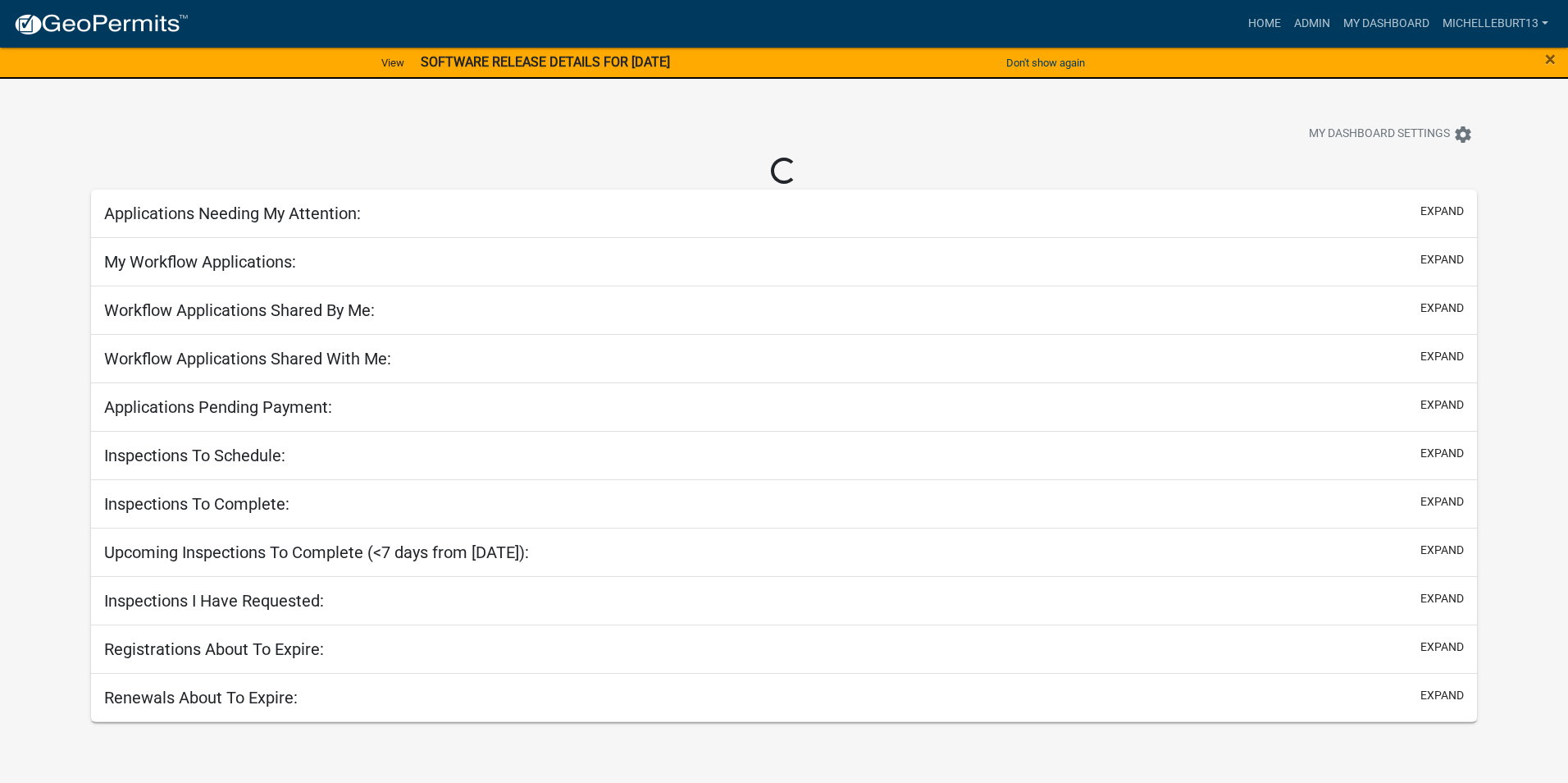
select select "3: 100"
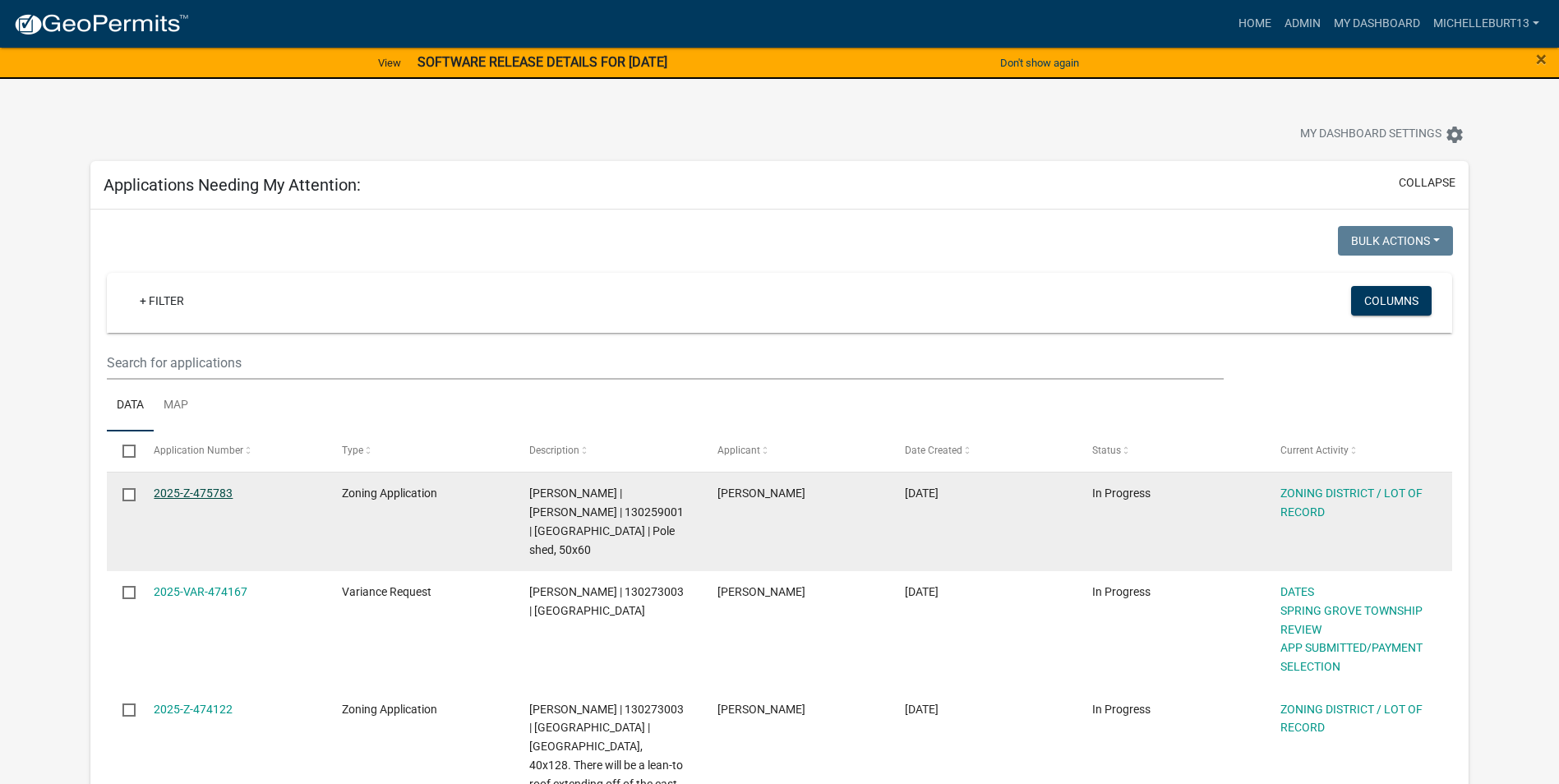
click at [220, 488] on link "2025-Z-475783" at bounding box center [193, 492] width 79 height 13
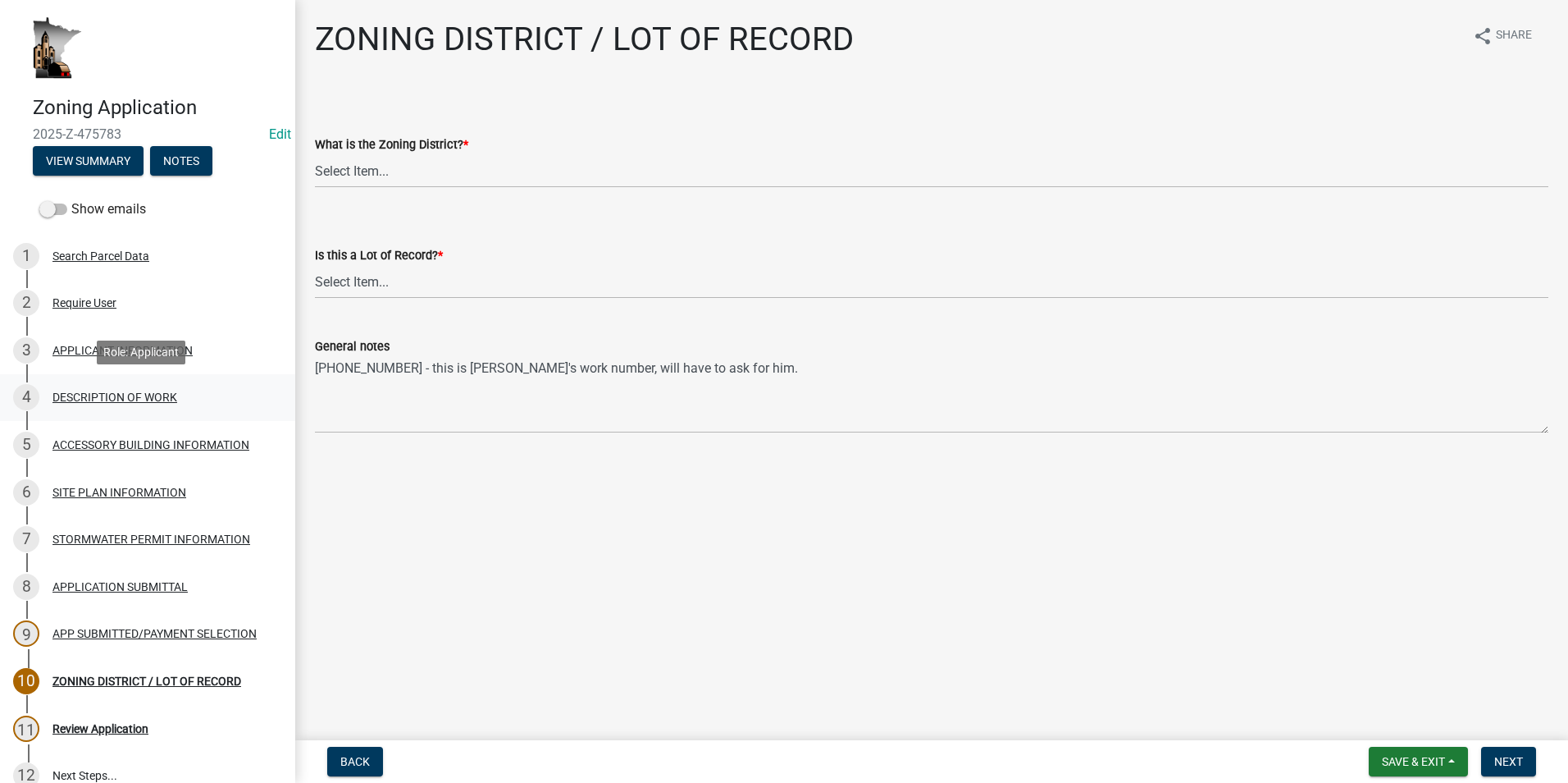
click at [84, 396] on div "DESCRIPTION OF WORK" at bounding box center [115, 397] width 125 height 12
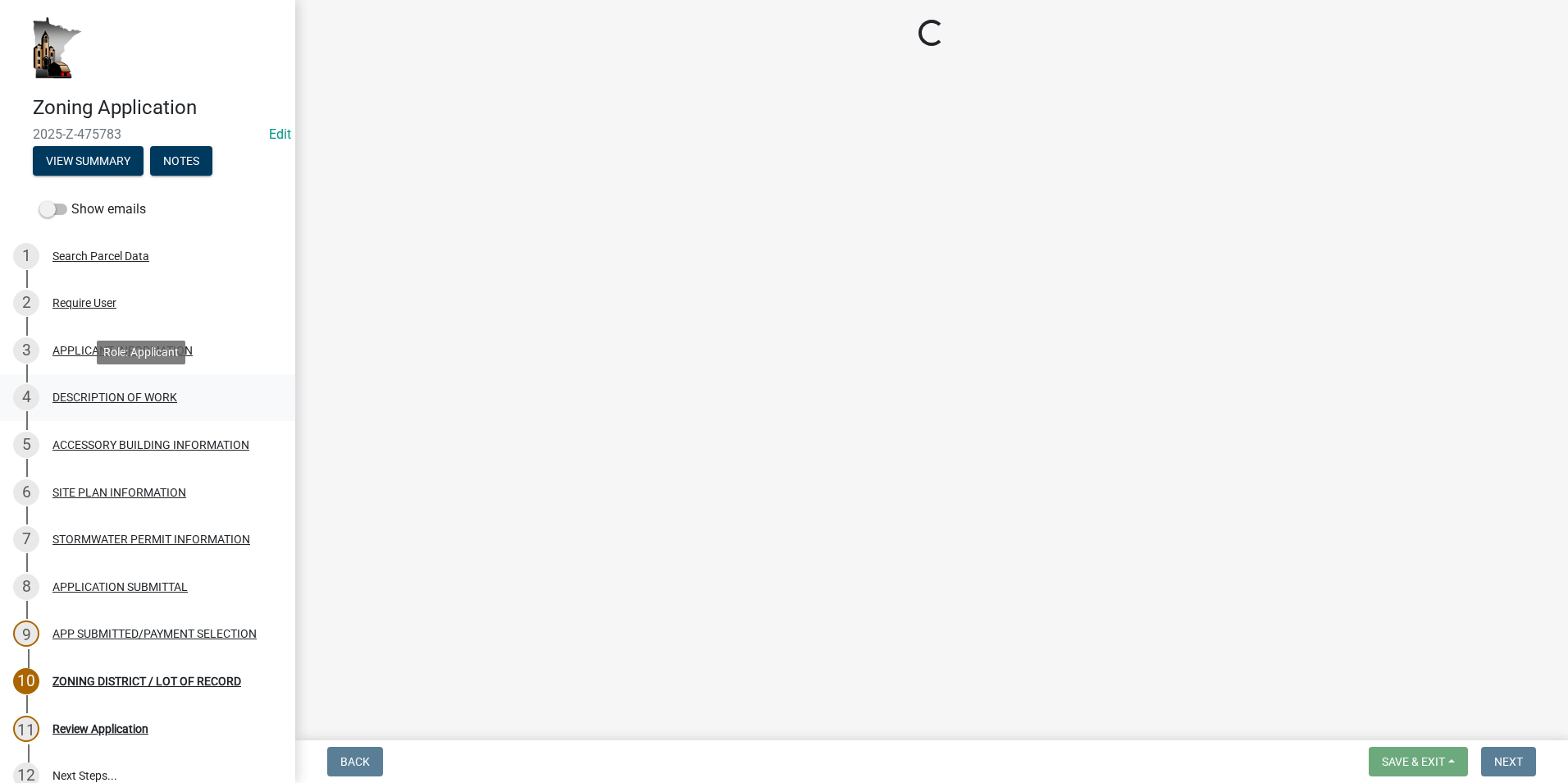
select select "8a50126a-ac8f-44d1-8890-2a914b053a60"
select select "b77d4c88-b606-4875-889f-ef493ebc67f8"
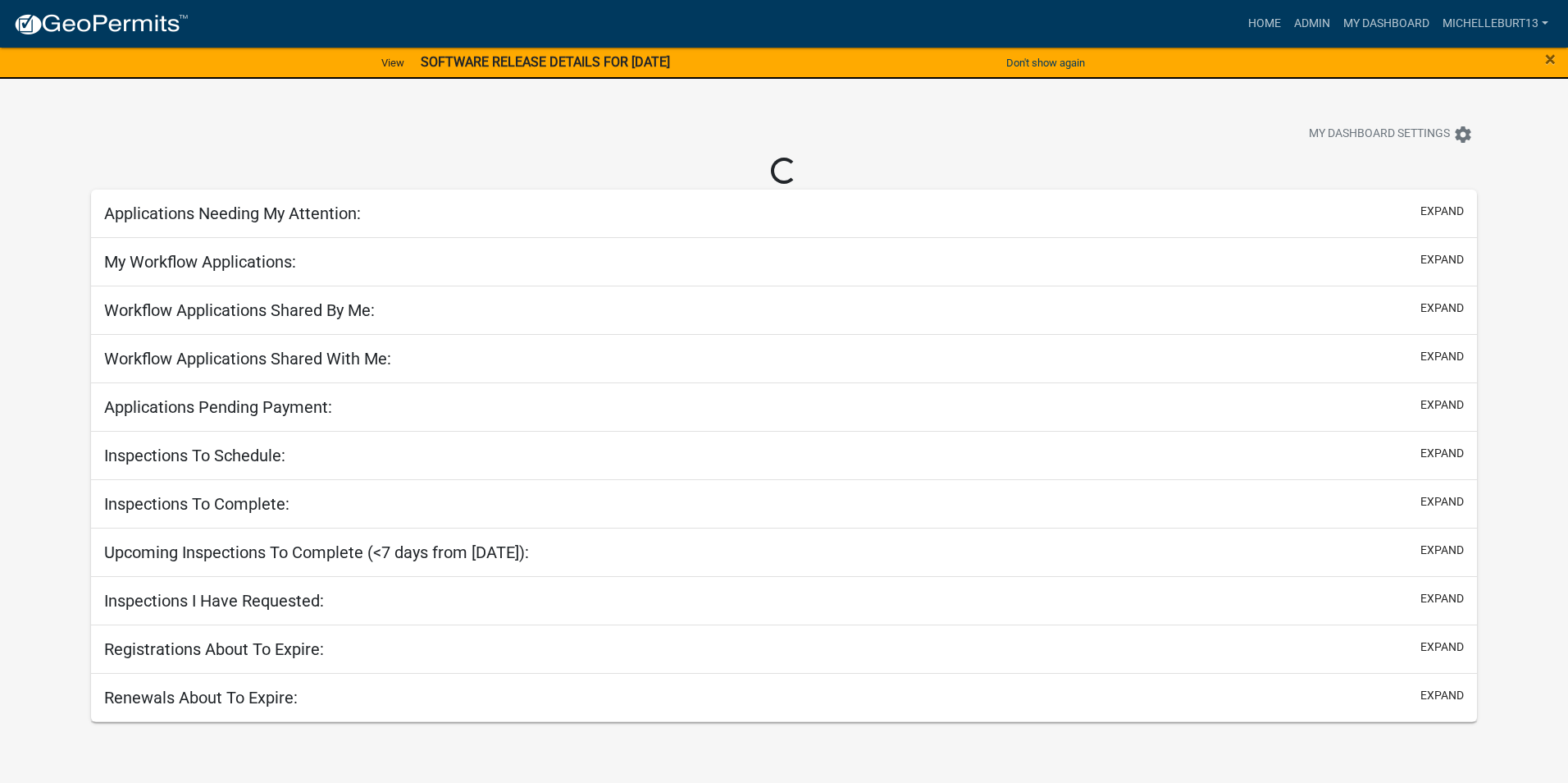
select select "3: 100"
